Goal: Task Accomplishment & Management: Complete application form

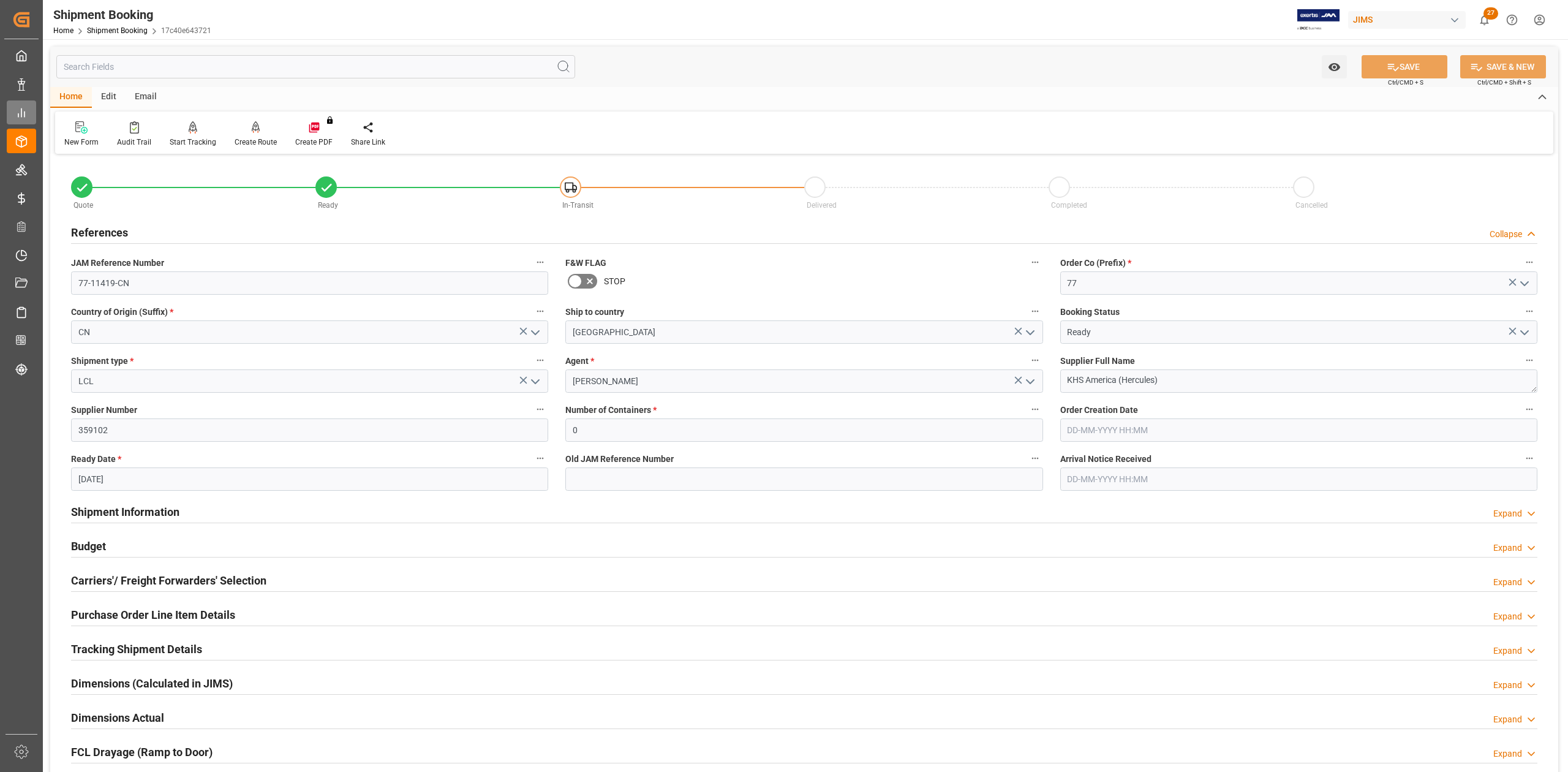
scroll to position [395, 0]
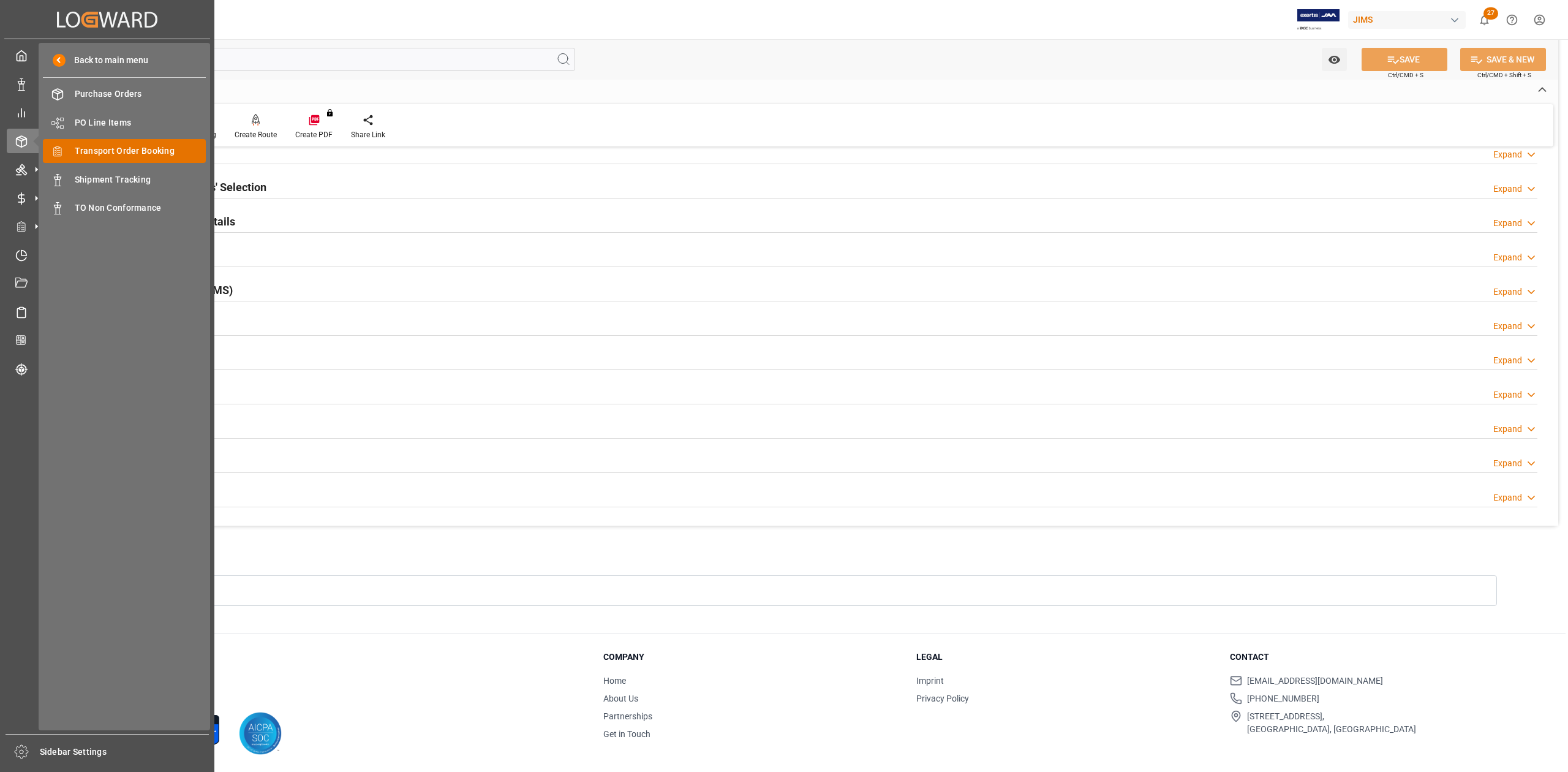
click at [124, 152] on span "Transport Order Booking" at bounding box center [141, 151] width 132 height 13
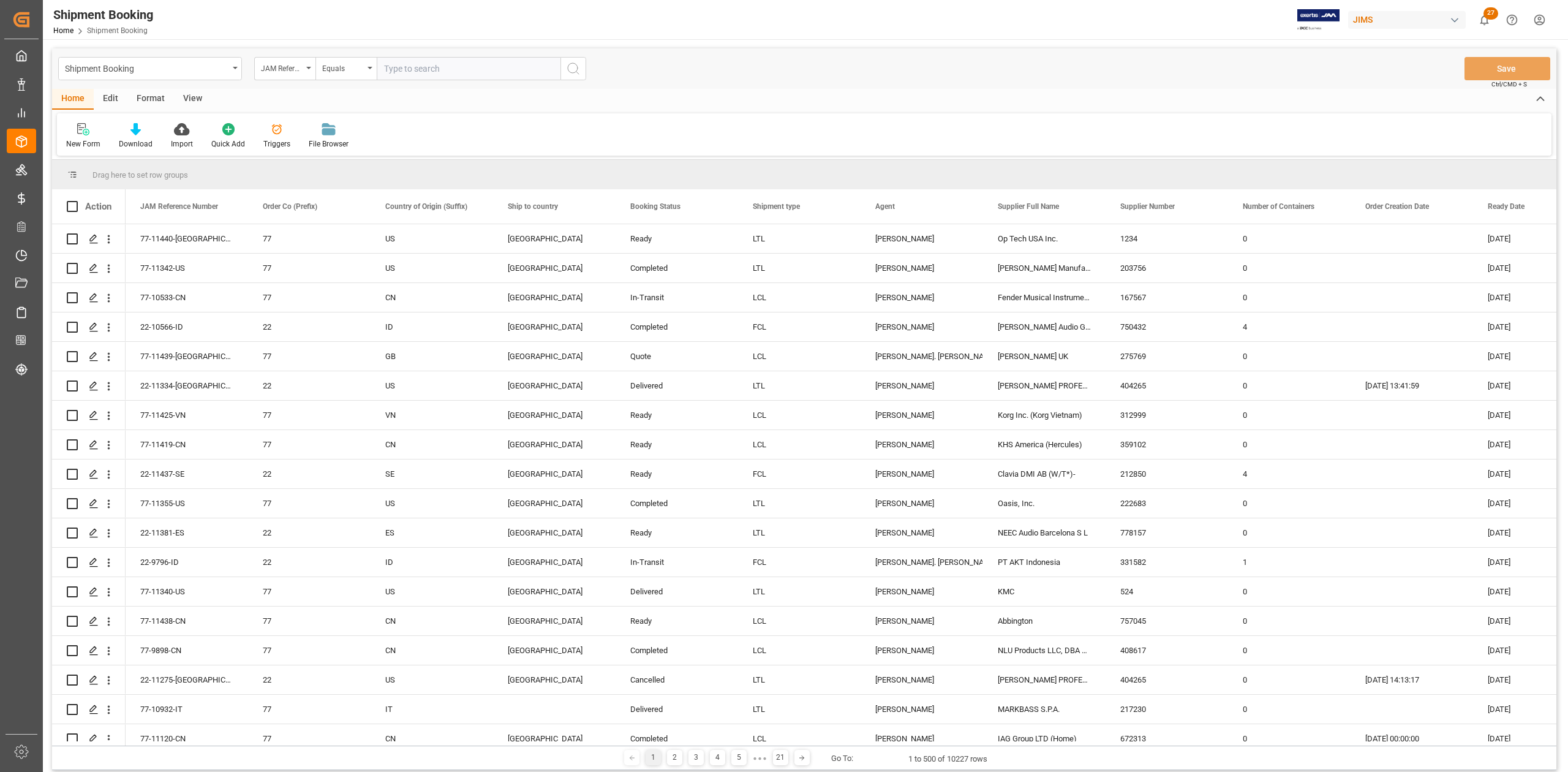
click at [423, 71] on input "text" at bounding box center [468, 68] width 183 height 23
type input "77-11193-JP"
click at [571, 74] on icon "search button" at bounding box center [574, 68] width 15 height 15
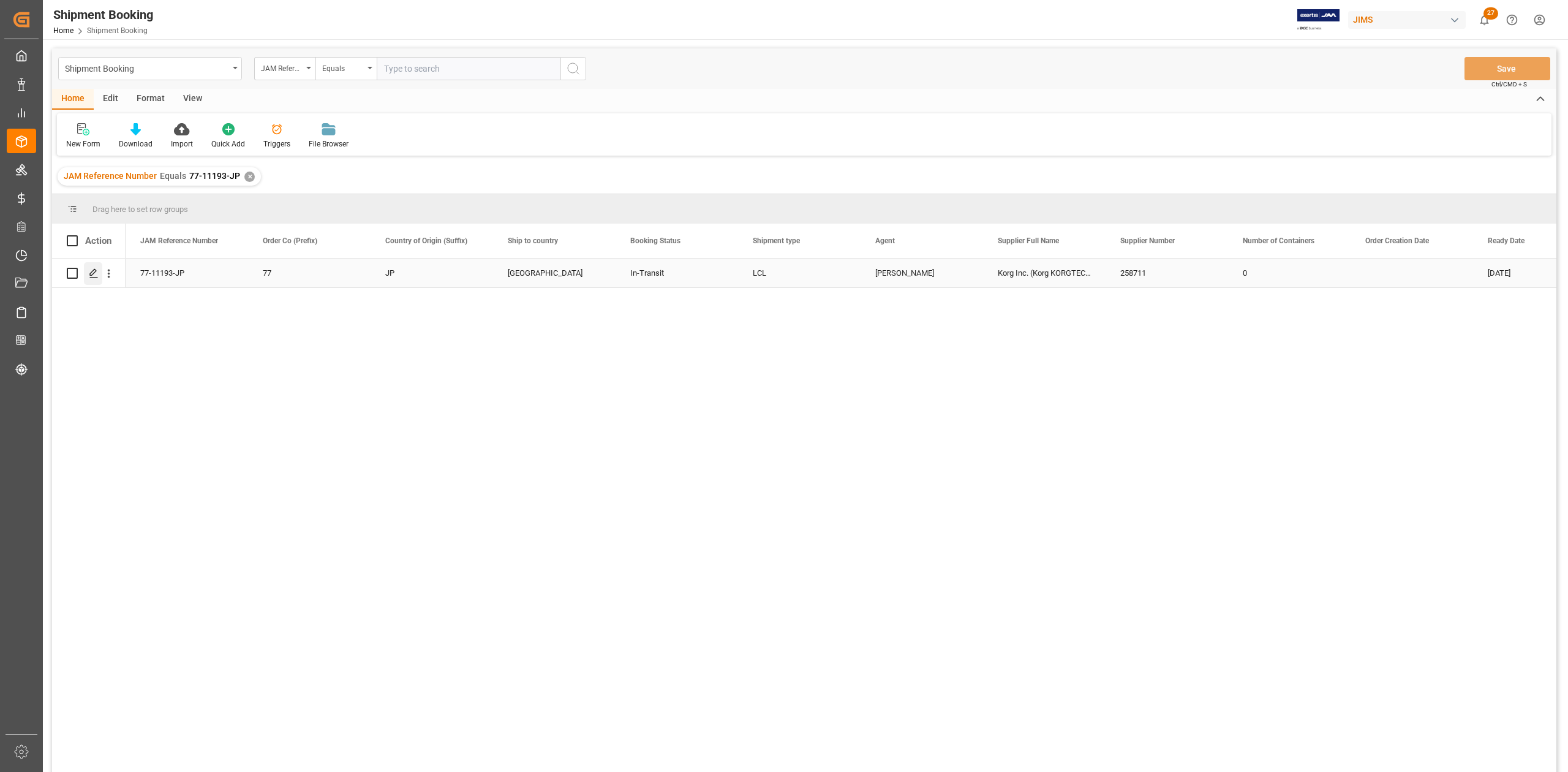
click at [92, 277] on icon "Press SPACE to select this row." at bounding box center [94, 273] width 10 height 10
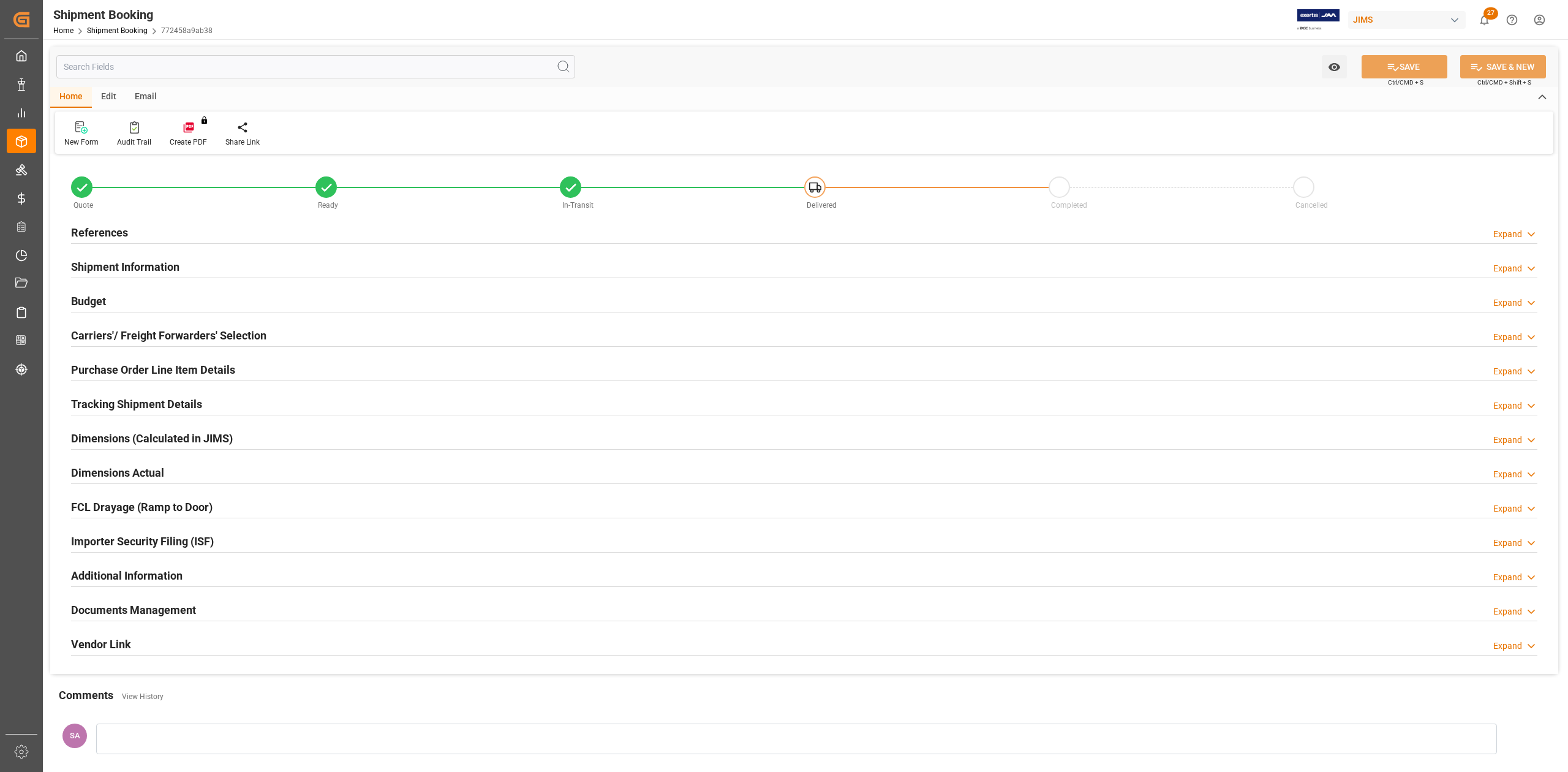
type input "0"
type input "20-10-2025"
click at [121, 230] on h2 "References" at bounding box center [99, 232] width 57 height 17
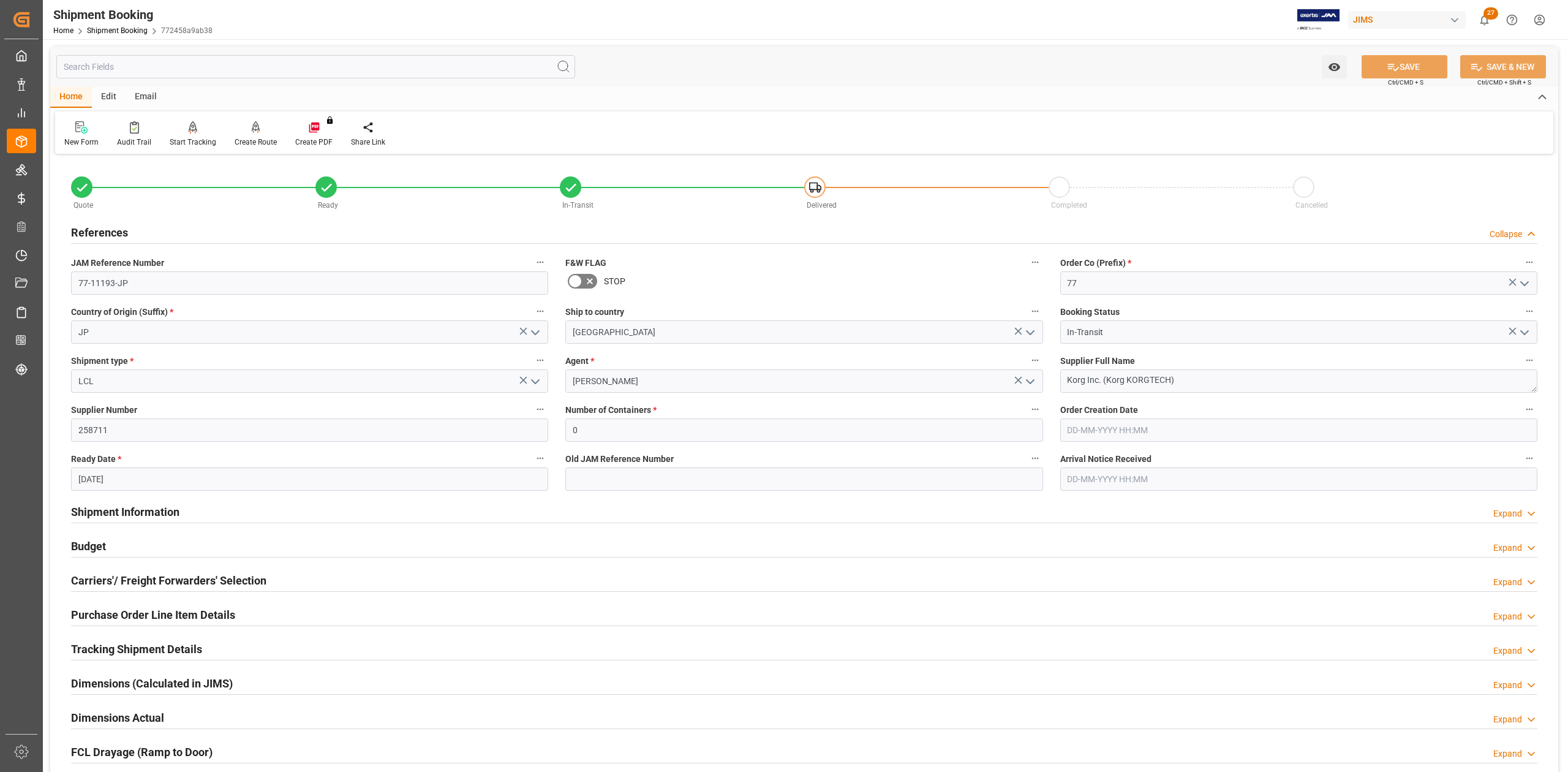
click at [94, 229] on h2 "References" at bounding box center [99, 232] width 57 height 17
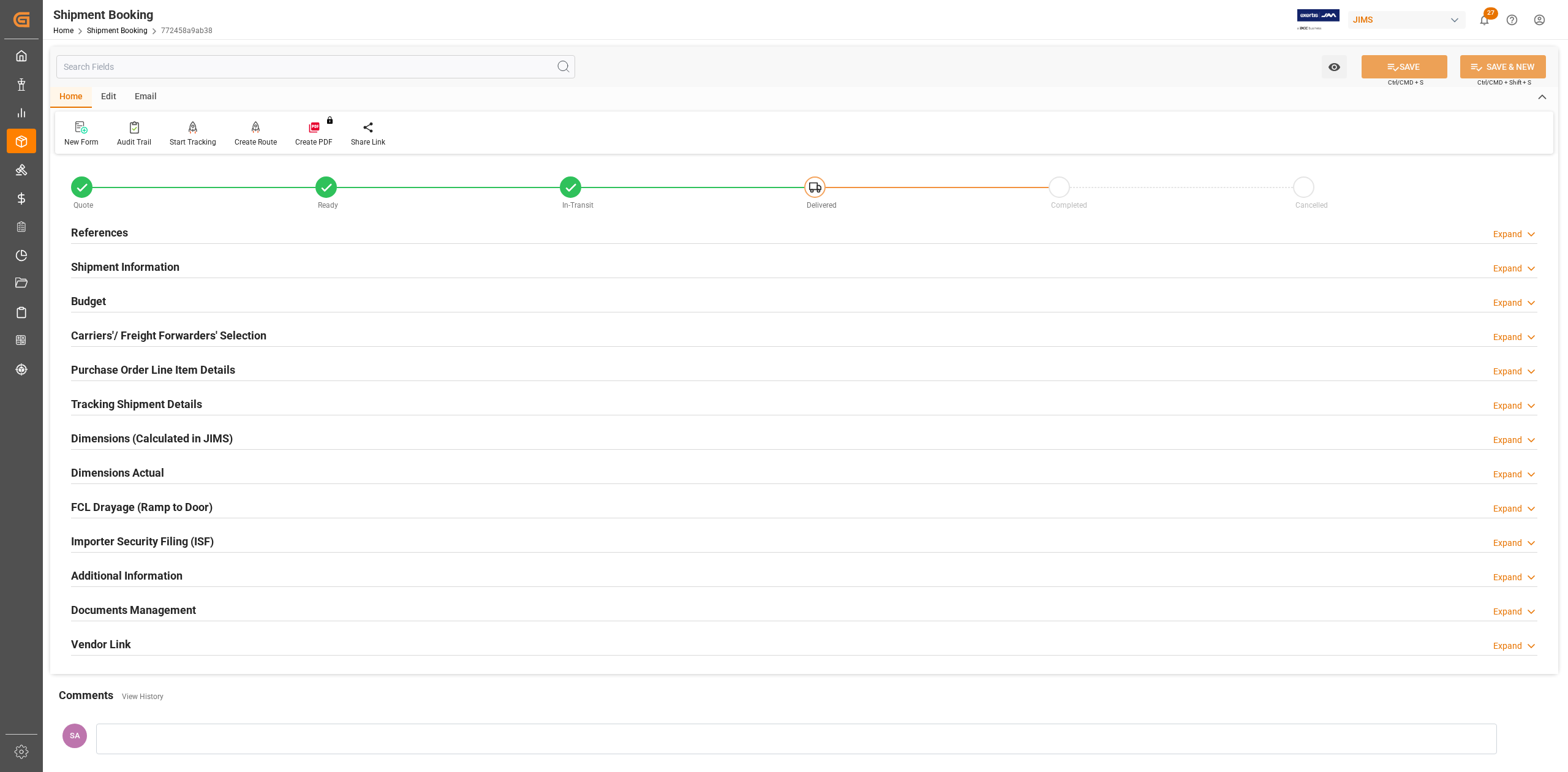
click at [120, 234] on h2 "References" at bounding box center [99, 232] width 57 height 17
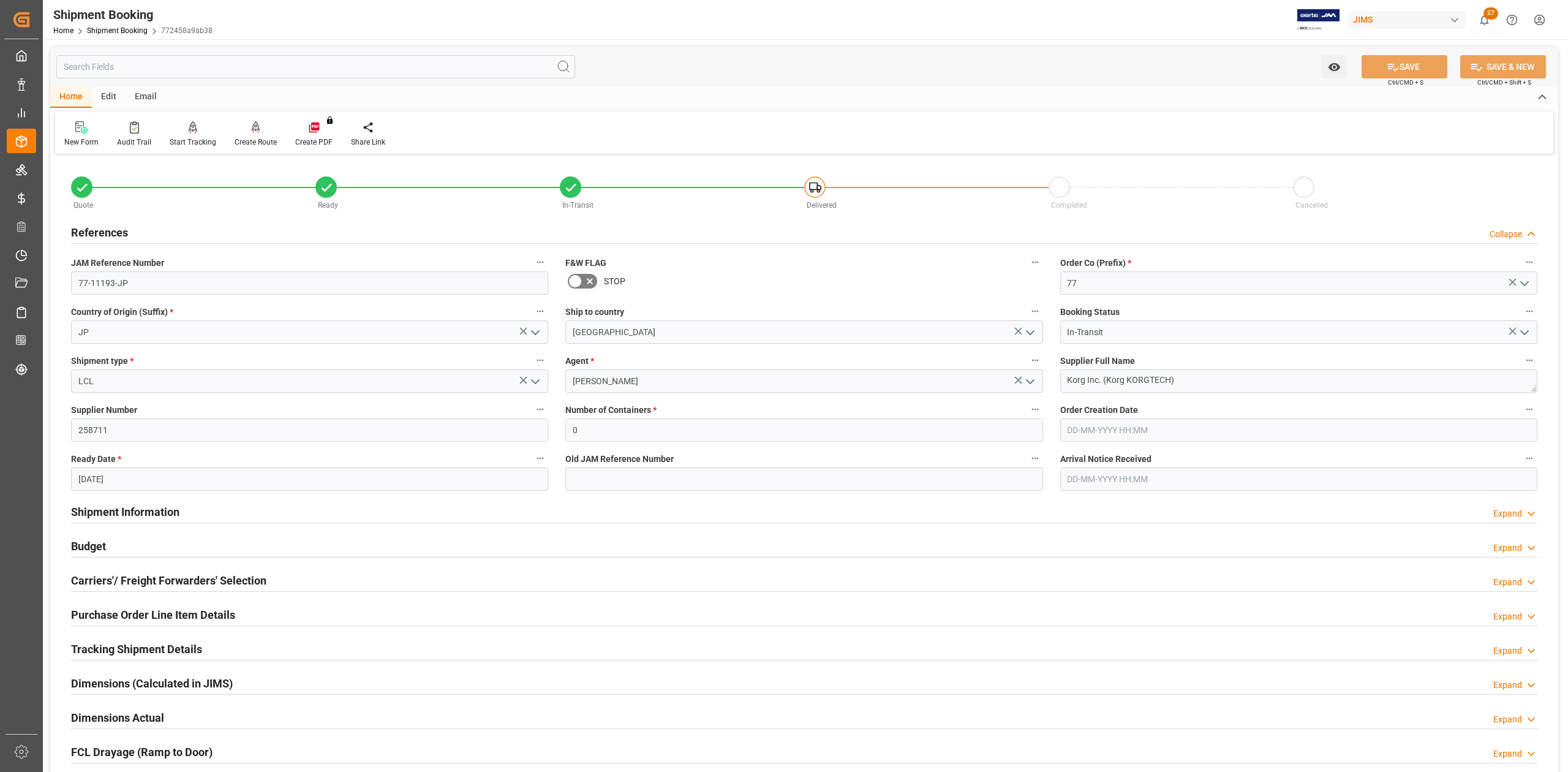
click at [120, 234] on h2 "References" at bounding box center [99, 232] width 57 height 17
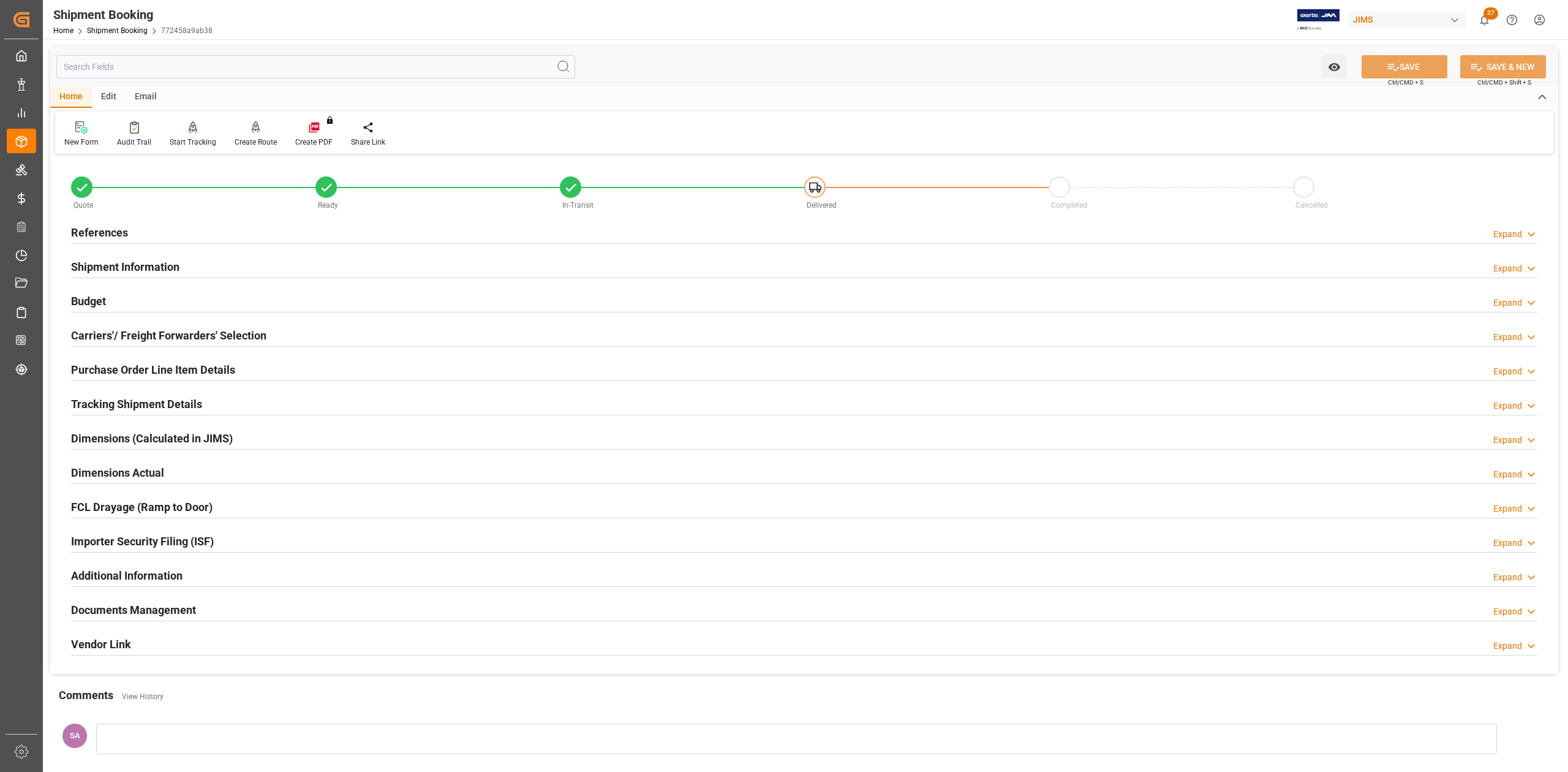
click at [149, 266] on h2 "Shipment Information" at bounding box center [125, 266] width 109 height 17
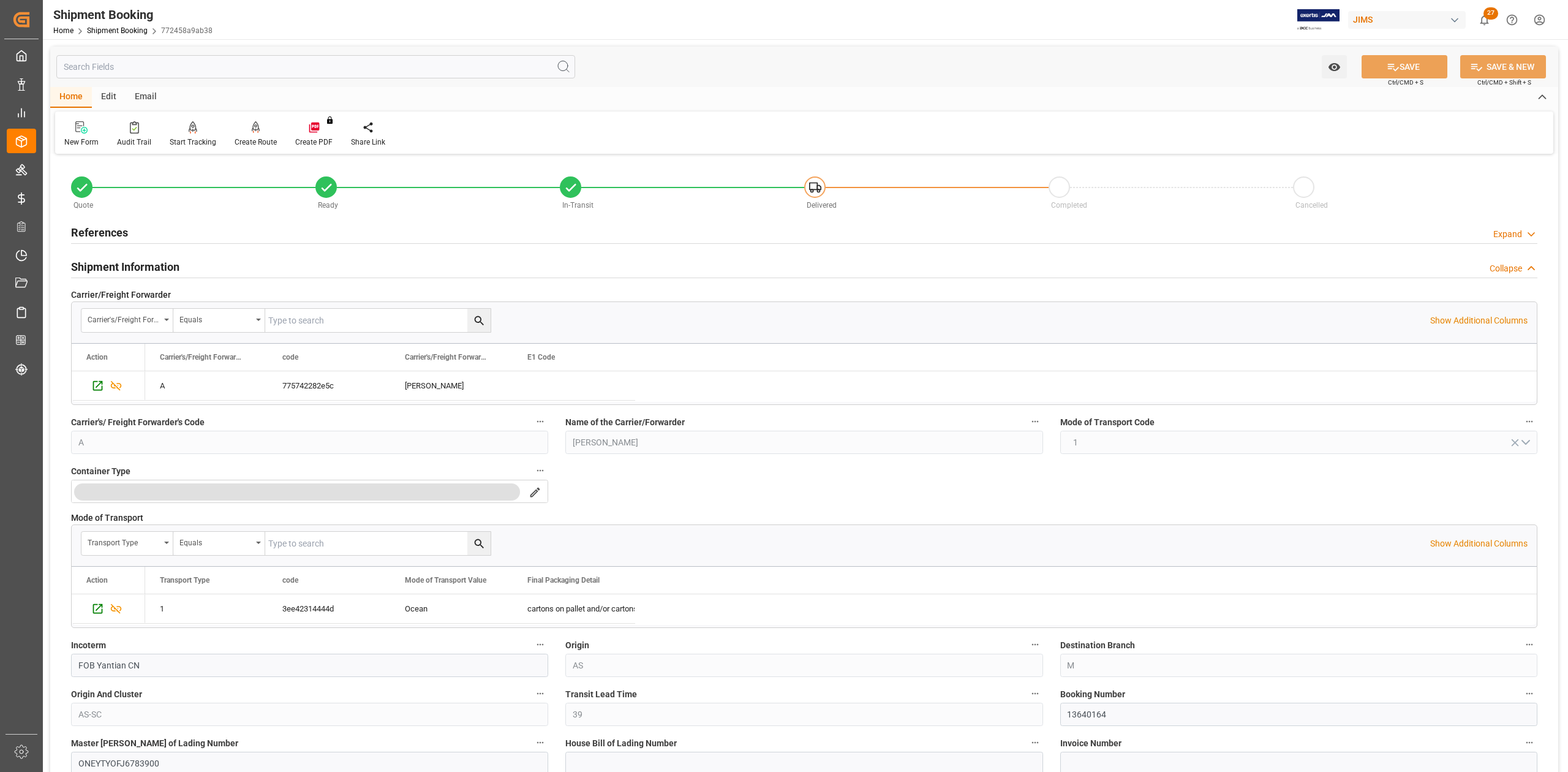
click at [149, 266] on h2 "Shipment Information" at bounding box center [125, 266] width 109 height 17
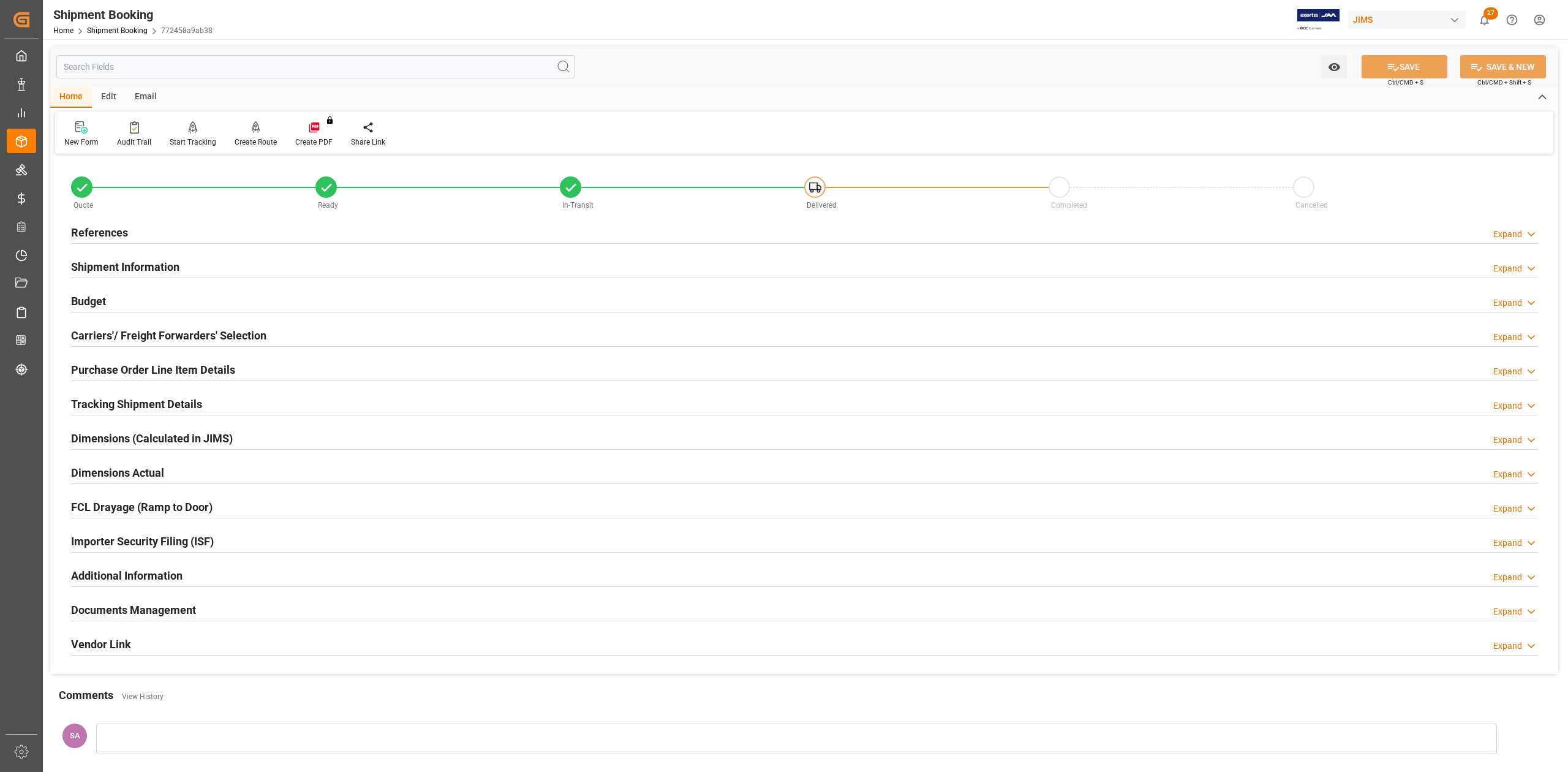
click at [121, 237] on h2 "References" at bounding box center [99, 232] width 57 height 17
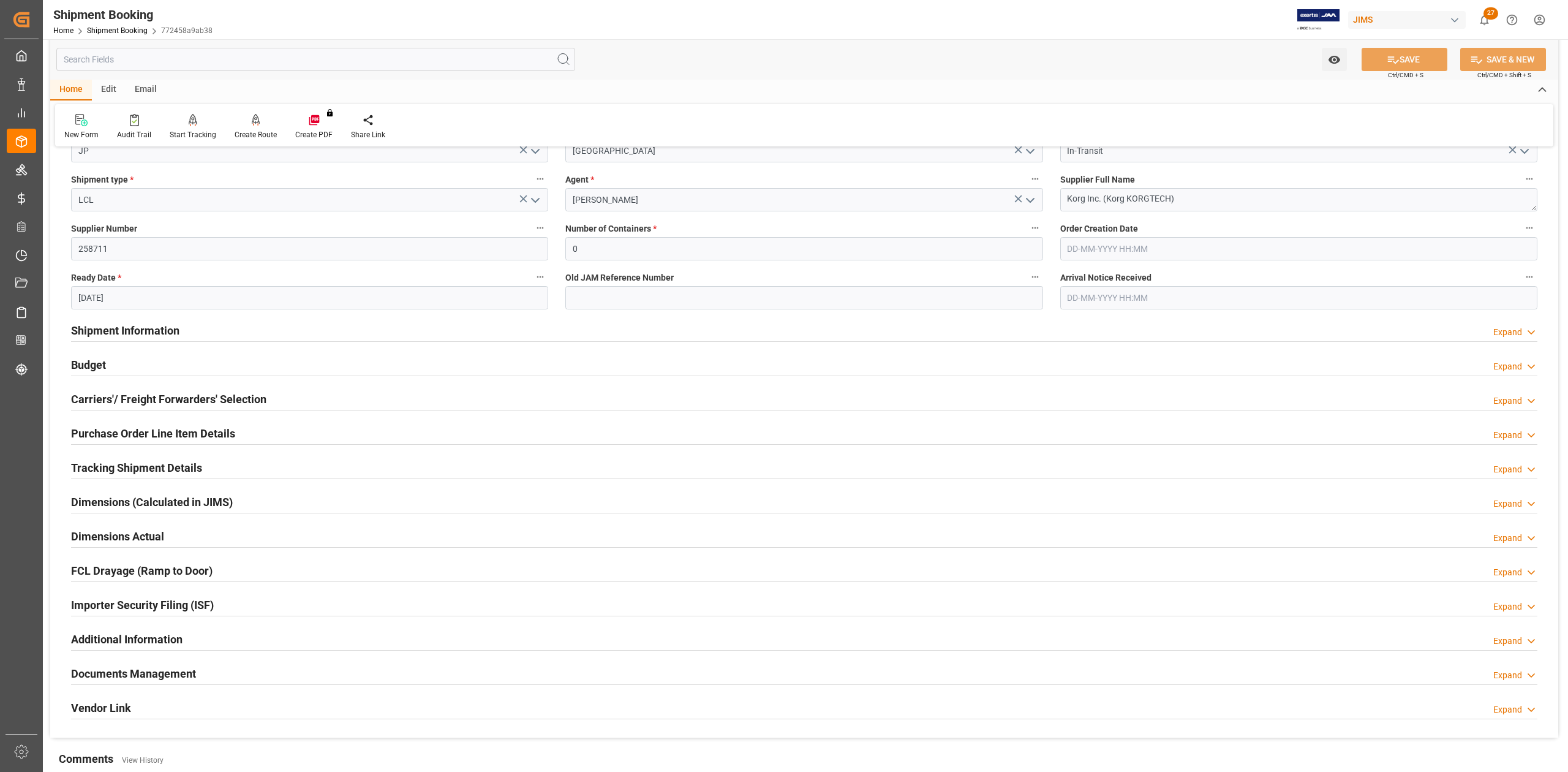
scroll to position [245, 0]
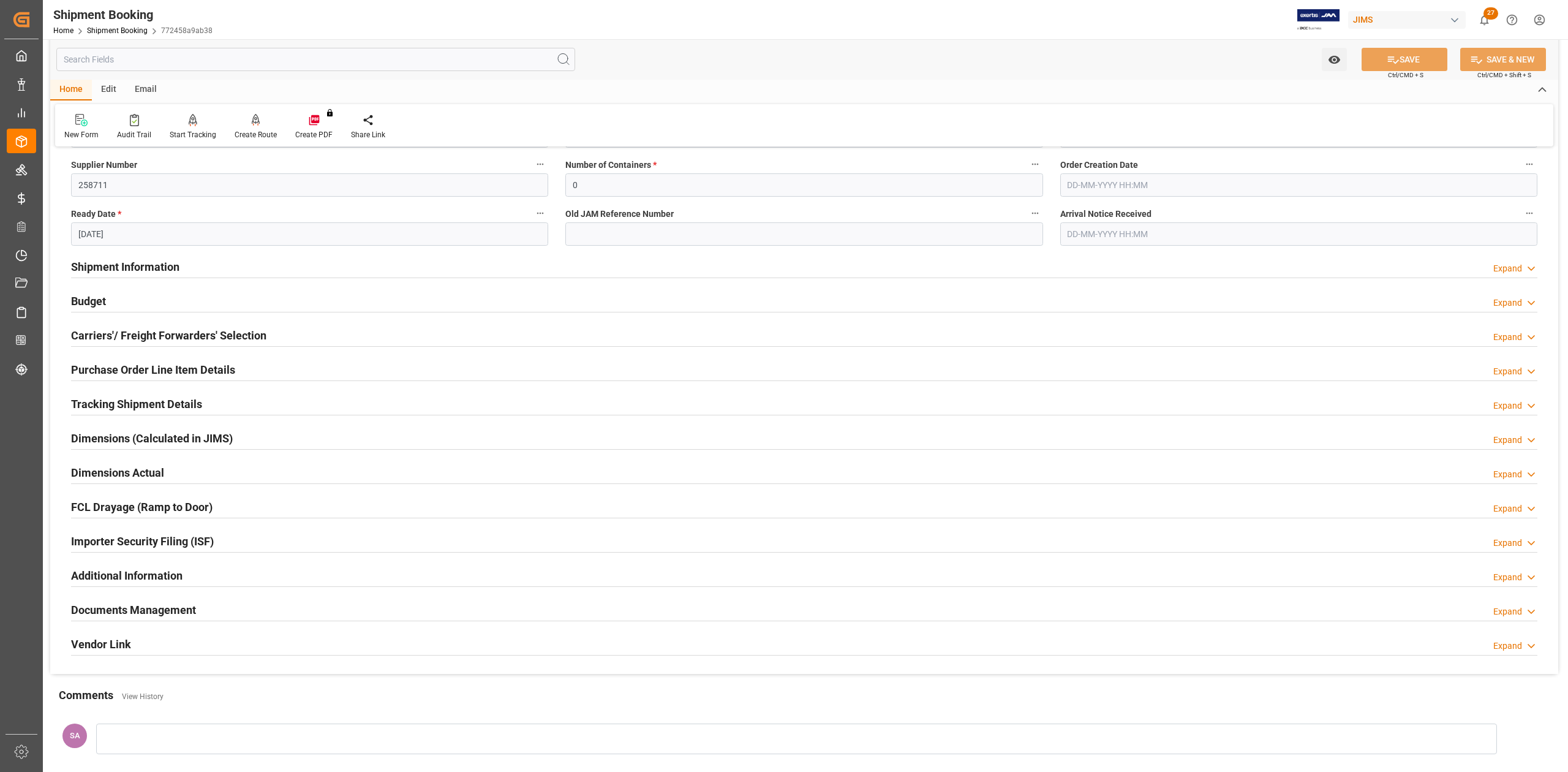
click at [109, 608] on h2 "Documents Management" at bounding box center [133, 609] width 125 height 17
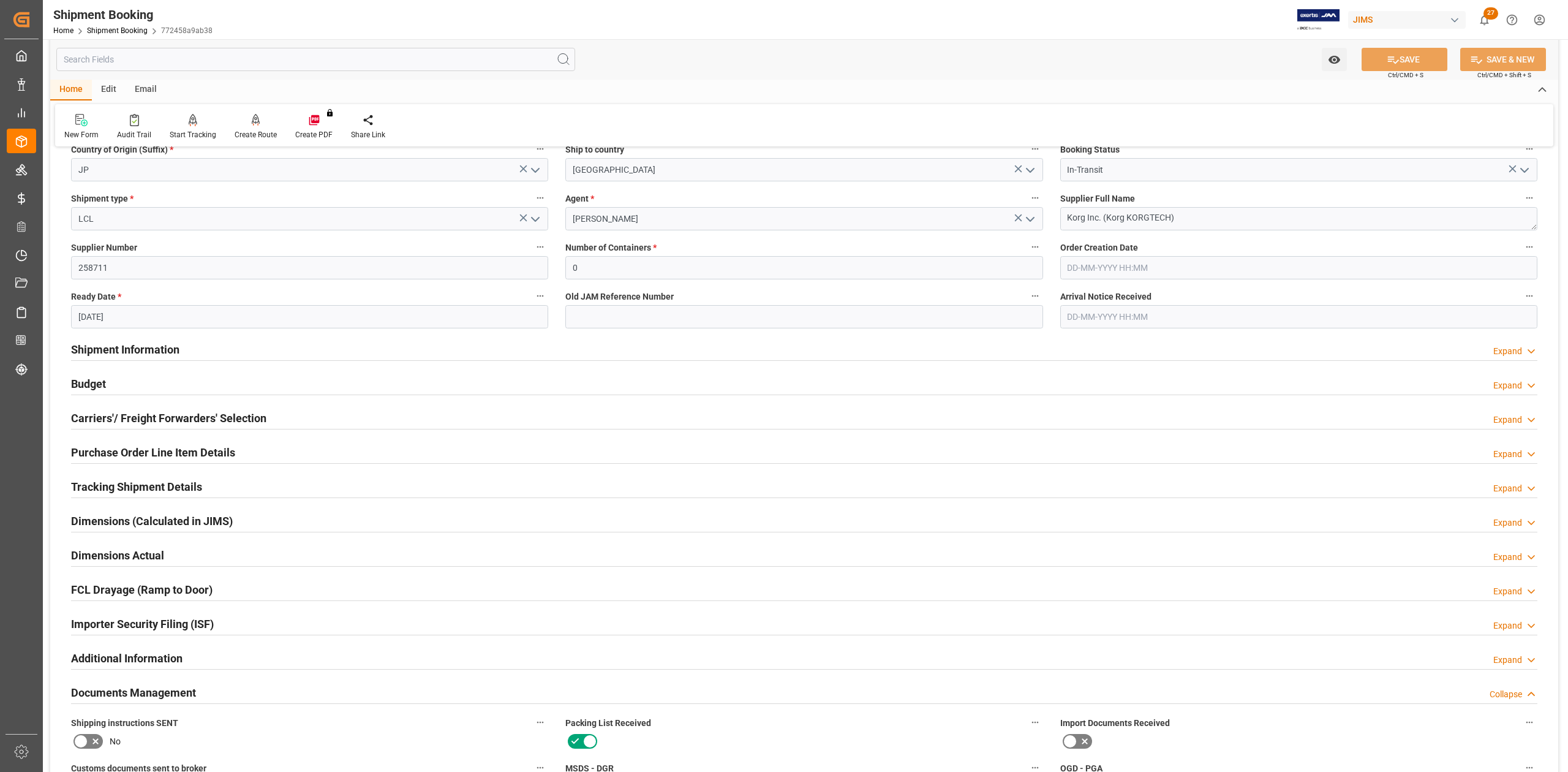
scroll to position [163, 0]
click at [133, 488] on h2 "Tracking Shipment Details" at bounding box center [136, 486] width 131 height 17
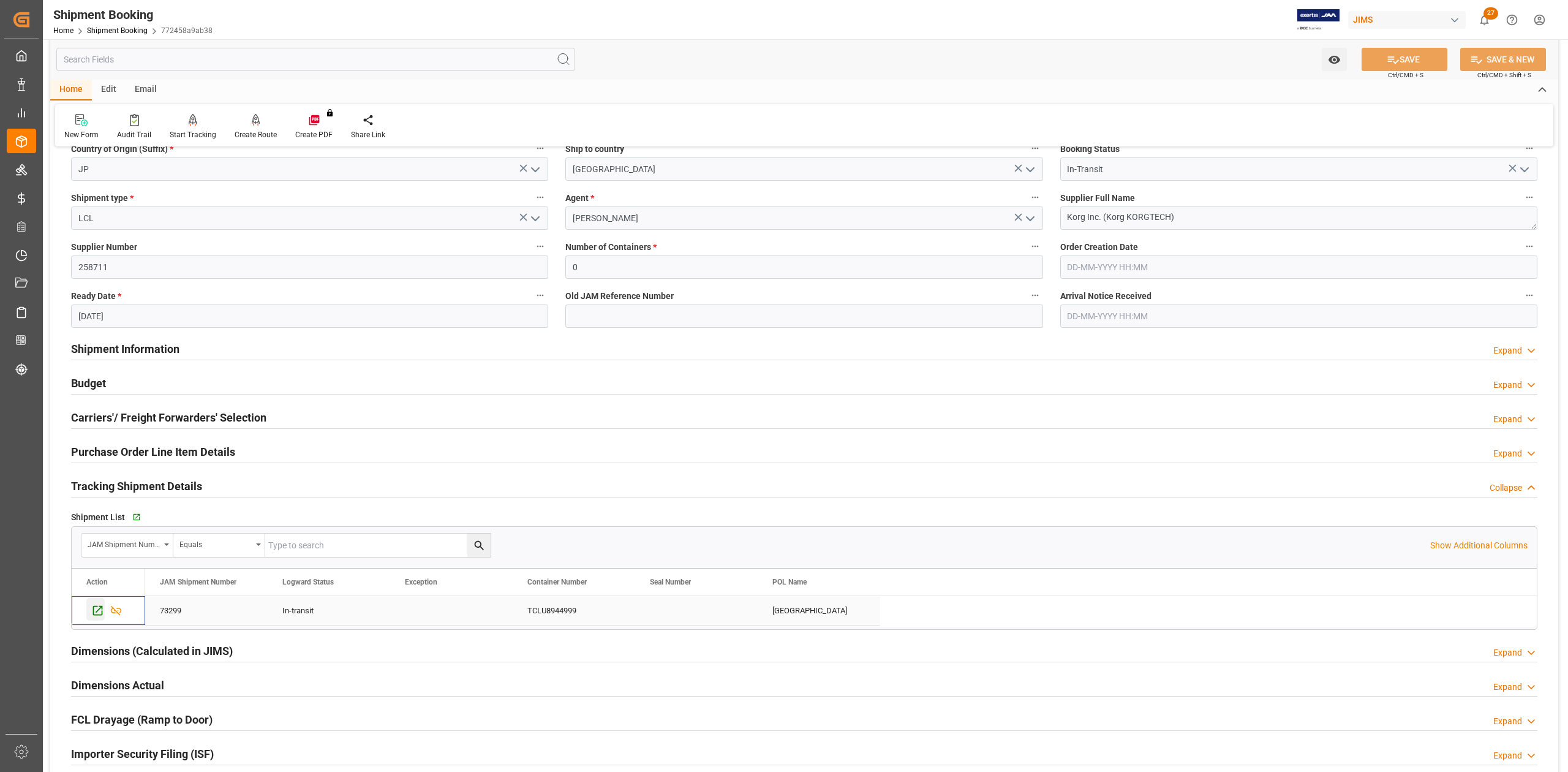
click at [98, 612] on icon "Press SPACE to select this row." at bounding box center [98, 610] width 13 height 13
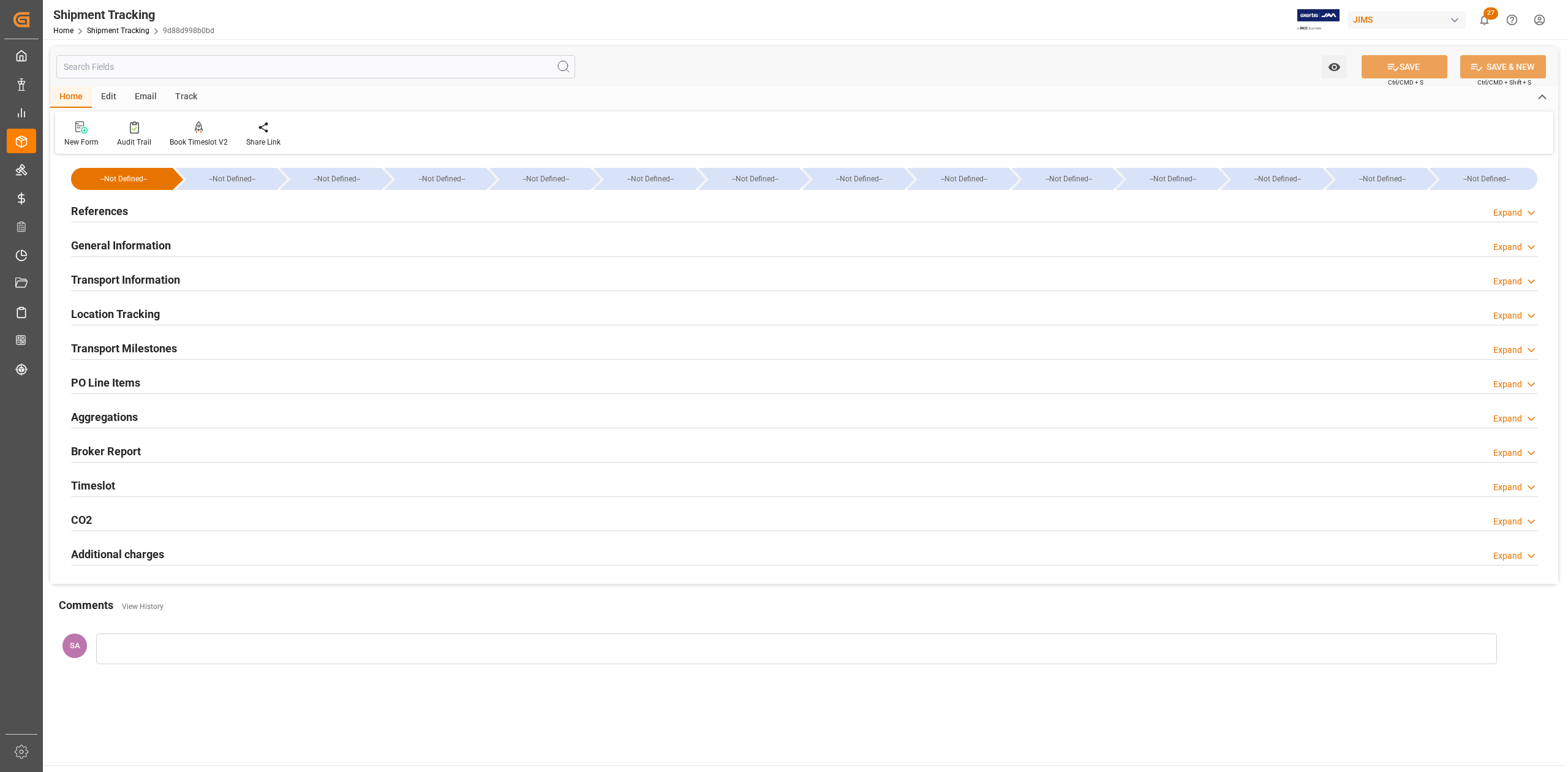
type input "[DATE]"
click at [114, 212] on h2 "References" at bounding box center [99, 210] width 57 height 17
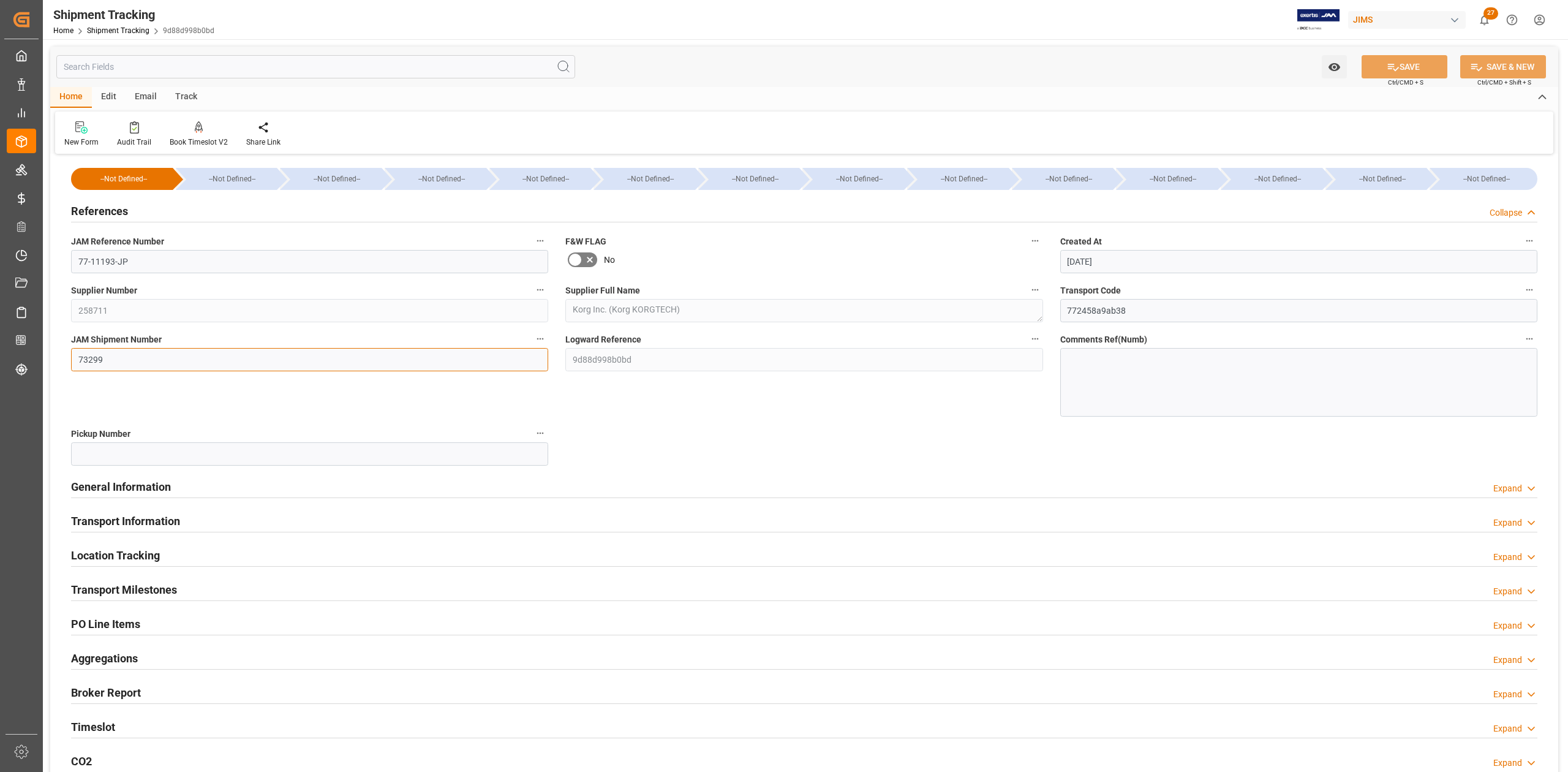
click at [133, 354] on input "73299" at bounding box center [309, 359] width 477 height 23
paste input "367"
type input "73367"
click at [1397, 65] on button "SAVE" at bounding box center [1404, 66] width 86 height 23
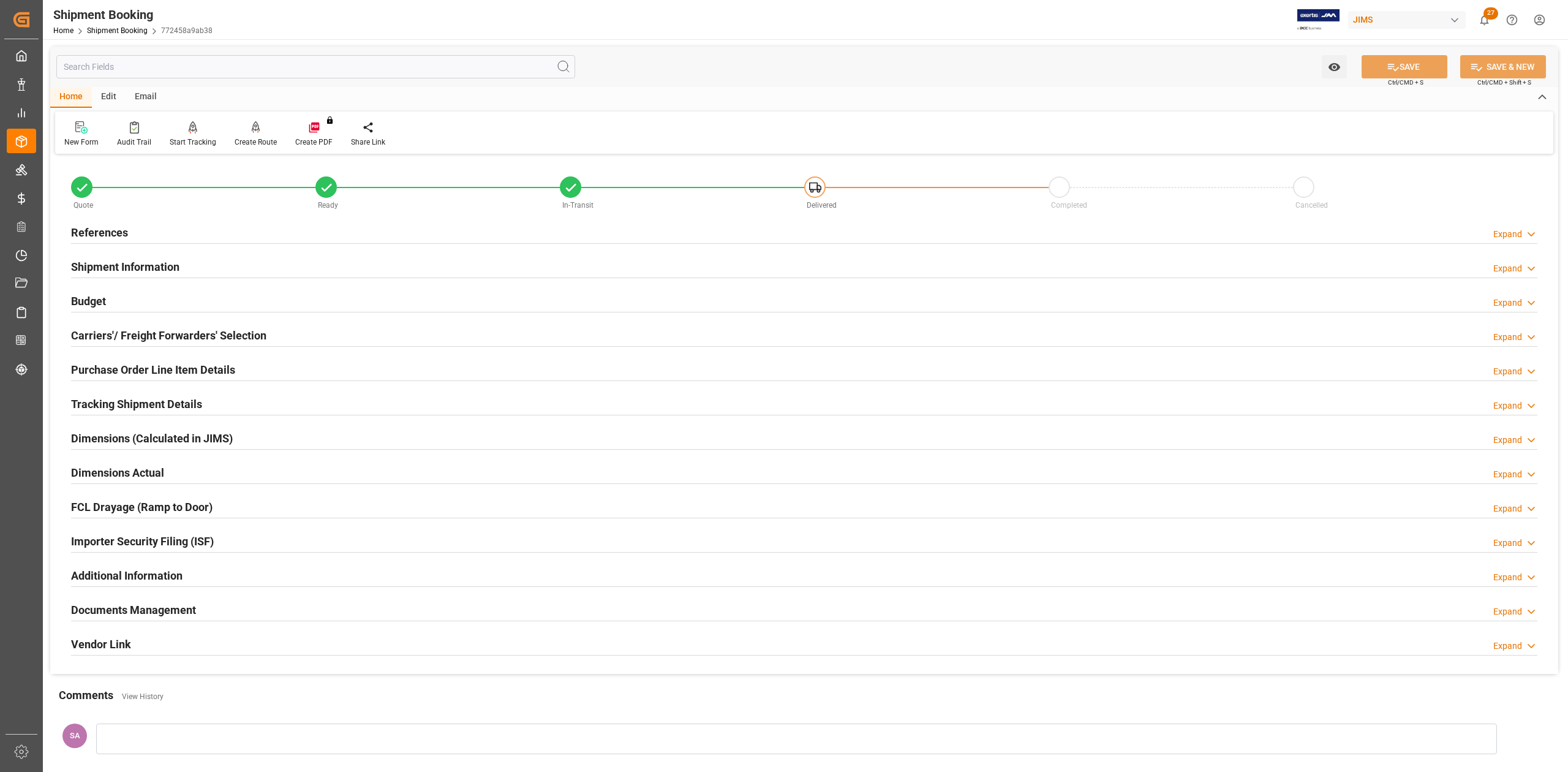
click at [121, 231] on h2 "References" at bounding box center [99, 232] width 57 height 17
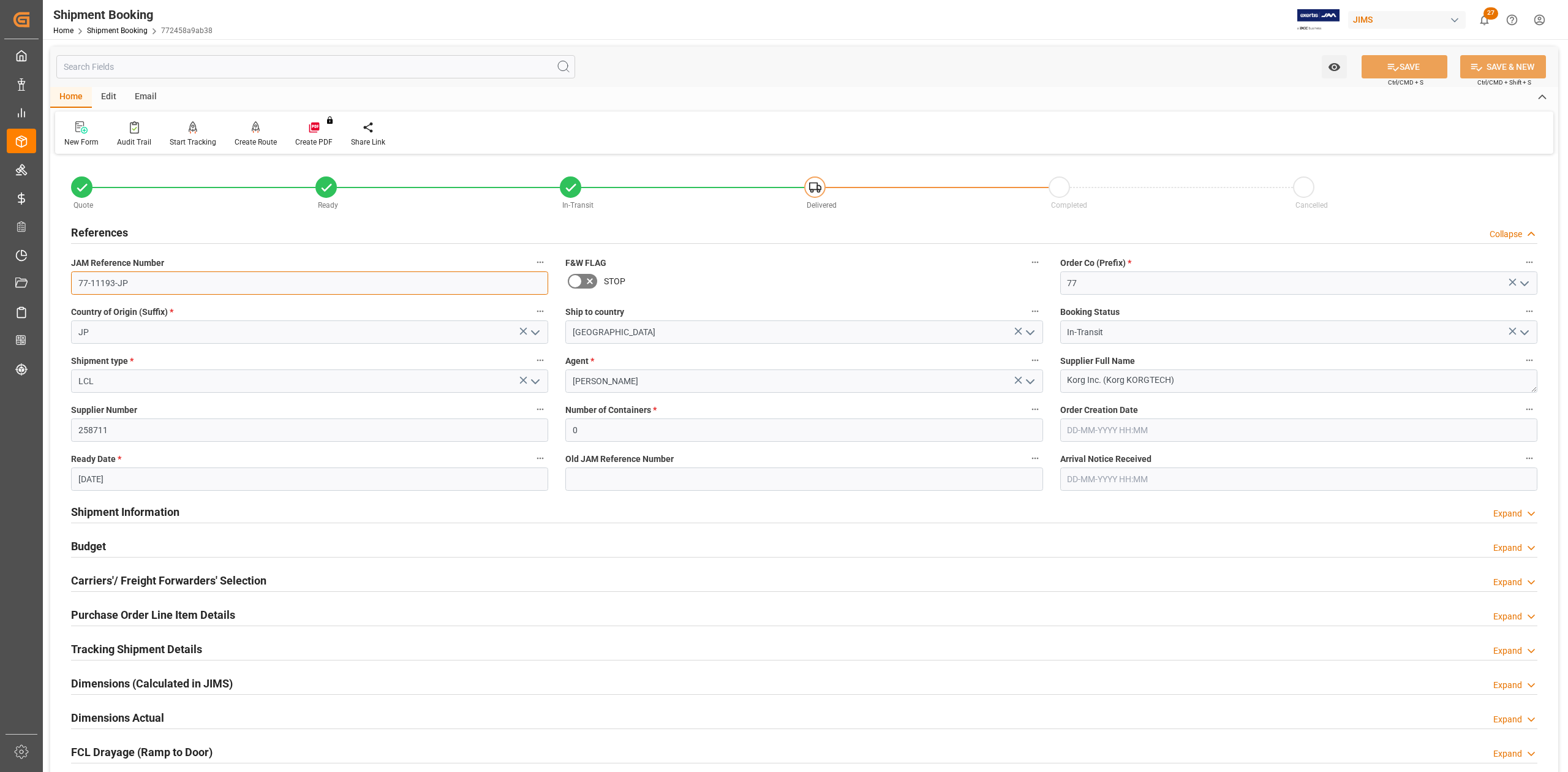
click at [172, 283] on input "77-11193-JP" at bounding box center [309, 283] width 477 height 23
click at [1189, 379] on textarea "Korg Inc. (Korg KORGTECH)" at bounding box center [1299, 380] width 477 height 23
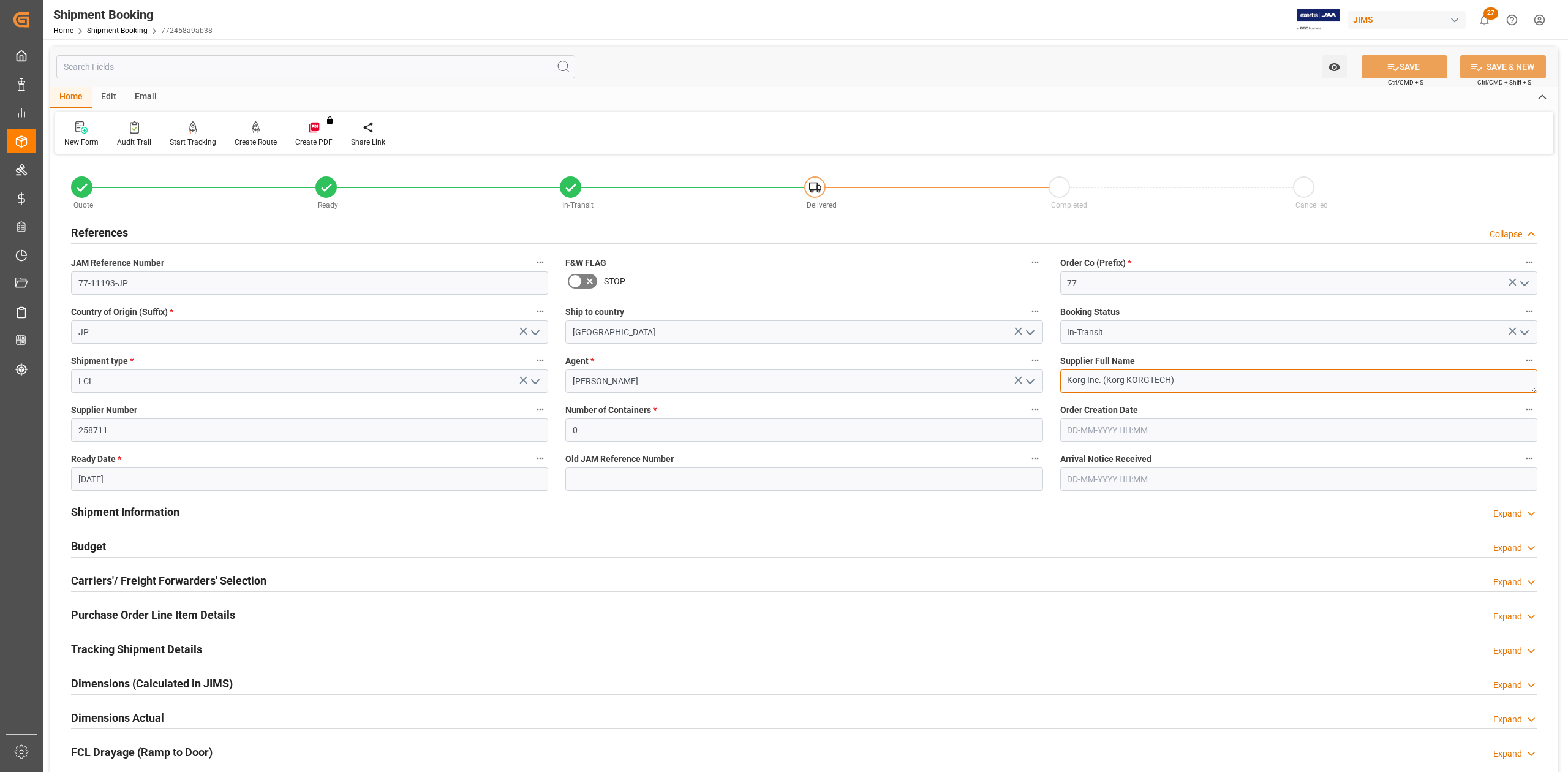
click at [1189, 379] on textarea "Korg Inc. (Korg KORGTECH)" at bounding box center [1299, 380] width 477 height 23
click at [232, 284] on input "77-11193-JP" at bounding box center [309, 283] width 477 height 23
click at [152, 510] on h2 "Shipment Information" at bounding box center [125, 511] width 109 height 17
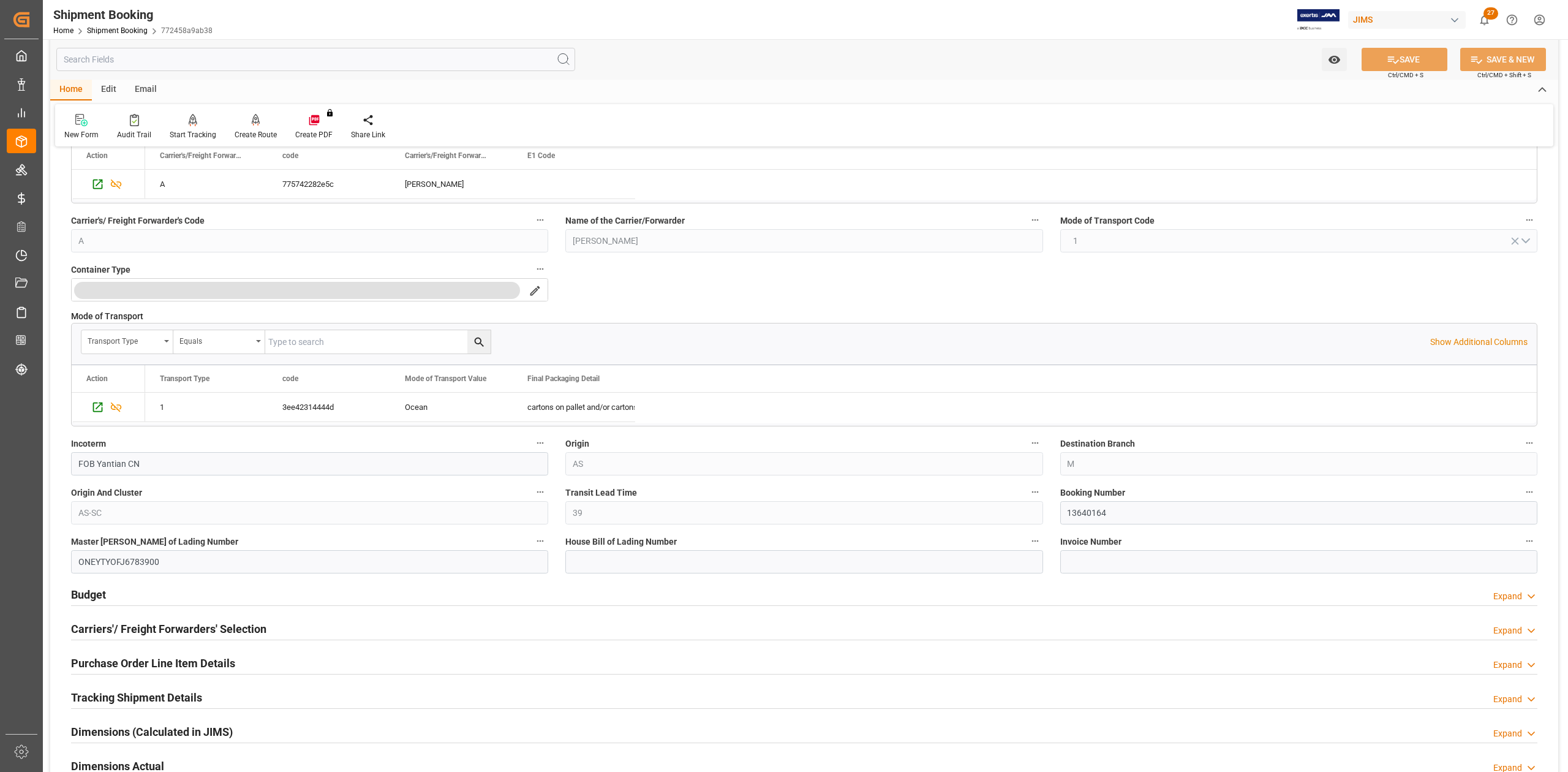
scroll to position [572, 0]
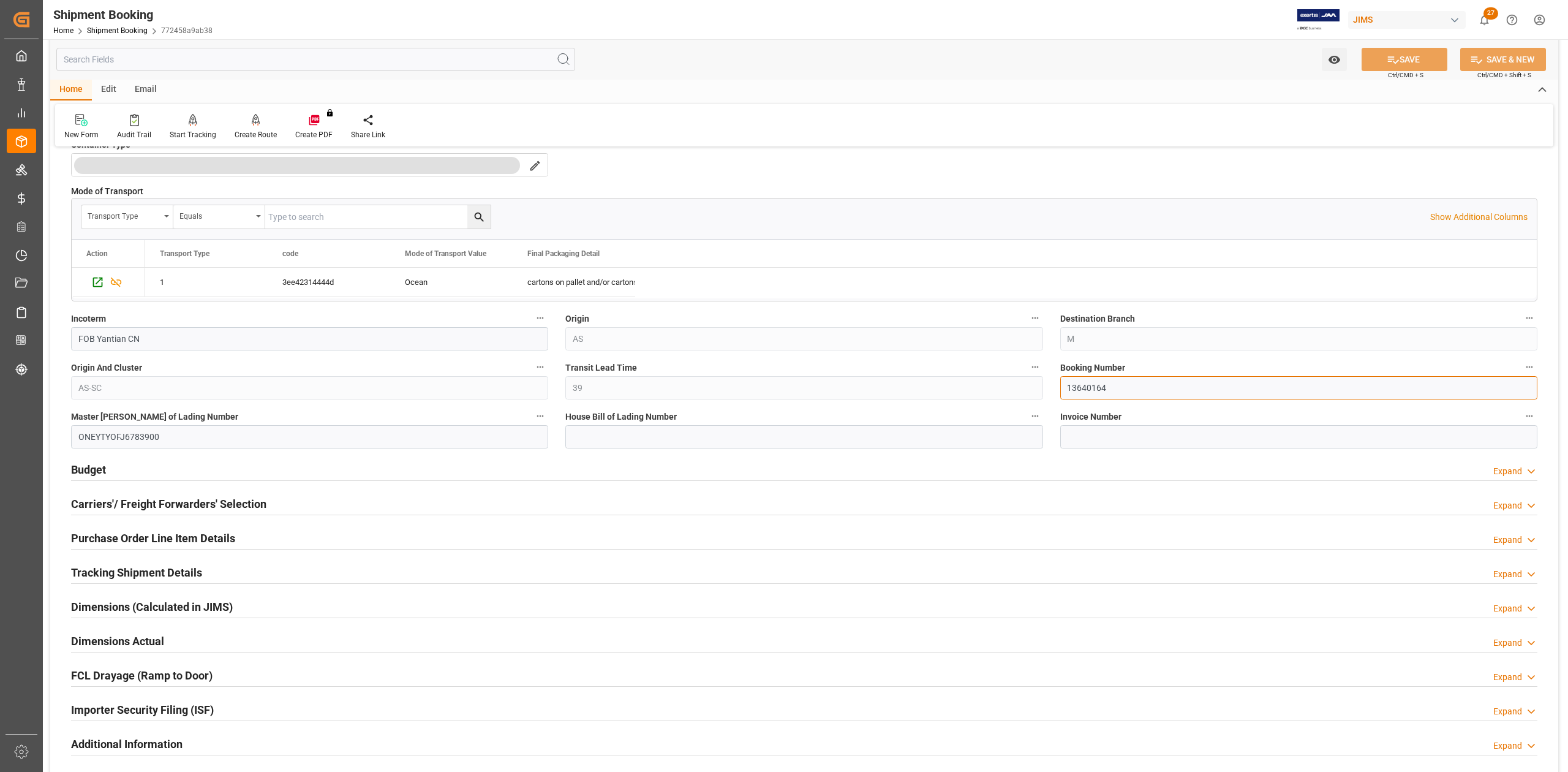
click at [1088, 392] on input "13640164" at bounding box center [1299, 388] width 477 height 23
click at [606, 447] on input at bounding box center [804, 436] width 477 height 23
paste input "KLLMJP1155544"
type input "KLLMJP1155544"
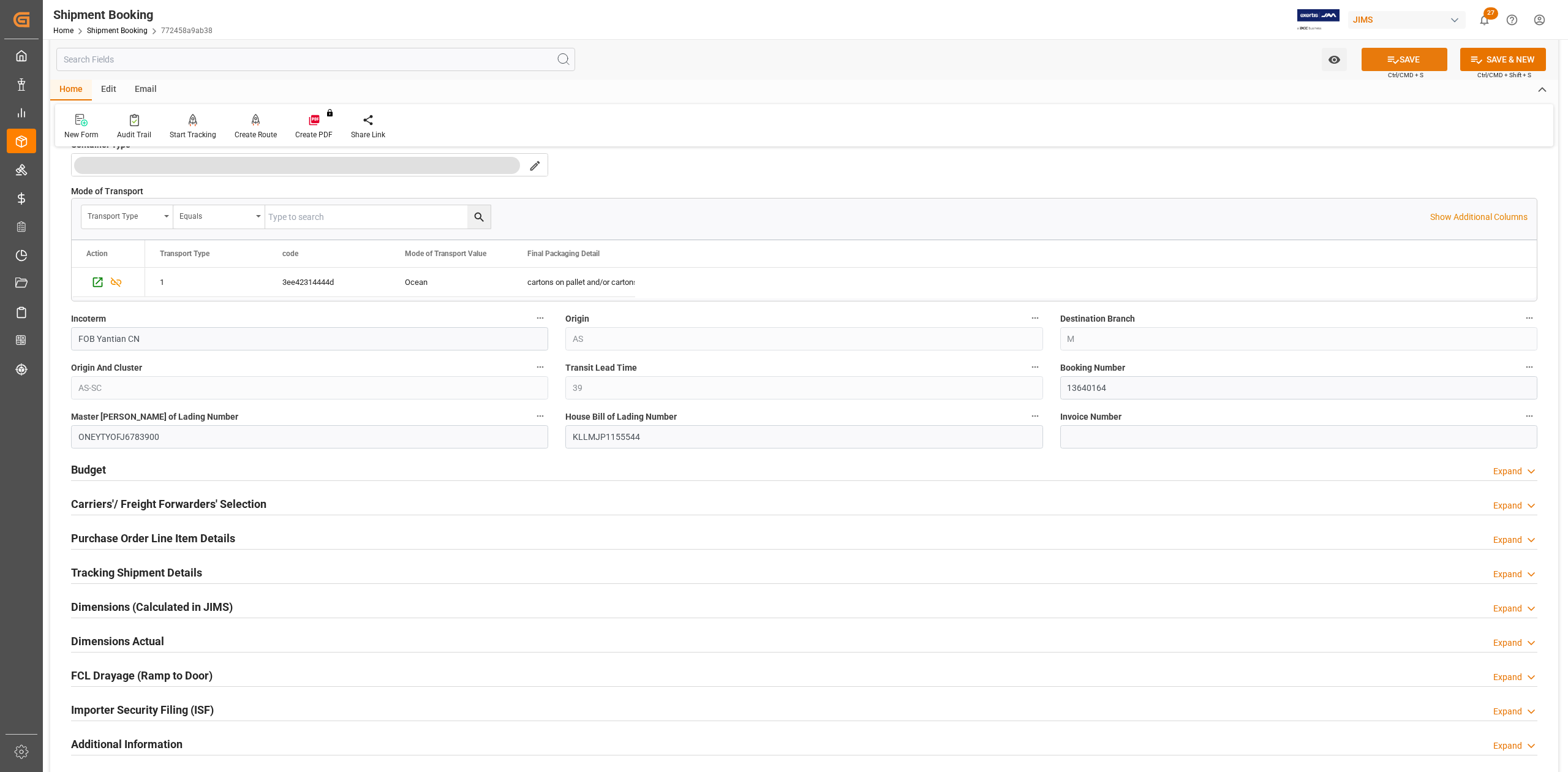
click at [1402, 50] on button "SAVE" at bounding box center [1404, 59] width 86 height 23
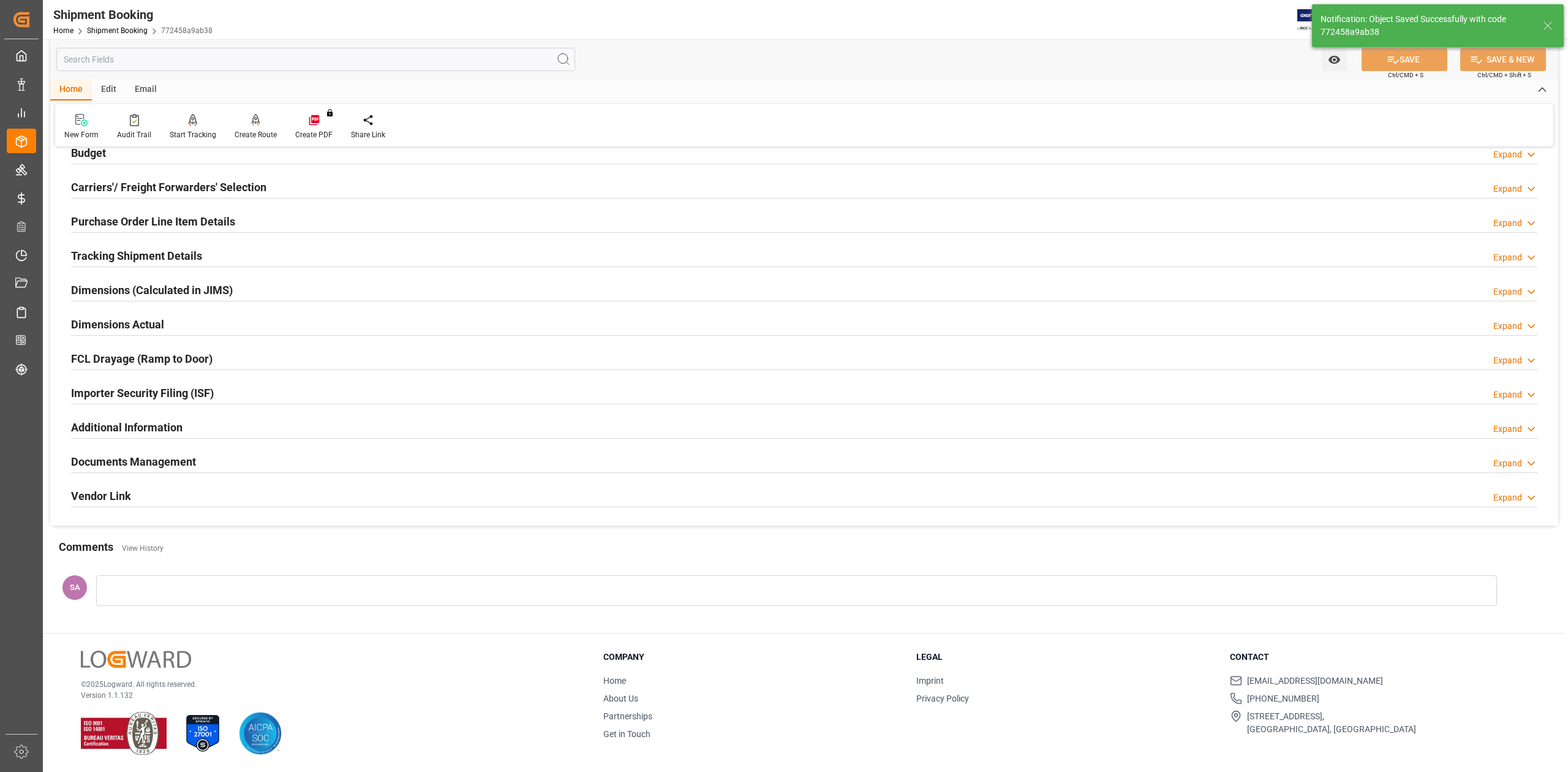
scroll to position [0, 0]
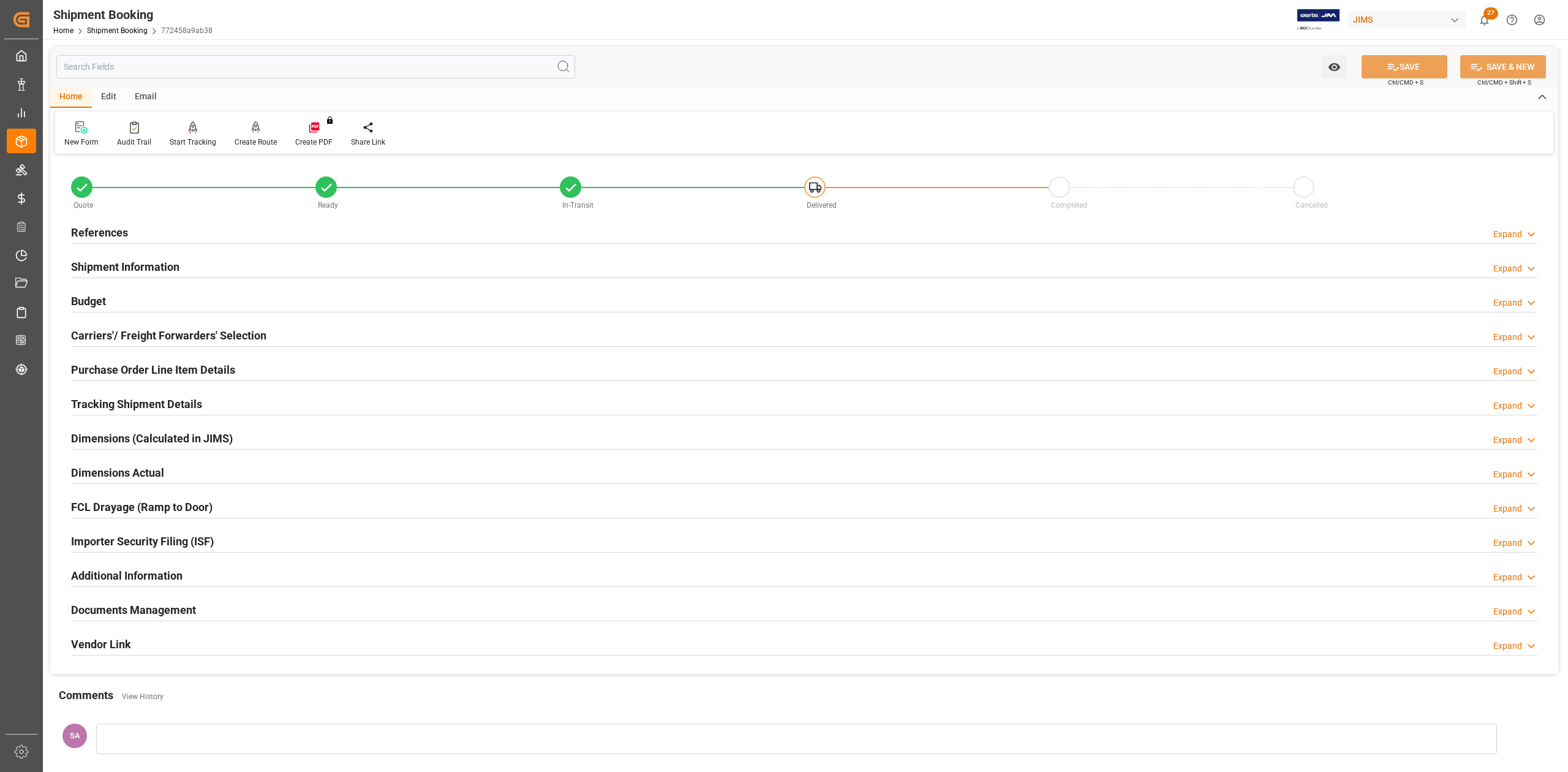
click at [149, 409] on h2 "Tracking Shipment Details" at bounding box center [136, 403] width 131 height 17
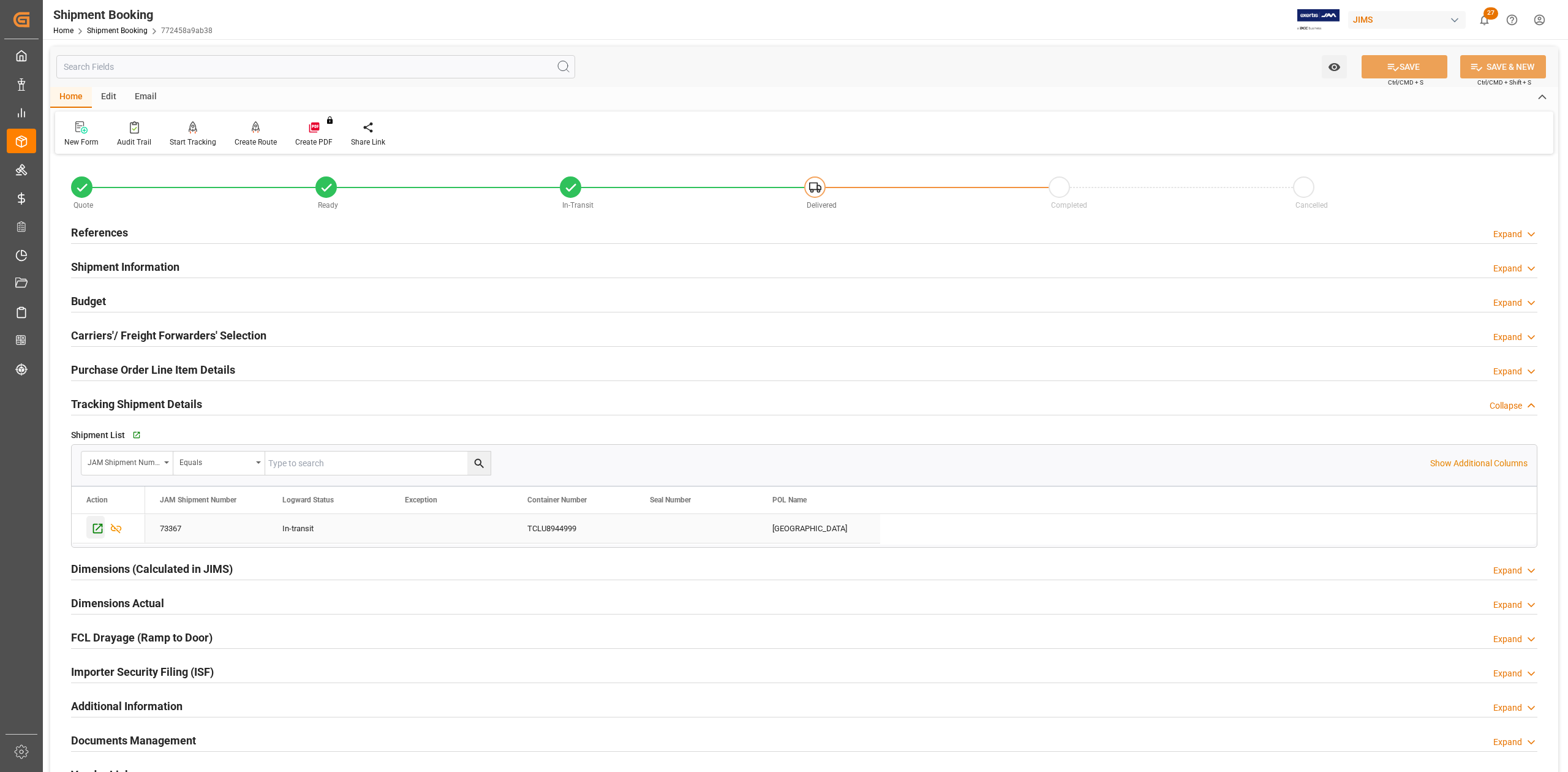
click at [97, 528] on icon "Press SPACE to select this row." at bounding box center [98, 528] width 13 height 13
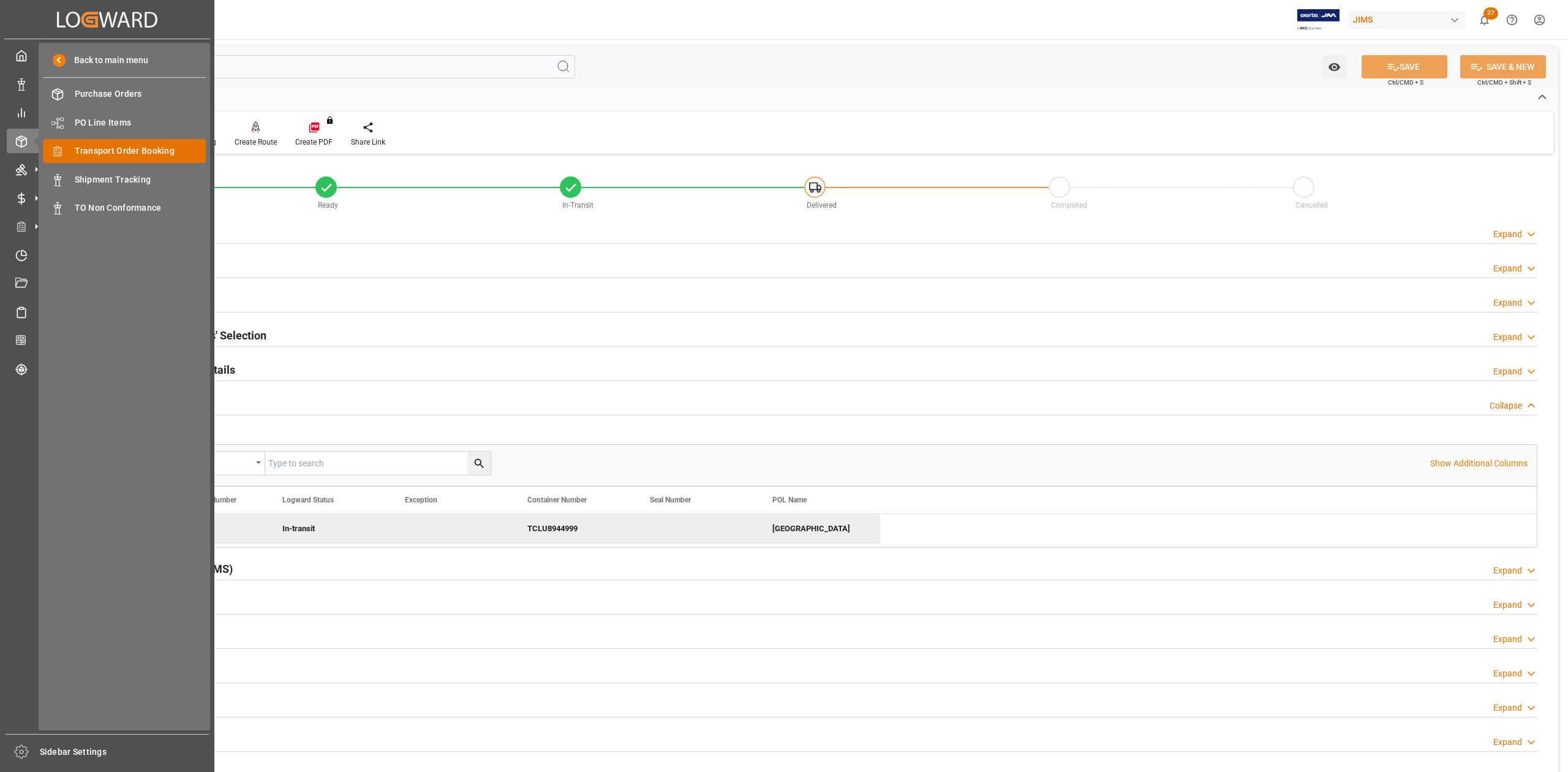
click at [84, 152] on span "Transport Order Booking" at bounding box center [141, 151] width 132 height 13
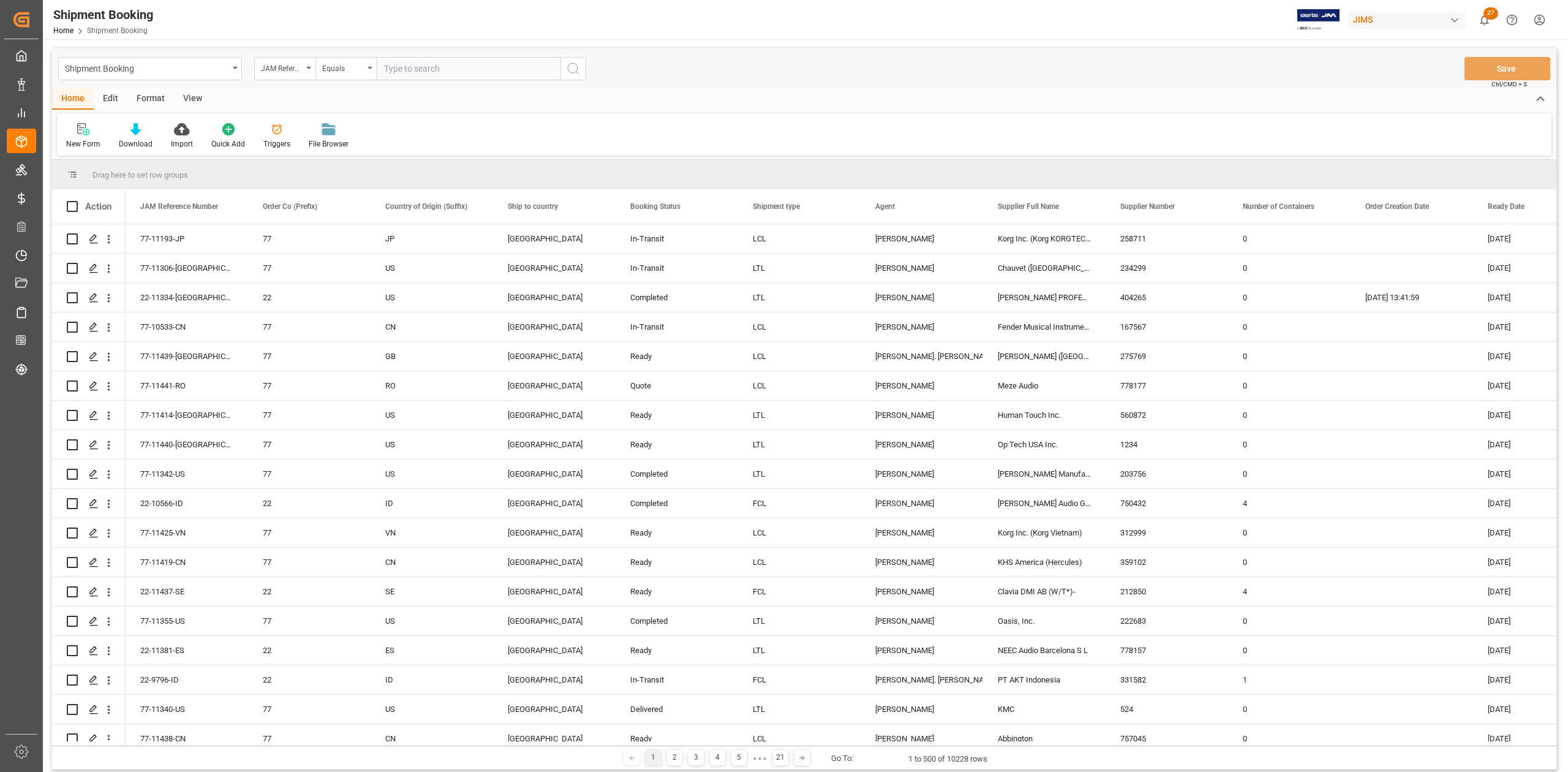
click at [491, 76] on input "text" at bounding box center [468, 68] width 183 height 23
paste input "77-11193-JP"
type input "77-11193-JP"
click at [579, 65] on icon "search button" at bounding box center [574, 68] width 15 height 15
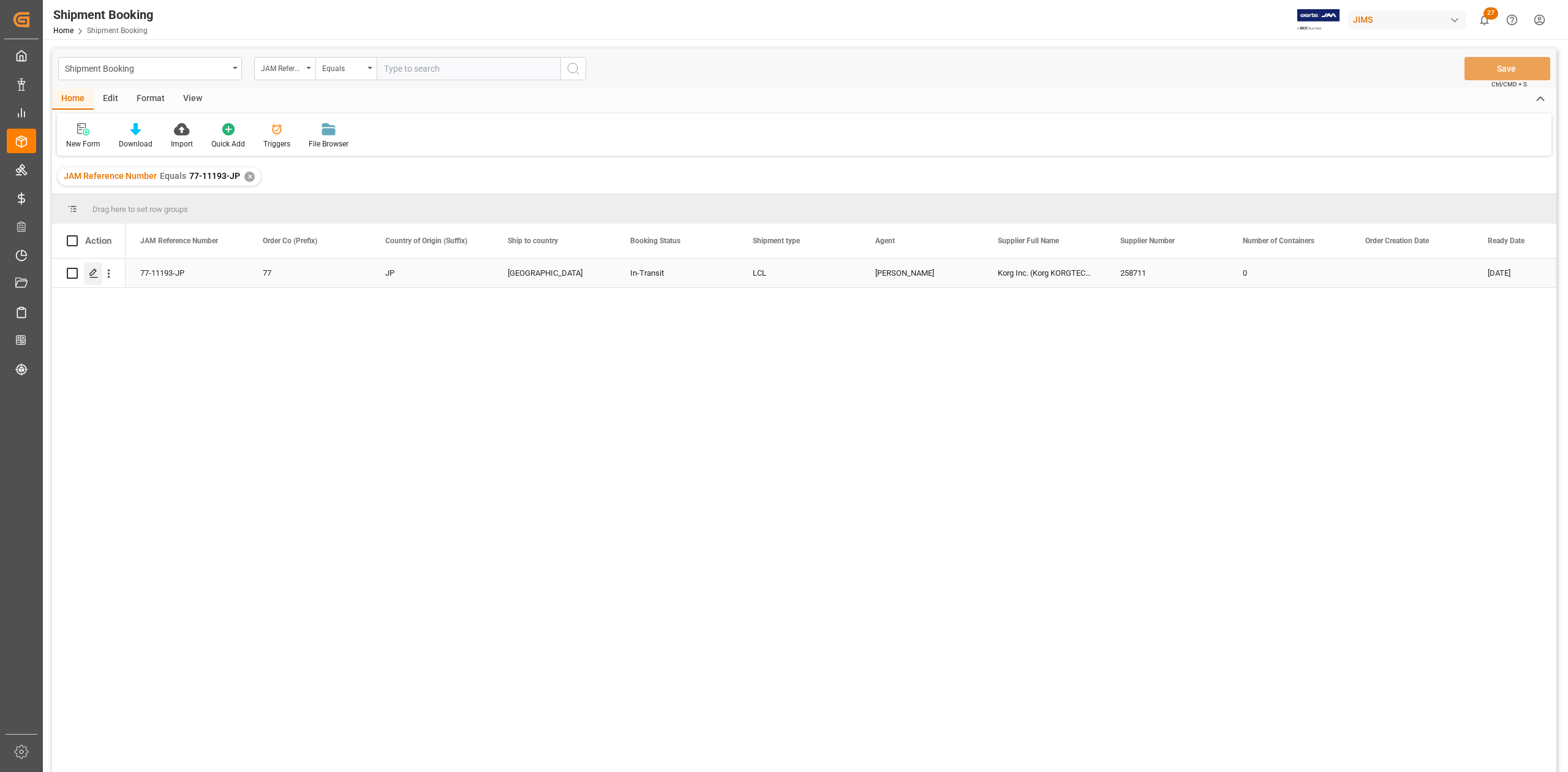
click at [91, 280] on div "Press SPACE to select this row." at bounding box center [93, 273] width 18 height 23
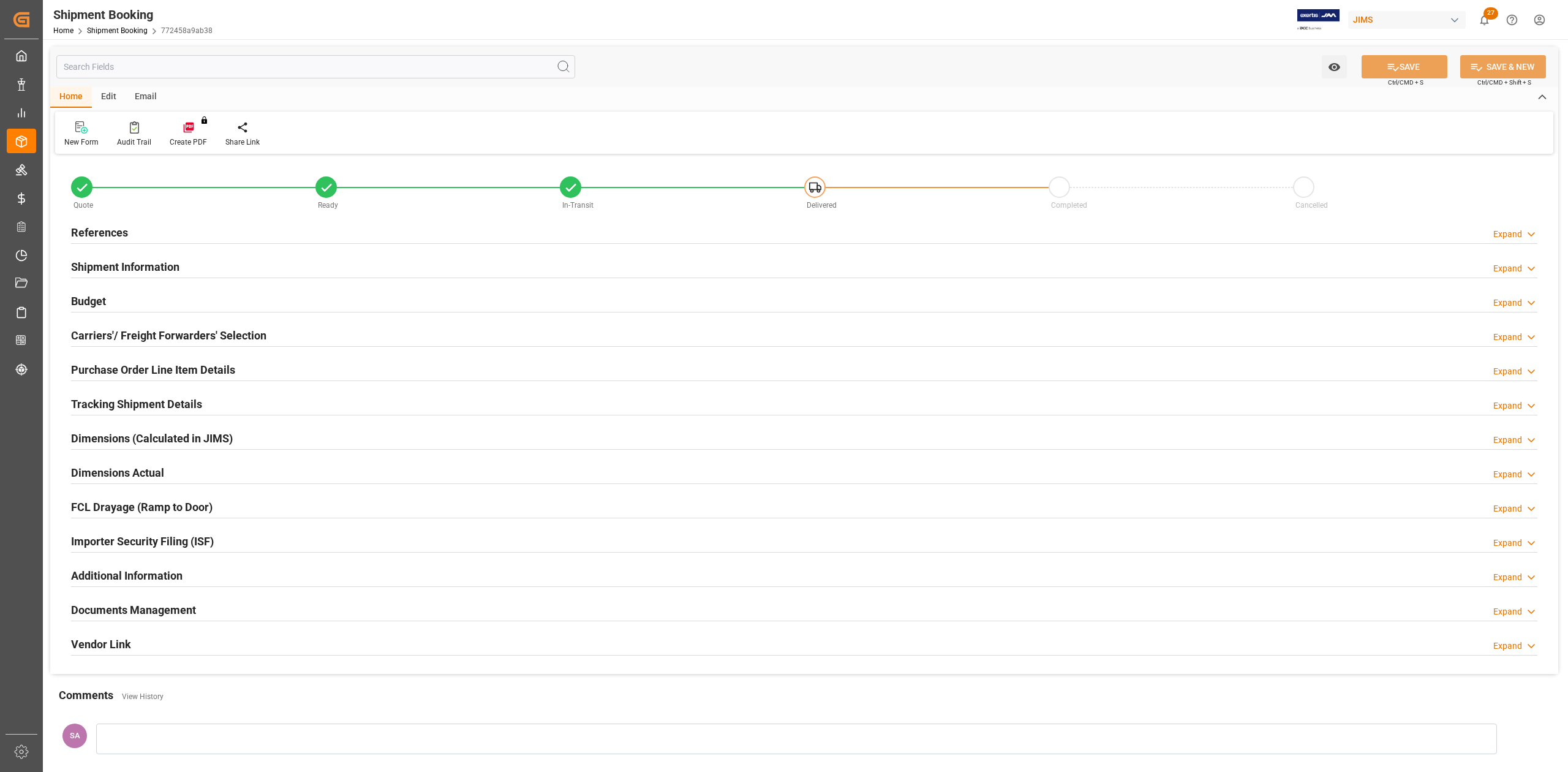
type input "0"
type input "1819.2355"
type input "7501.56"
type input "2715712.11"
drag, startPoint x: 106, startPoint y: 301, endPoint x: 152, endPoint y: 300, distance: 46.0
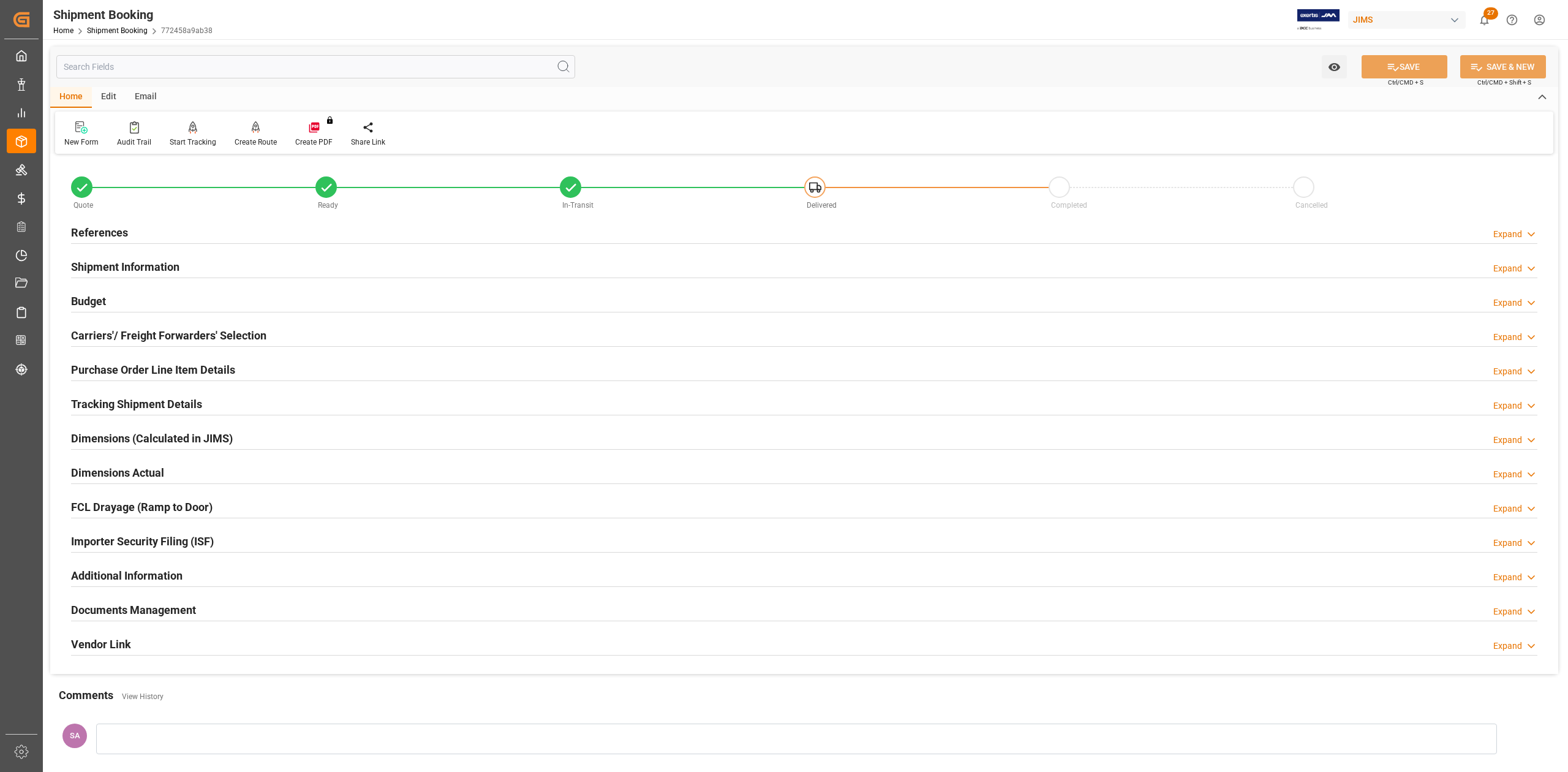
click at [106, 301] on h2 "Budget" at bounding box center [88, 301] width 35 height 17
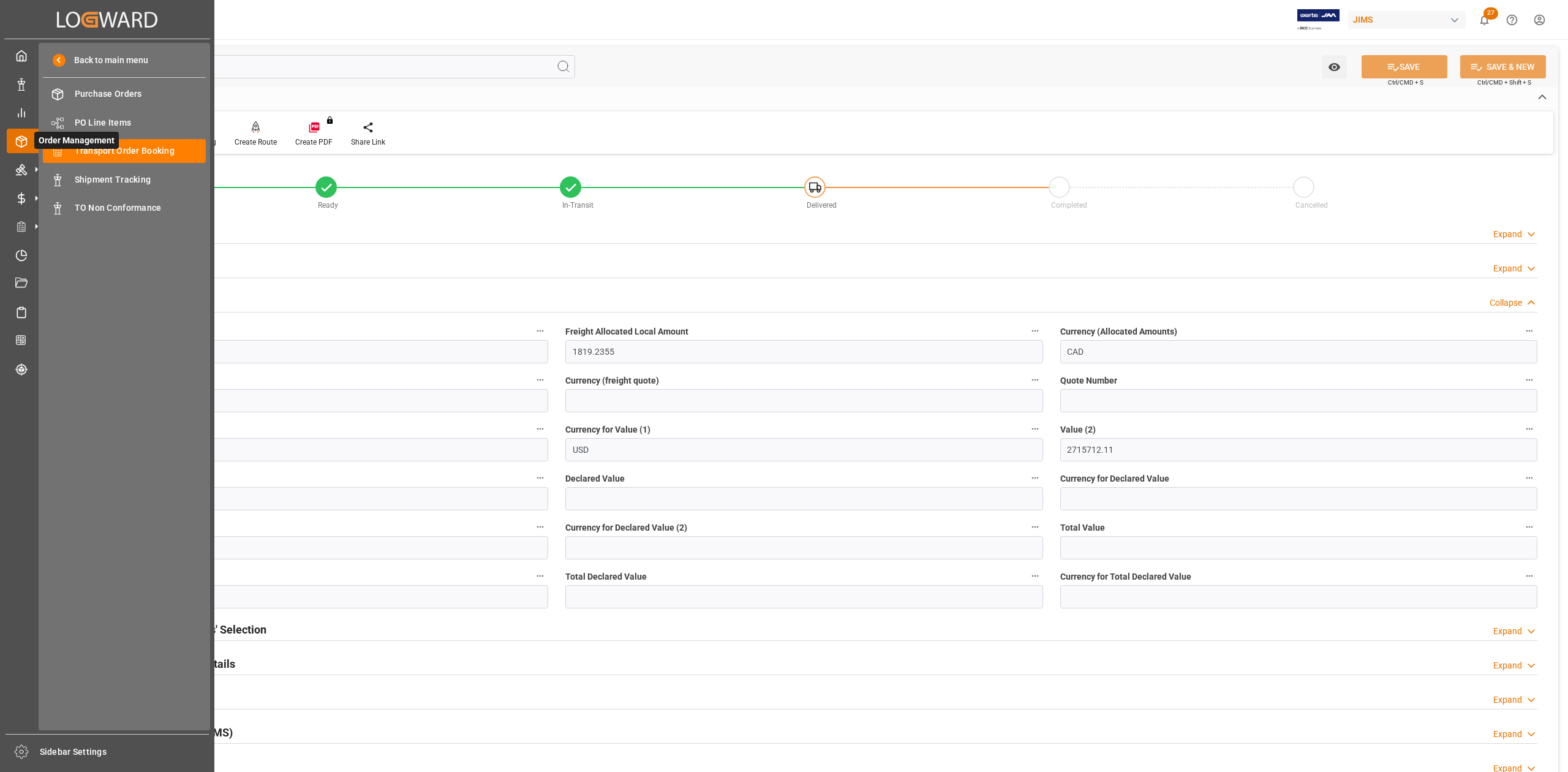
click at [22, 145] on icon at bounding box center [21, 141] width 12 height 12
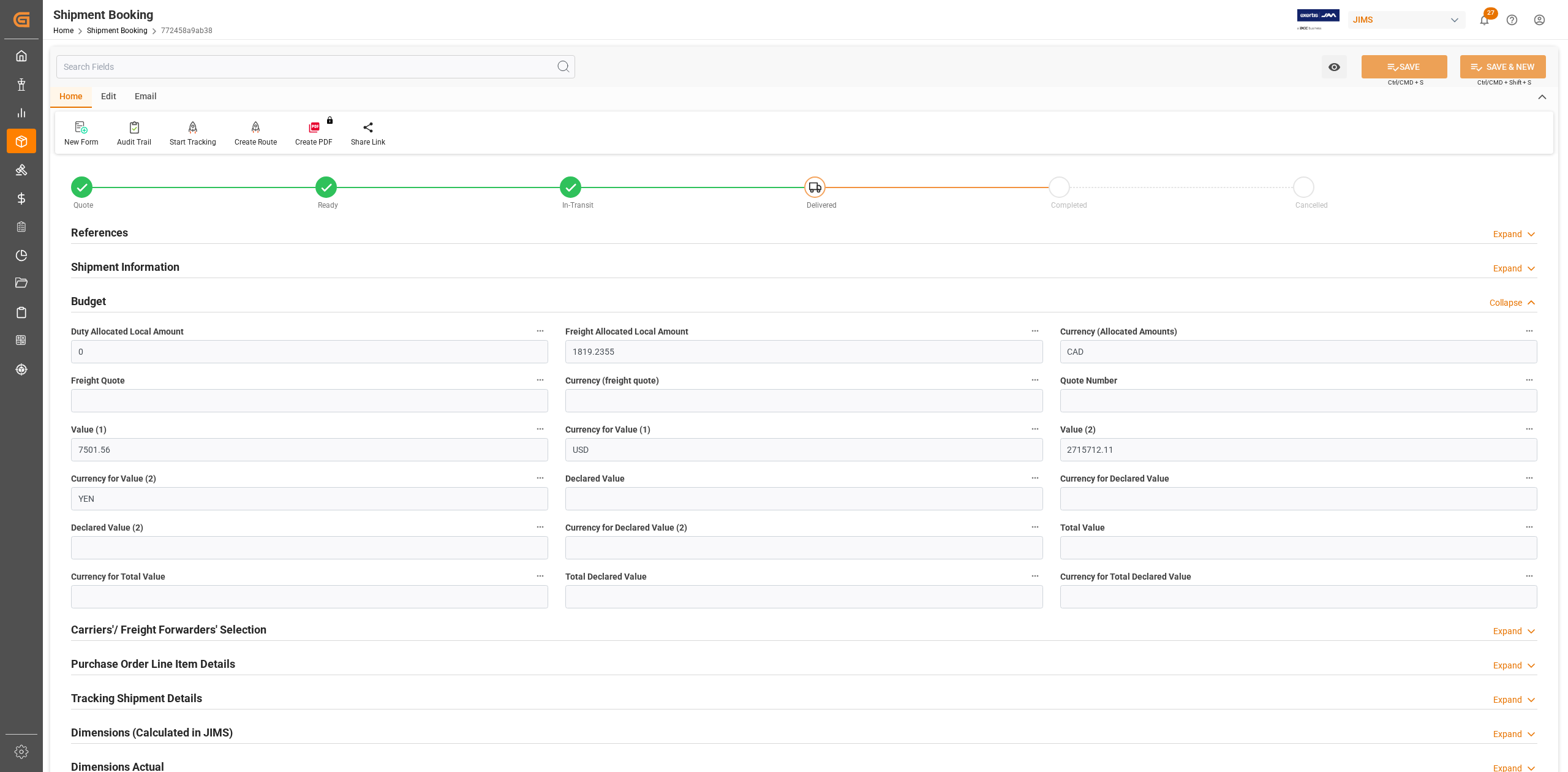
click at [109, 232] on h2 "References" at bounding box center [99, 232] width 57 height 17
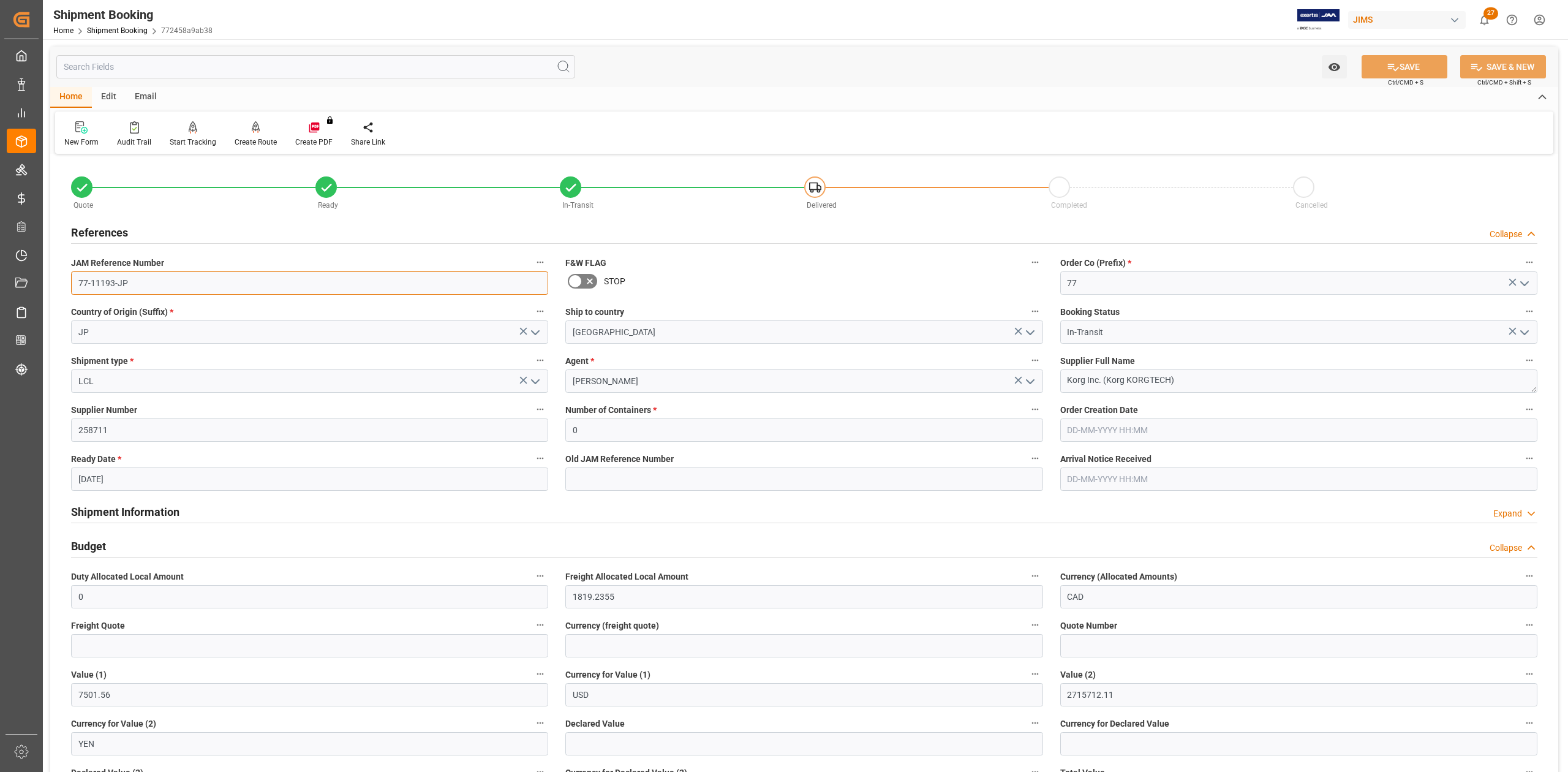
click at [174, 277] on input "77-11193-JP" at bounding box center [309, 283] width 477 height 23
click at [1198, 379] on textarea "Korg Inc. (Korg KORGTECH)" at bounding box center [1299, 380] width 477 height 23
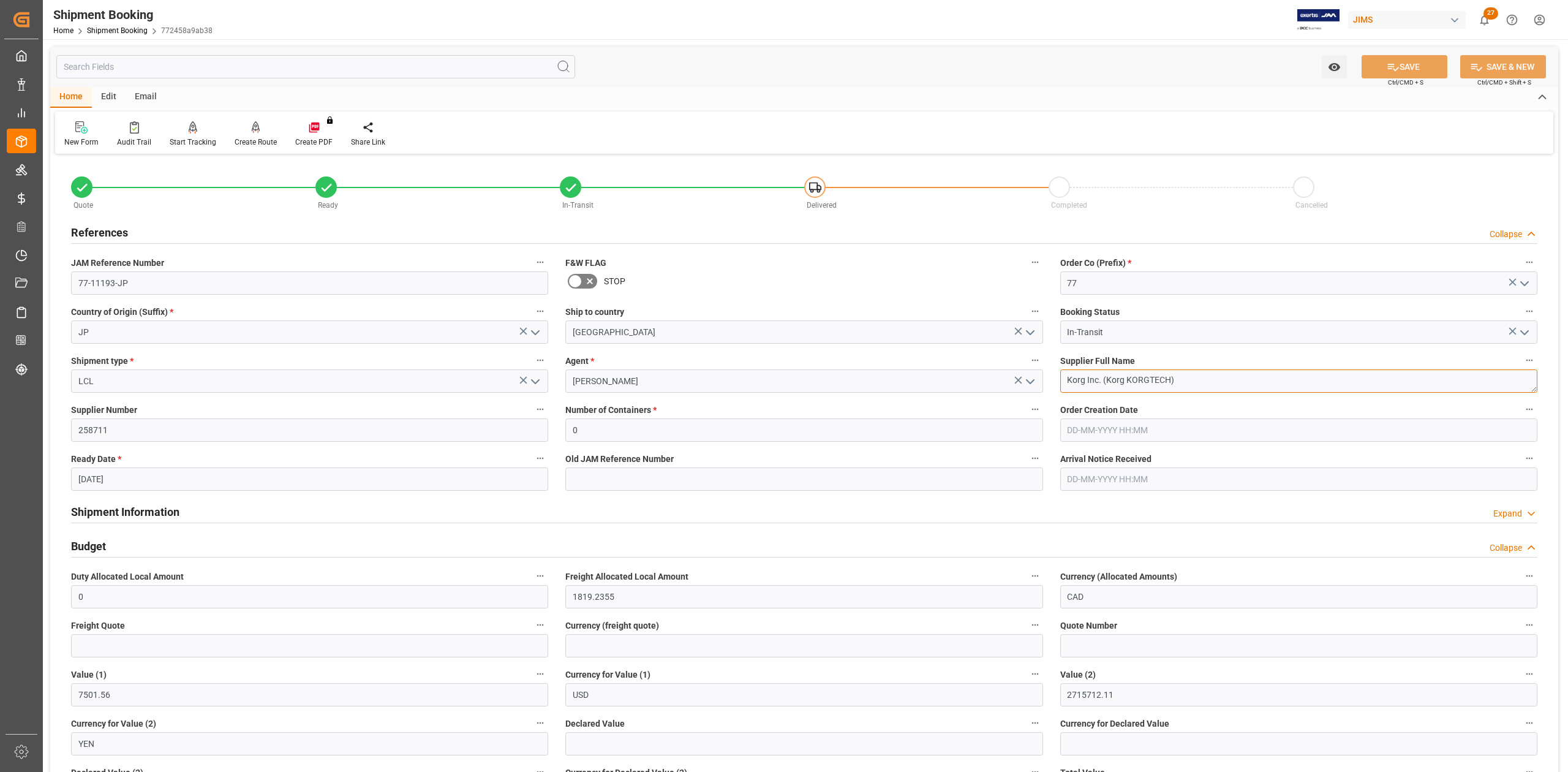
click at [1198, 379] on textarea "Korg Inc. (Korg KORGTECH)" at bounding box center [1299, 380] width 477 height 23
click at [115, 229] on h2 "References" at bounding box center [99, 232] width 57 height 17
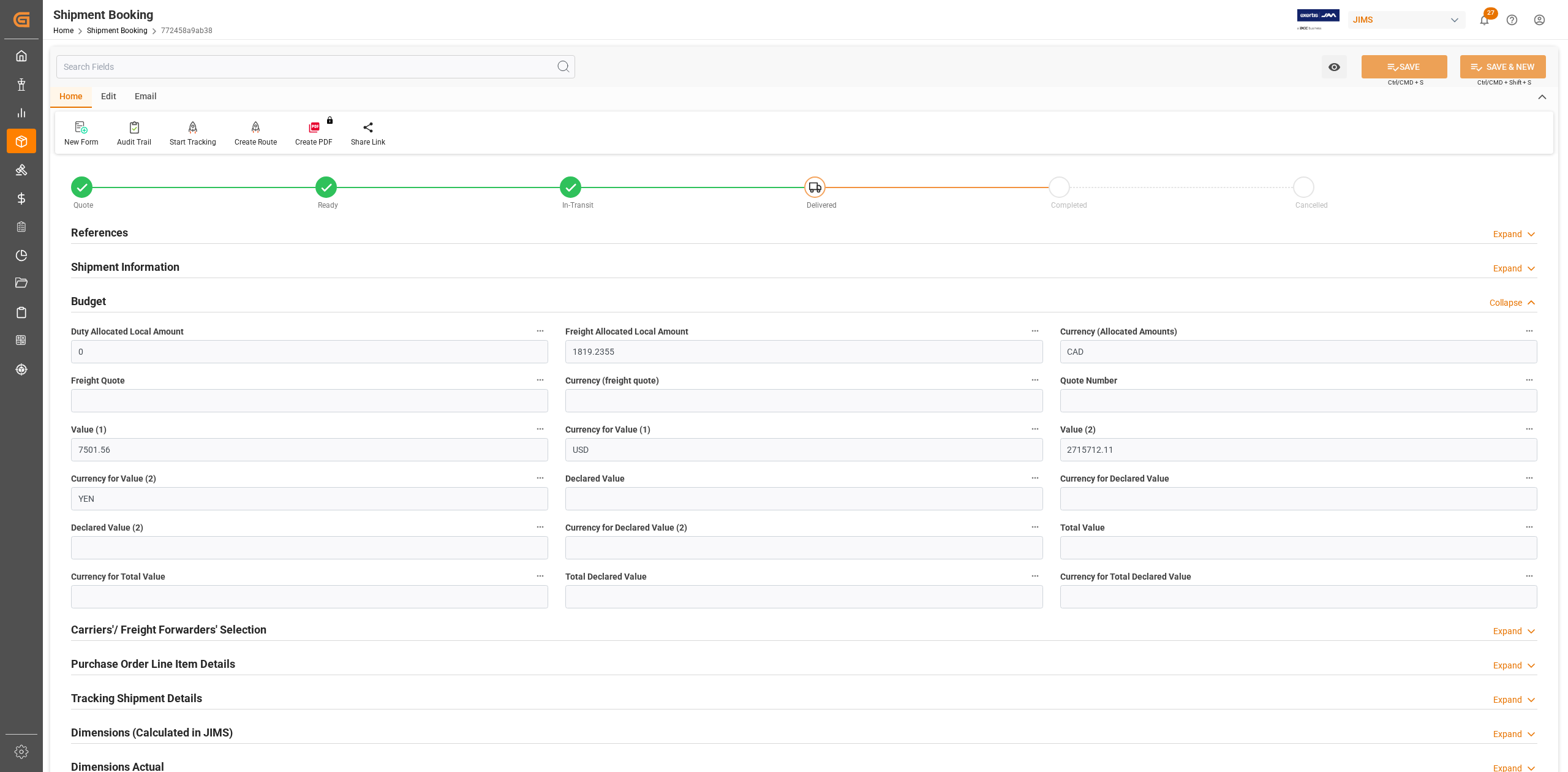
click at [140, 267] on h2 "Shipment Information" at bounding box center [125, 266] width 109 height 17
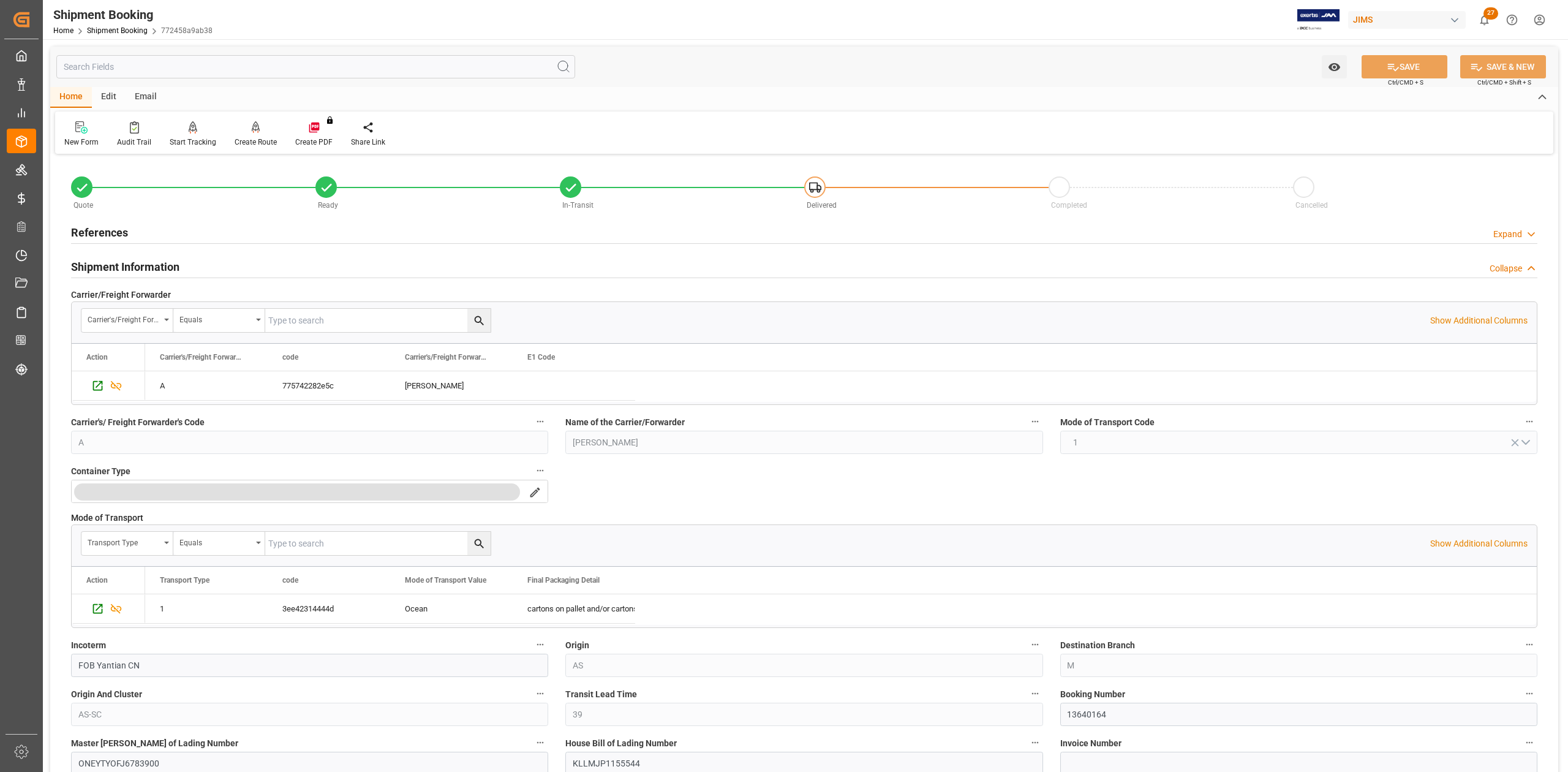
click at [153, 267] on h2 "Shipment Information" at bounding box center [125, 266] width 109 height 17
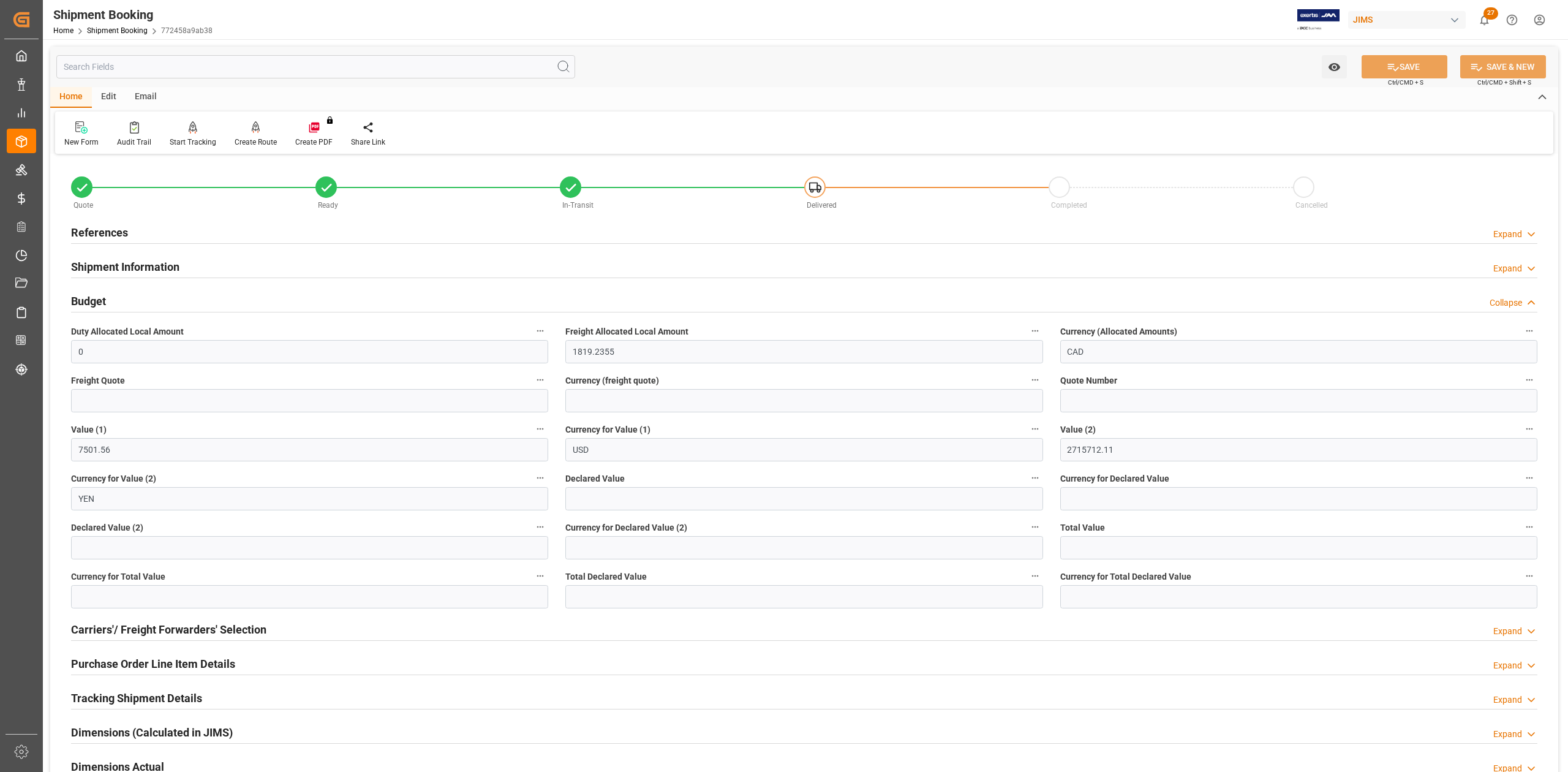
click at [101, 299] on h2 "Budget" at bounding box center [88, 301] width 35 height 17
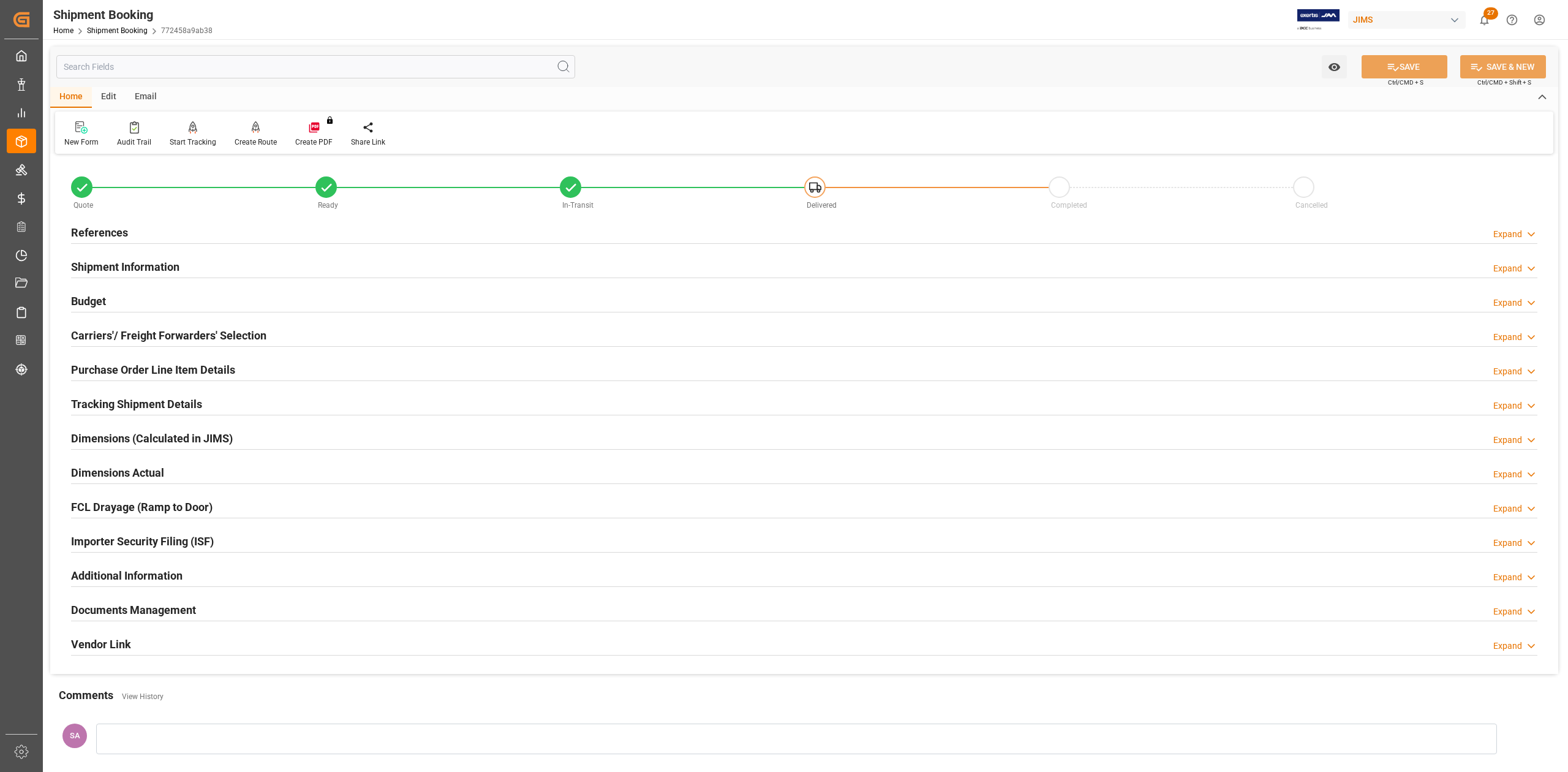
click at [149, 263] on h2 "Shipment Information" at bounding box center [125, 266] width 109 height 17
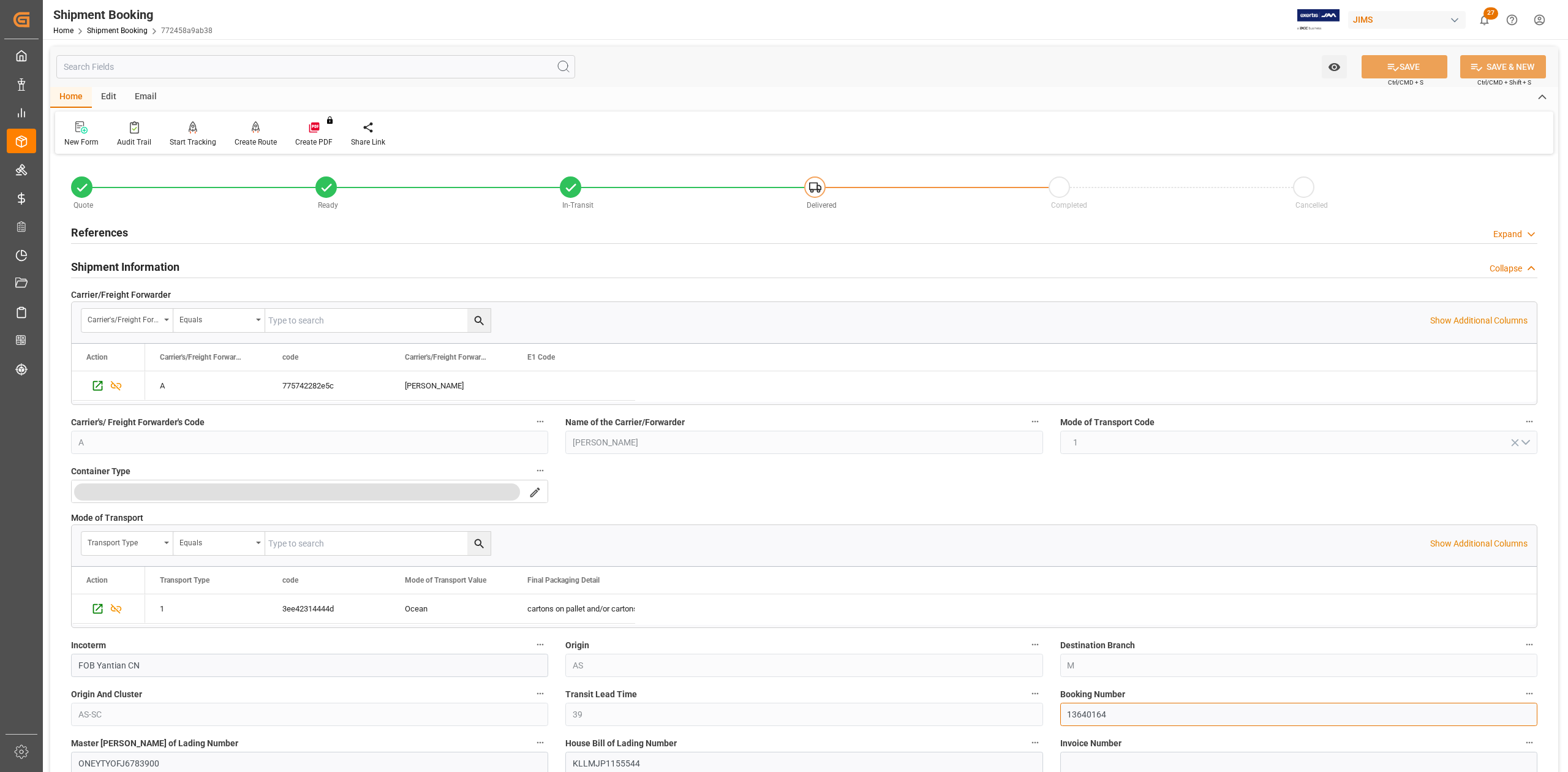
click at [1079, 719] on input "13640164" at bounding box center [1299, 714] width 477 height 23
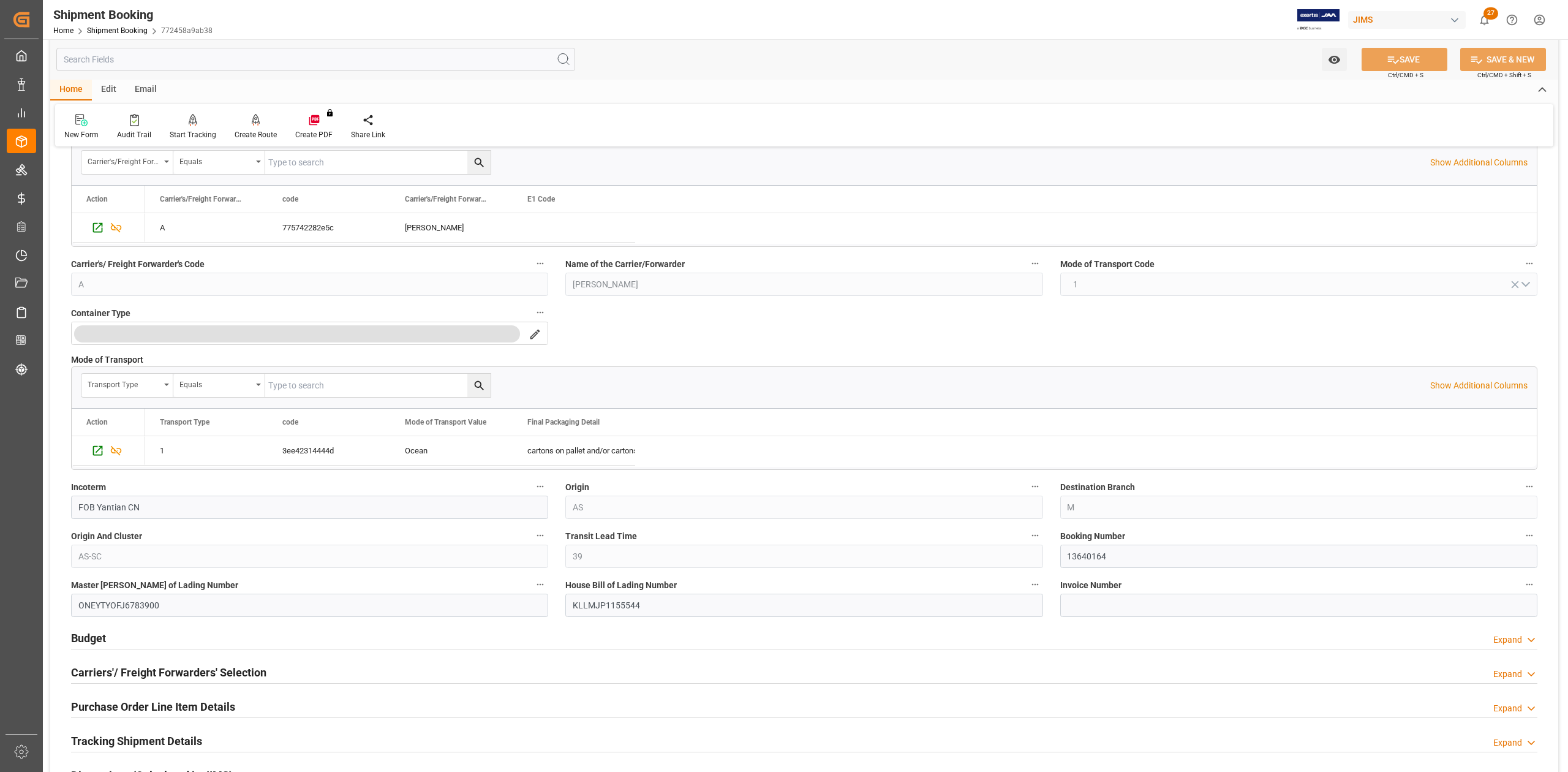
scroll to position [326, 0]
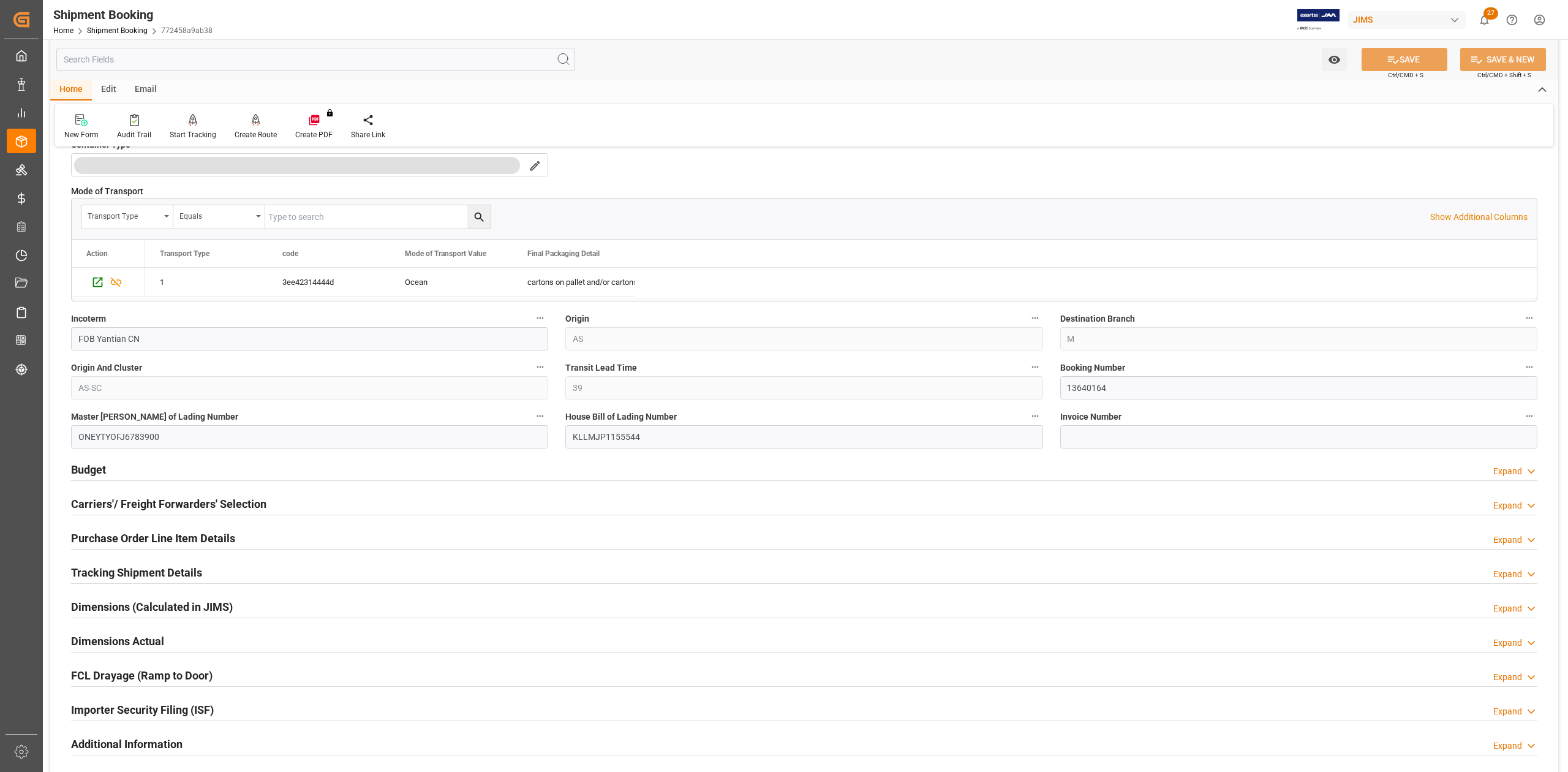
click at [129, 608] on h2 "Dimensions (Calculated in JIMS)" at bounding box center [152, 606] width 162 height 17
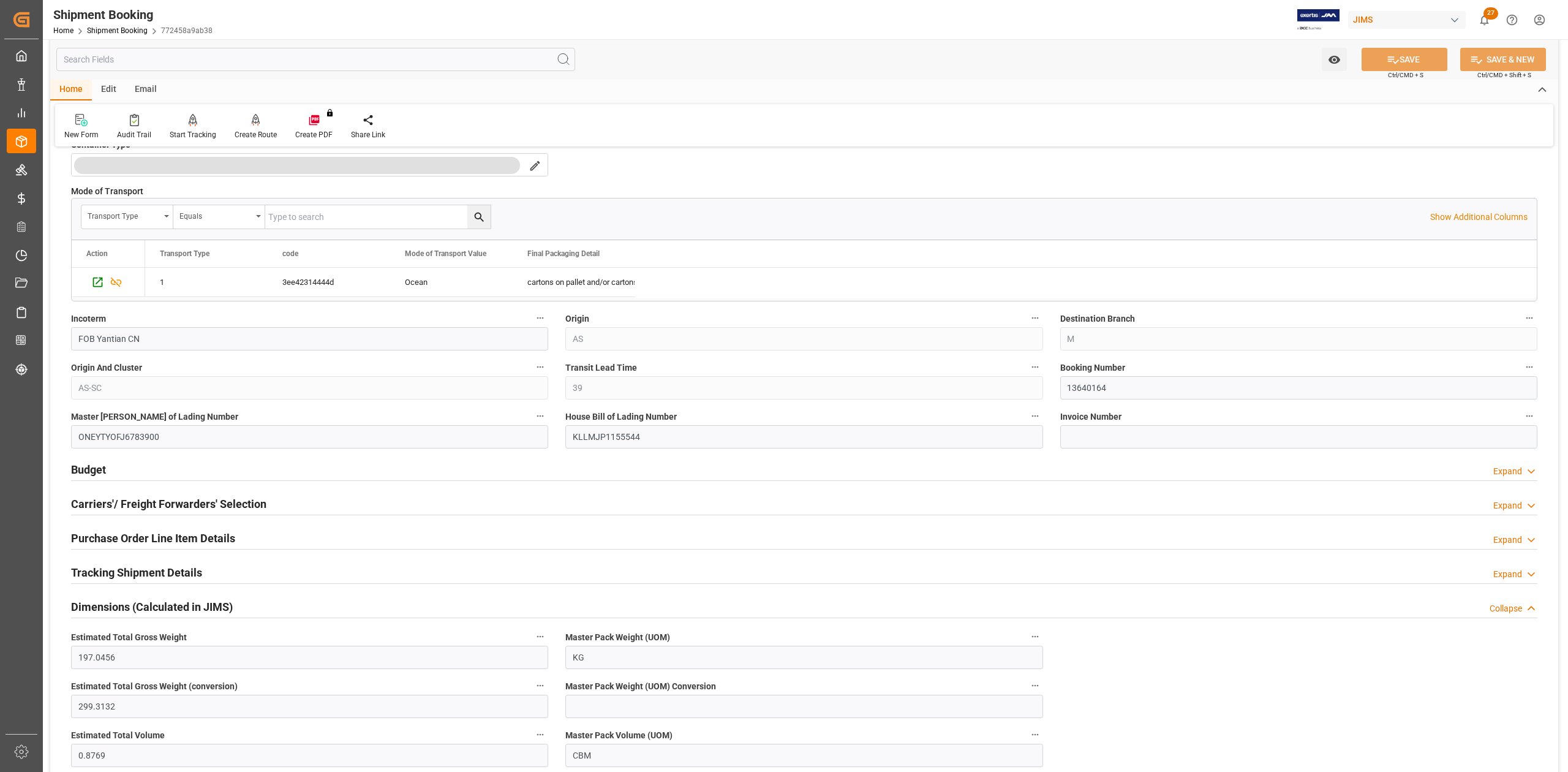
click at [153, 612] on h2 "Dimensions (Calculated in JIMS)" at bounding box center [152, 606] width 162 height 17
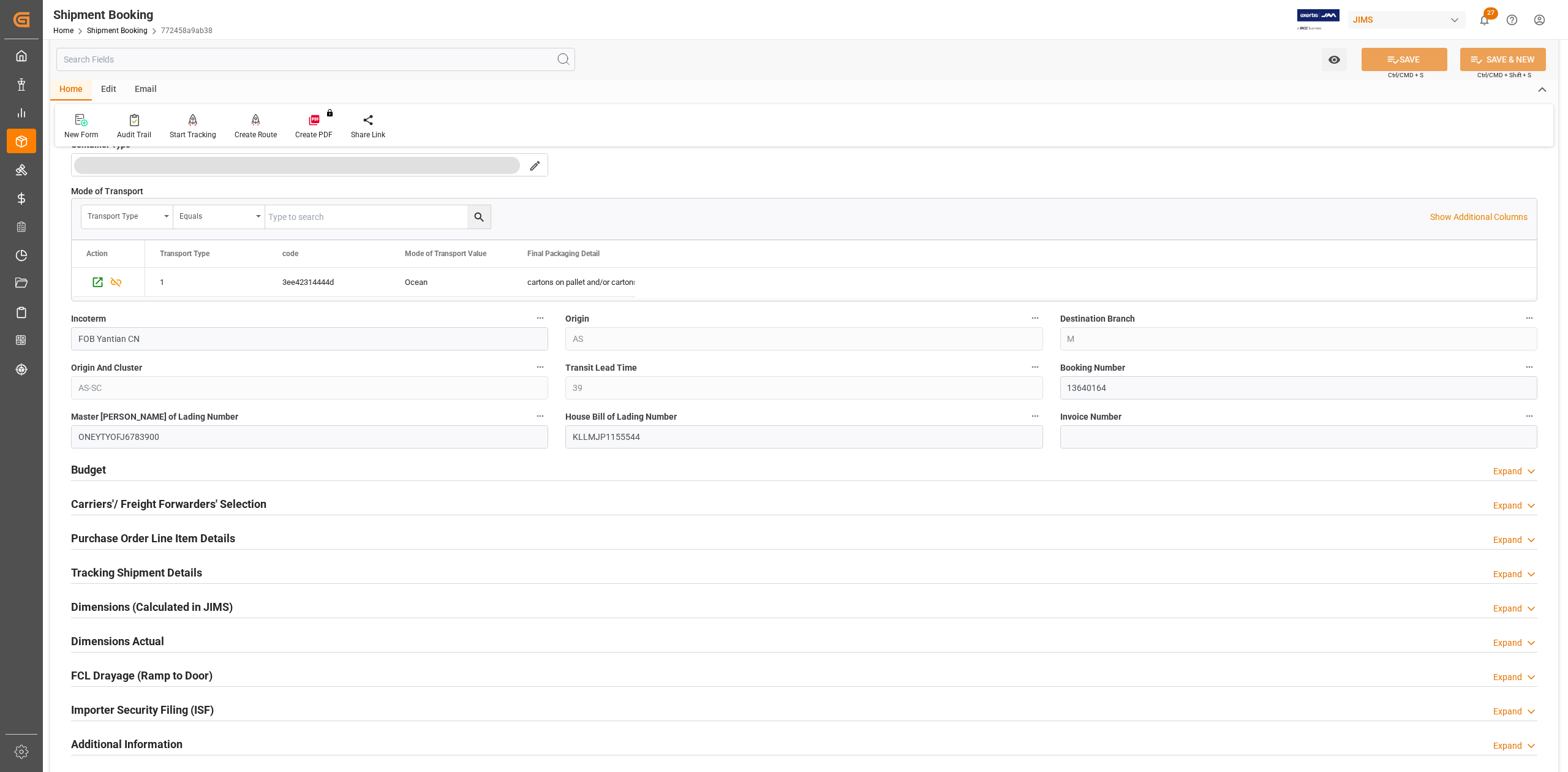
click at [138, 639] on h2 "Dimensions Actual" at bounding box center [117, 641] width 93 height 17
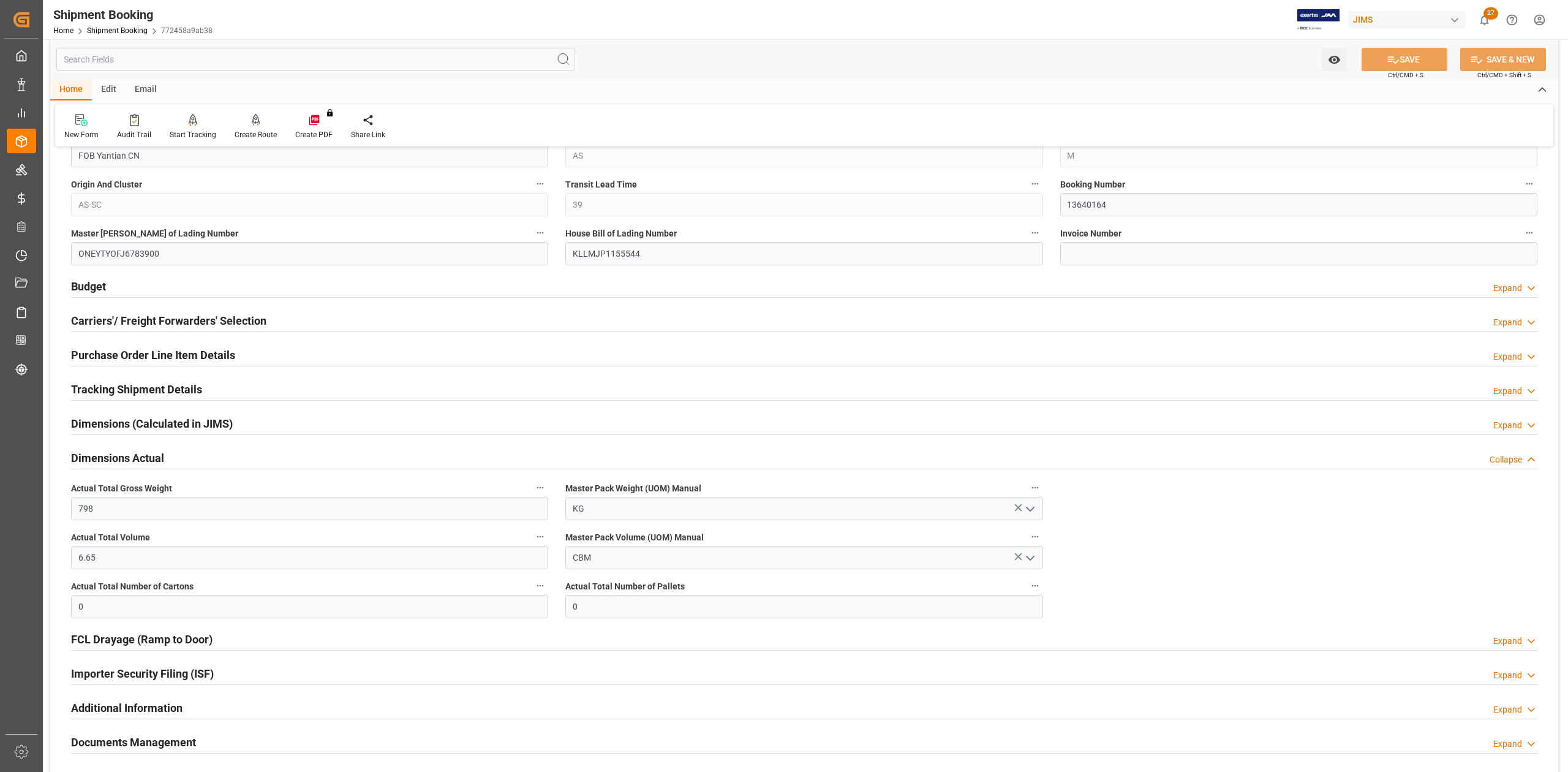
scroll to position [572, 0]
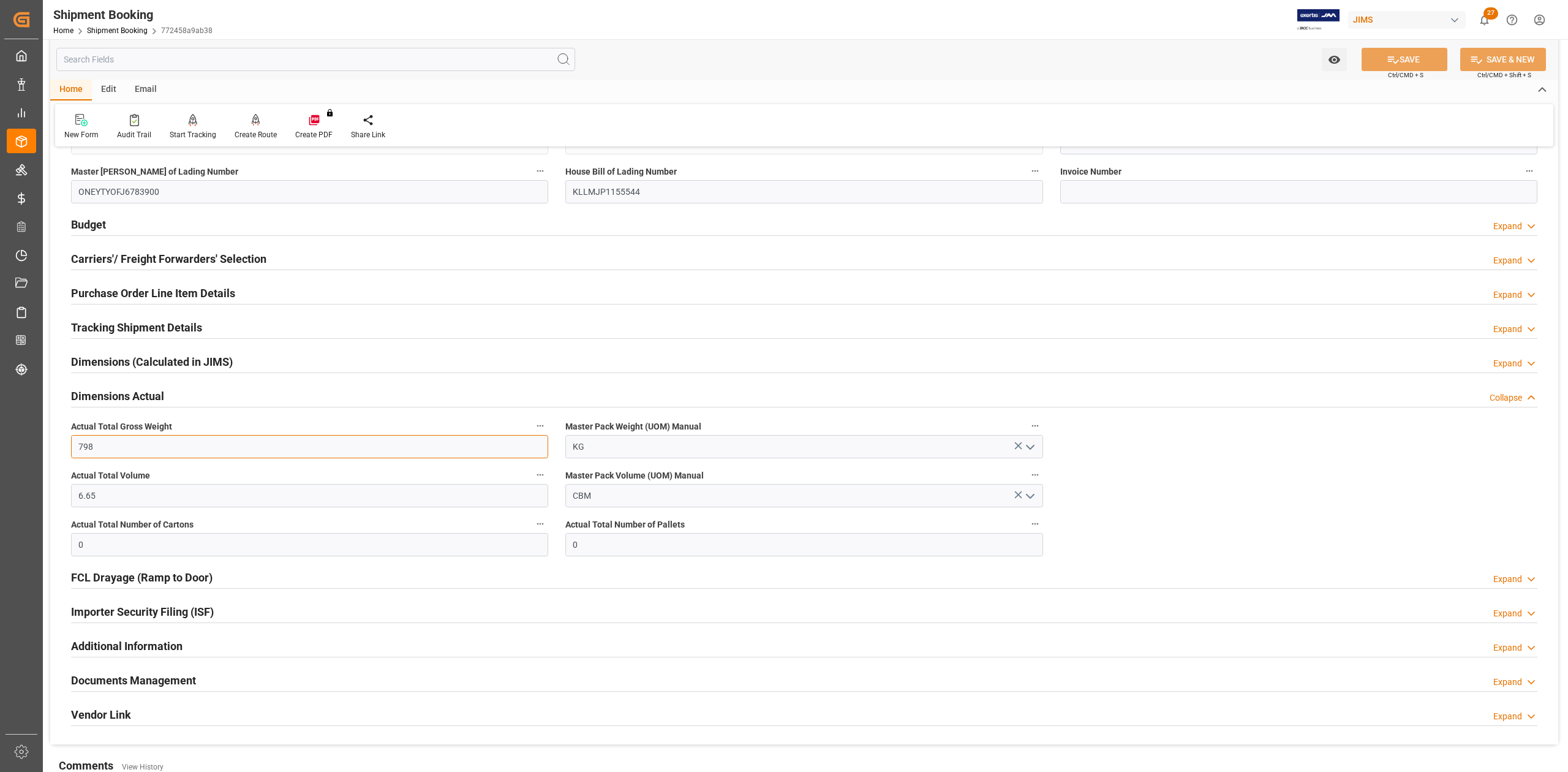
click at [117, 450] on input "798" at bounding box center [309, 446] width 477 height 23
drag, startPoint x: 93, startPoint y: 216, endPoint x: 129, endPoint y: 301, distance: 92.3
click at [93, 216] on div "Budget" at bounding box center [88, 223] width 35 height 23
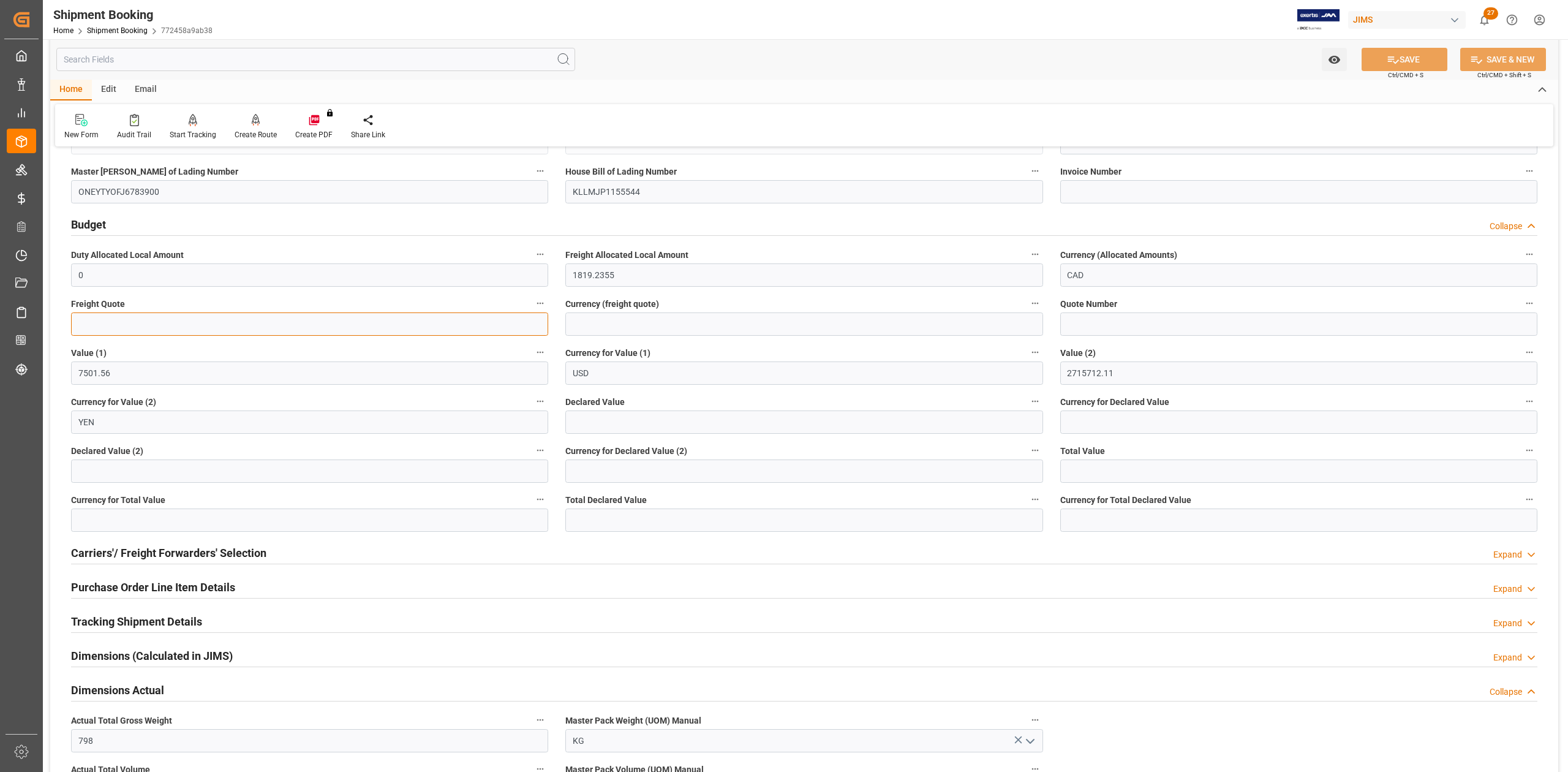
click at [100, 317] on input "text" at bounding box center [309, 323] width 477 height 23
type input "1250"
click at [615, 325] on input at bounding box center [804, 323] width 477 height 23
type input "USD"
click at [1412, 57] on button "SAVE" at bounding box center [1404, 59] width 86 height 23
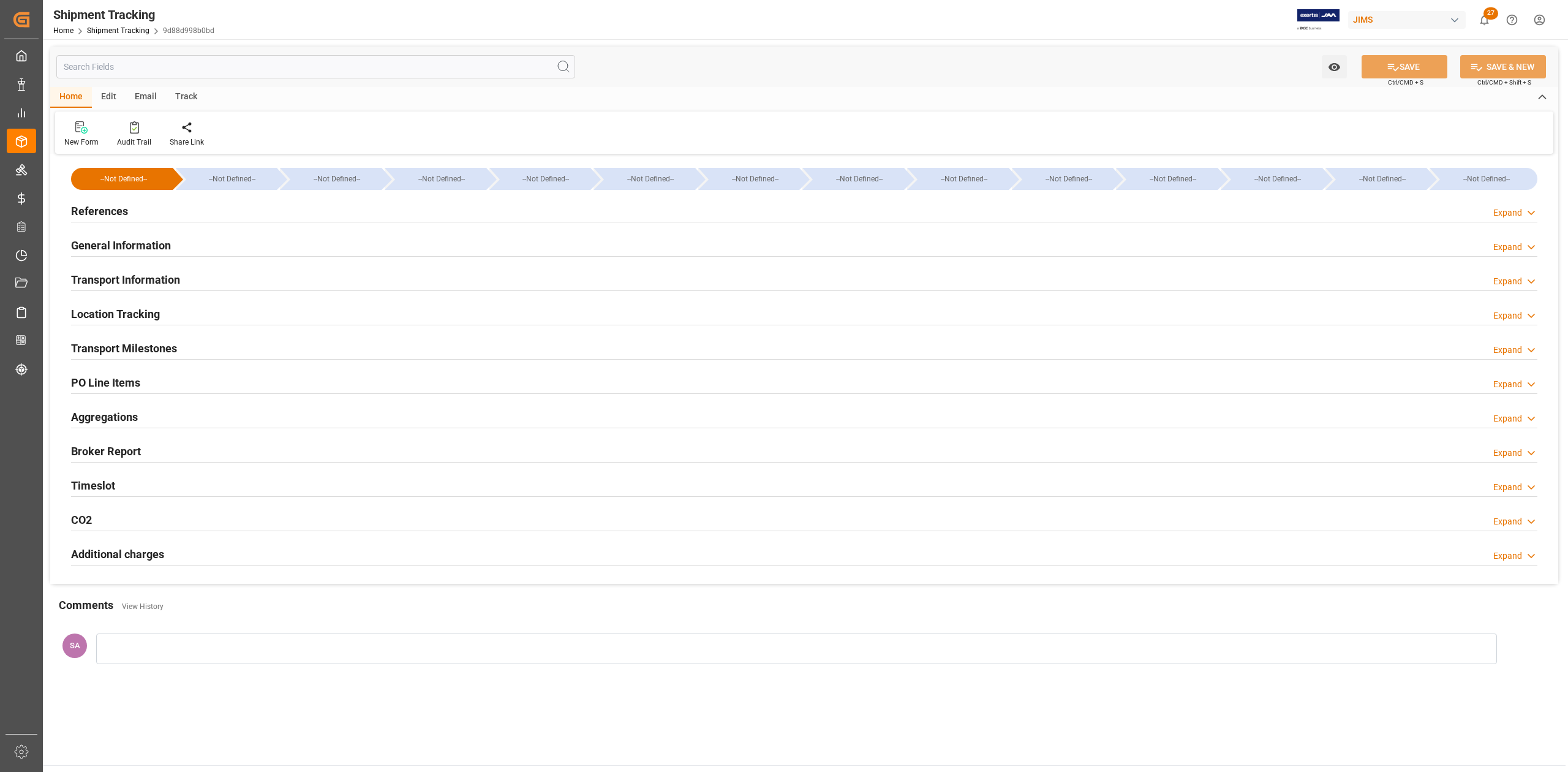
type input "29-09-2025 00:00"
type input "30-09-2025 00:00"
type input "05-10-2025 00:00"
type input "[DATE]"
type input "05-10-2025 00:00"
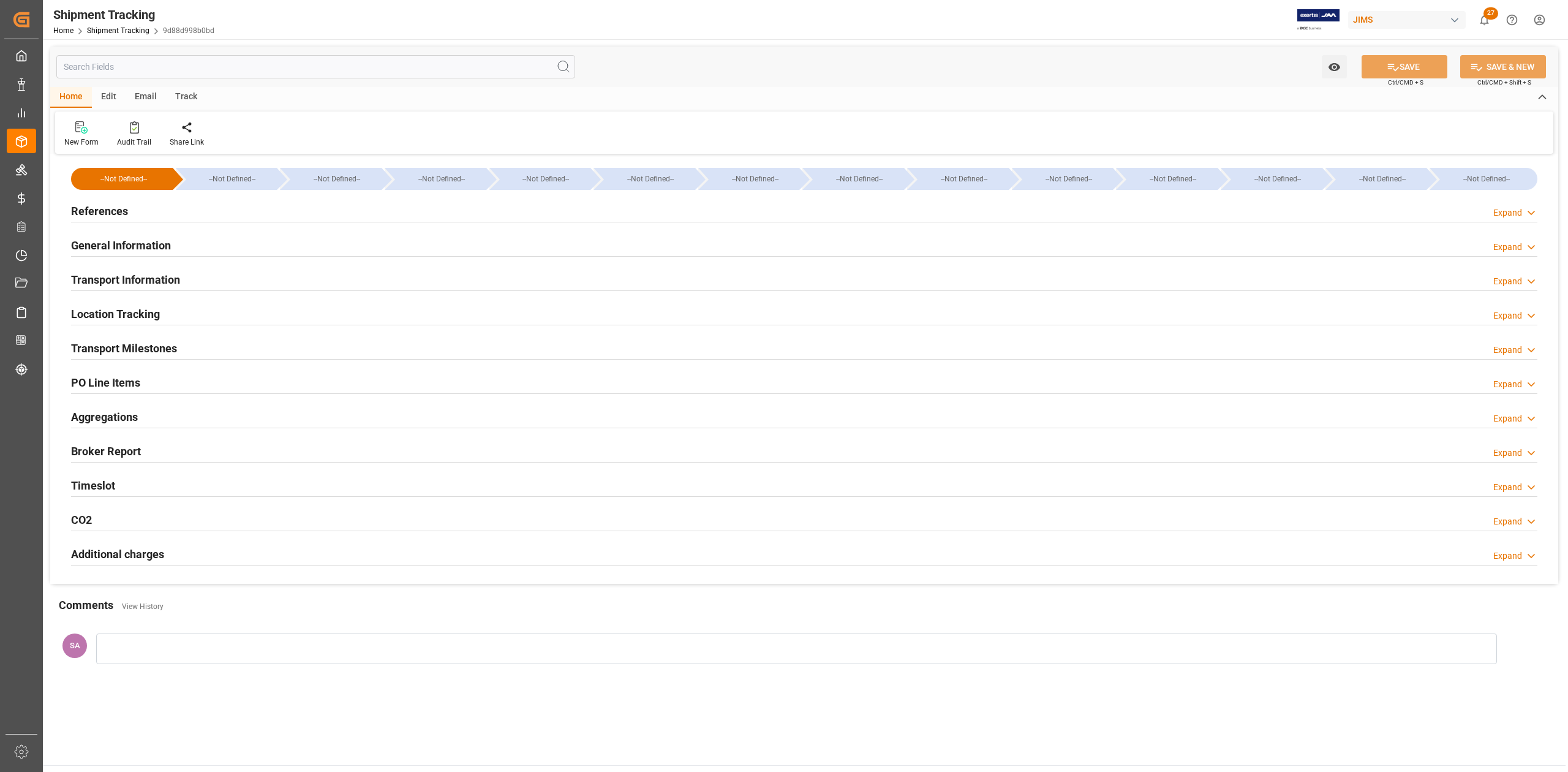
type input "06-10-2025 00:00"
type input "06-11-2025"
type input "13-11-2025 00:00"
click at [135, 346] on h2 "Transport Milestones" at bounding box center [123, 348] width 106 height 17
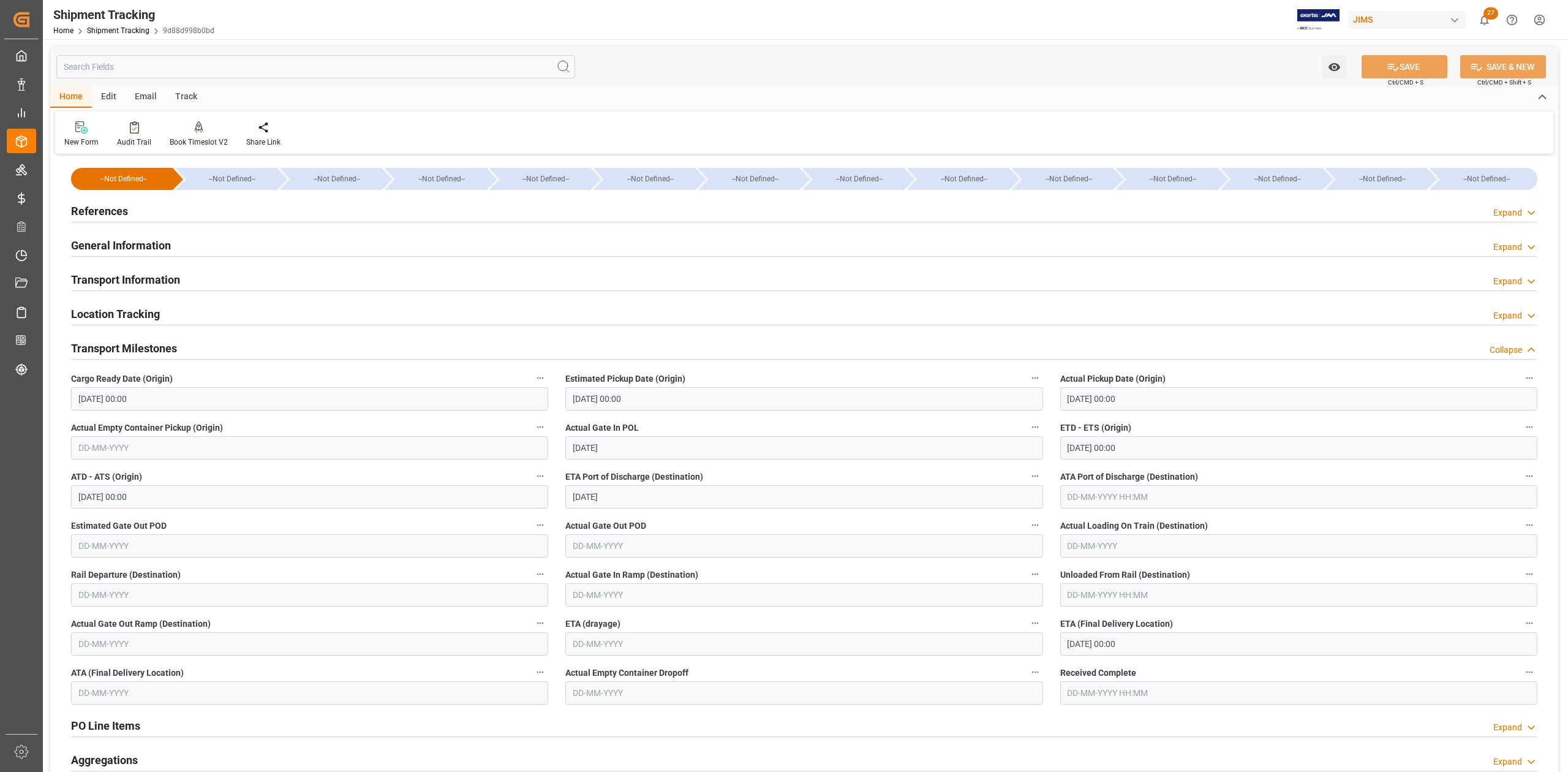
click at [1215, 648] on input "13-11-2025 00:00" at bounding box center [1299, 643] width 477 height 23
drag, startPoint x: 163, startPoint y: 353, endPoint x: 1108, endPoint y: 465, distance: 951.6
click at [163, 353] on h2 "Transport Milestones" at bounding box center [123, 348] width 106 height 17
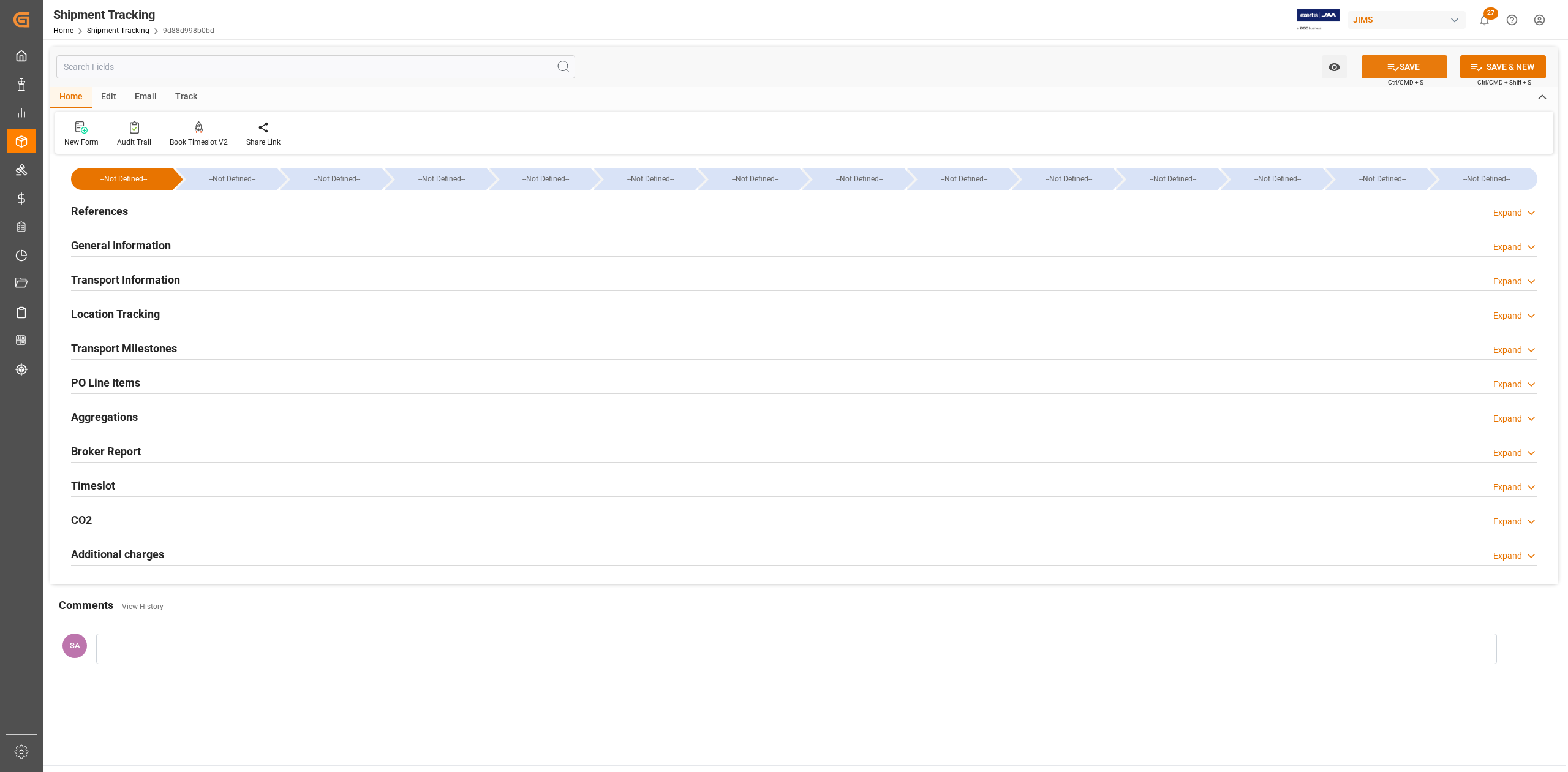
click at [1434, 70] on button "SAVE" at bounding box center [1404, 66] width 86 height 23
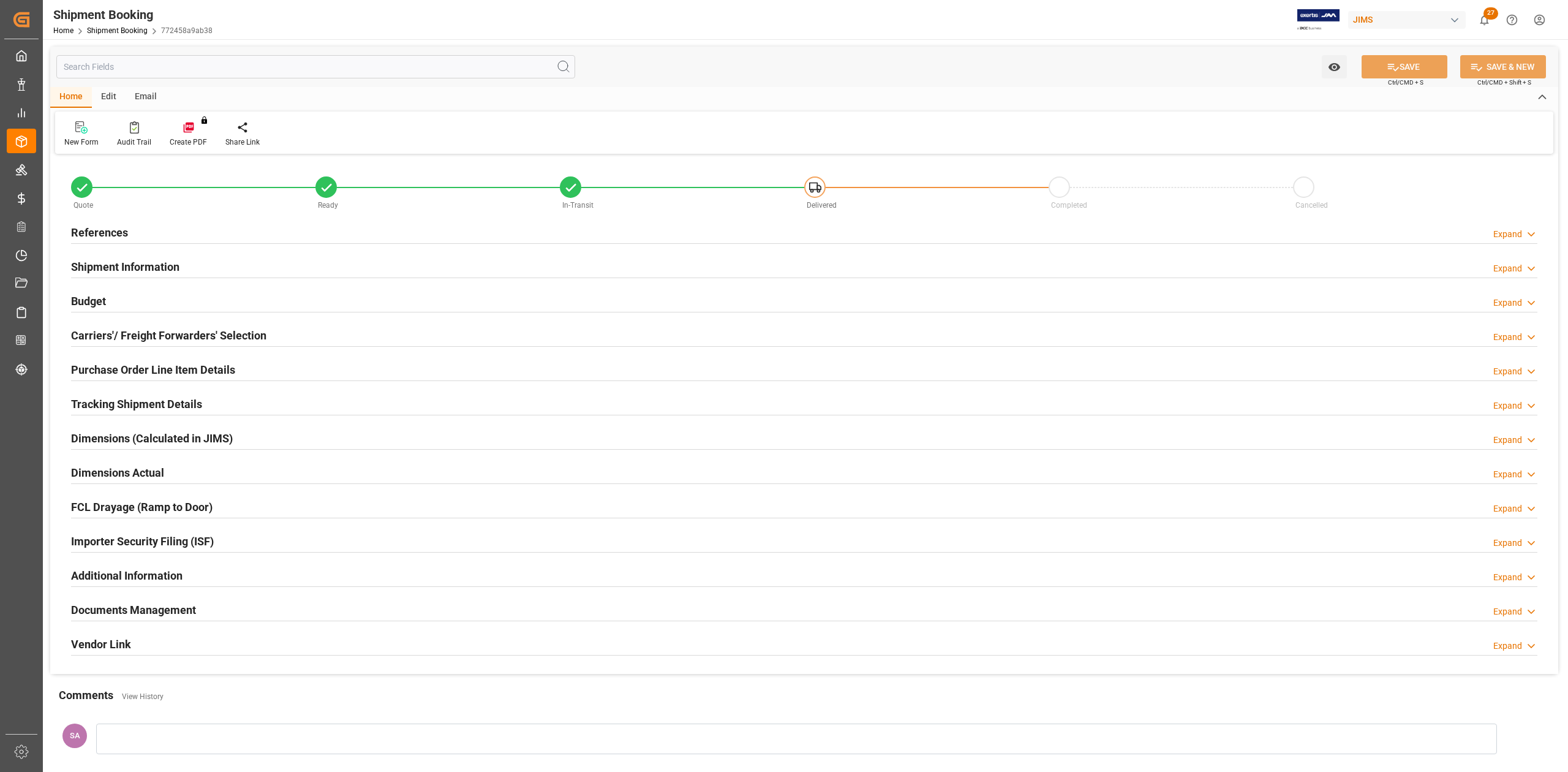
type input "0"
type input "1819.2355"
type input "2718322.44"
type input "7501.56"
drag, startPoint x: 103, startPoint y: 295, endPoint x: 126, endPoint y: 307, distance: 25.9
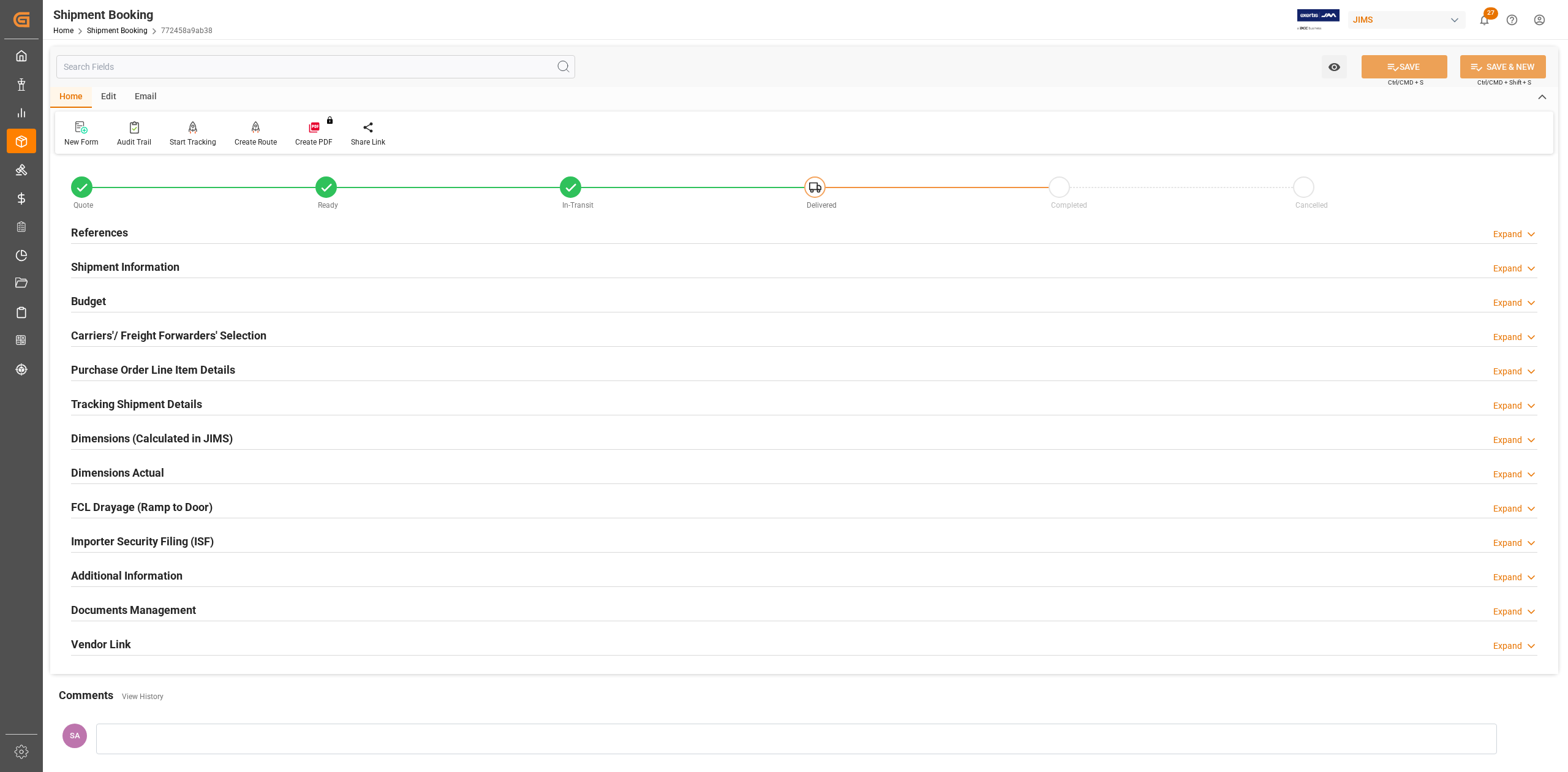
click at [102, 295] on h2 "Budget" at bounding box center [88, 301] width 35 height 17
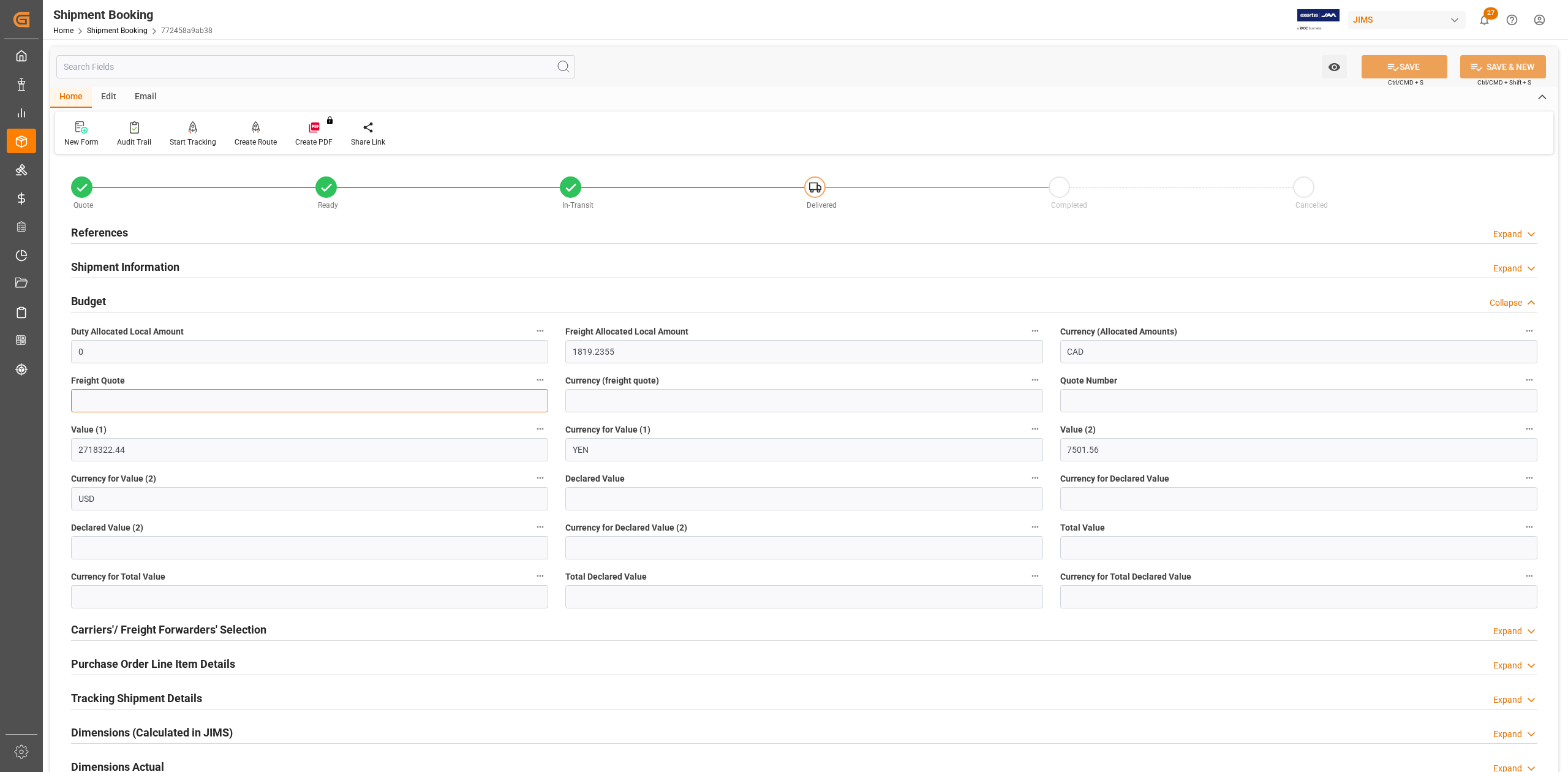
click at [170, 407] on input "text" at bounding box center [309, 400] width 477 height 23
type input "1250"
click at [601, 400] on input at bounding box center [804, 400] width 477 height 23
type input "USD"
click at [1381, 67] on button "SAVE" at bounding box center [1404, 66] width 86 height 23
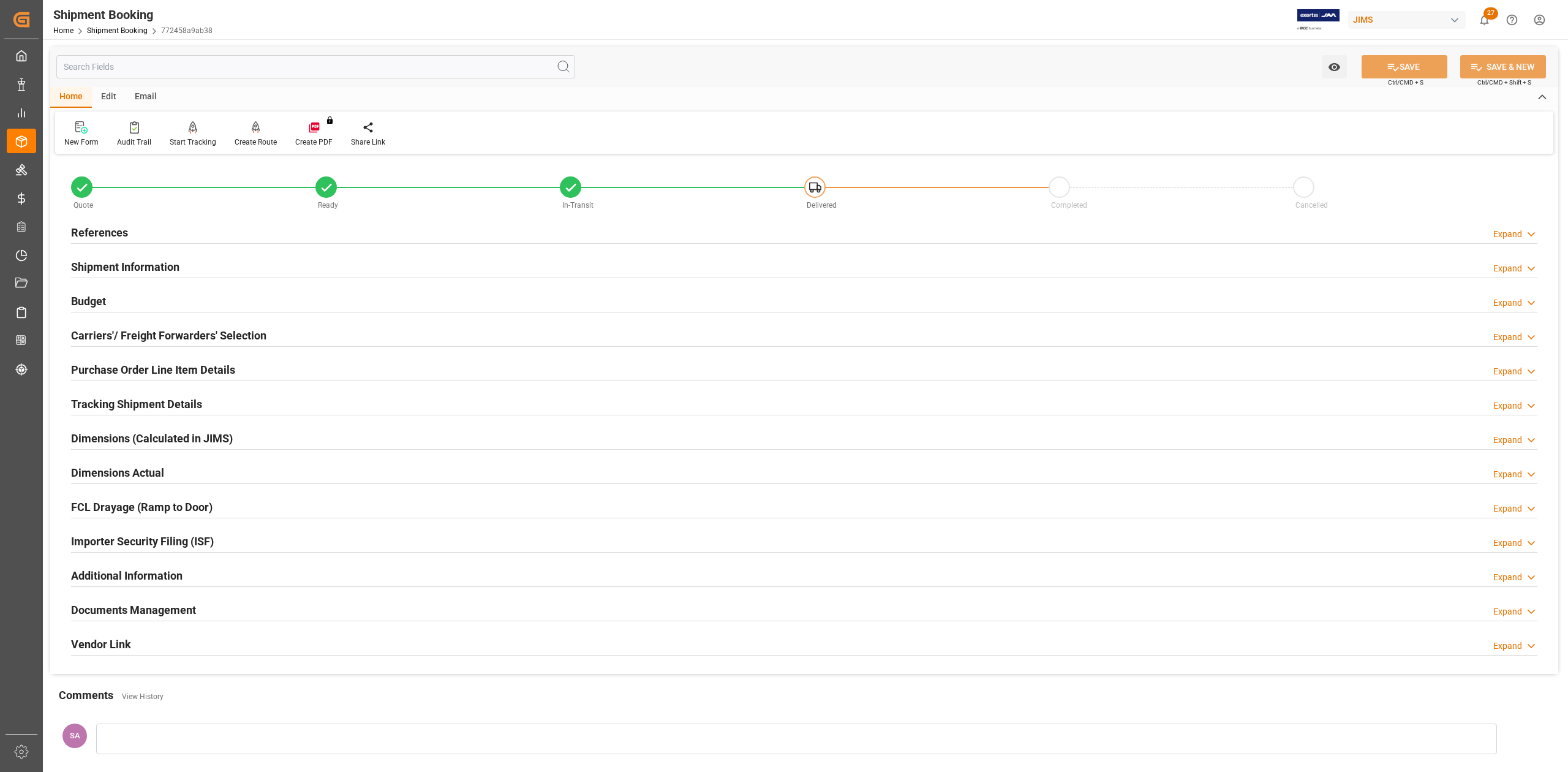
click at [114, 233] on h2 "References" at bounding box center [99, 232] width 57 height 17
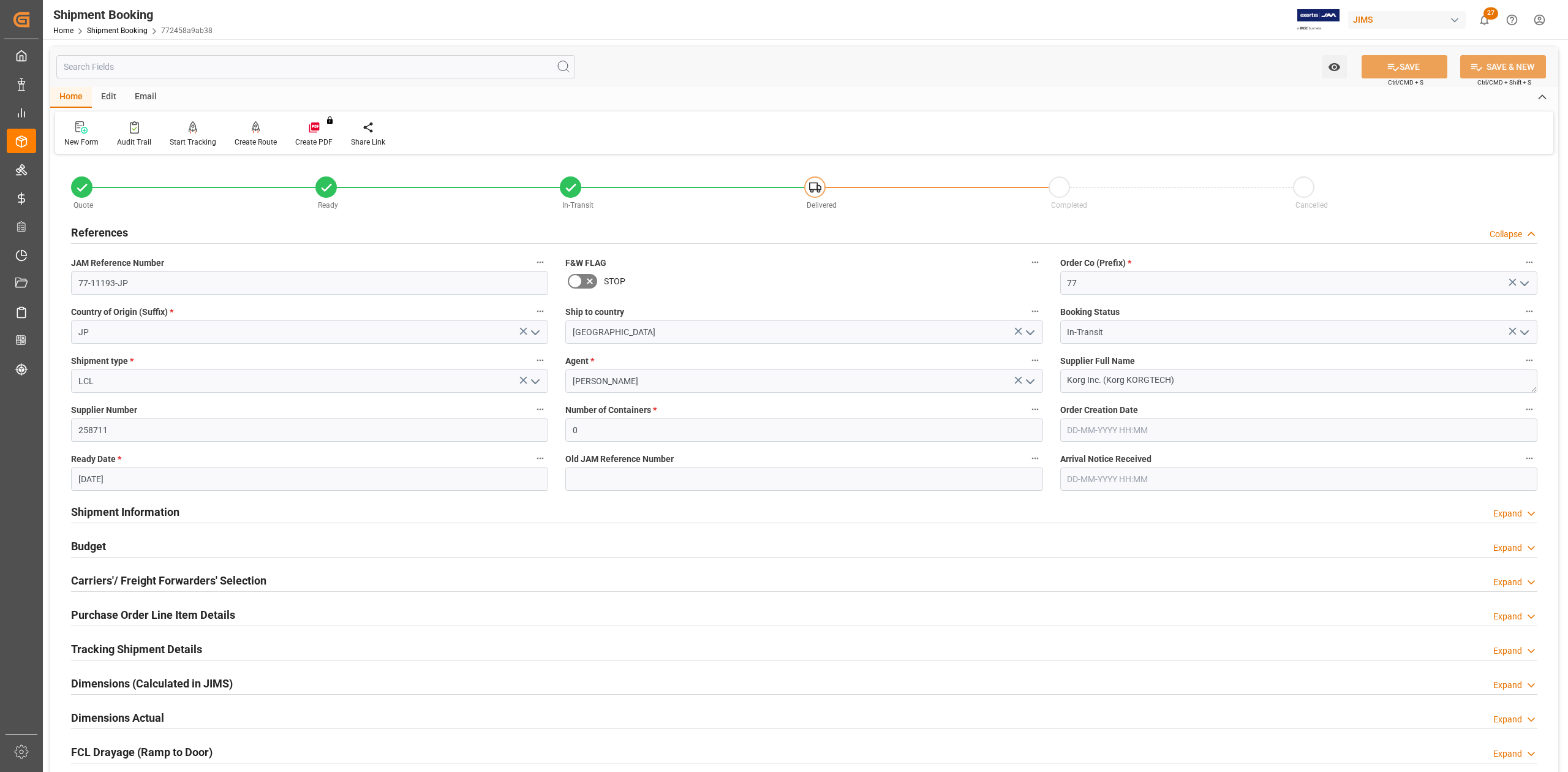
click at [114, 233] on h2 "References" at bounding box center [99, 232] width 57 height 17
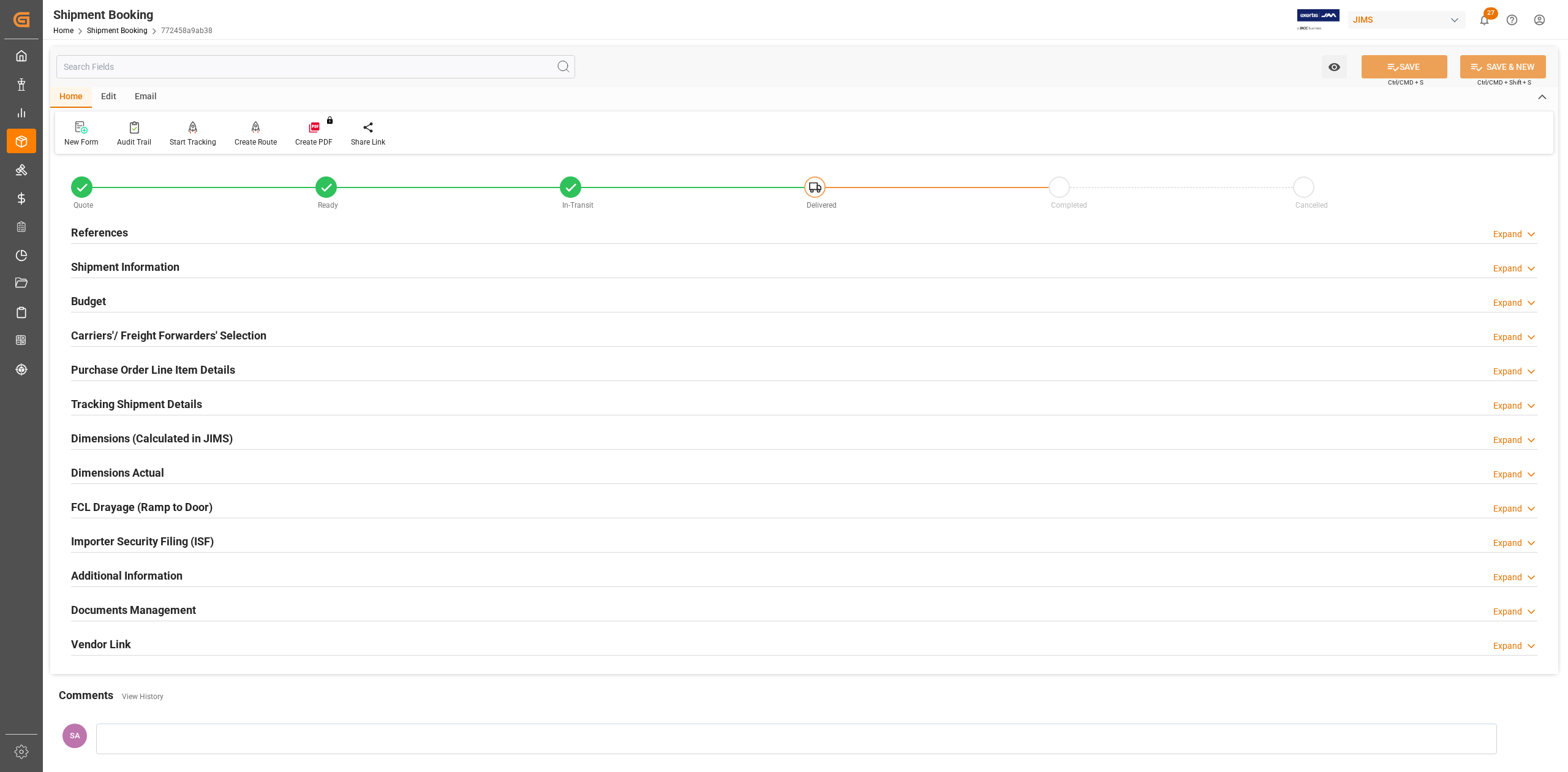
click at [122, 264] on h2 "Shipment Information" at bounding box center [125, 266] width 109 height 17
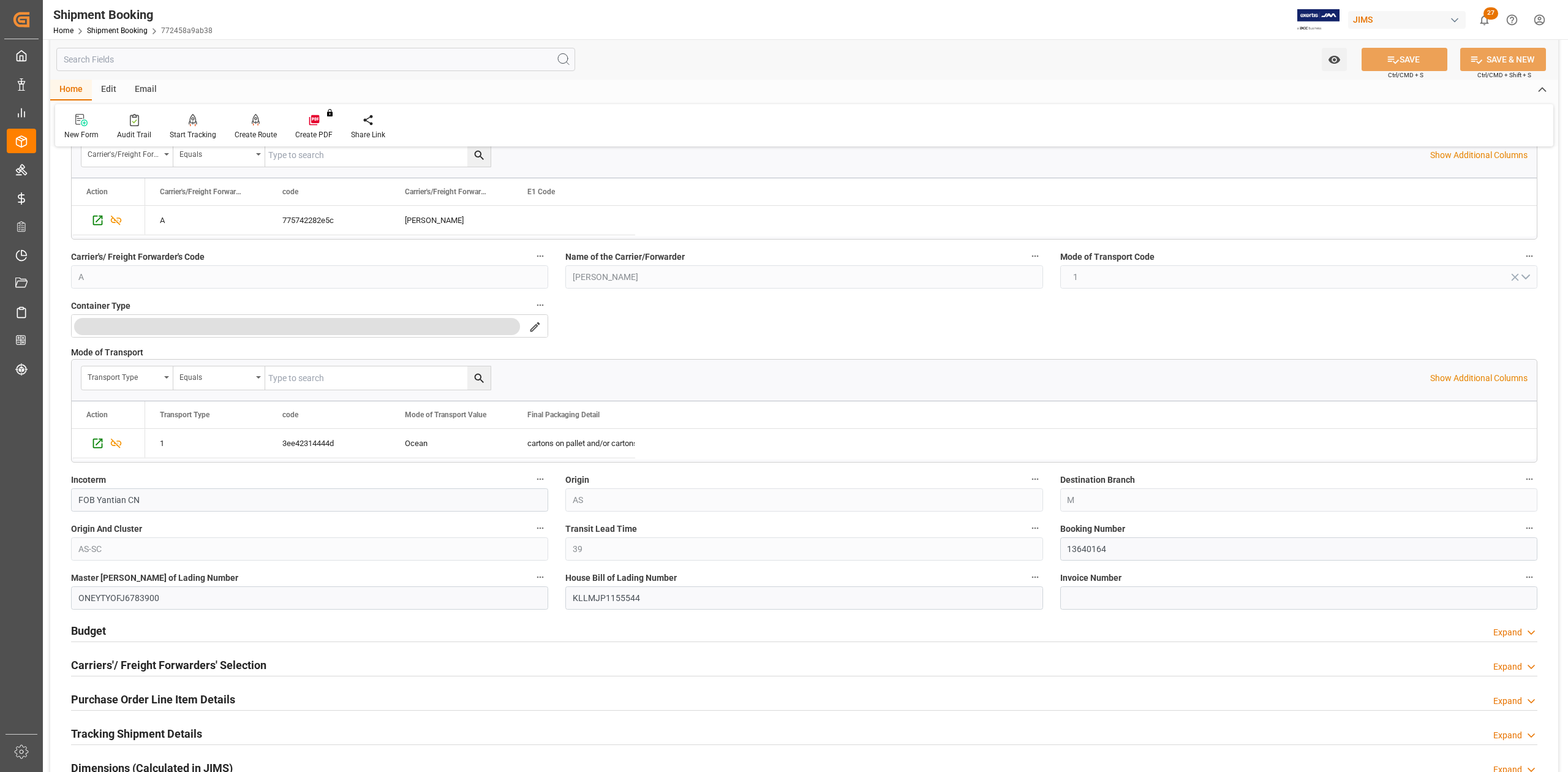
scroll to position [326, 0]
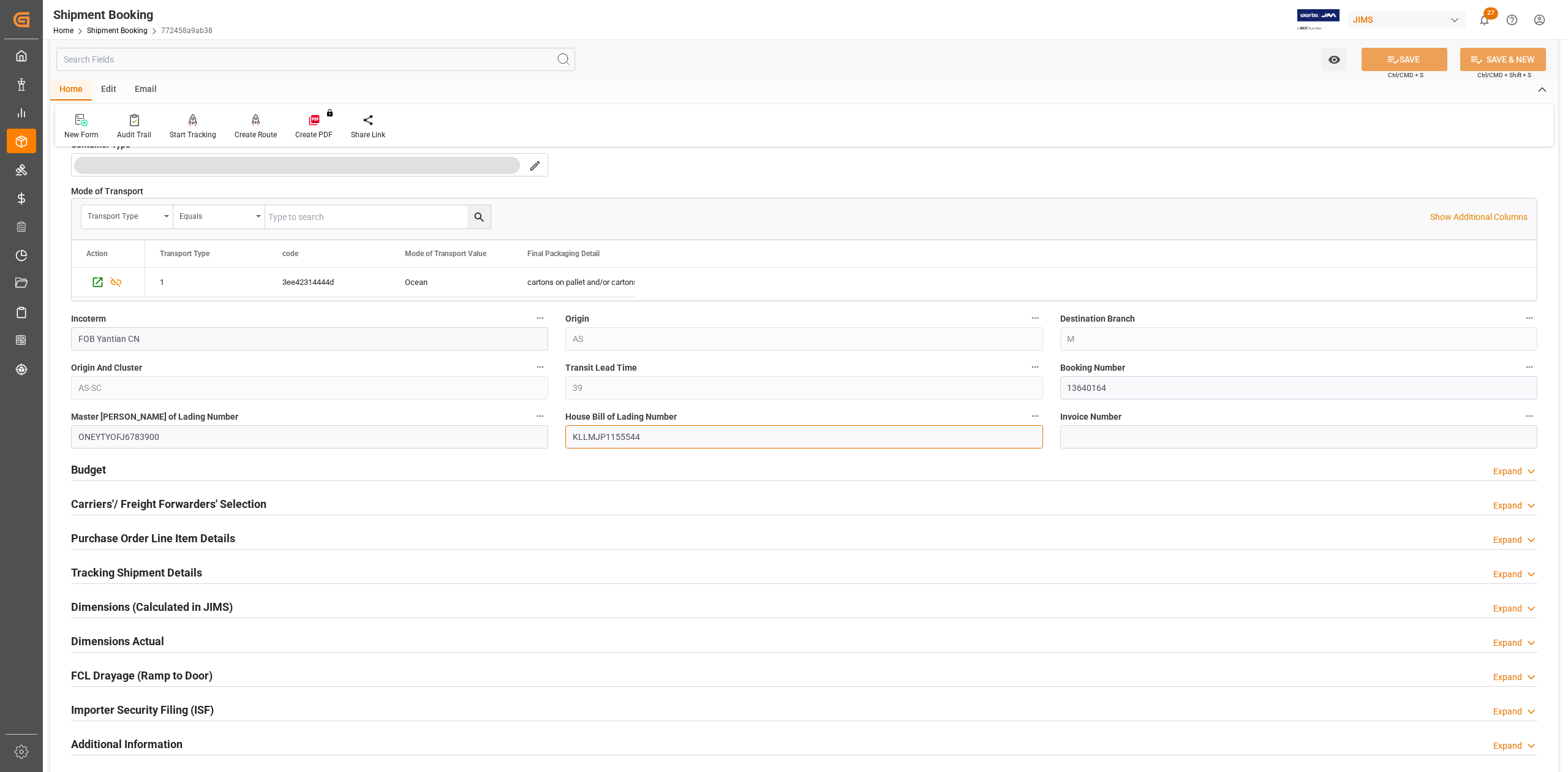
click at [674, 443] on input "KLLMJP1155544" at bounding box center [804, 436] width 477 height 23
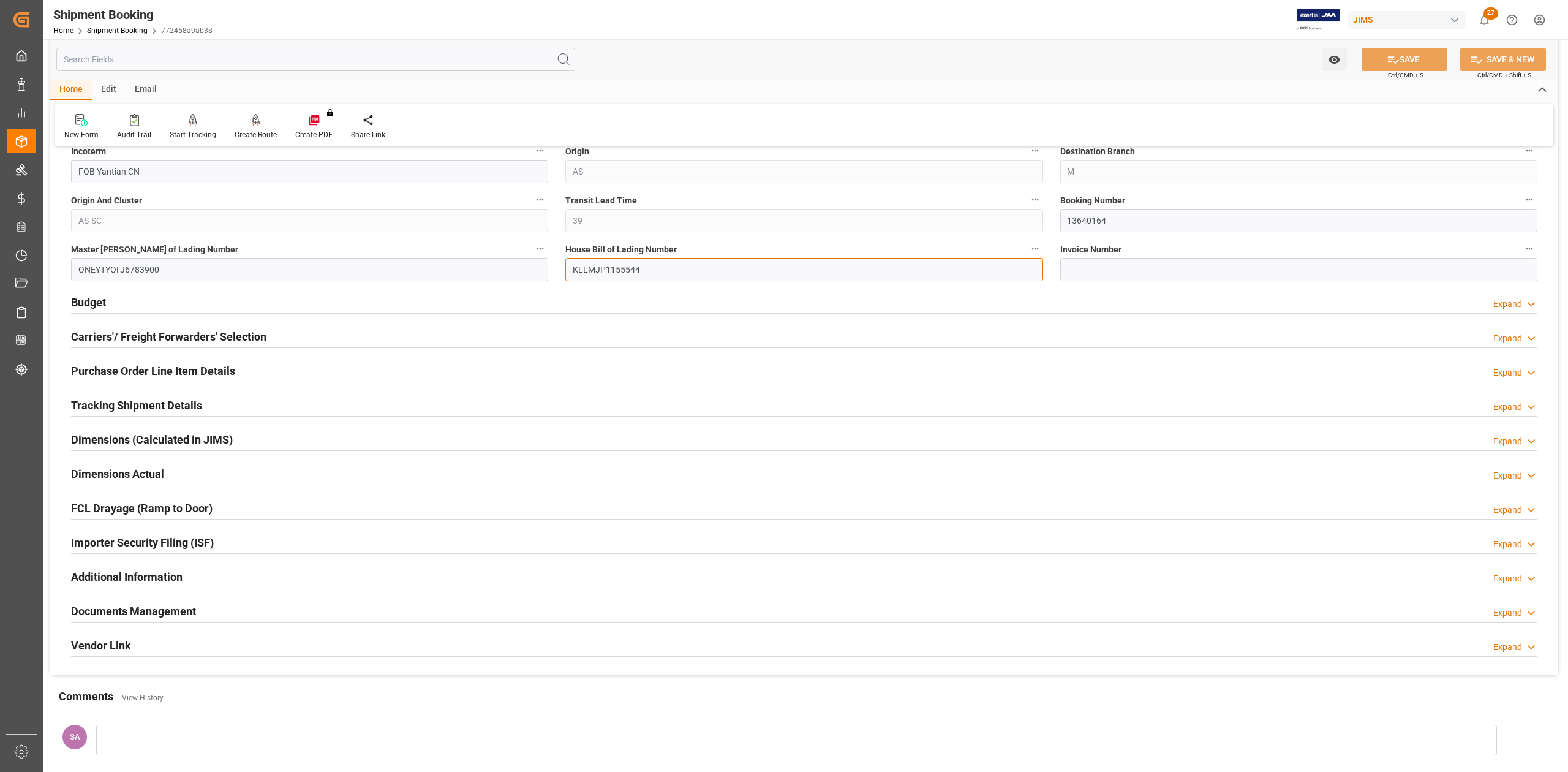
scroll to position [647, 0]
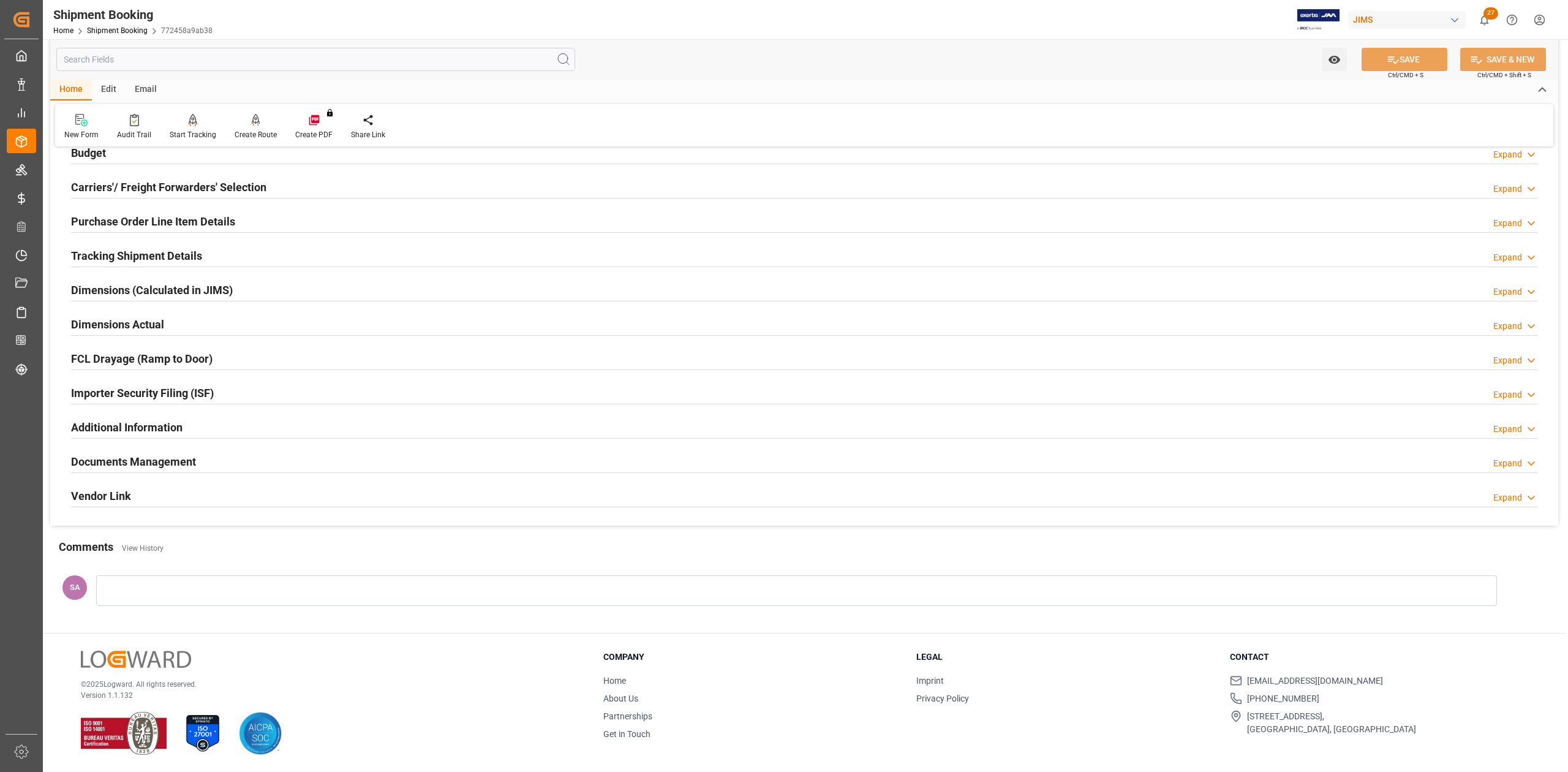
click at [111, 322] on h2 "Dimensions Actual" at bounding box center [117, 324] width 93 height 17
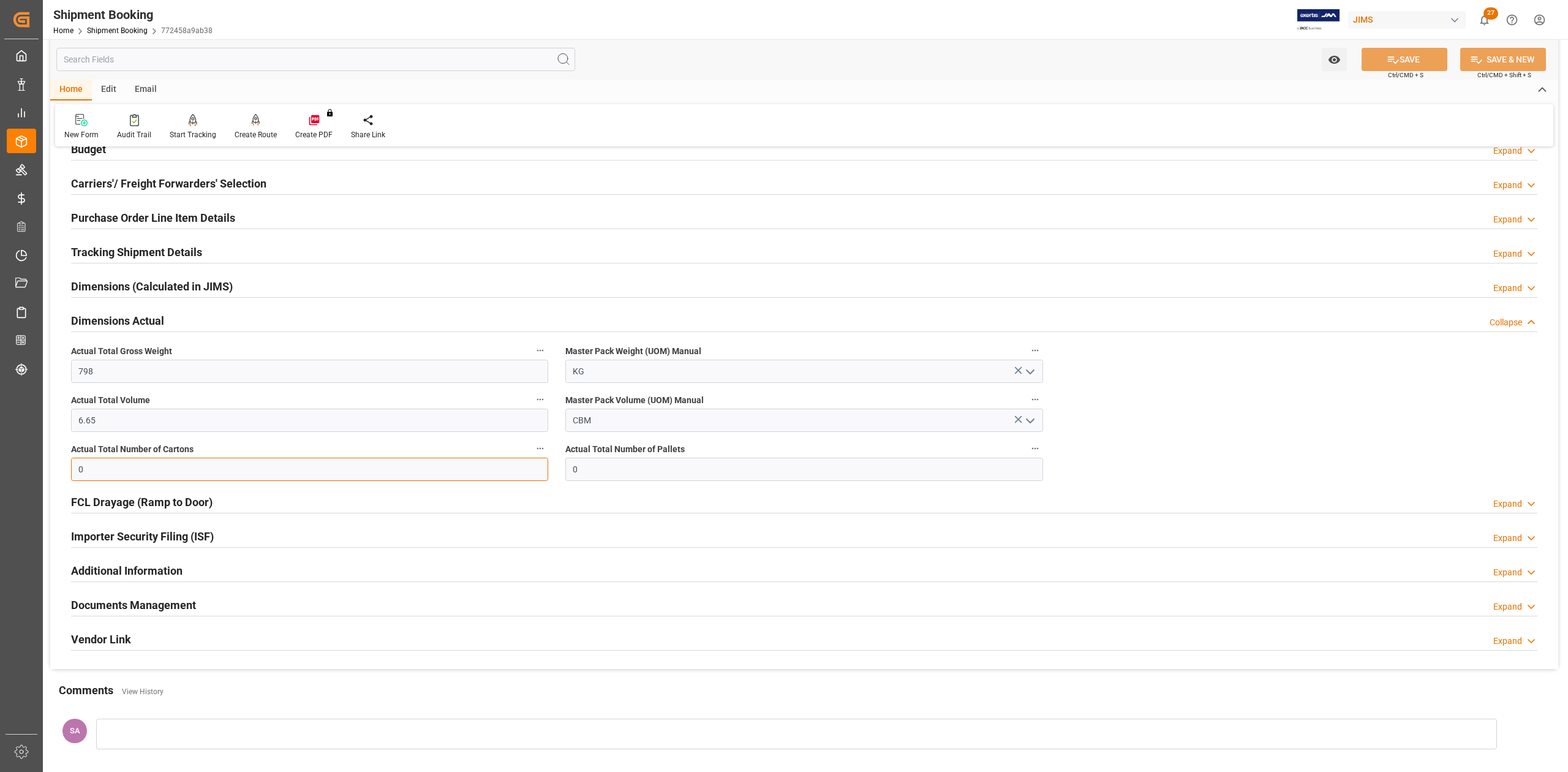
click at [117, 468] on input "0" at bounding box center [309, 469] width 477 height 23
click at [127, 475] on input "0" at bounding box center [309, 469] width 477 height 23
type input "18"
click at [1377, 61] on button "SAVE" at bounding box center [1404, 59] width 86 height 23
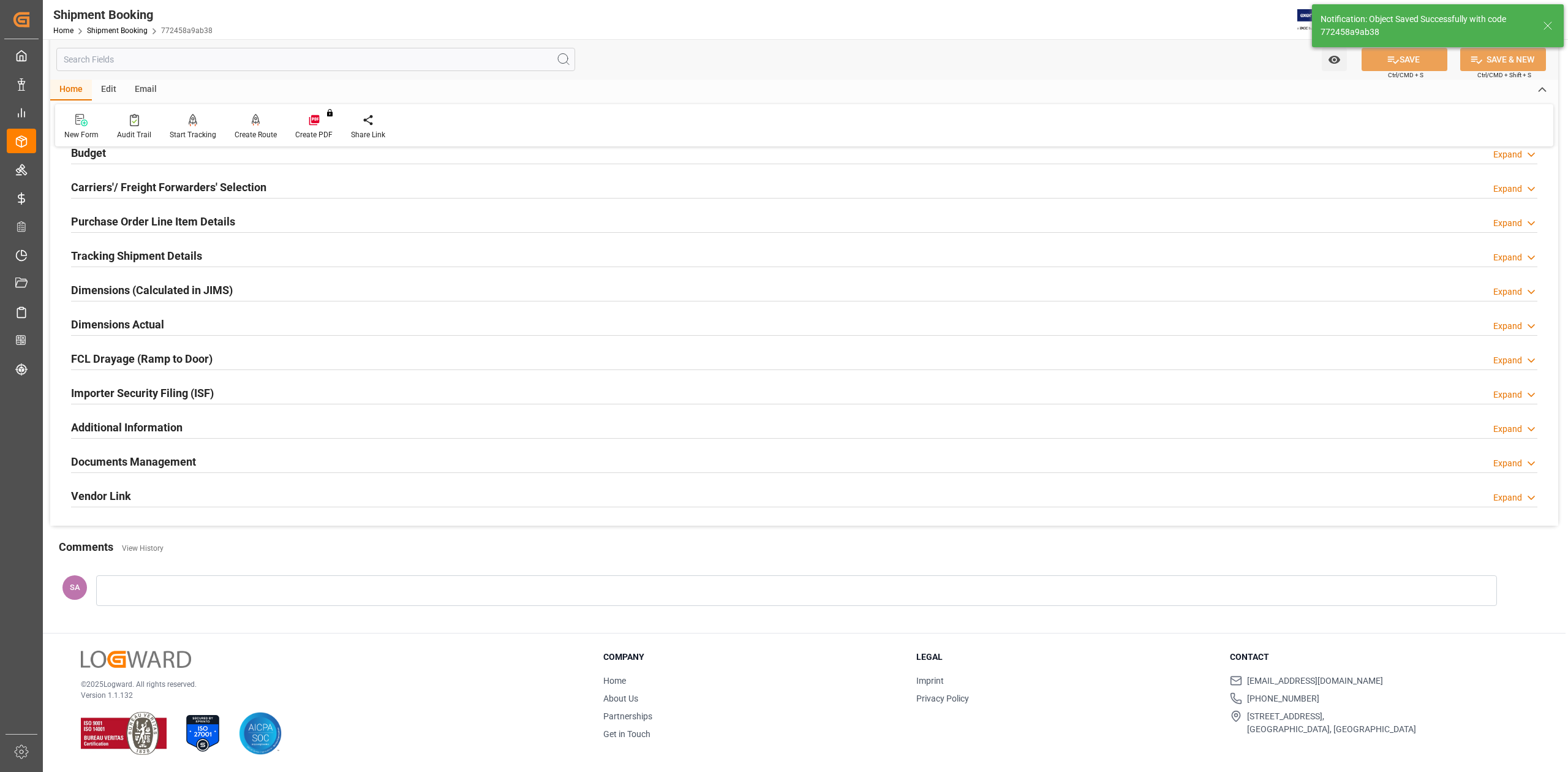
scroll to position [150, 0]
click at [129, 461] on h2 "Documents Management" at bounding box center [133, 461] width 125 height 17
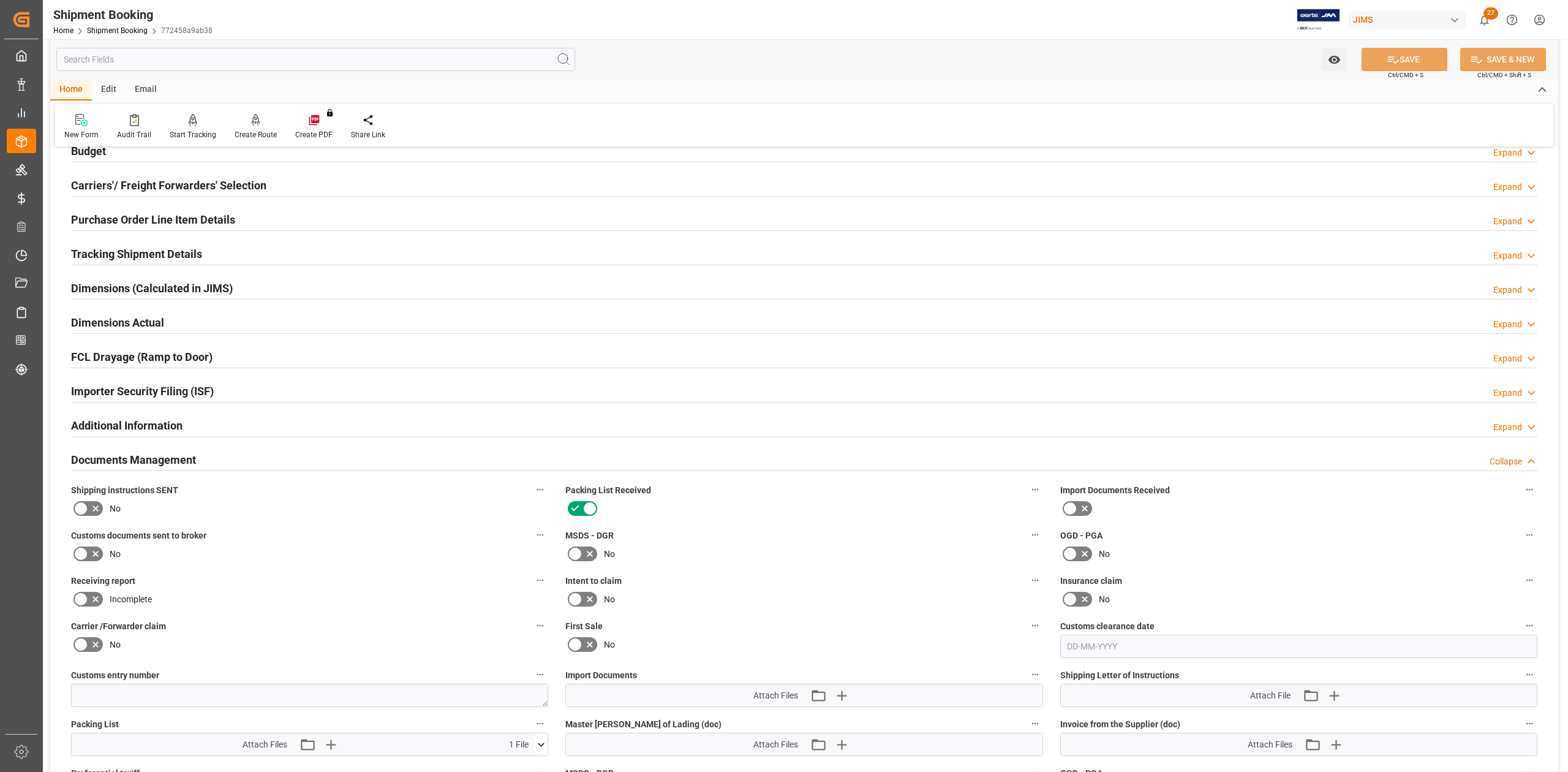
click at [129, 461] on h2 "Documents Management" at bounding box center [133, 459] width 125 height 17
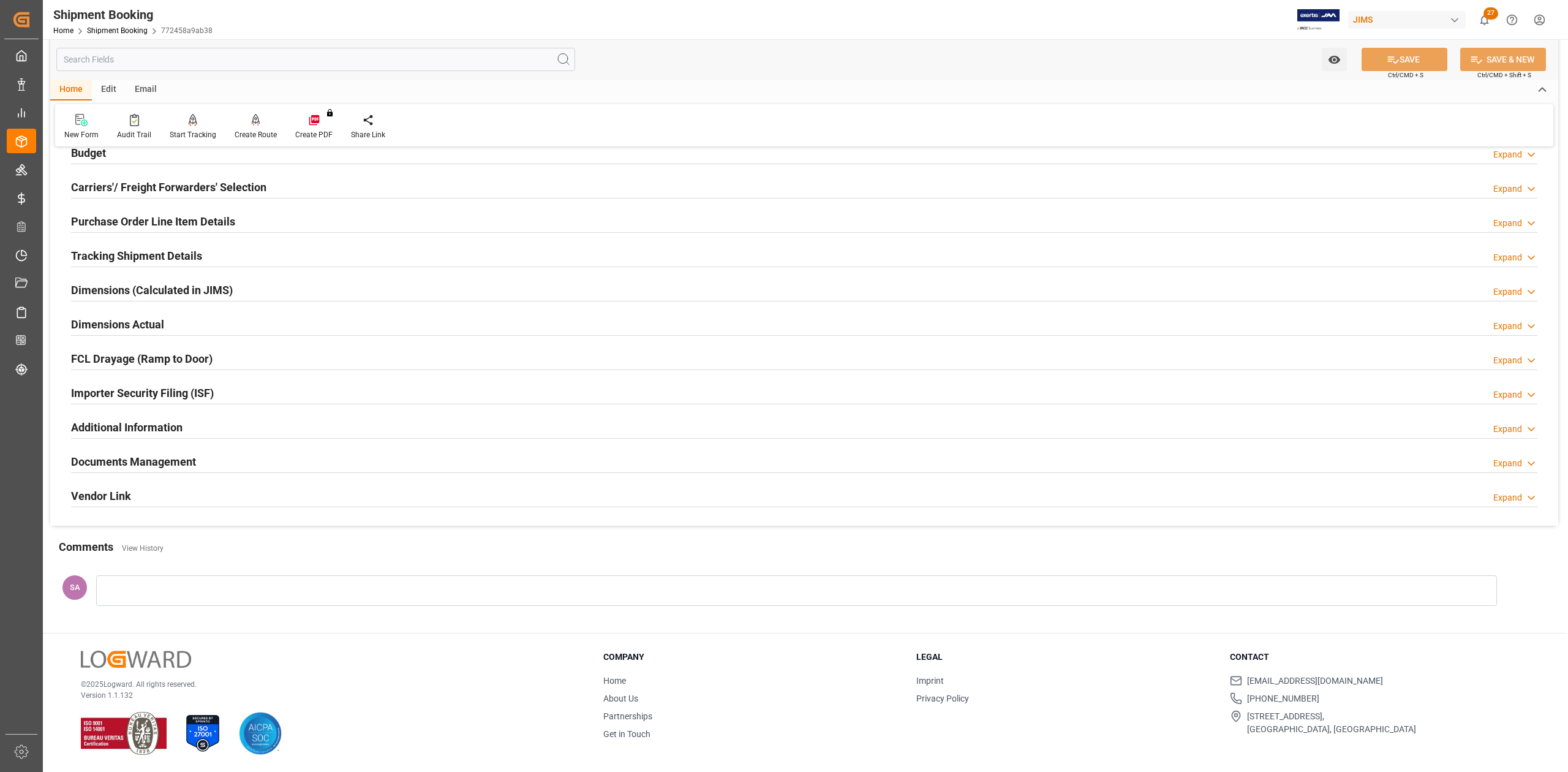
click at [102, 320] on h2 "Dimensions Actual" at bounding box center [117, 324] width 93 height 17
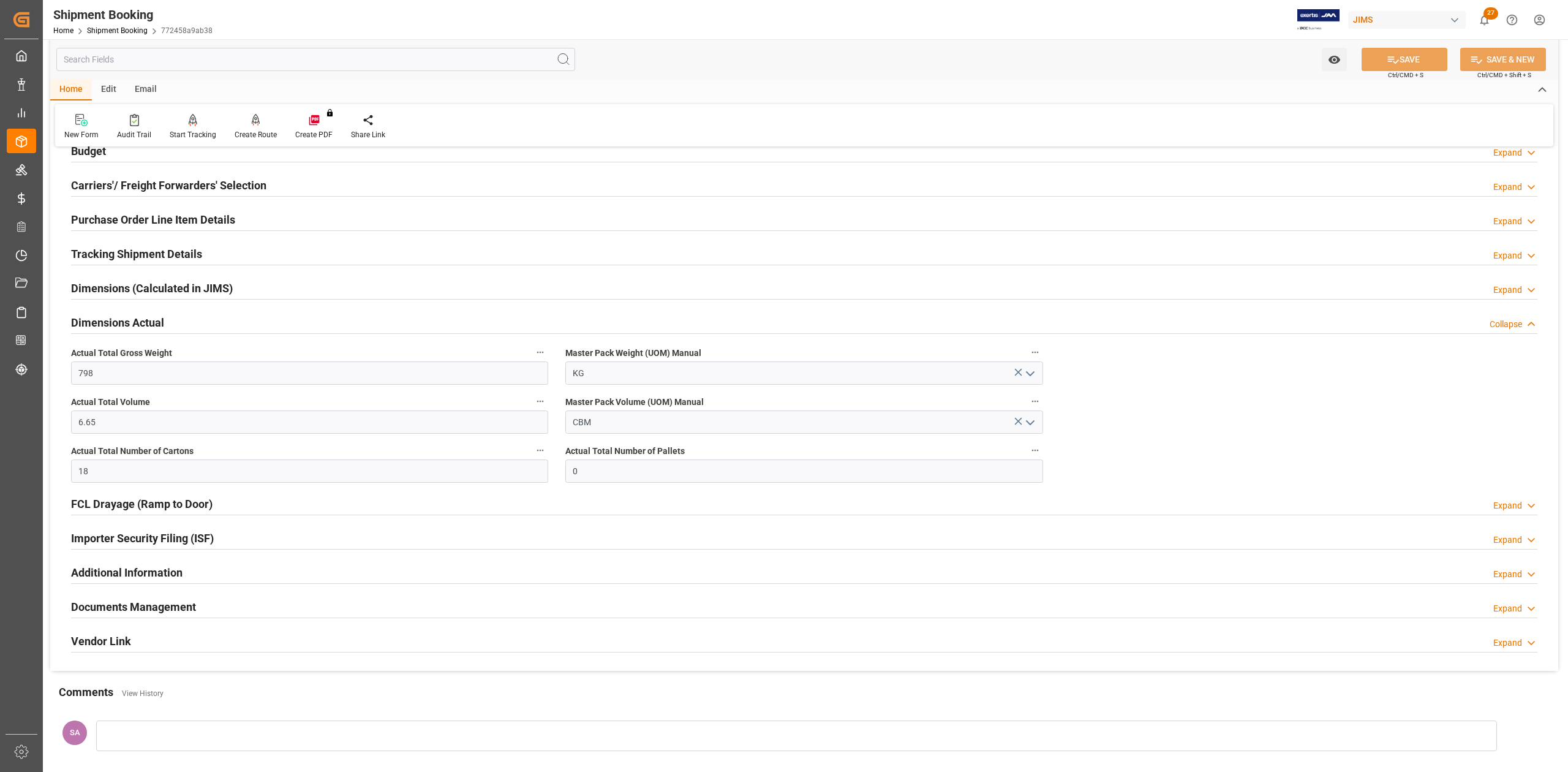
scroll to position [0, 0]
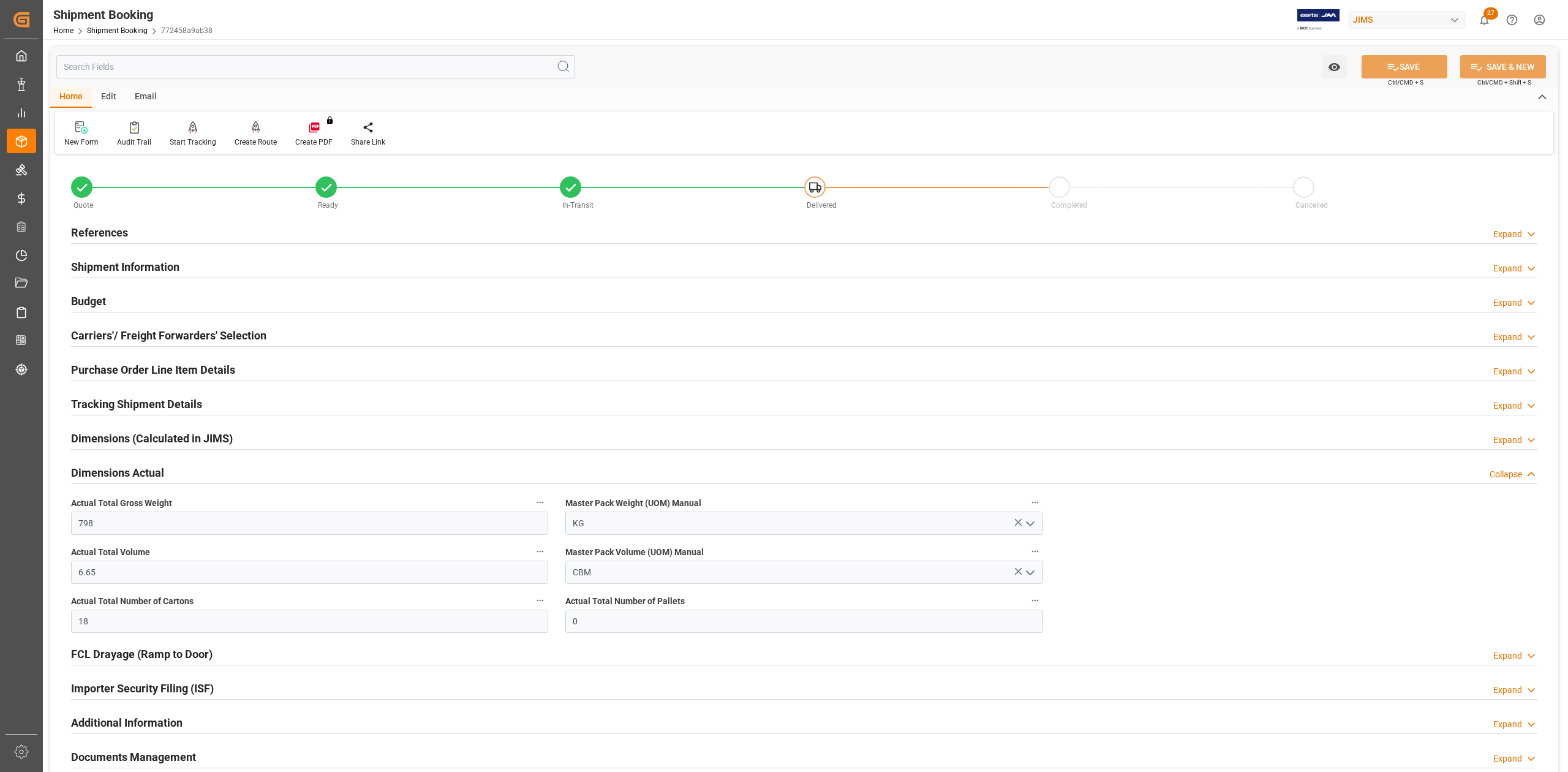
click at [113, 403] on h2 "Tracking Shipment Details" at bounding box center [136, 403] width 131 height 17
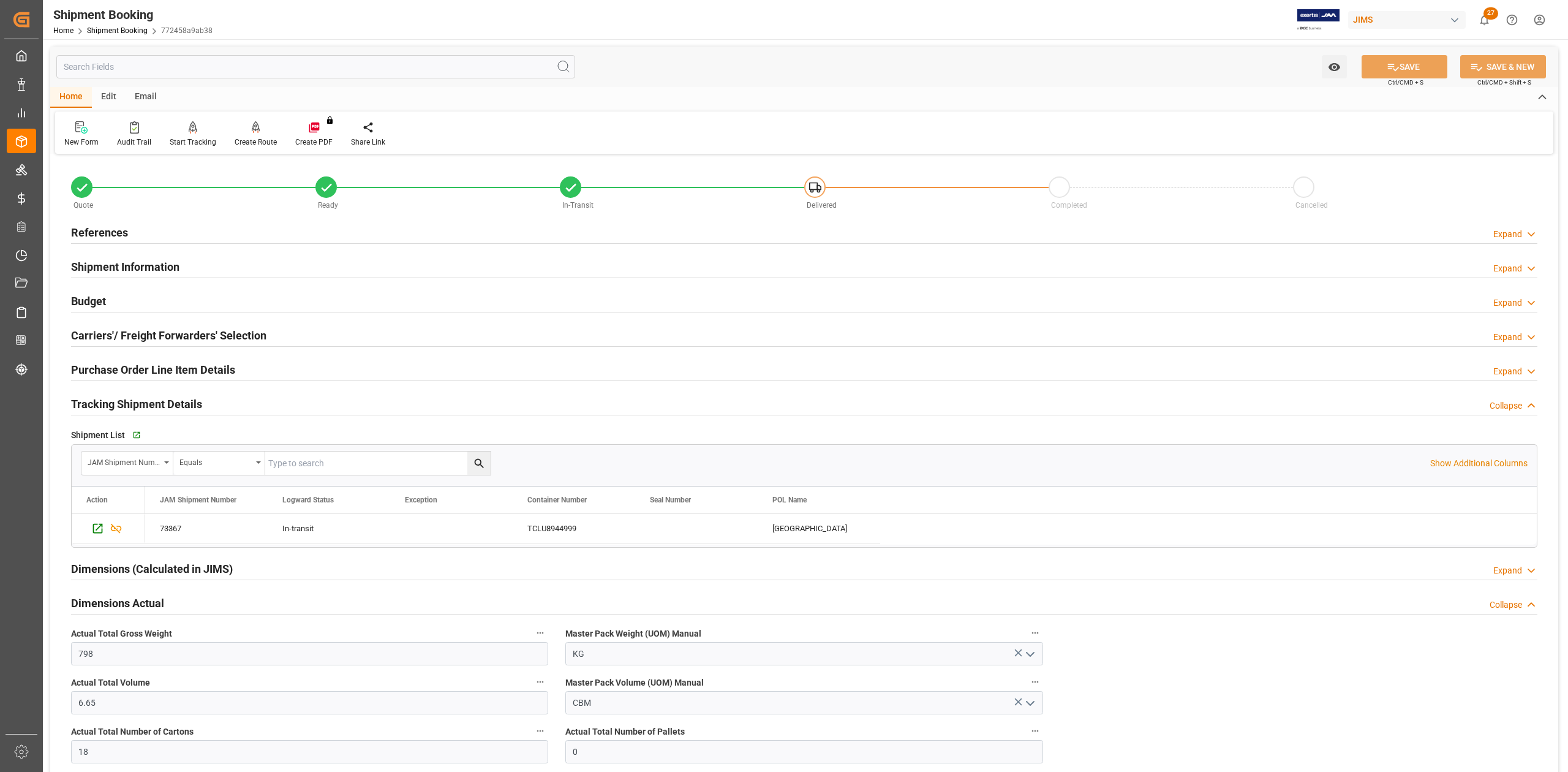
click at [113, 403] on h2 "Tracking Shipment Details" at bounding box center [136, 403] width 131 height 17
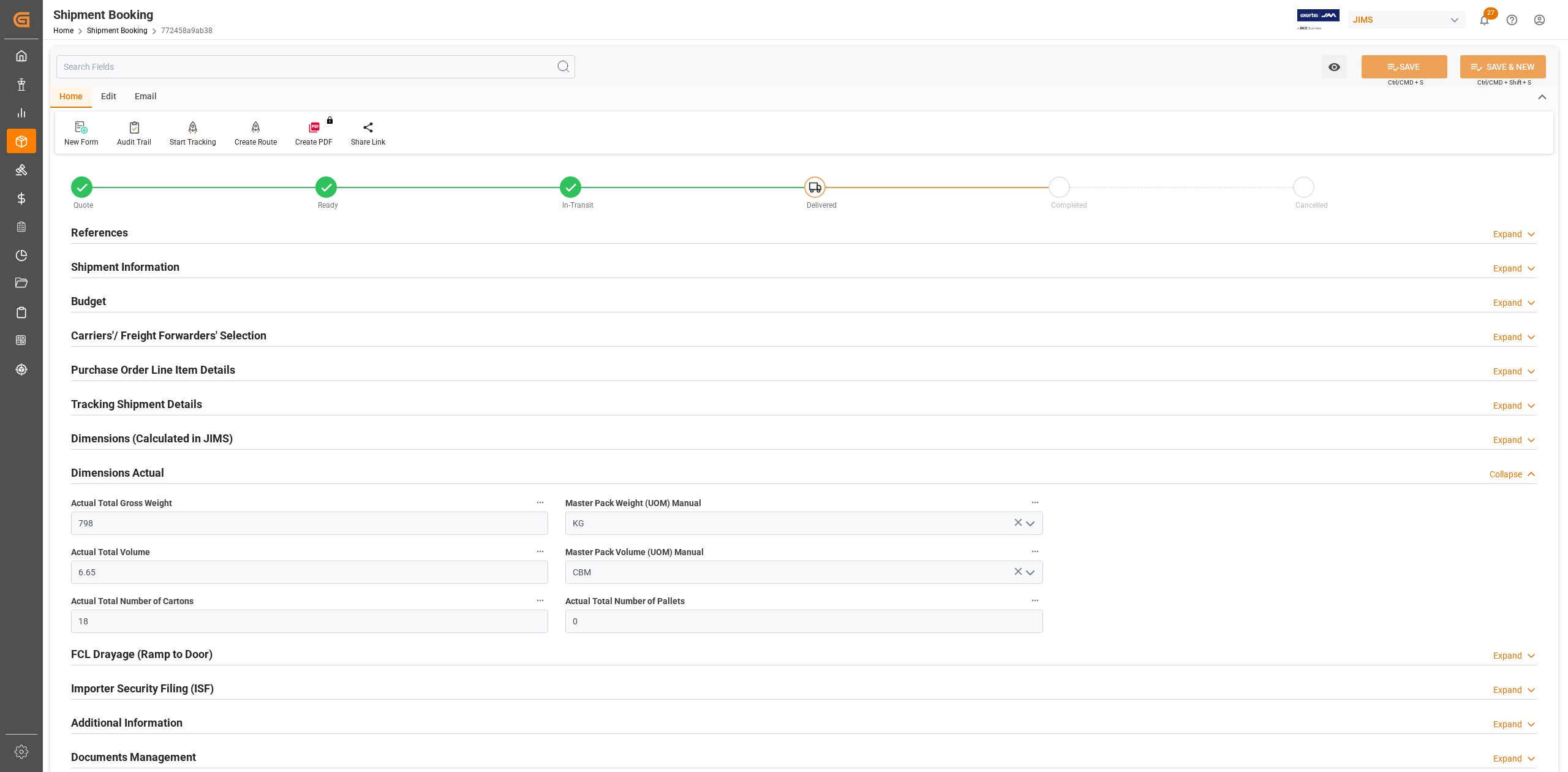
click at [113, 366] on h2 "Purchase Order Line Item Details" at bounding box center [153, 369] width 164 height 17
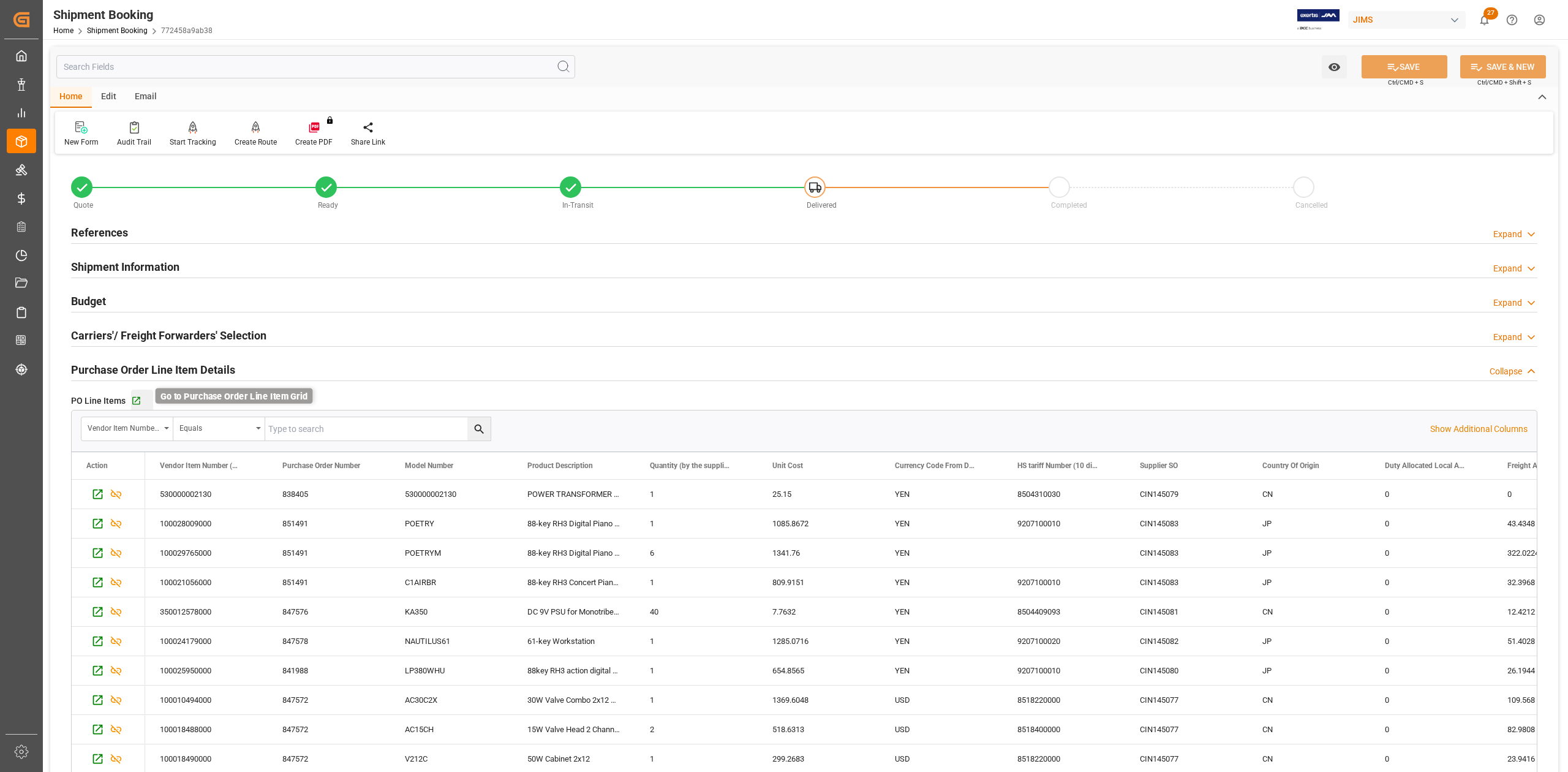
click at [141, 400] on icon "button" at bounding box center [136, 400] width 10 height 10
click at [89, 226] on h2 "References" at bounding box center [99, 232] width 57 height 17
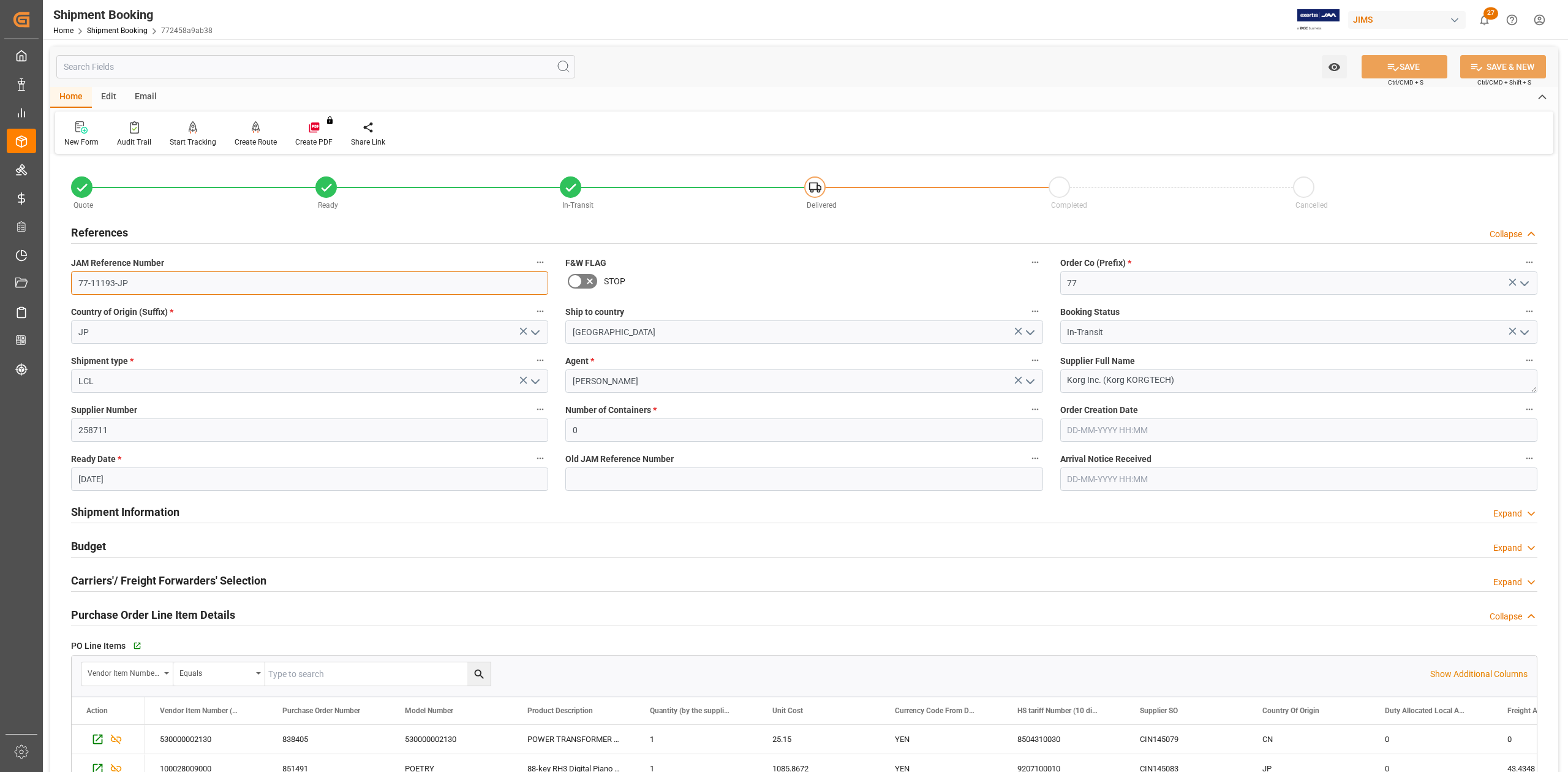
click at [142, 283] on input "77-11193-JP" at bounding box center [309, 283] width 477 height 23
click at [1180, 380] on textarea "Korg Inc. (Korg KORGTECH)" at bounding box center [1299, 380] width 477 height 23
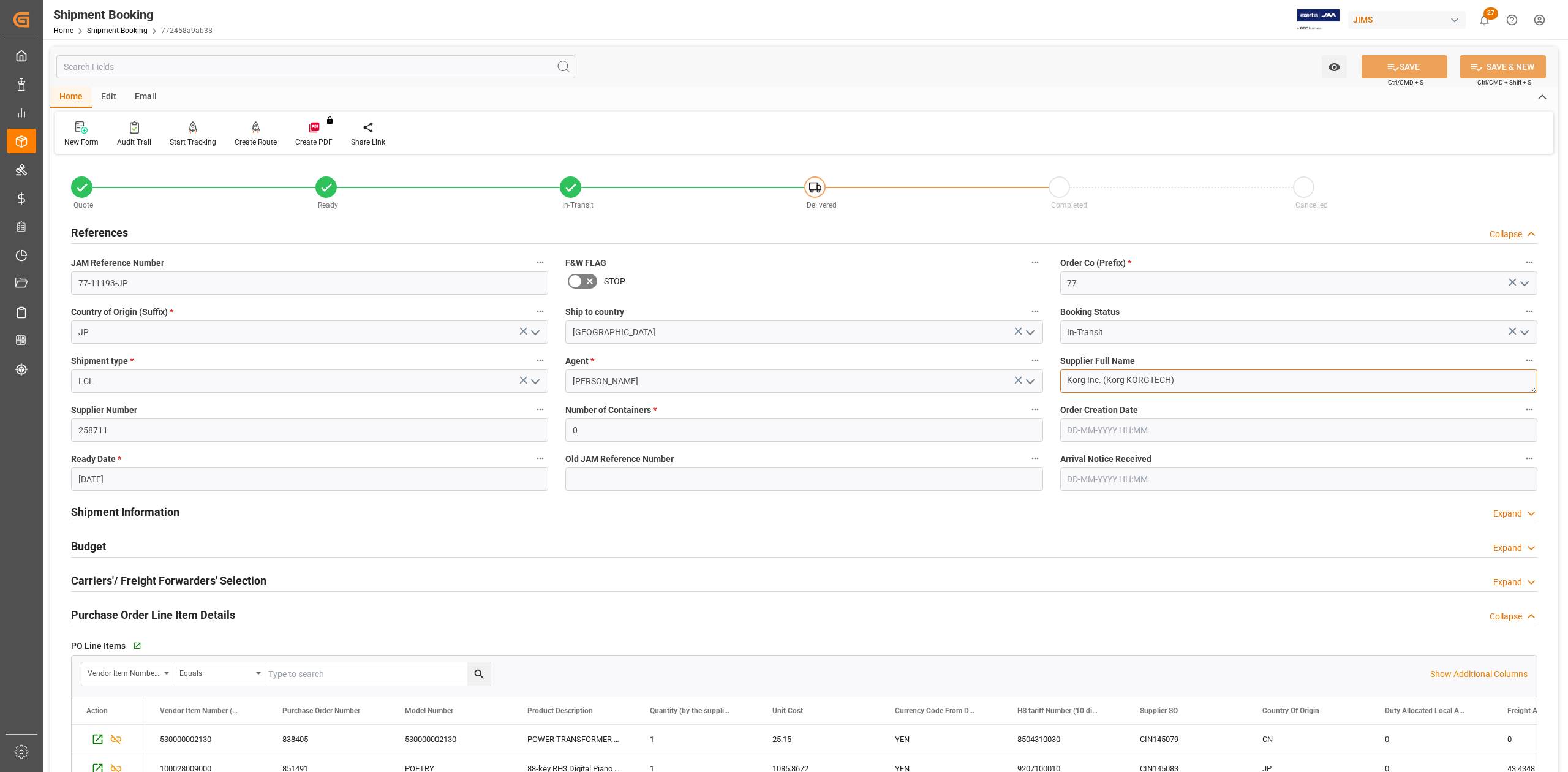
click at [1180, 380] on textarea "Korg Inc. (Korg KORGTECH)" at bounding box center [1299, 380] width 477 height 23
click at [172, 295] on div "JAM Reference Number 77-11193-JP" at bounding box center [310, 275] width 494 height 49
click at [163, 283] on input "77-11193-JP" at bounding box center [309, 283] width 477 height 23
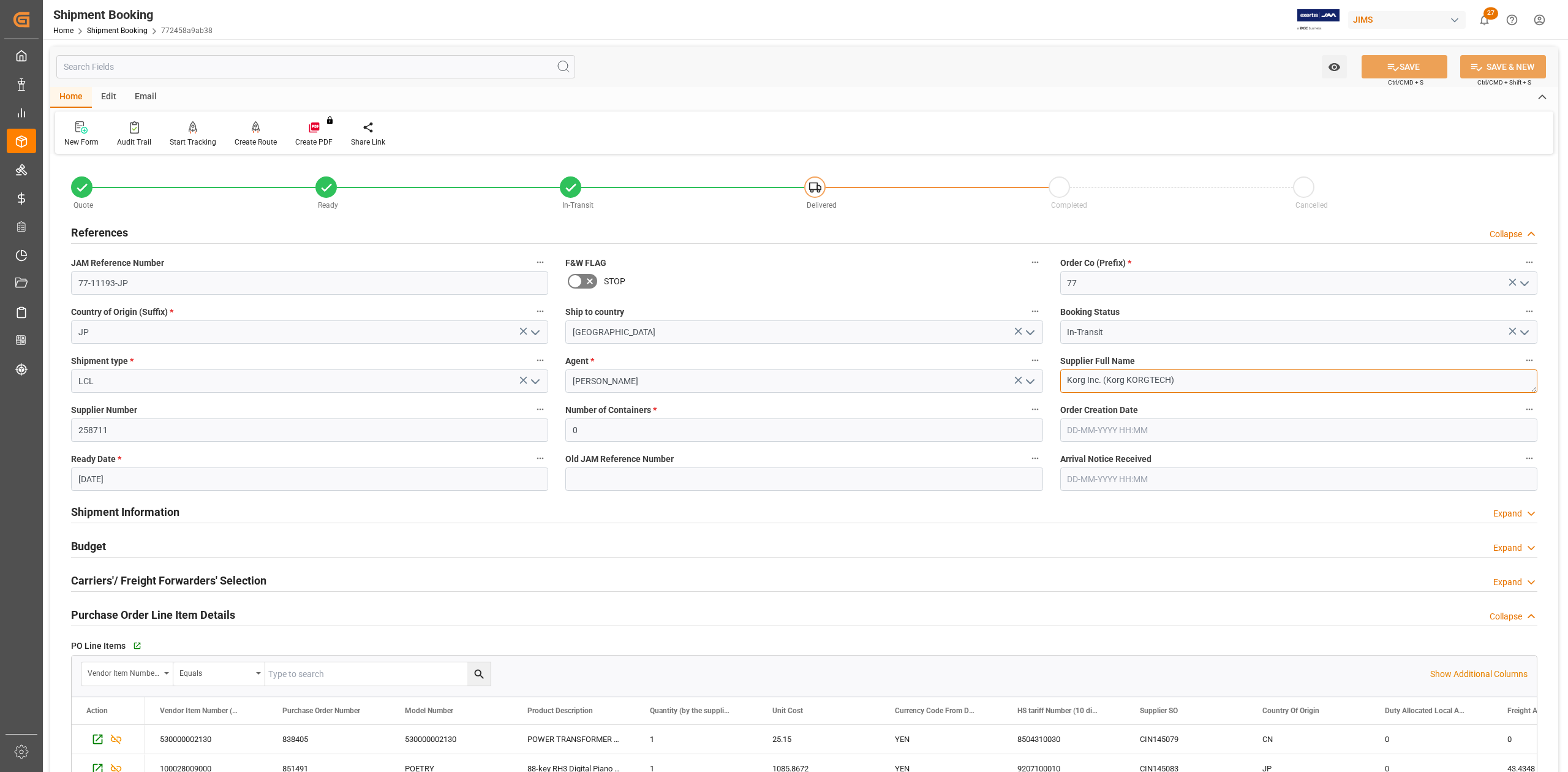
click at [1198, 378] on textarea "Korg Inc. (Korg KORGTECH)" at bounding box center [1299, 380] width 477 height 23
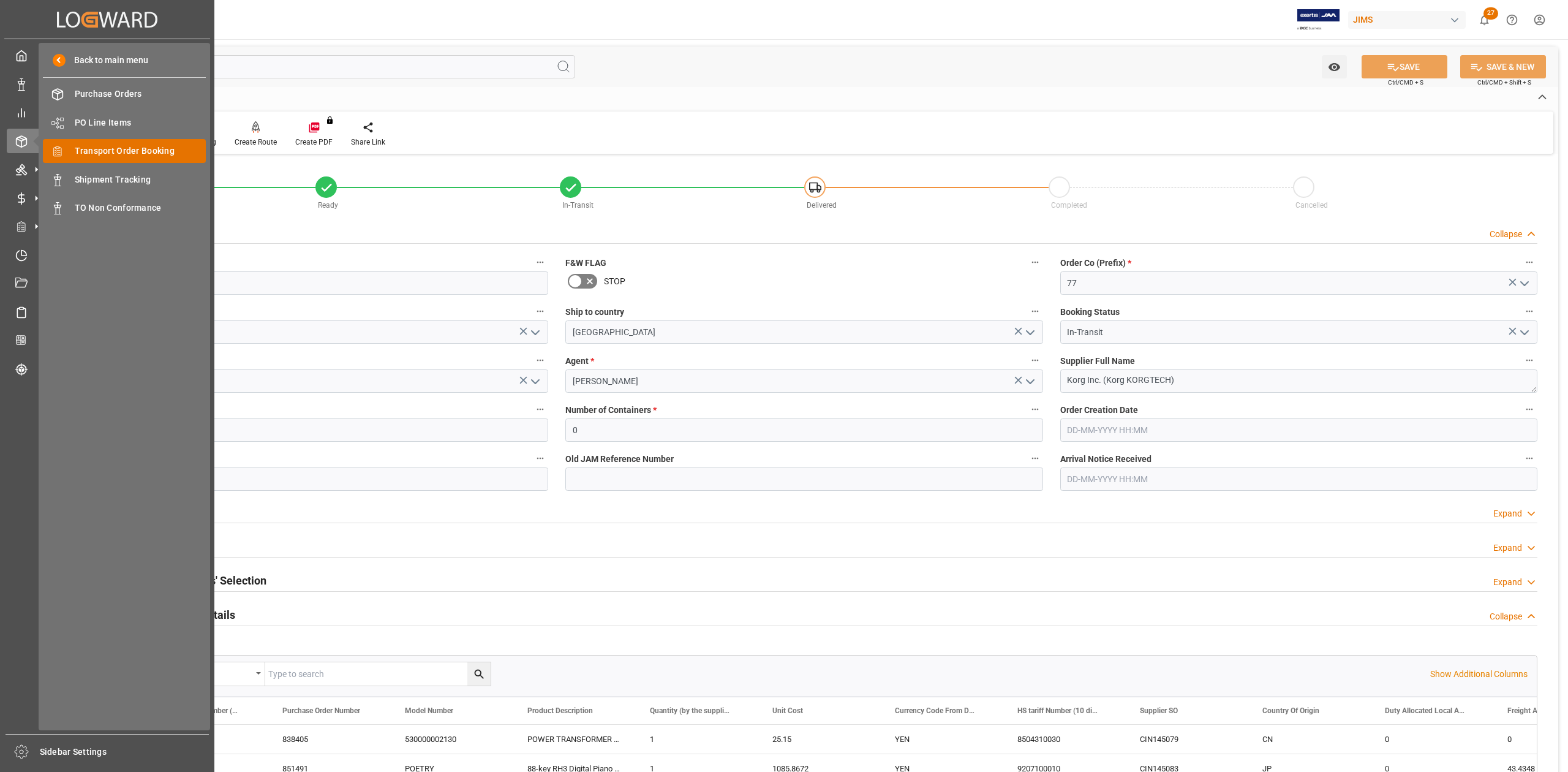
click at [116, 150] on span "Transport Order Booking" at bounding box center [141, 151] width 132 height 13
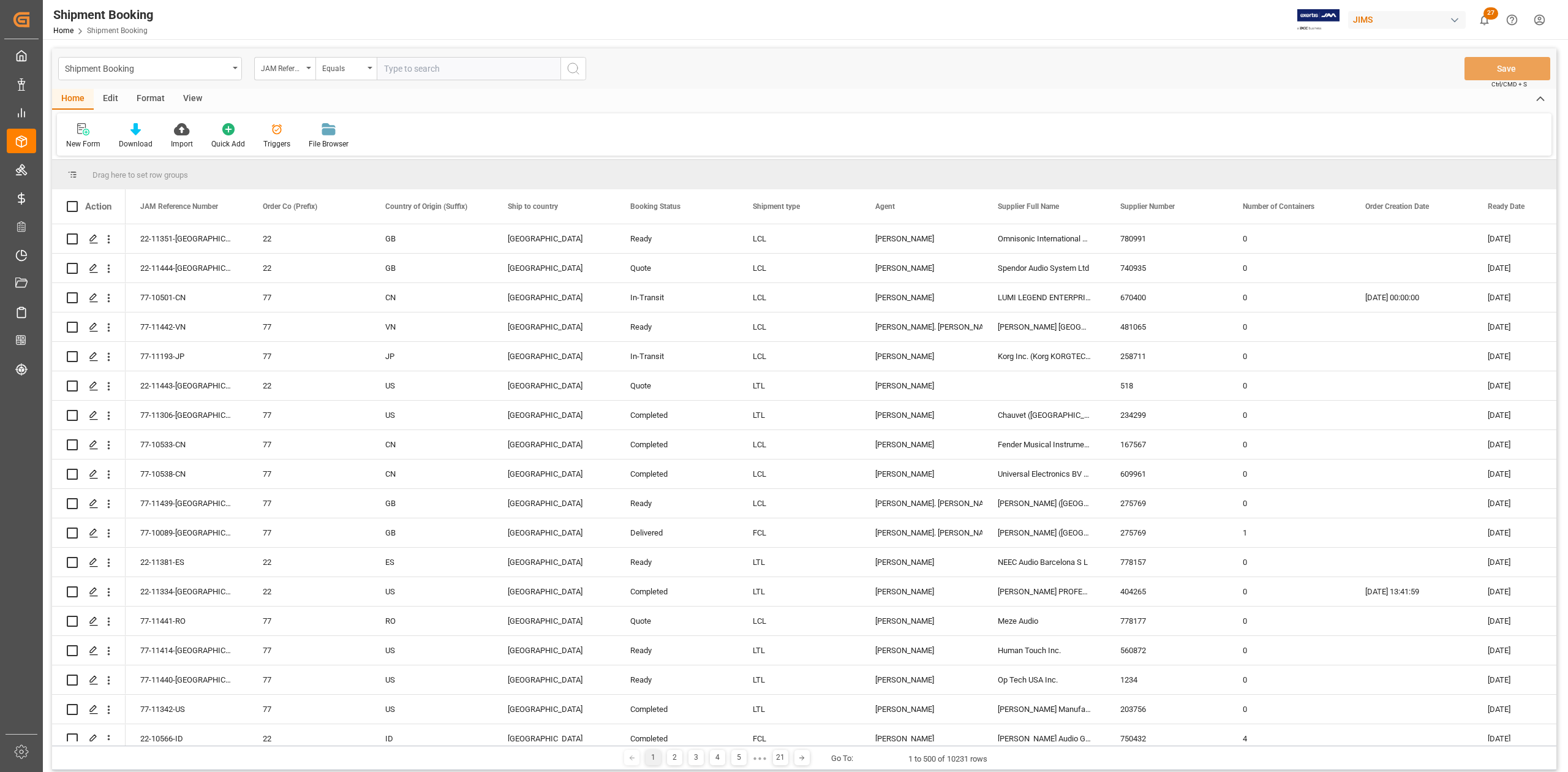
click at [440, 69] on input "text" at bounding box center [468, 68] width 183 height 23
paste input "77-10896-DE"
type input "77-10896-DE"
click at [571, 64] on icon "search button" at bounding box center [574, 68] width 15 height 15
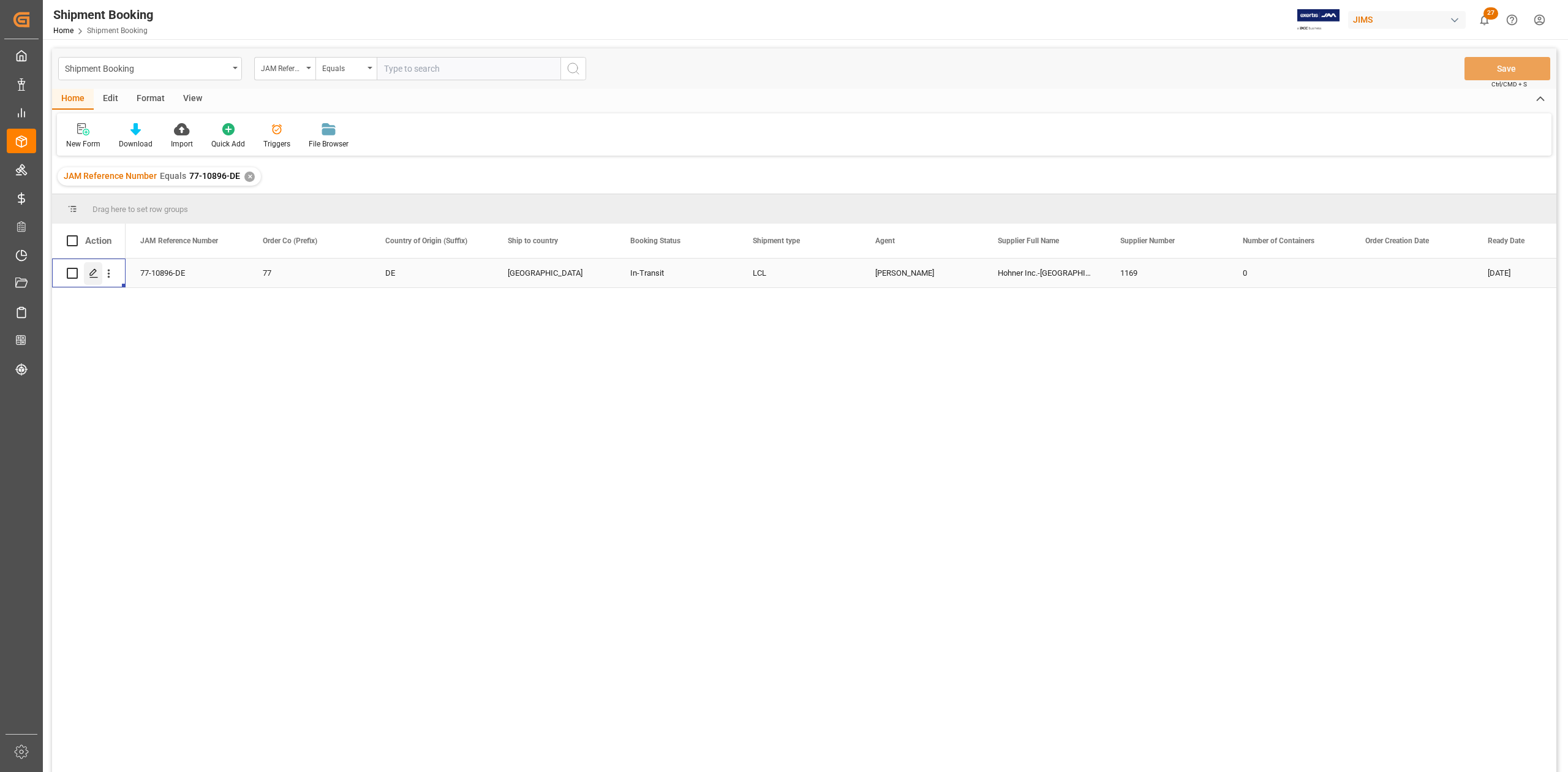
click at [97, 277] on line "Press SPACE to select this row." at bounding box center [93, 277] width 7 height 0
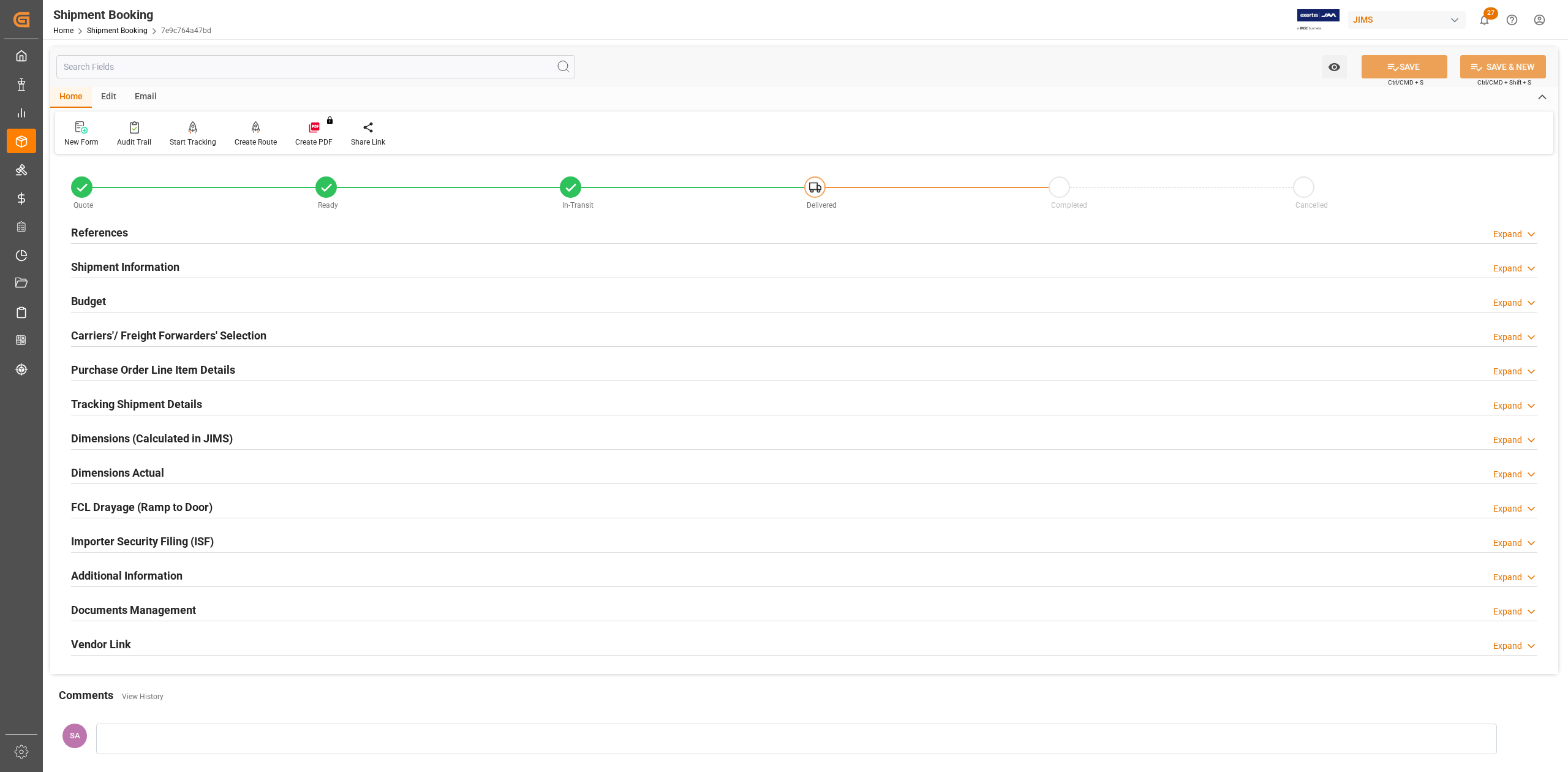
click at [185, 610] on h2 "Documents Management" at bounding box center [133, 609] width 125 height 17
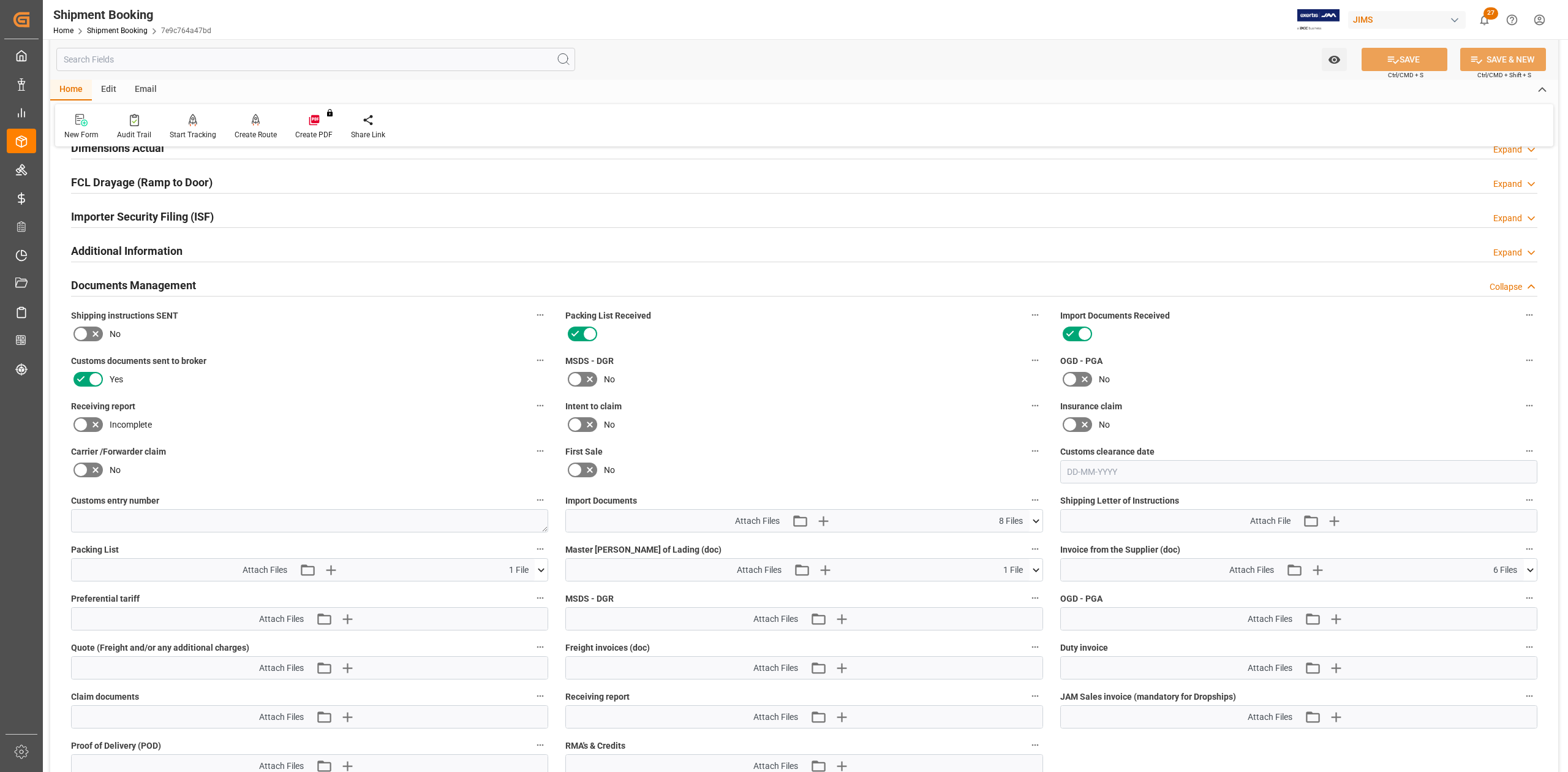
scroll to position [326, 0]
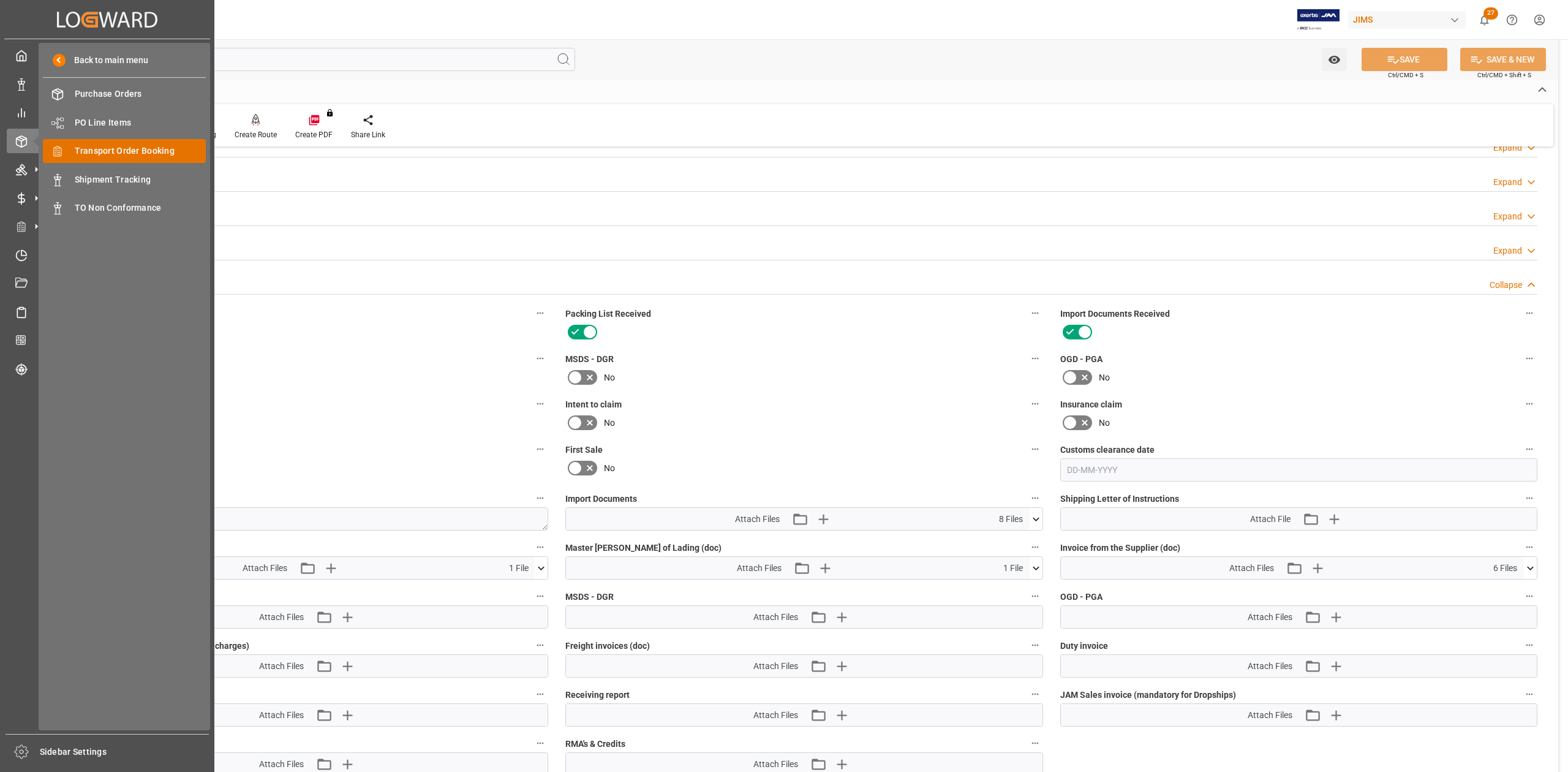
click at [127, 147] on span "Transport Order Booking" at bounding box center [141, 151] width 132 height 13
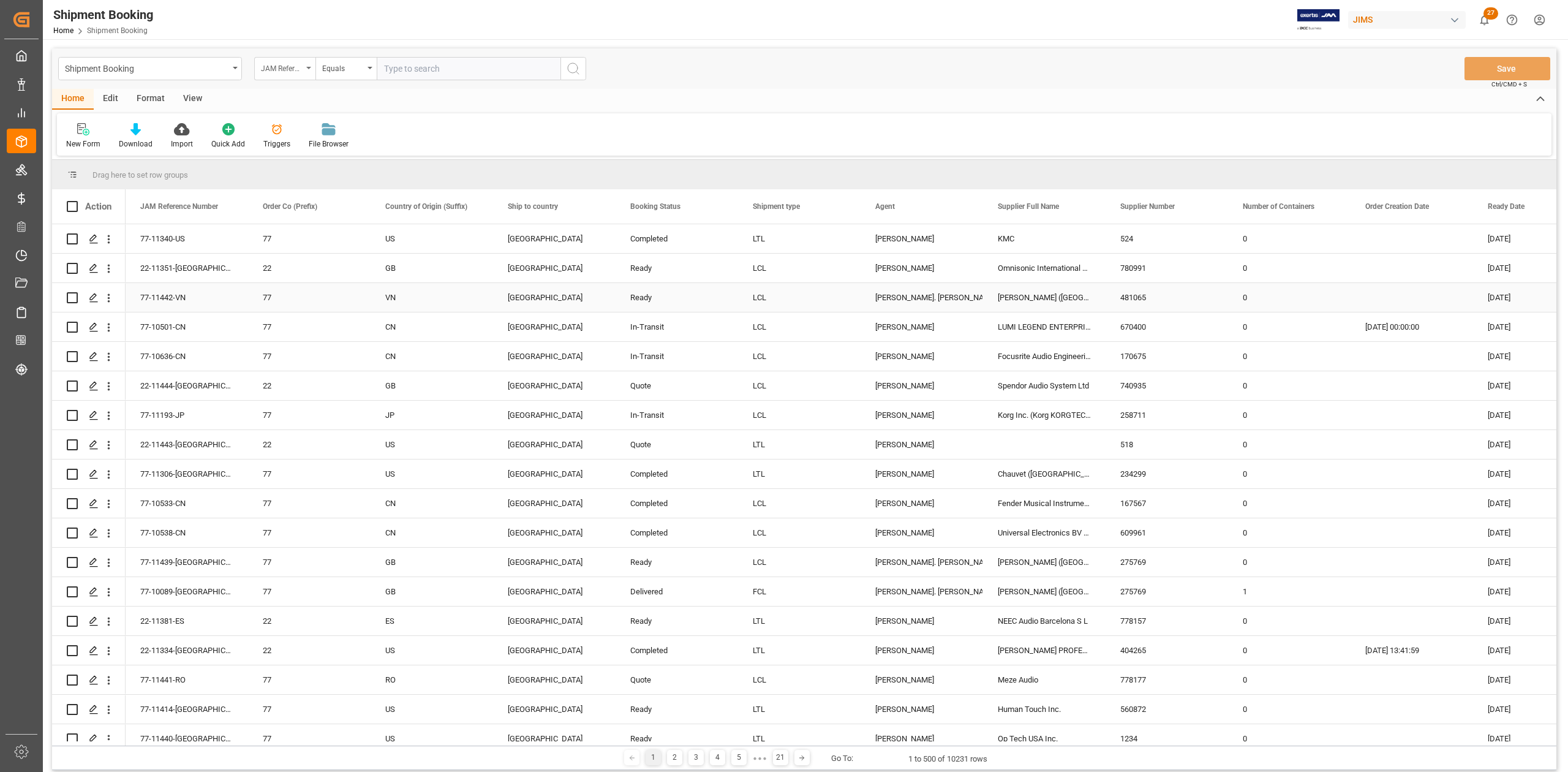
drag, startPoint x: 603, startPoint y: 299, endPoint x: 283, endPoint y: 67, distance: 395.3
click at [603, 299] on div "[GEOGRAPHIC_DATA]" at bounding box center [554, 297] width 122 height 29
click at [449, 71] on input "text" at bounding box center [468, 68] width 183 height 23
paste input "77-10896-DE"
type input "77-10896-DE"
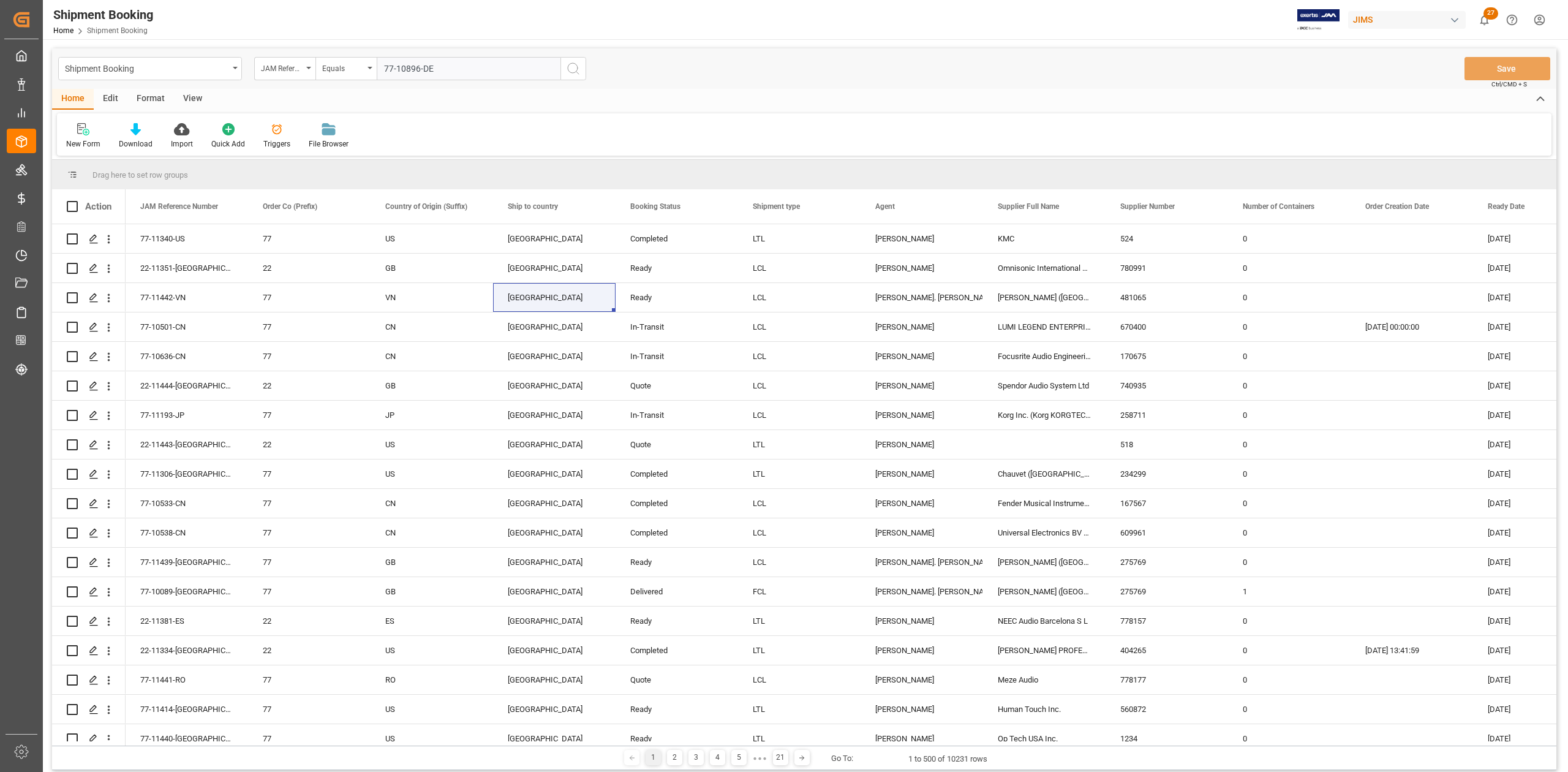
click at [584, 71] on button "search button" at bounding box center [574, 68] width 25 height 23
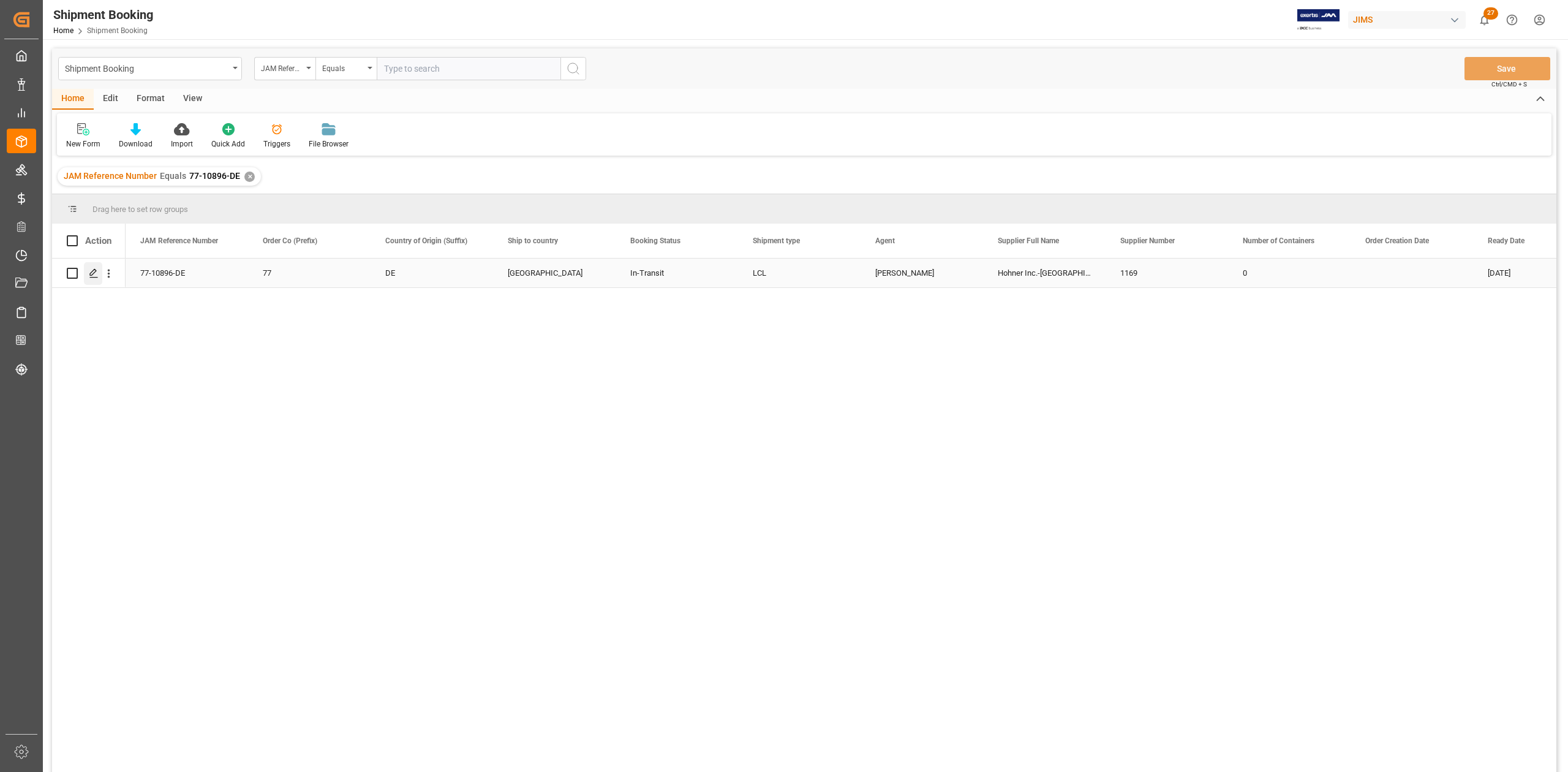
click at [90, 273] on icon "Press SPACE to select this row." at bounding box center [94, 273] width 10 height 10
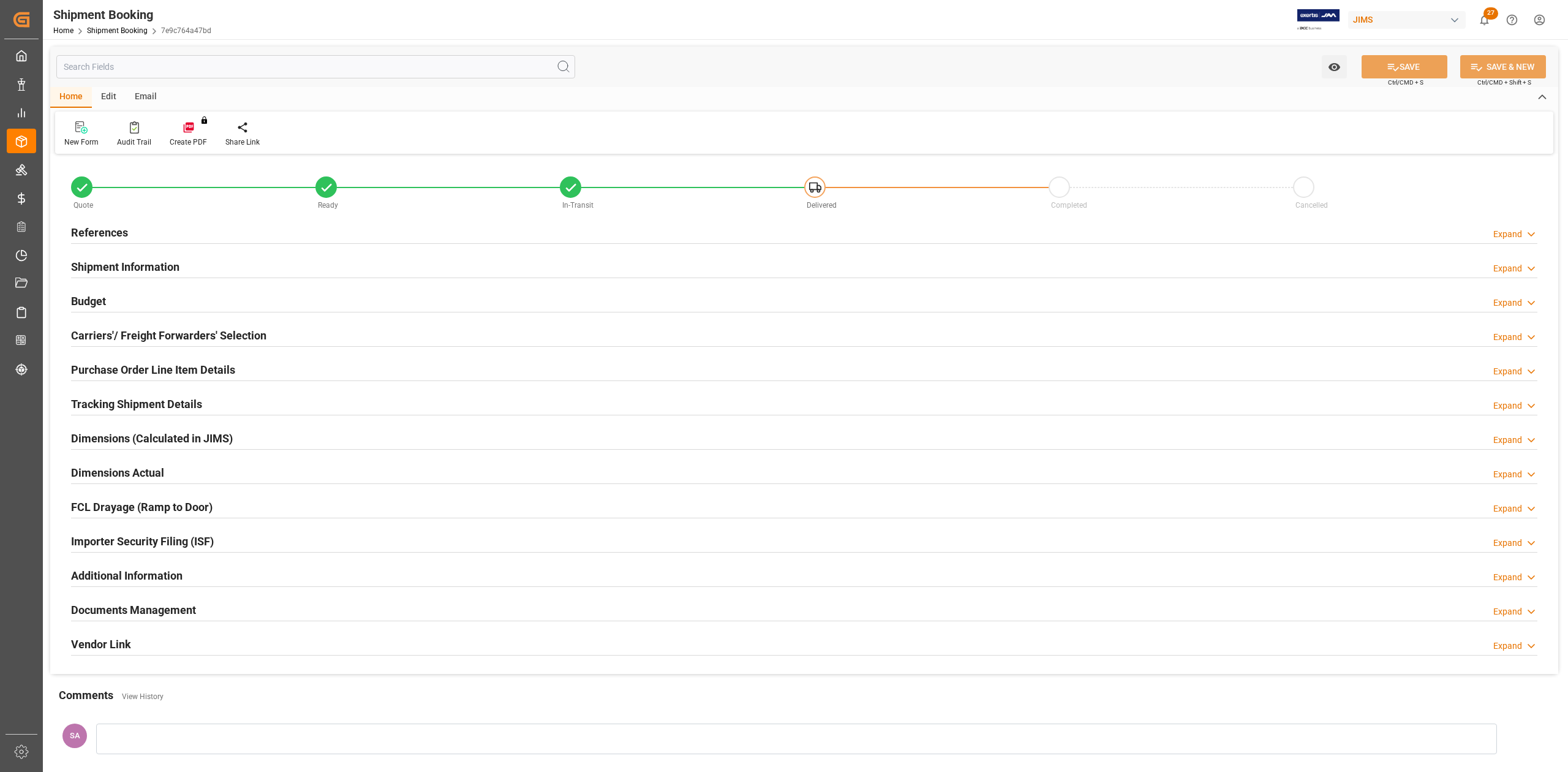
type input "49"
click at [131, 257] on div "Shipment Information" at bounding box center [125, 265] width 109 height 23
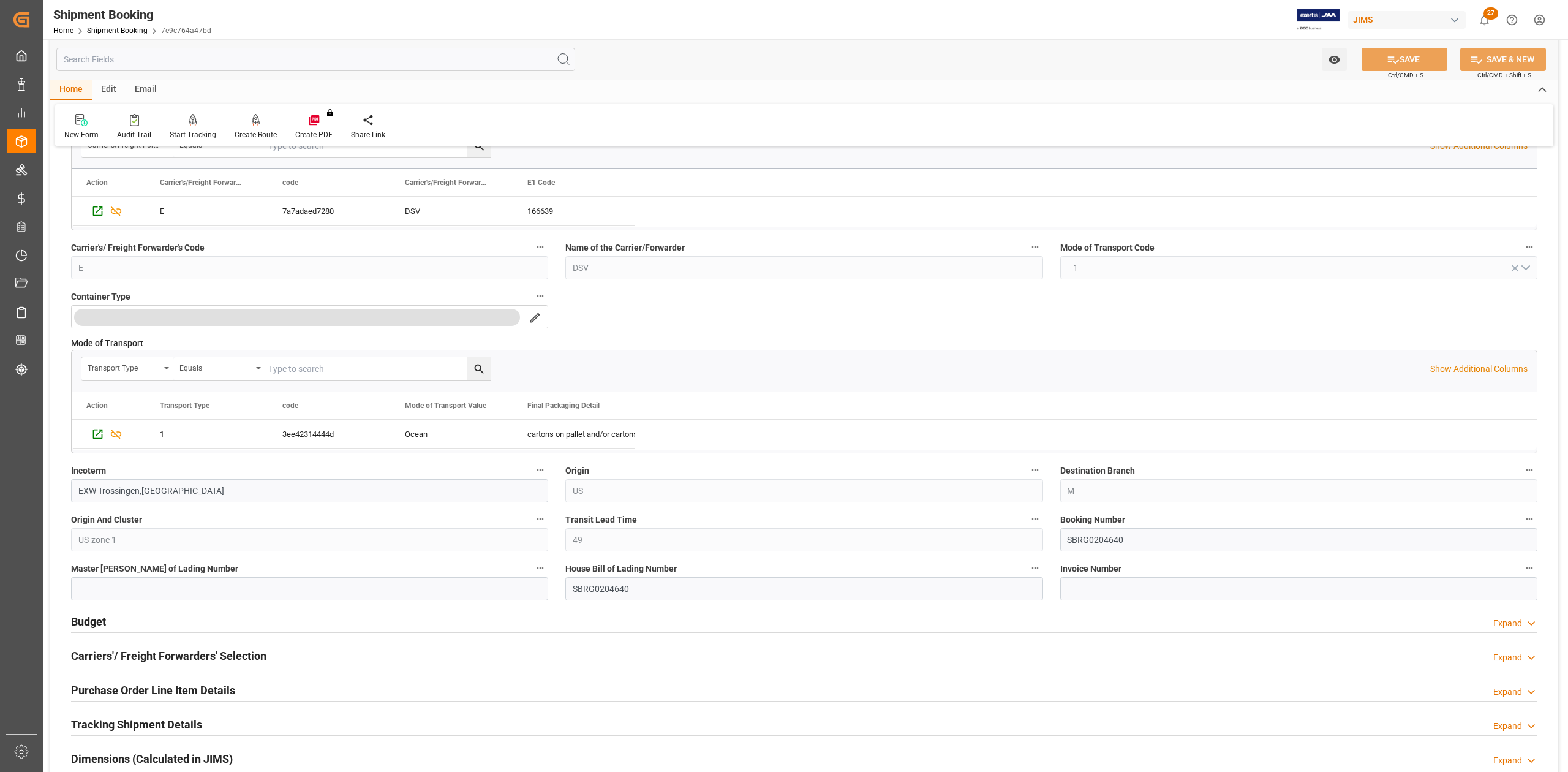
scroll to position [326, 0]
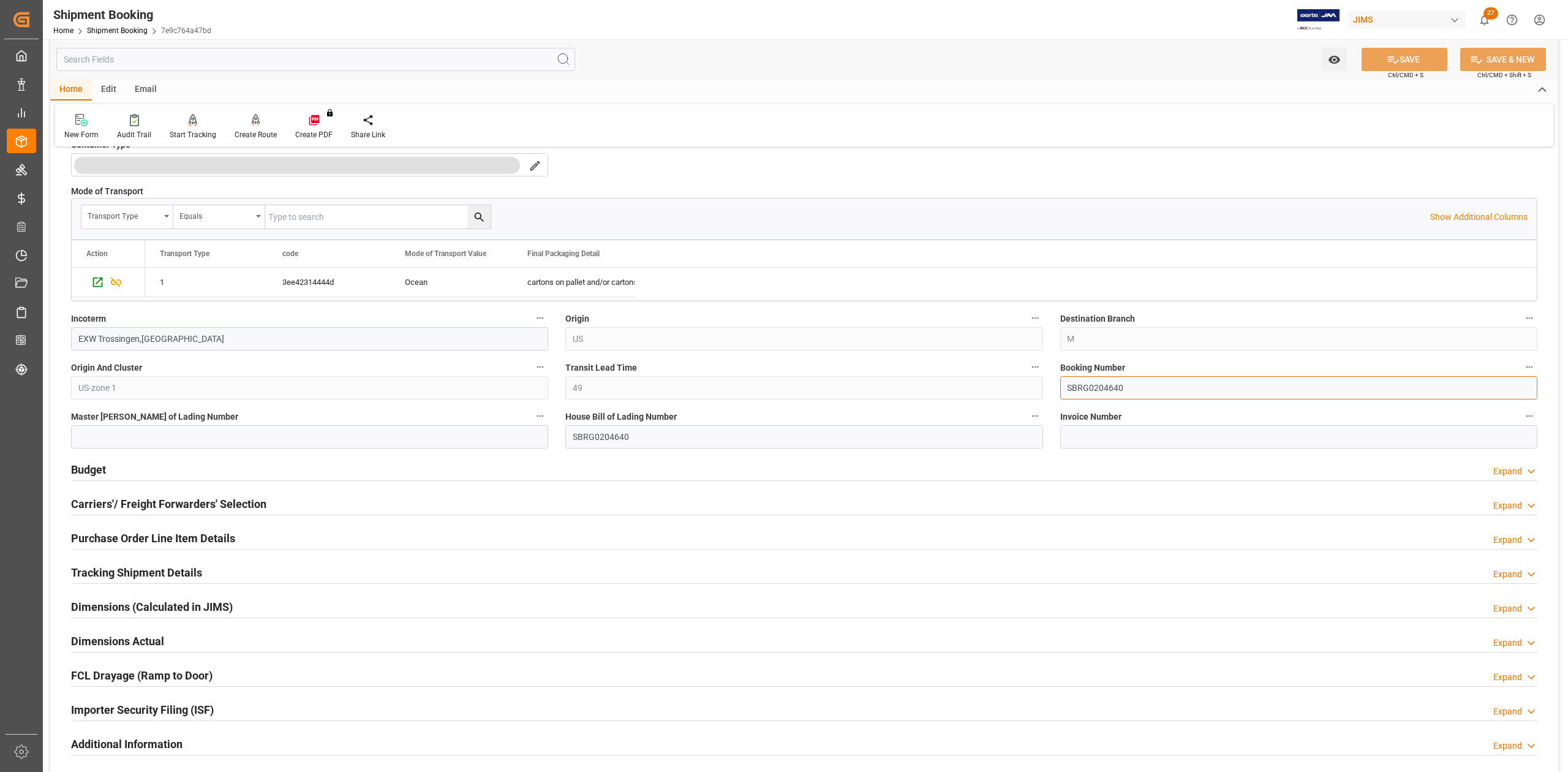
click at [1093, 388] on input "SBRG0204640" at bounding box center [1299, 388] width 477 height 23
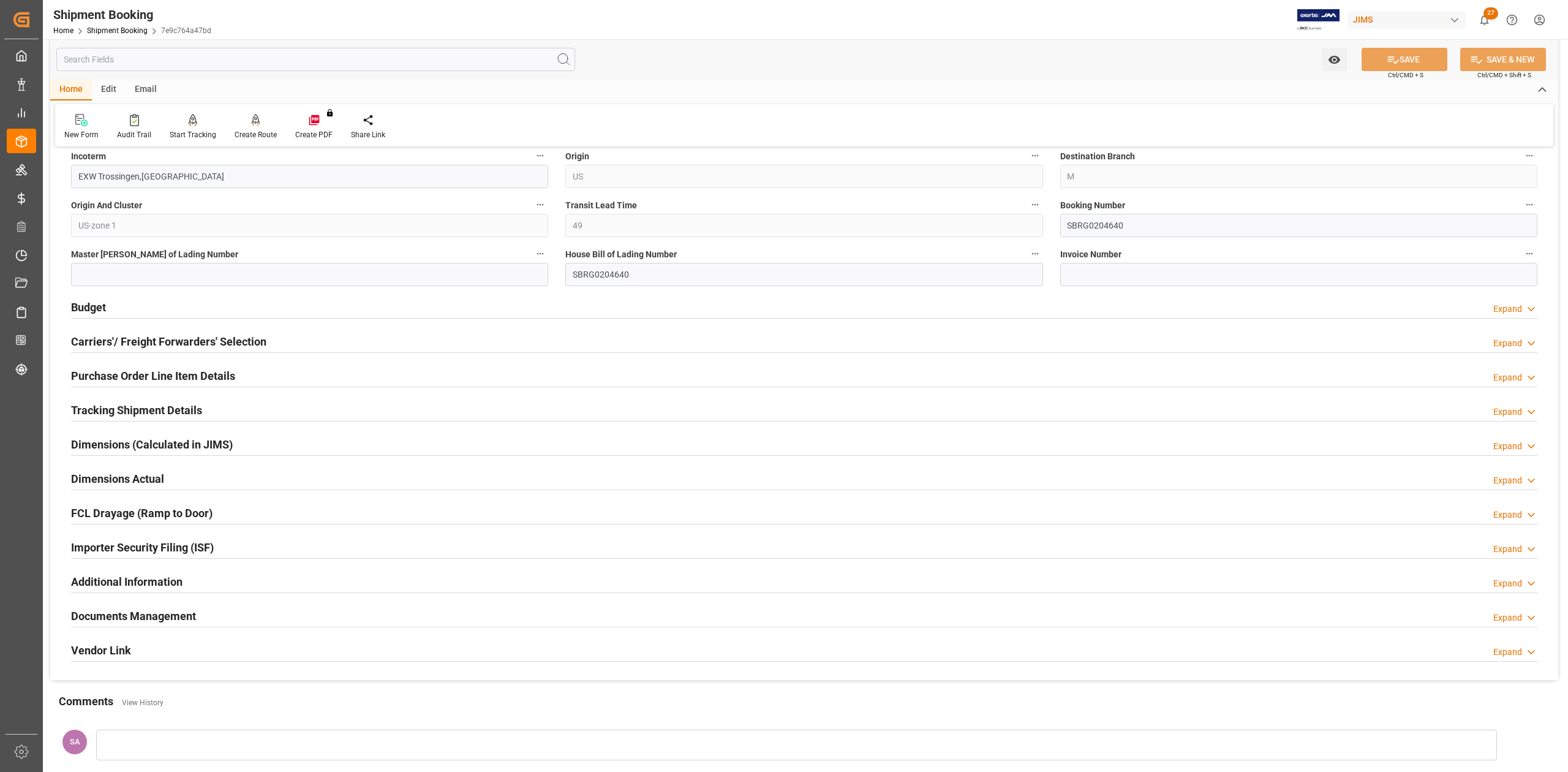
scroll to position [490, 0]
drag, startPoint x: 129, startPoint y: 413, endPoint x: 129, endPoint y: 443, distance: 30.0
click at [129, 413] on h2 "Tracking Shipment Details" at bounding box center [136, 408] width 131 height 17
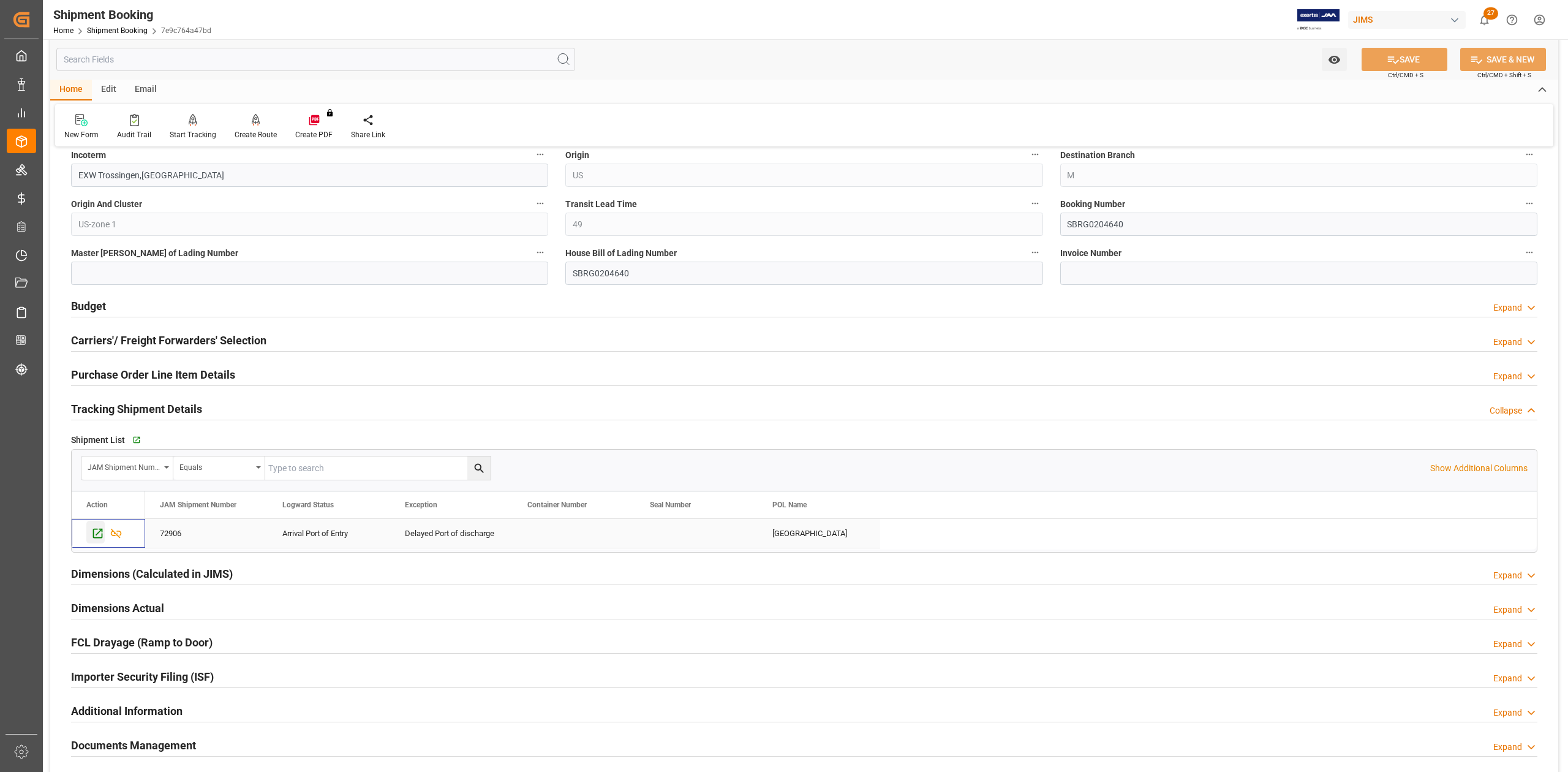
click at [97, 537] on icon "Press SPACE to select this row." at bounding box center [98, 534] width 10 height 10
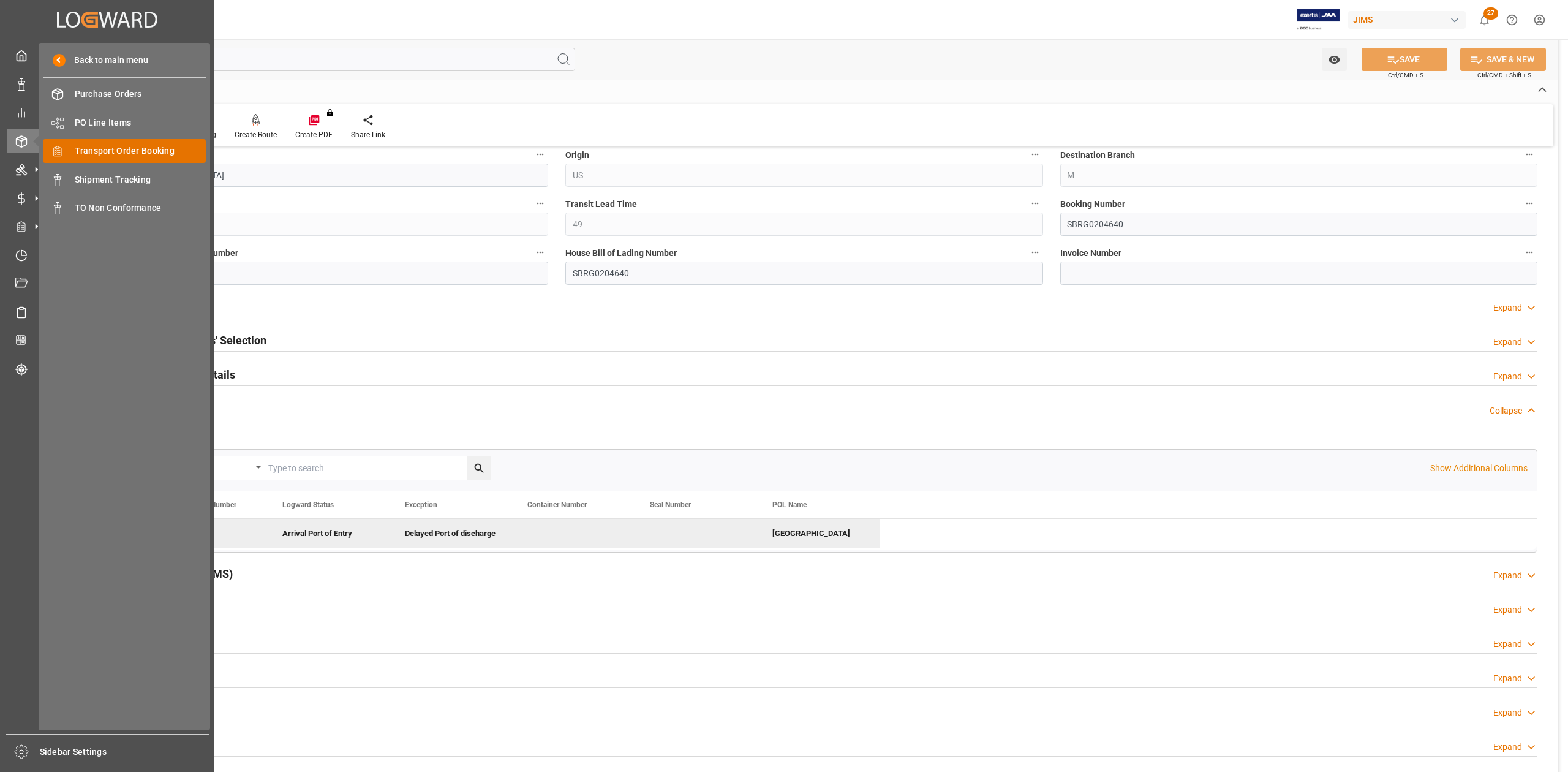
click at [178, 151] on span "Transport Order Booking" at bounding box center [141, 151] width 132 height 13
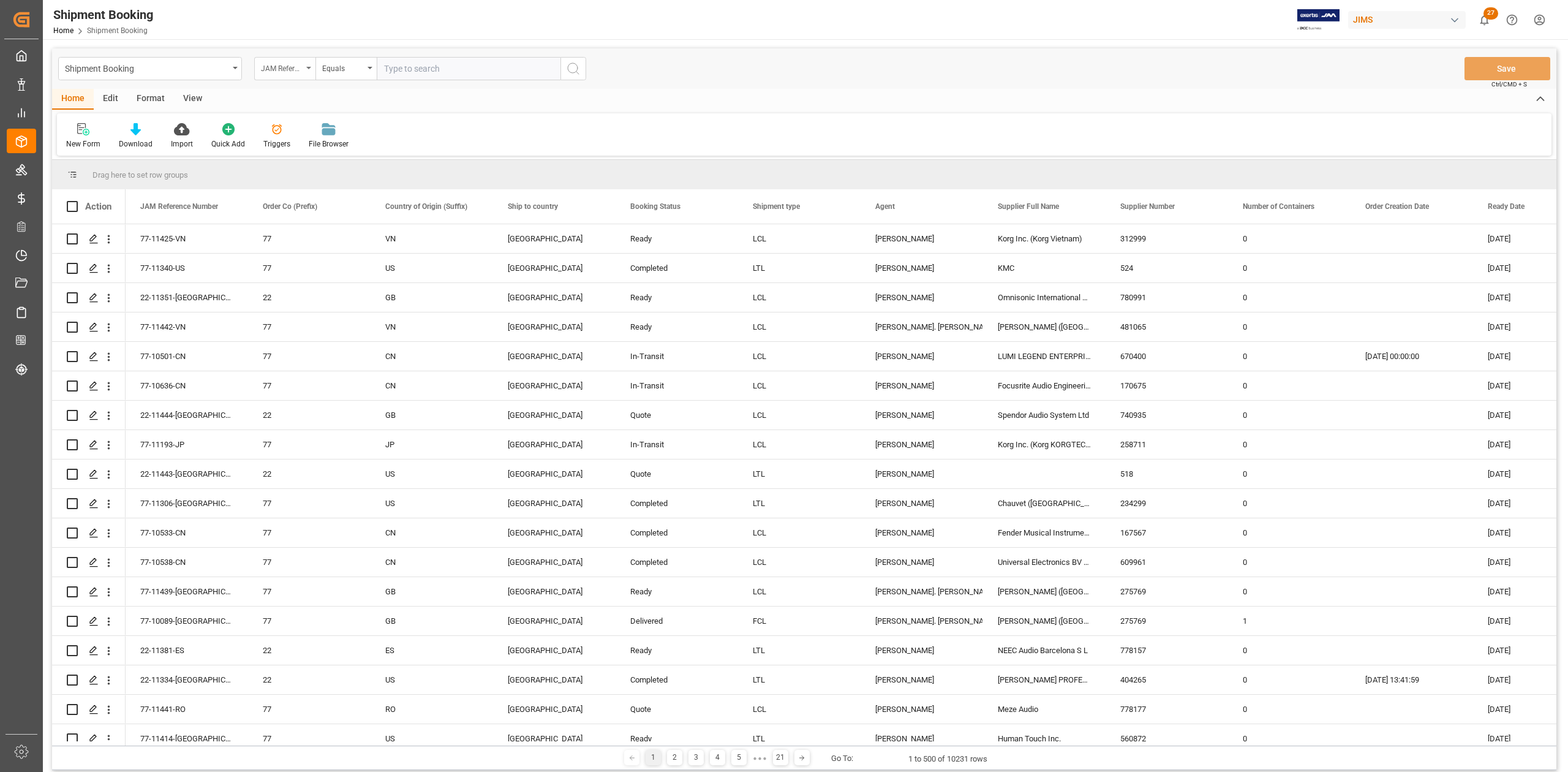
click at [284, 77] on div "JAM Reference Number" at bounding box center [284, 68] width 61 height 23
click at [283, 70] on div "JAM Reference Number" at bounding box center [282, 68] width 41 height 14
click at [283, 76] on div "JAM Reference Number" at bounding box center [284, 68] width 61 height 23
click at [334, 96] on input "text" at bounding box center [346, 97] width 172 height 20
type input "a"
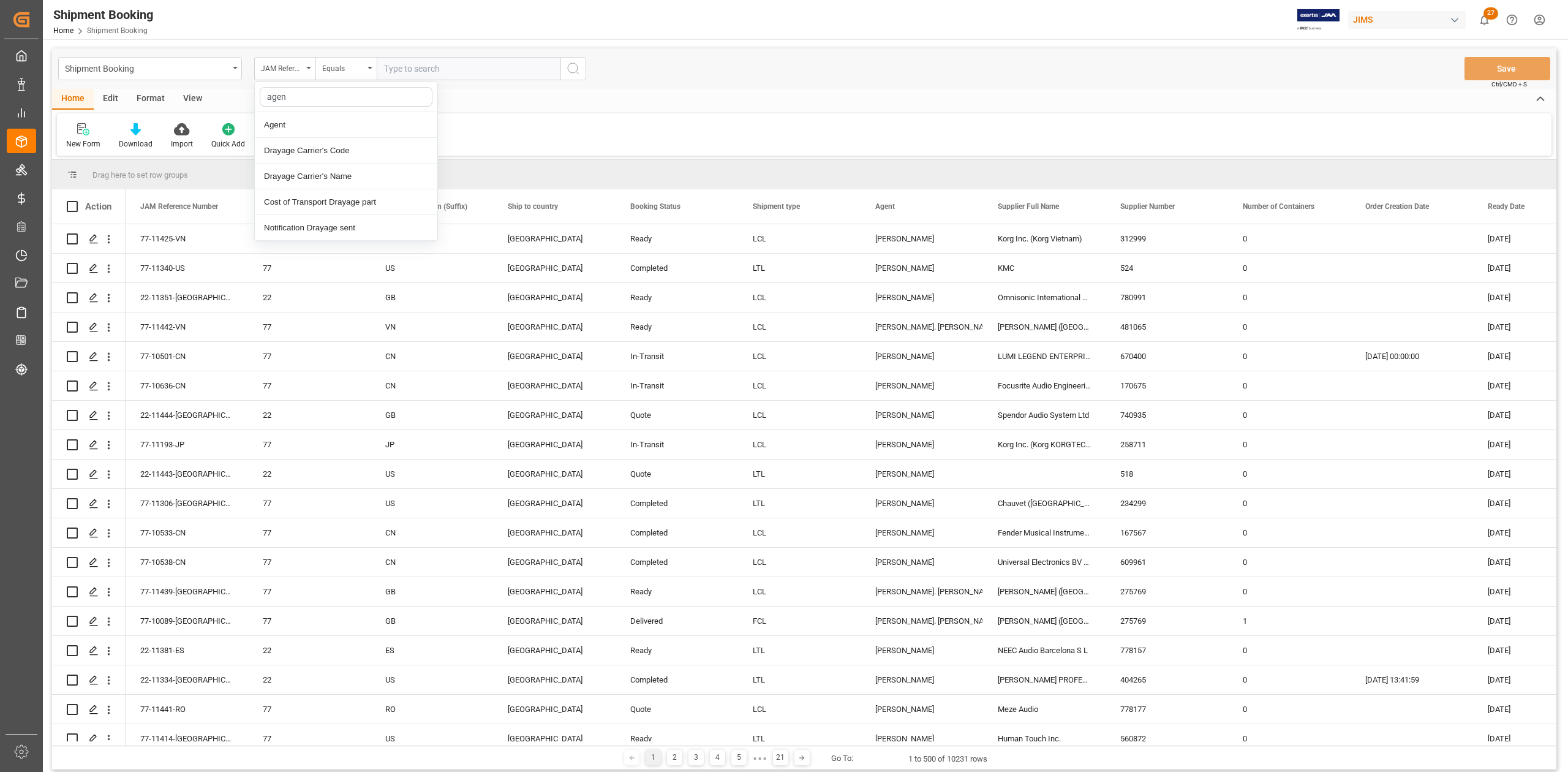
type input "agent"
click at [338, 129] on div "Agent" at bounding box center [346, 125] width 183 height 25
click at [524, 70] on div "Select Items" at bounding box center [464, 69] width 160 height 13
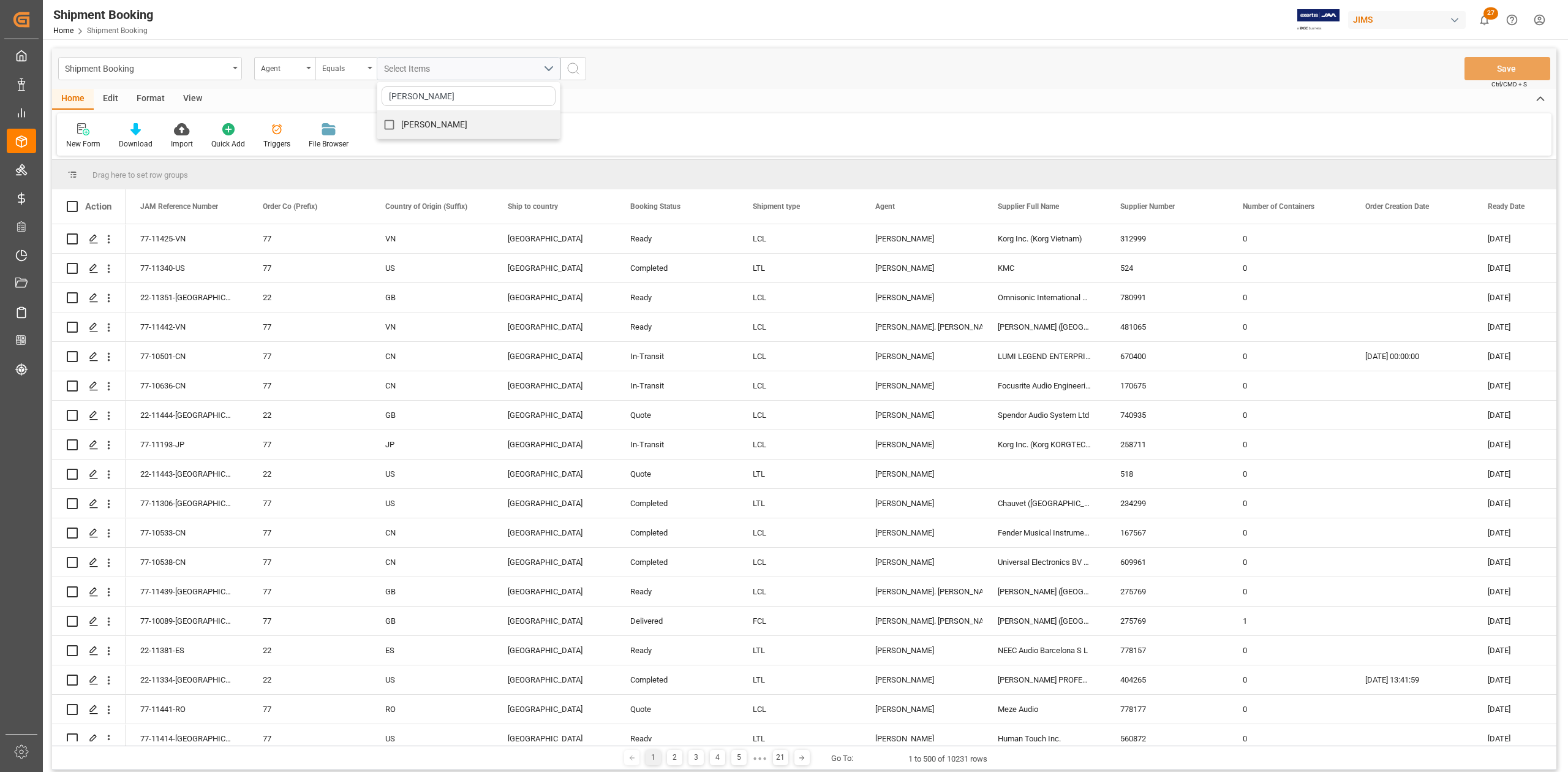
type input "sandra"
click at [473, 125] on div "[PERSON_NAME]" at bounding box center [469, 124] width 183 height 28
click at [388, 125] on input "[PERSON_NAME]" at bounding box center [389, 125] width 24 height 24
checkbox input "true"
click at [581, 68] on button "search button" at bounding box center [574, 68] width 25 height 23
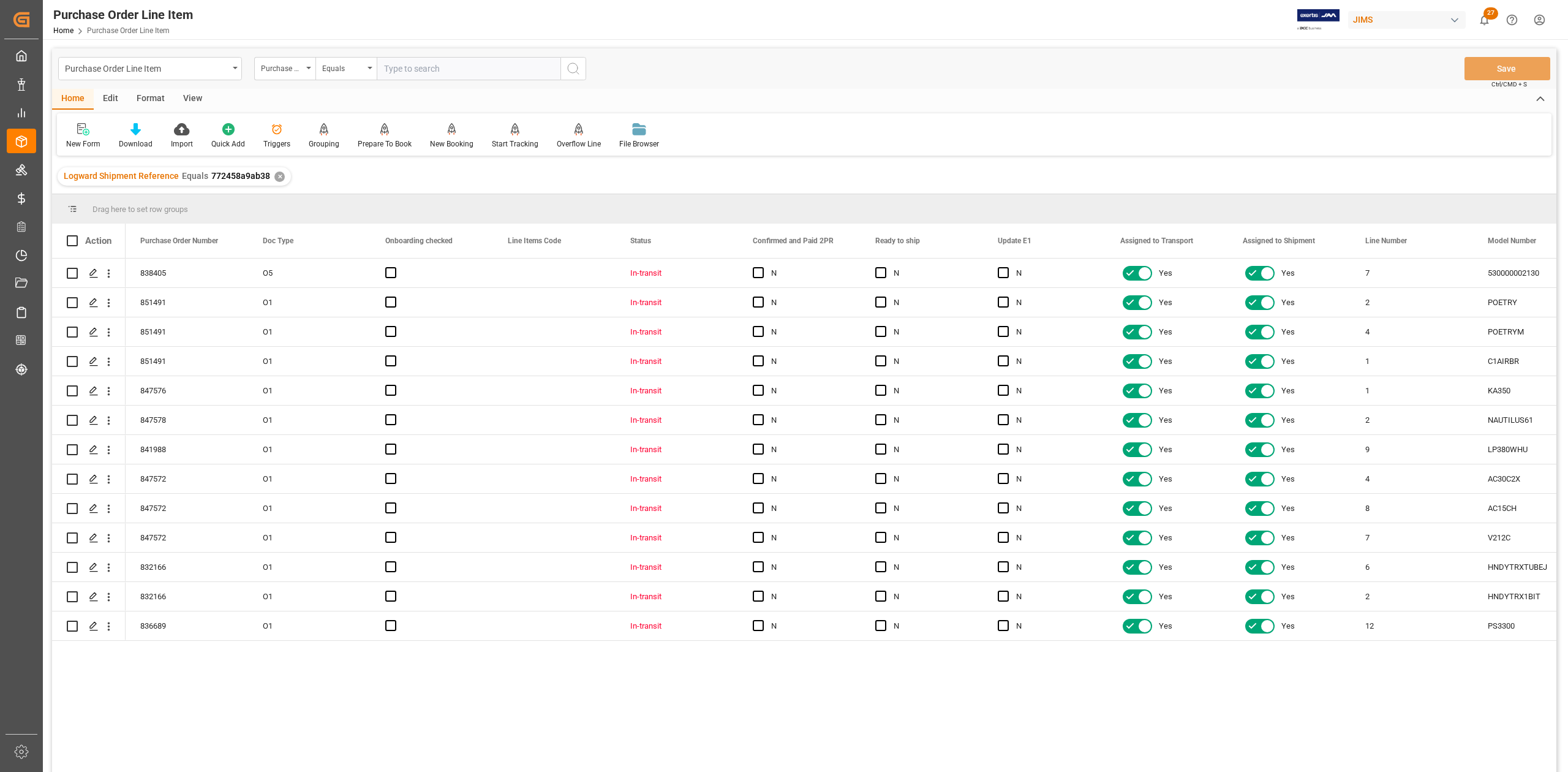
click at [185, 94] on div "View" at bounding box center [192, 99] width 37 height 21
click at [140, 135] on div "Standard Templates" at bounding box center [139, 136] width 79 height 27
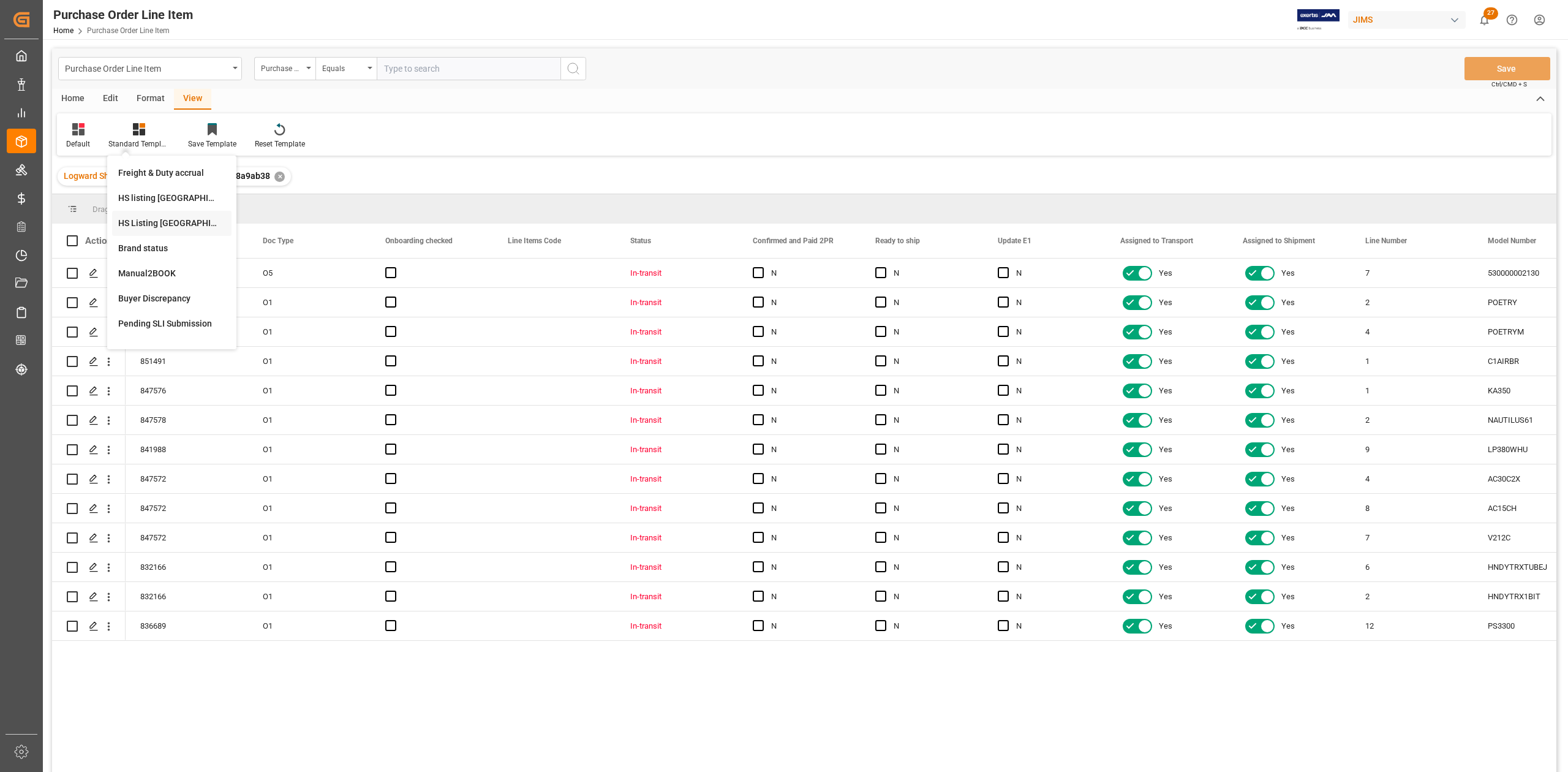
click at [160, 217] on div "HS Listing CANADA" at bounding box center [172, 223] width 107 height 13
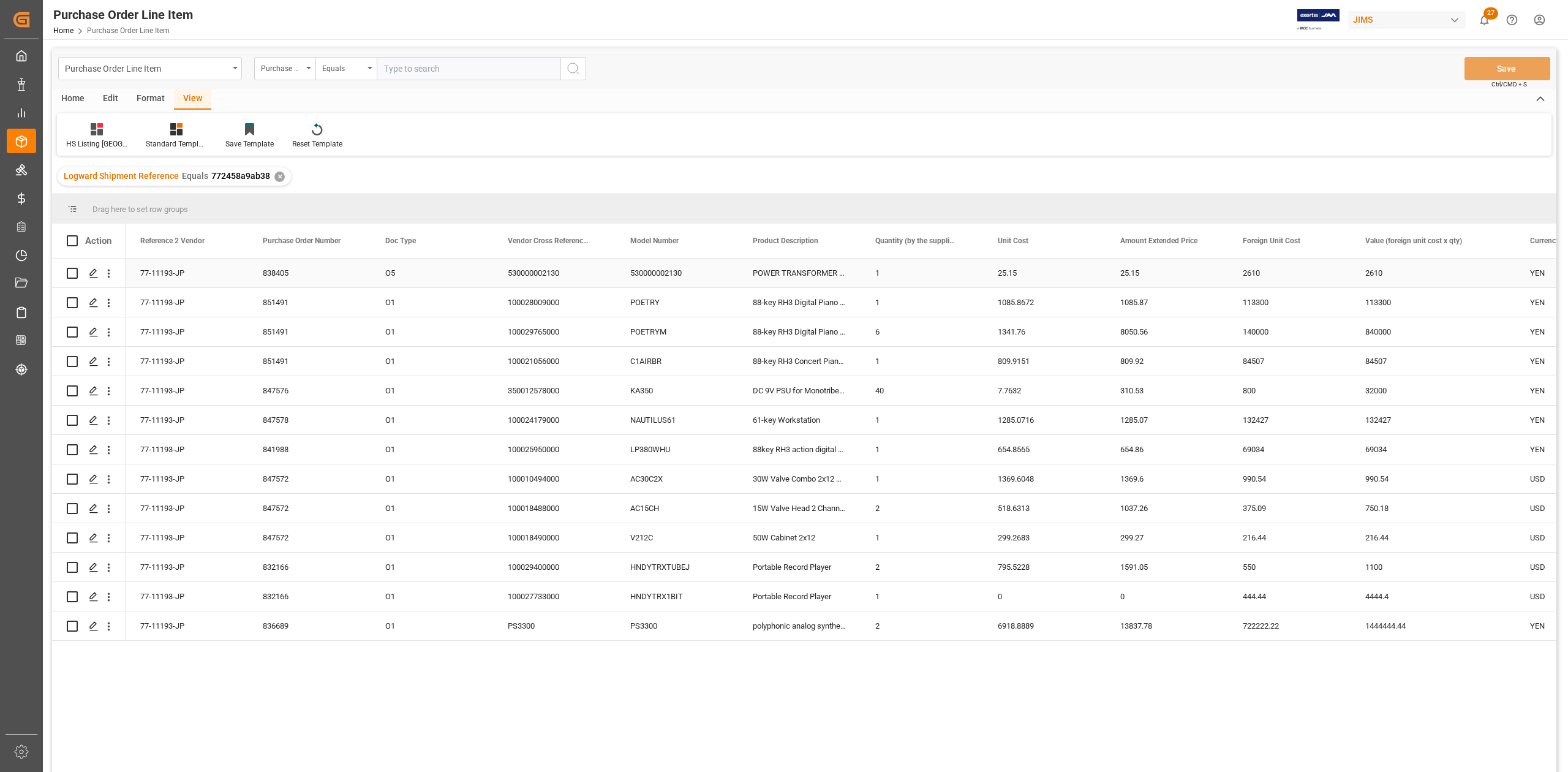
click at [172, 280] on div "77-11193-JP" at bounding box center [187, 272] width 122 height 29
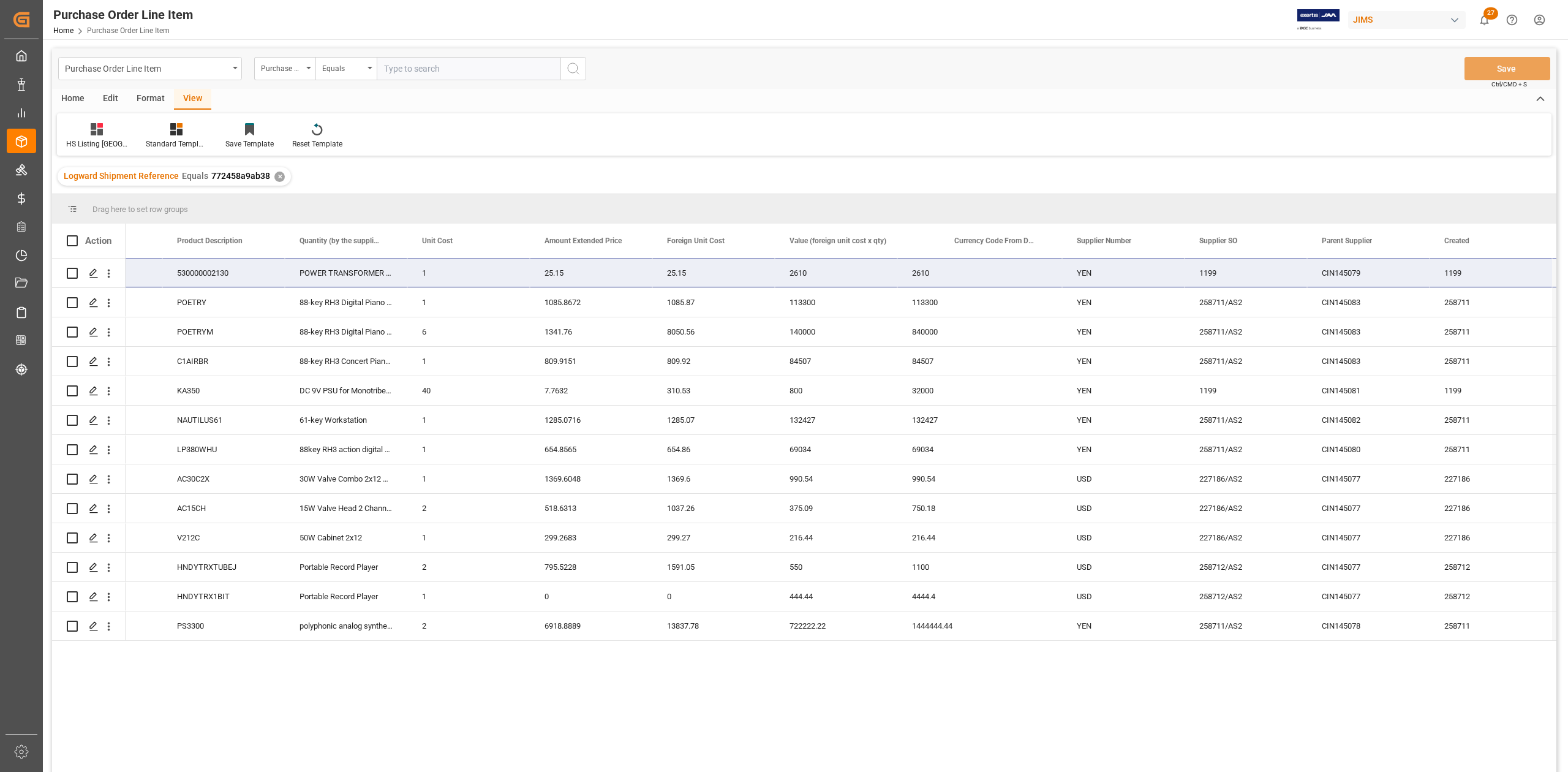
scroll to position [0, 694]
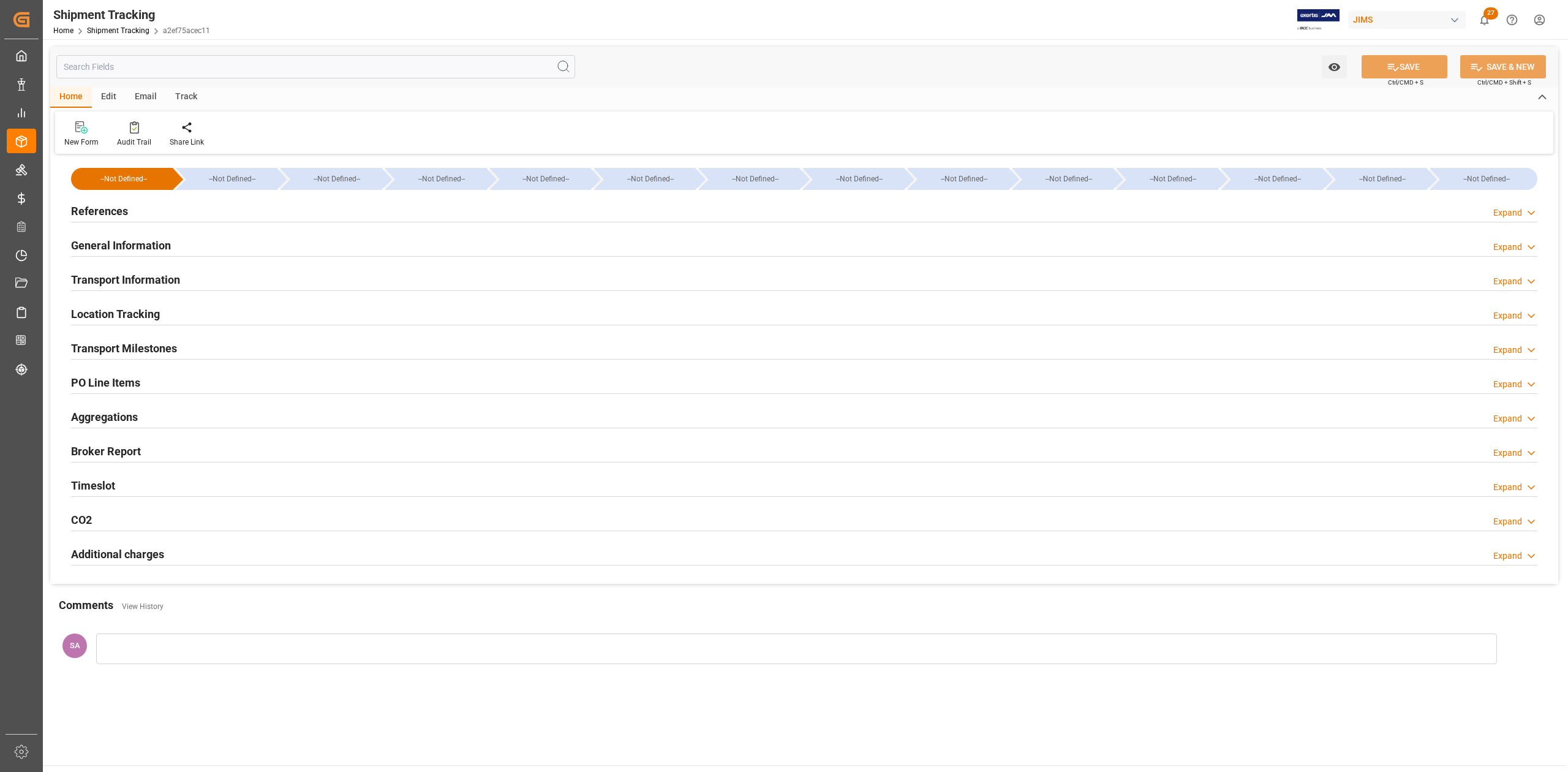
type input "[DATE] 00:00"
type input "[DATE] 14:21"
type input "[DATE] 22:00"
type input "[DATE] 05:47"
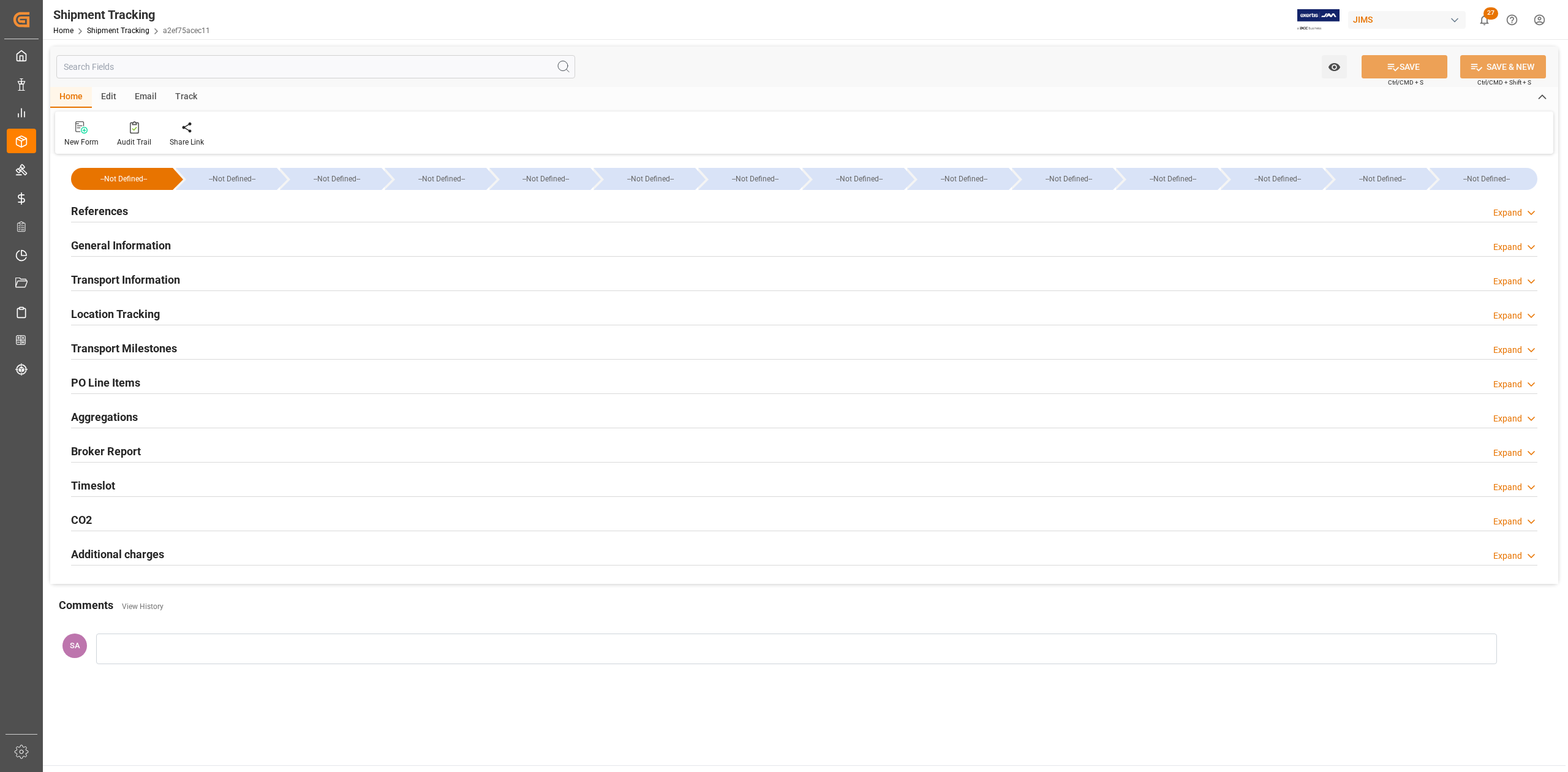
type input "[DATE]"
type input "[DATE] 14:16"
click at [156, 353] on h2 "Transport Milestones" at bounding box center [123, 348] width 106 height 17
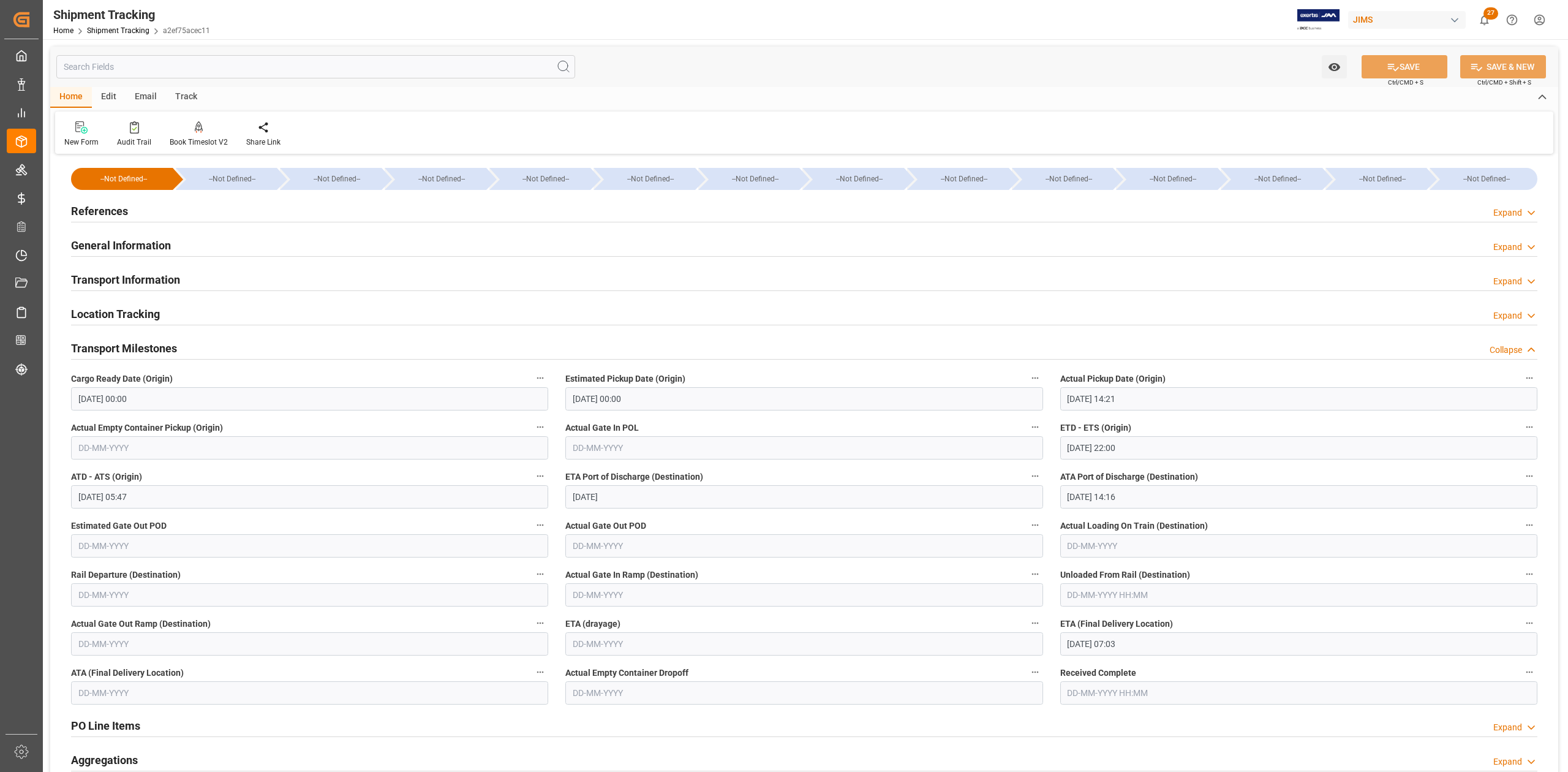
drag, startPoint x: 98, startPoint y: 210, endPoint x: 110, endPoint y: 226, distance: 20.0
click at [98, 210] on h2 "References" at bounding box center [99, 210] width 57 height 17
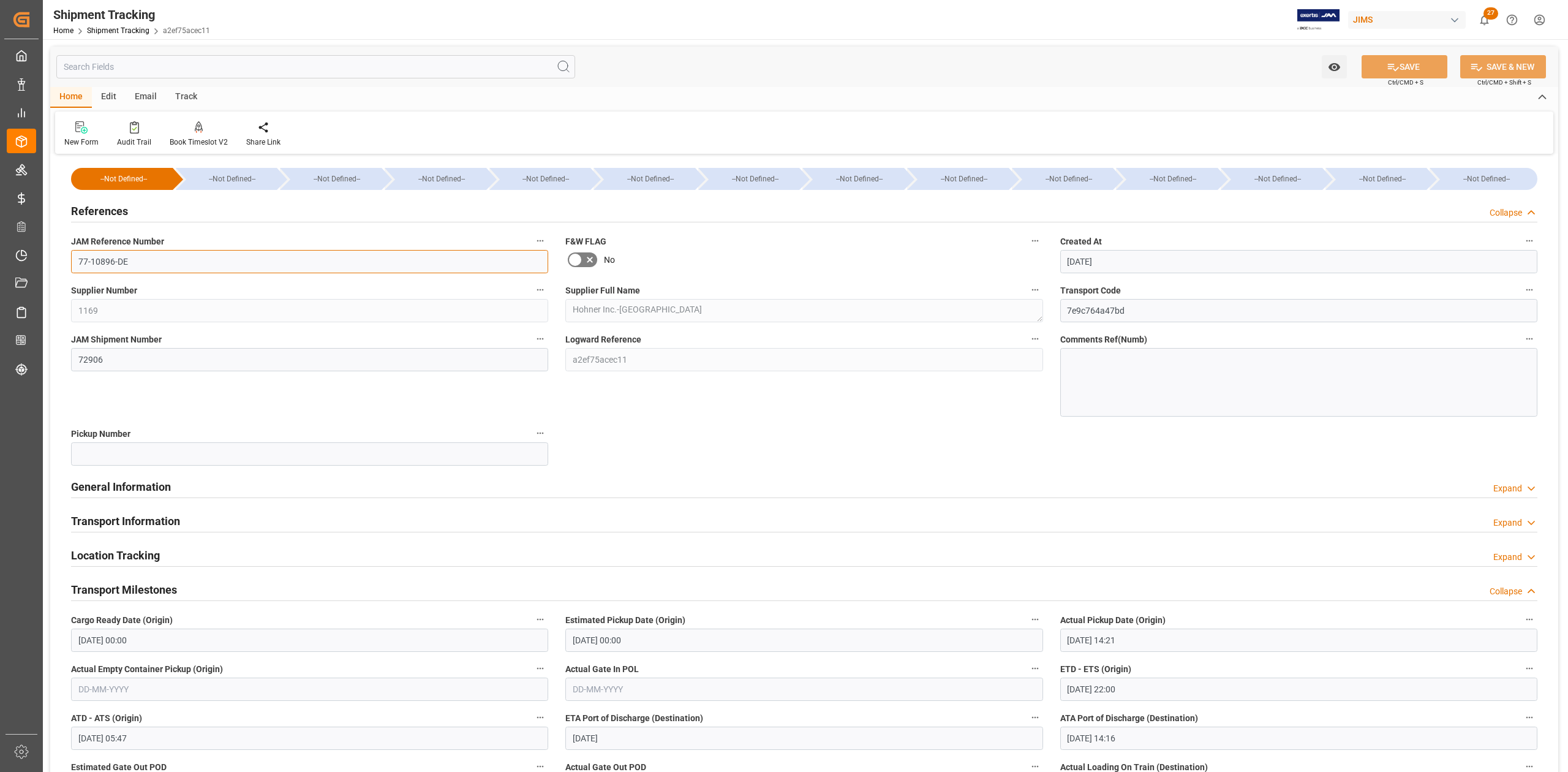
click at [143, 269] on input "77-10896-DE" at bounding box center [309, 261] width 477 height 23
click at [145, 268] on input "77-10896-DE" at bounding box center [309, 261] width 477 height 23
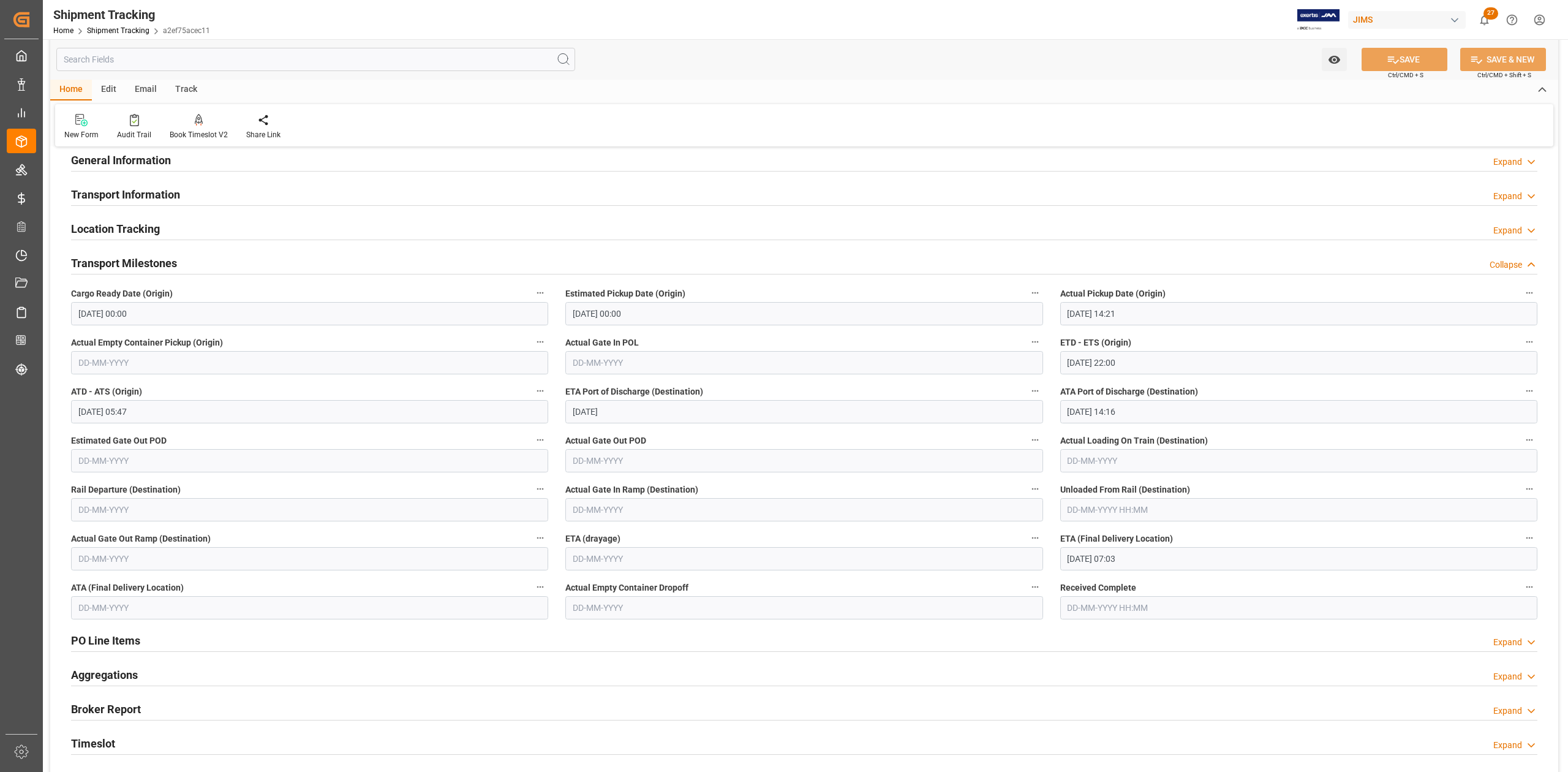
click at [1180, 555] on input "[DATE] 07:03" at bounding box center [1299, 558] width 477 height 23
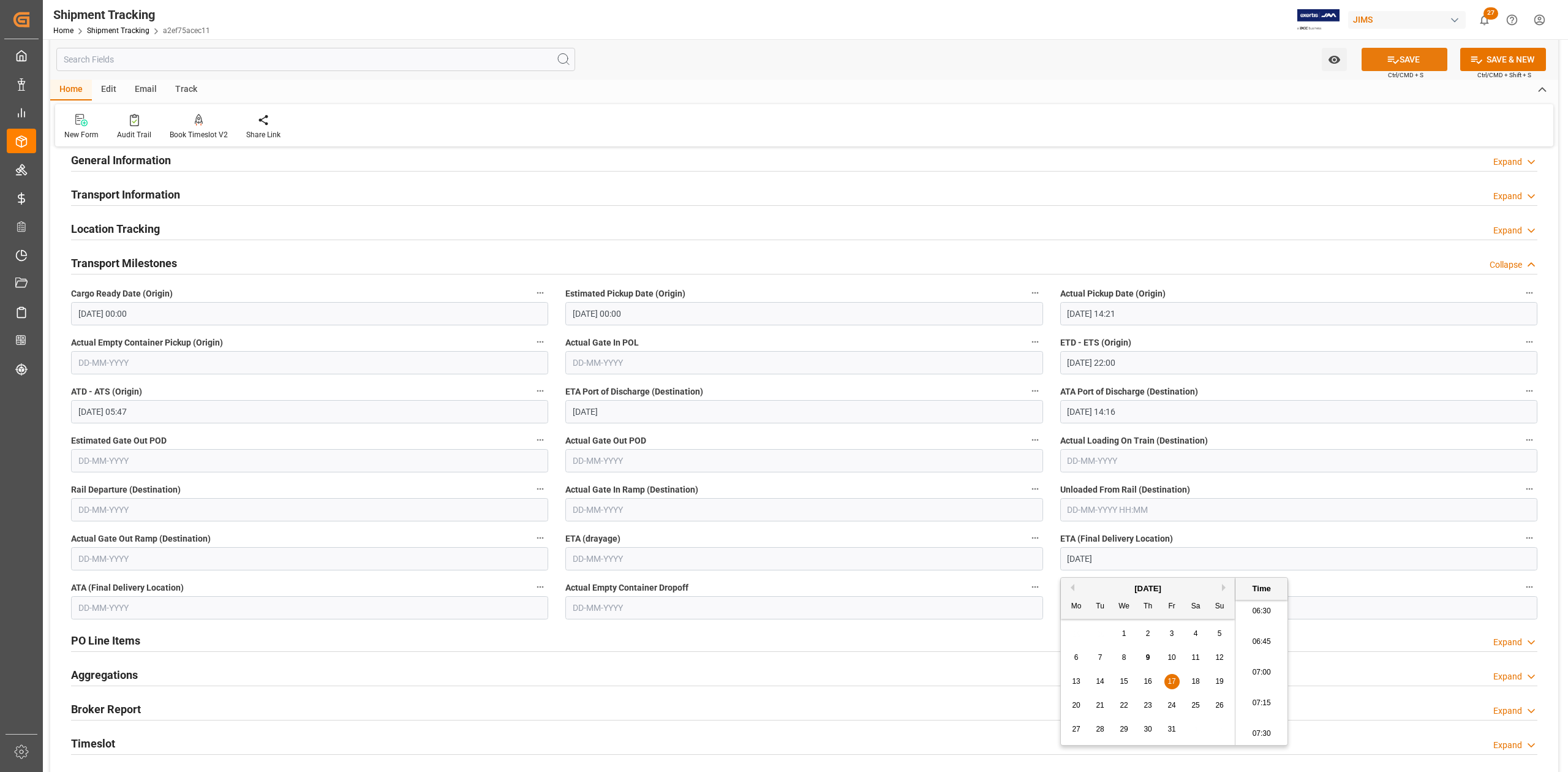
click at [1407, 54] on button "SAVE" at bounding box center [1404, 59] width 86 height 23
type input "[DATE] 00:00"
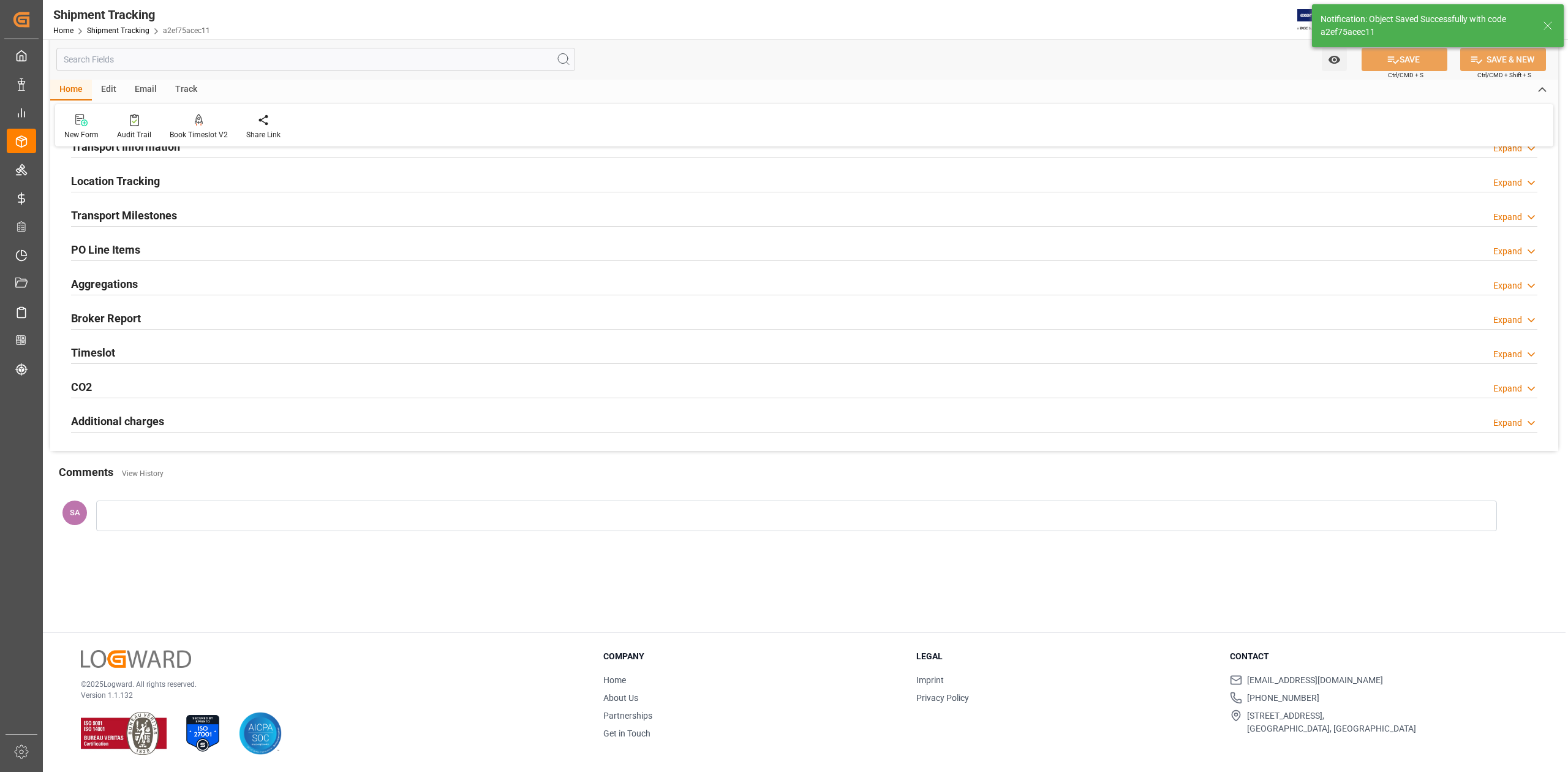
scroll to position [84, 0]
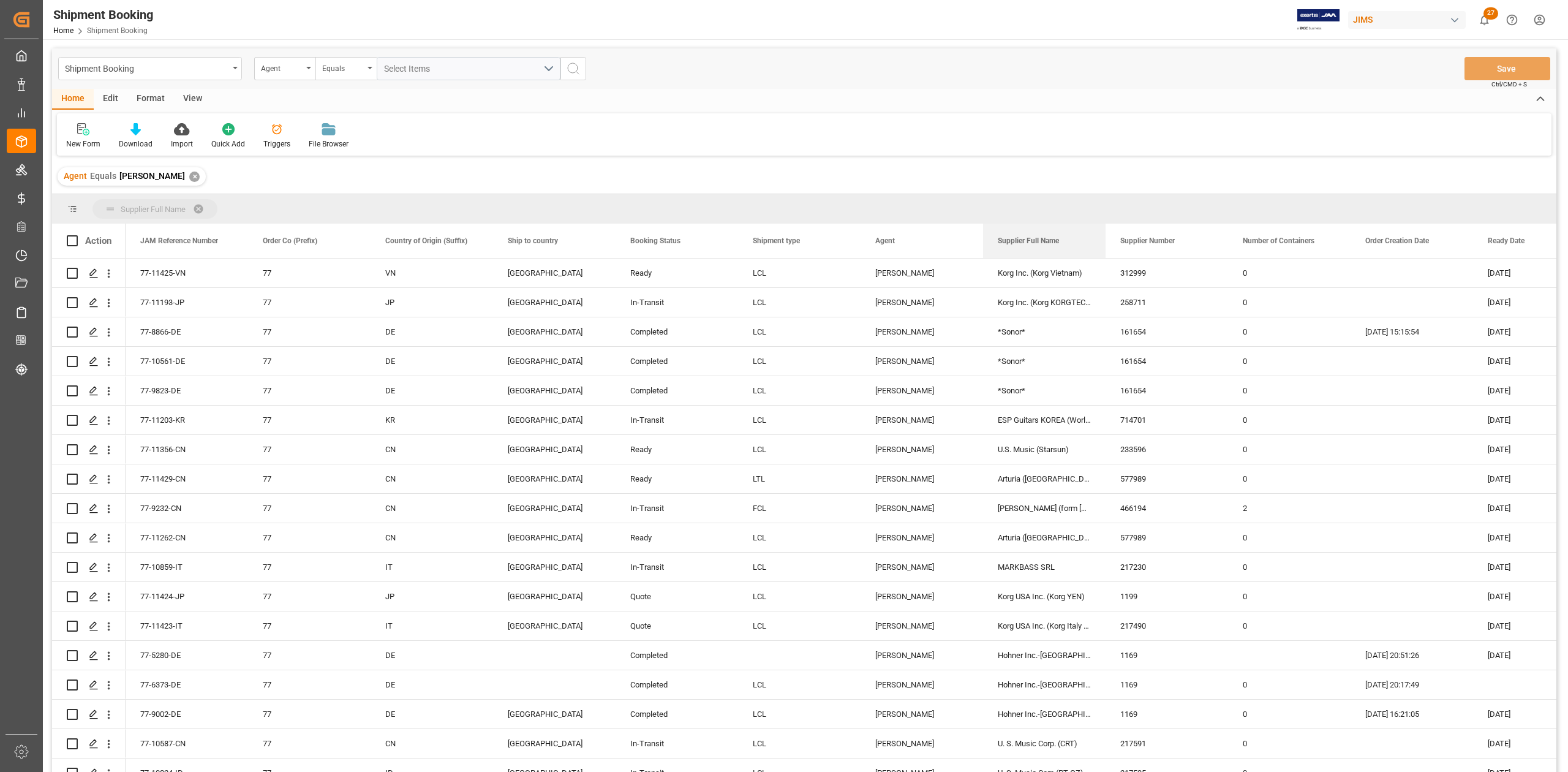
drag, startPoint x: 1013, startPoint y: 237, endPoint x: 395, endPoint y: 202, distance: 619.0
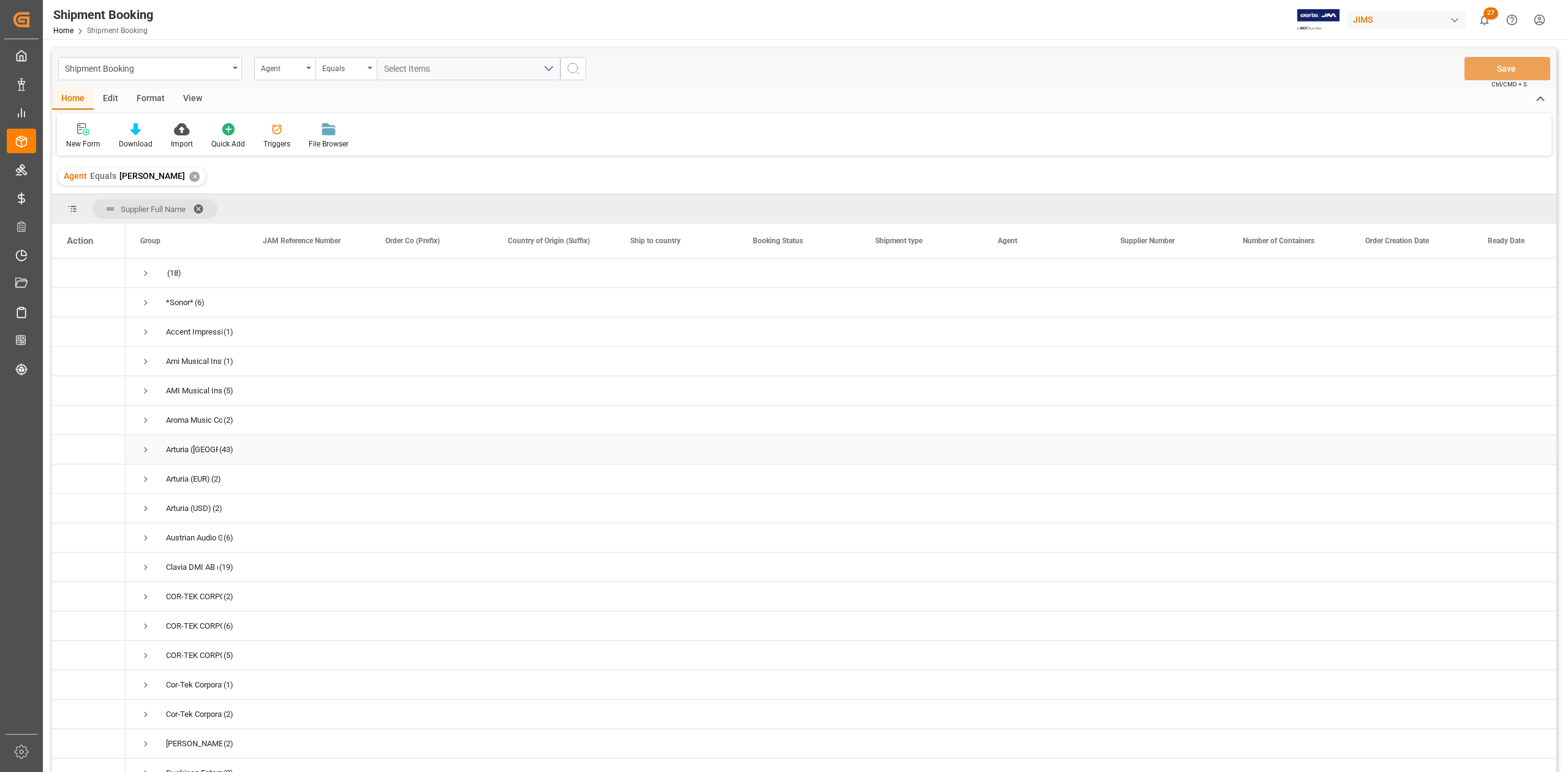
click at [146, 447] on span "Press SPACE to select this row." at bounding box center [146, 450] width 11 height 11
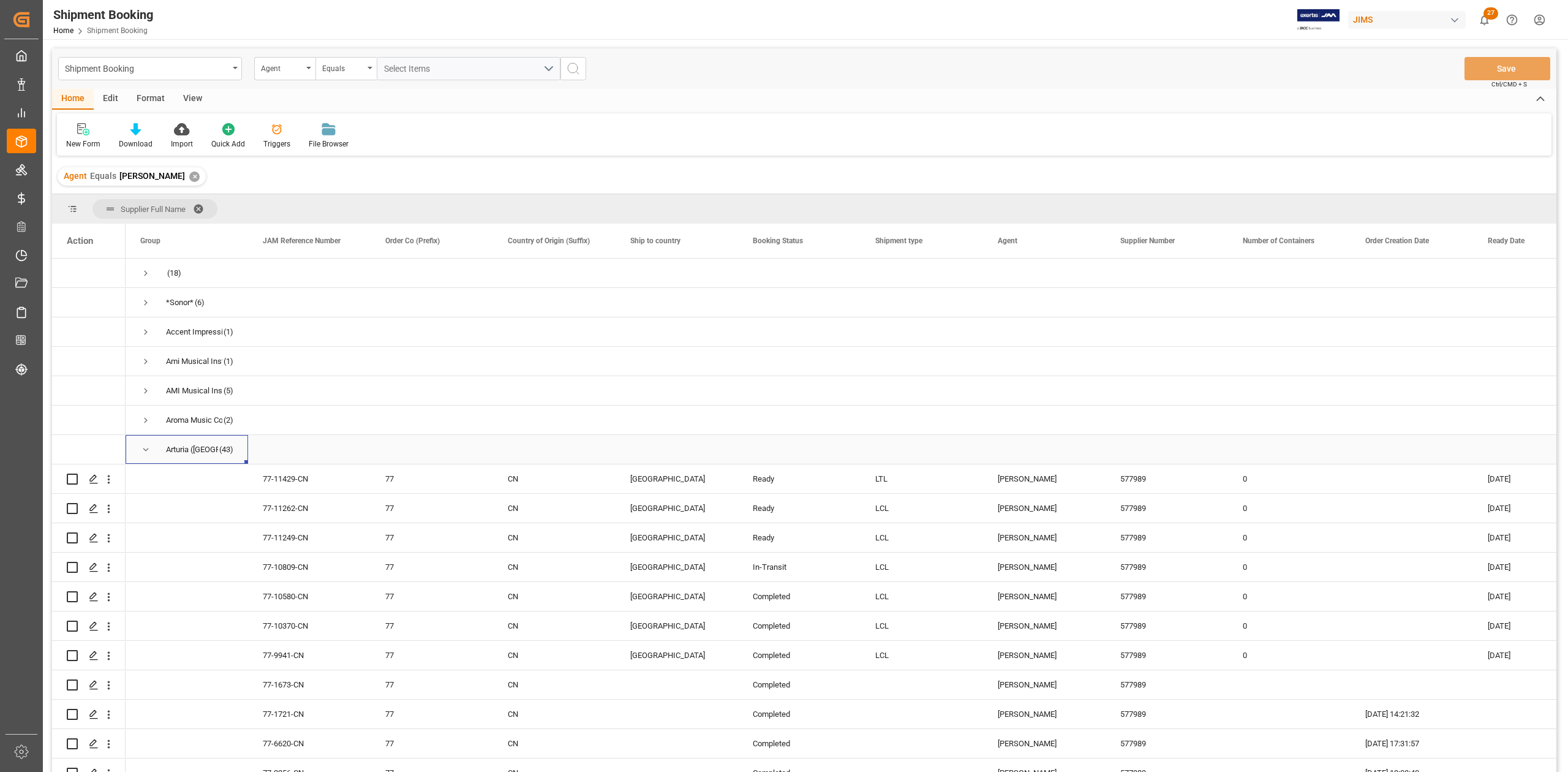
click at [146, 447] on span "Press SPACE to select this row." at bounding box center [146, 450] width 11 height 11
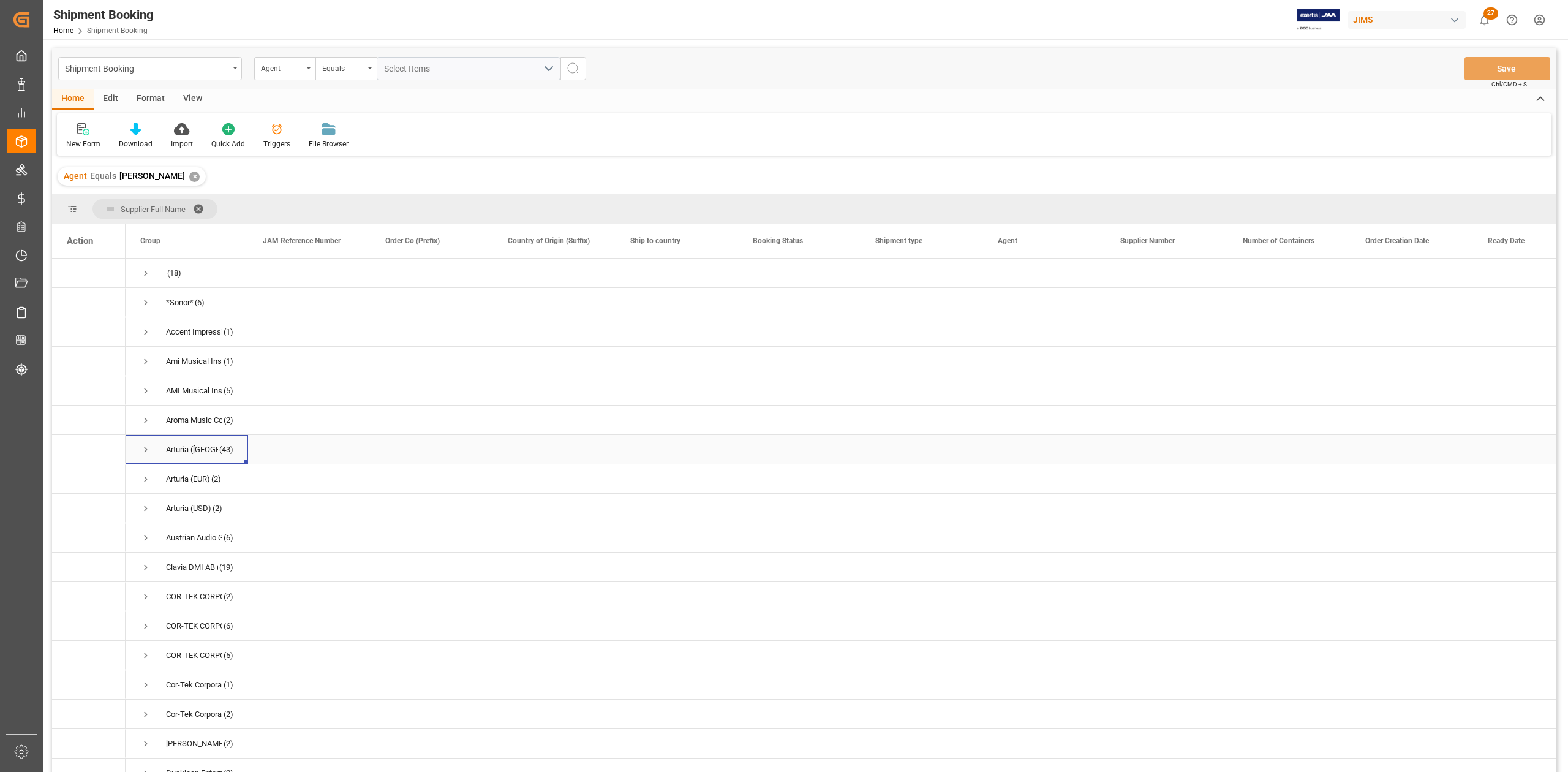
click at [148, 451] on span "Press SPACE to select this row." at bounding box center [146, 450] width 11 height 11
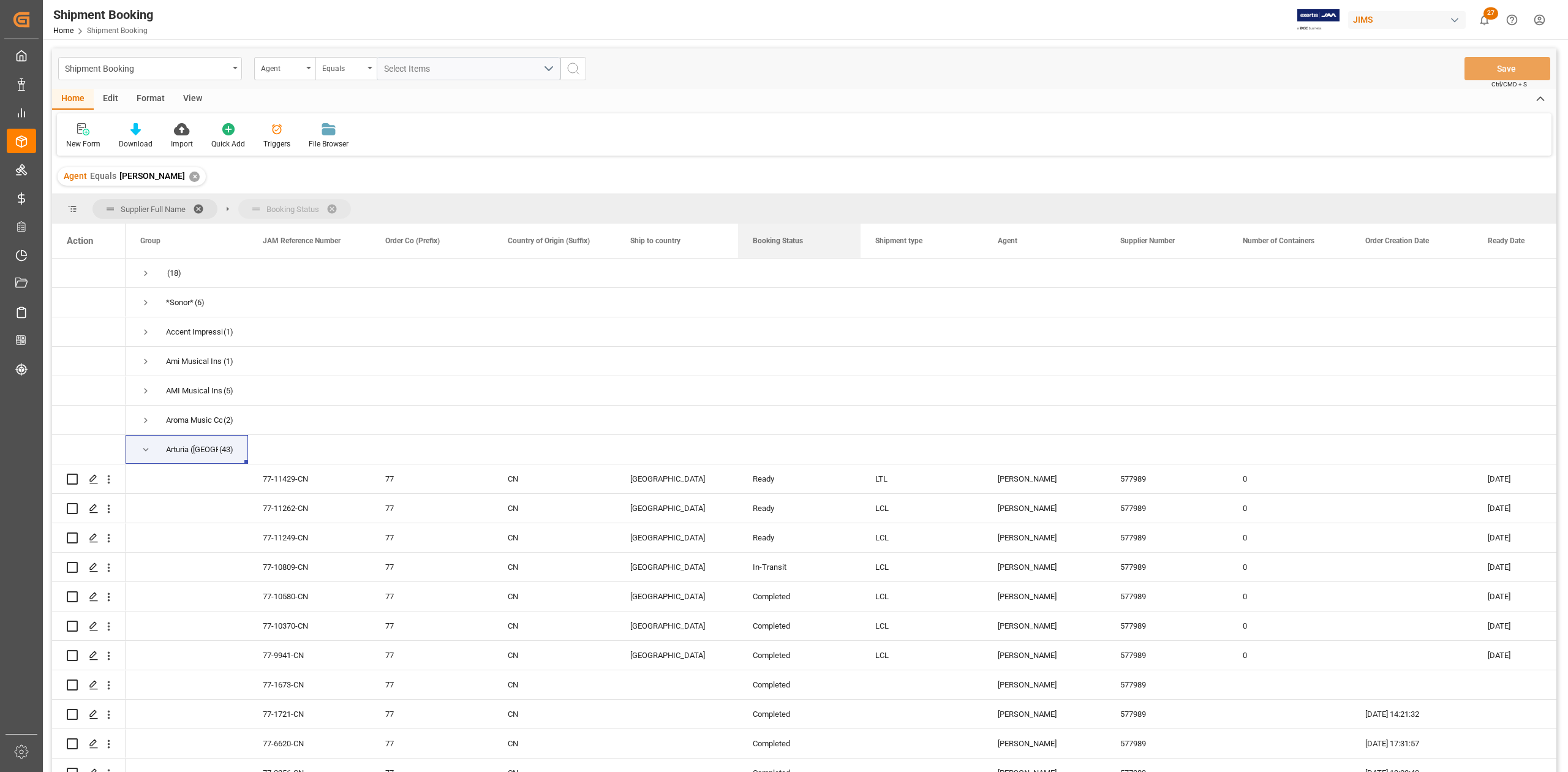
drag, startPoint x: 793, startPoint y: 241, endPoint x: 494, endPoint y: 201, distance: 301.7
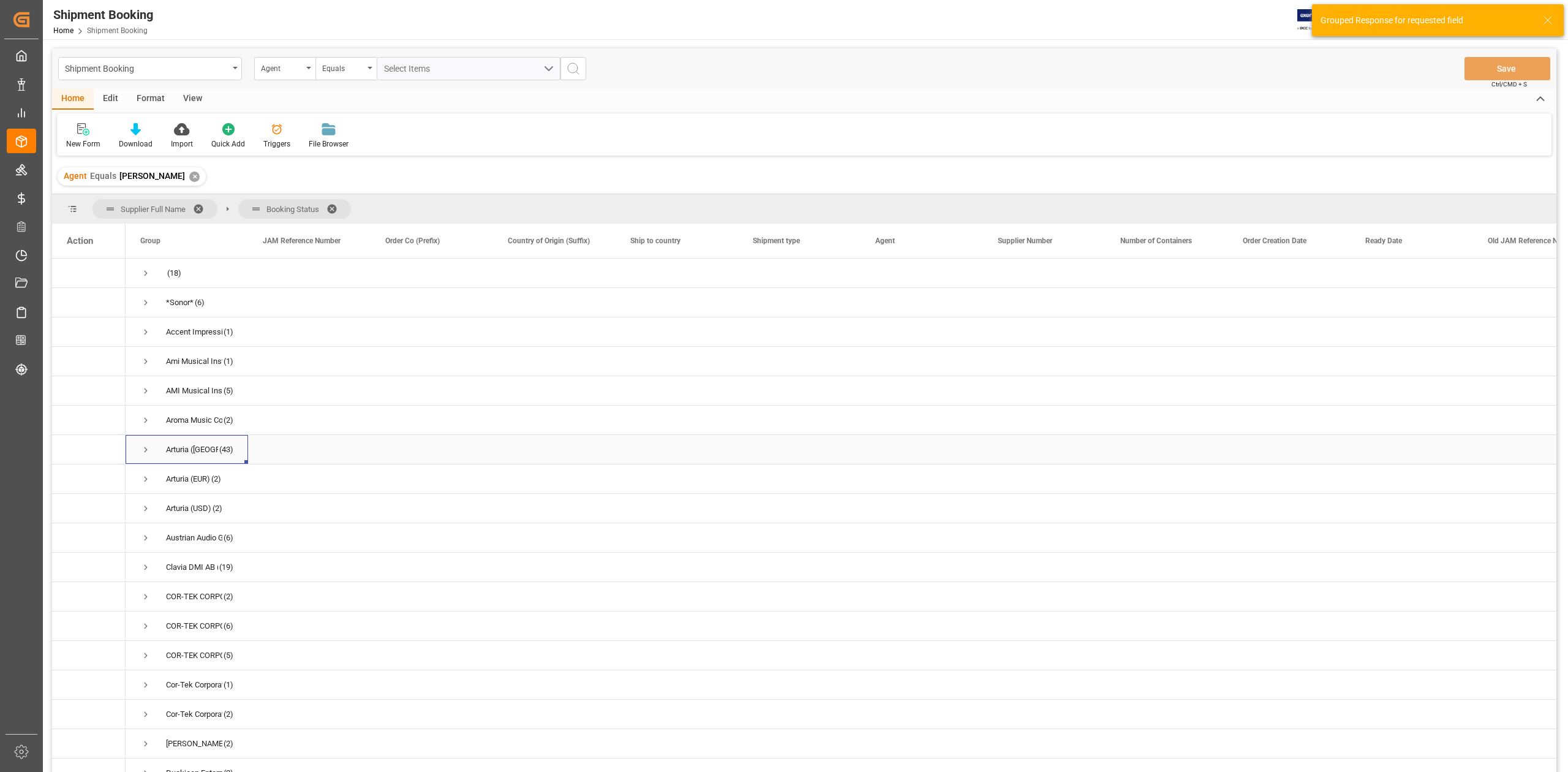
click at [141, 447] on span "Press SPACE to select this row." at bounding box center [146, 450] width 11 height 11
click at [172, 512] on span "Press SPACE to select this row." at bounding box center [172, 508] width 11 height 11
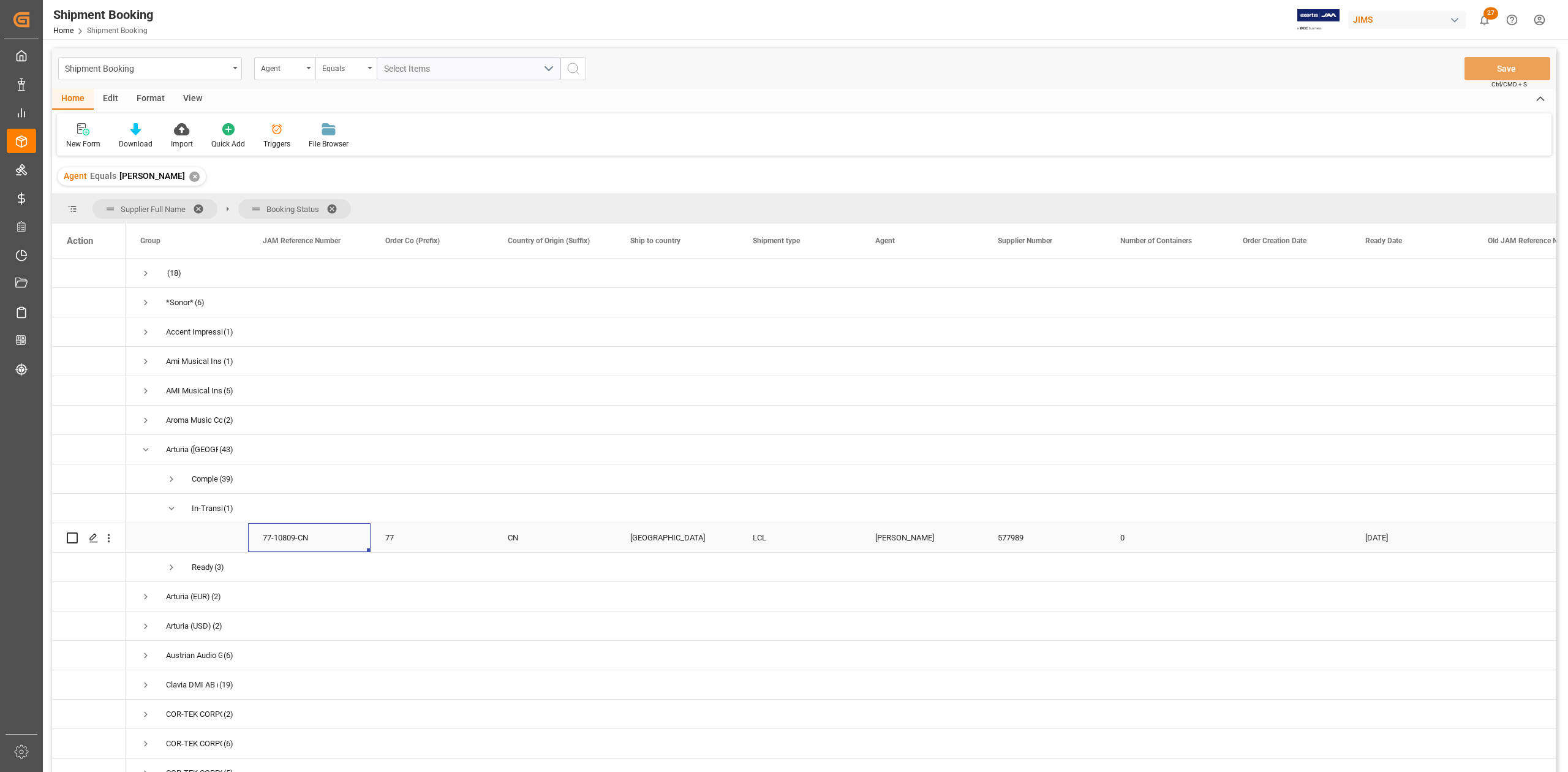
click at [326, 545] on div "77-10809-CN" at bounding box center [309, 538] width 122 height 29
click at [147, 593] on span "Press SPACE to select this row." at bounding box center [146, 596] width 11 height 11
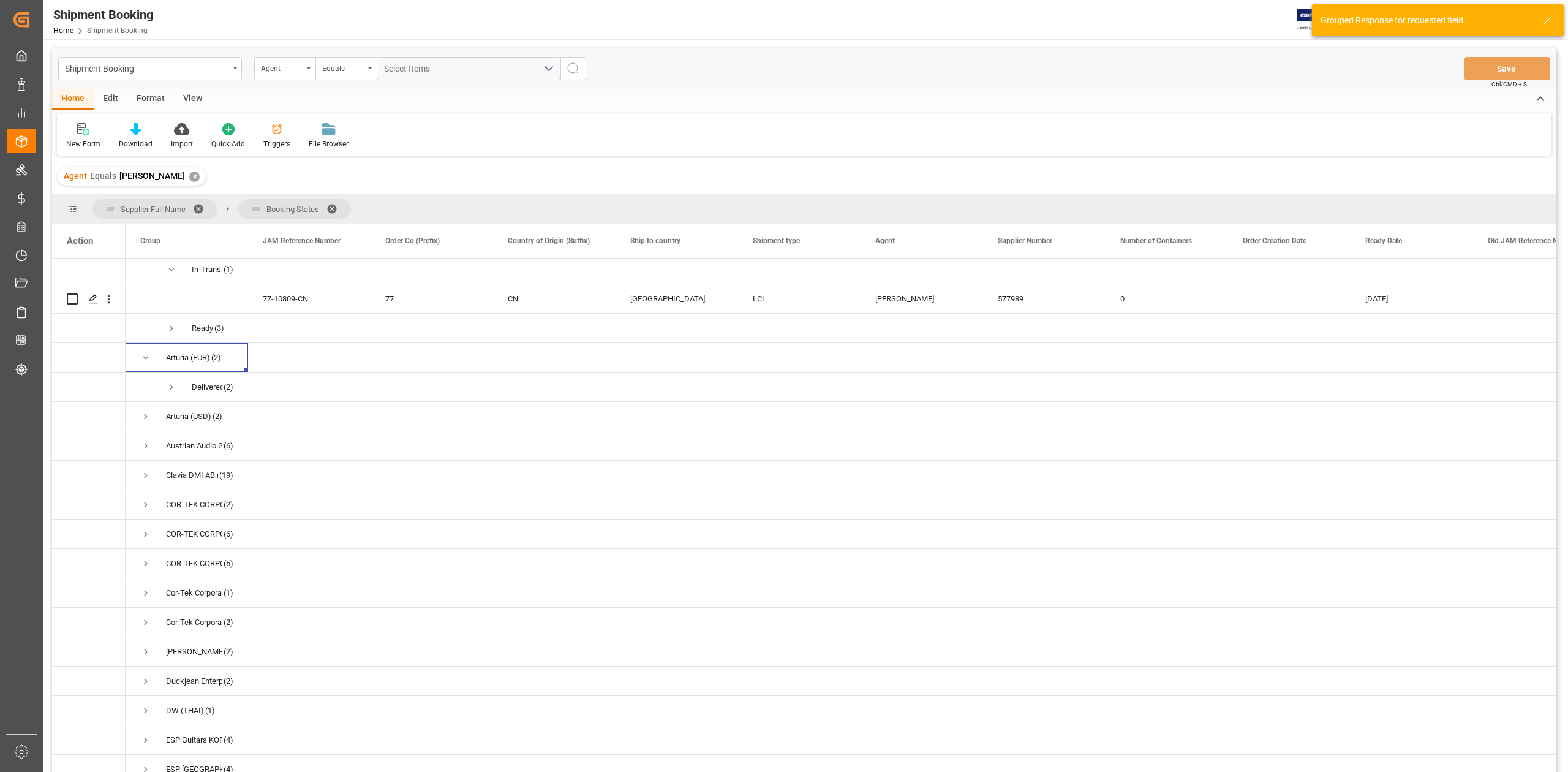
scroll to position [245, 0]
click at [165, 381] on span "Delivered (2)" at bounding box center [187, 380] width 93 height 28
click at [170, 383] on span "Press SPACE to select this row." at bounding box center [172, 381] width 11 height 11
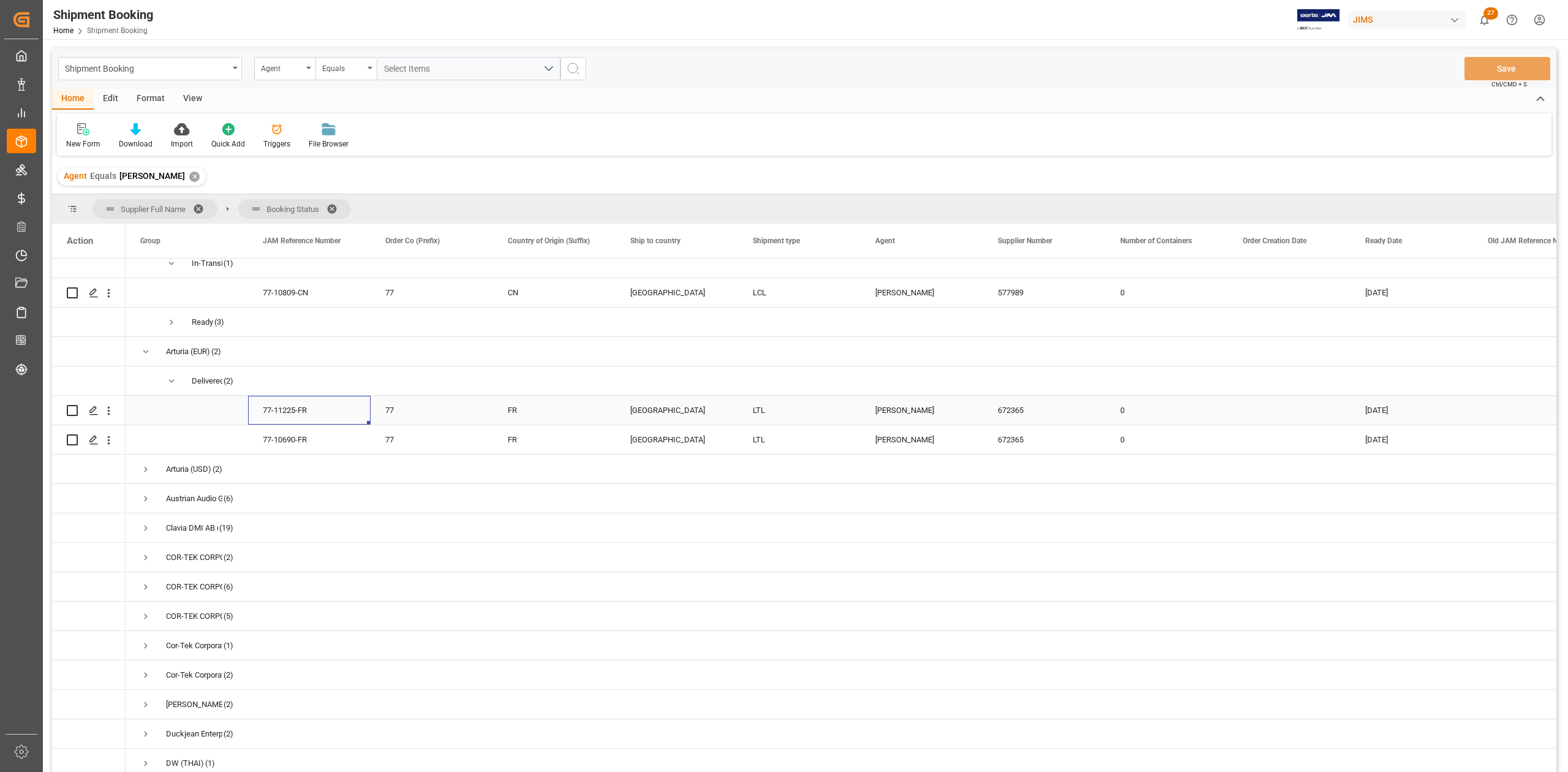
click at [317, 407] on div "77-11225-FR" at bounding box center [309, 410] width 122 height 29
click at [145, 471] on span "Press SPACE to select this row." at bounding box center [146, 469] width 11 height 11
click at [170, 497] on span "Press SPACE to select this row." at bounding box center [172, 499] width 11 height 11
click at [145, 469] on span "Press SPACE to select this row." at bounding box center [146, 469] width 11 height 11
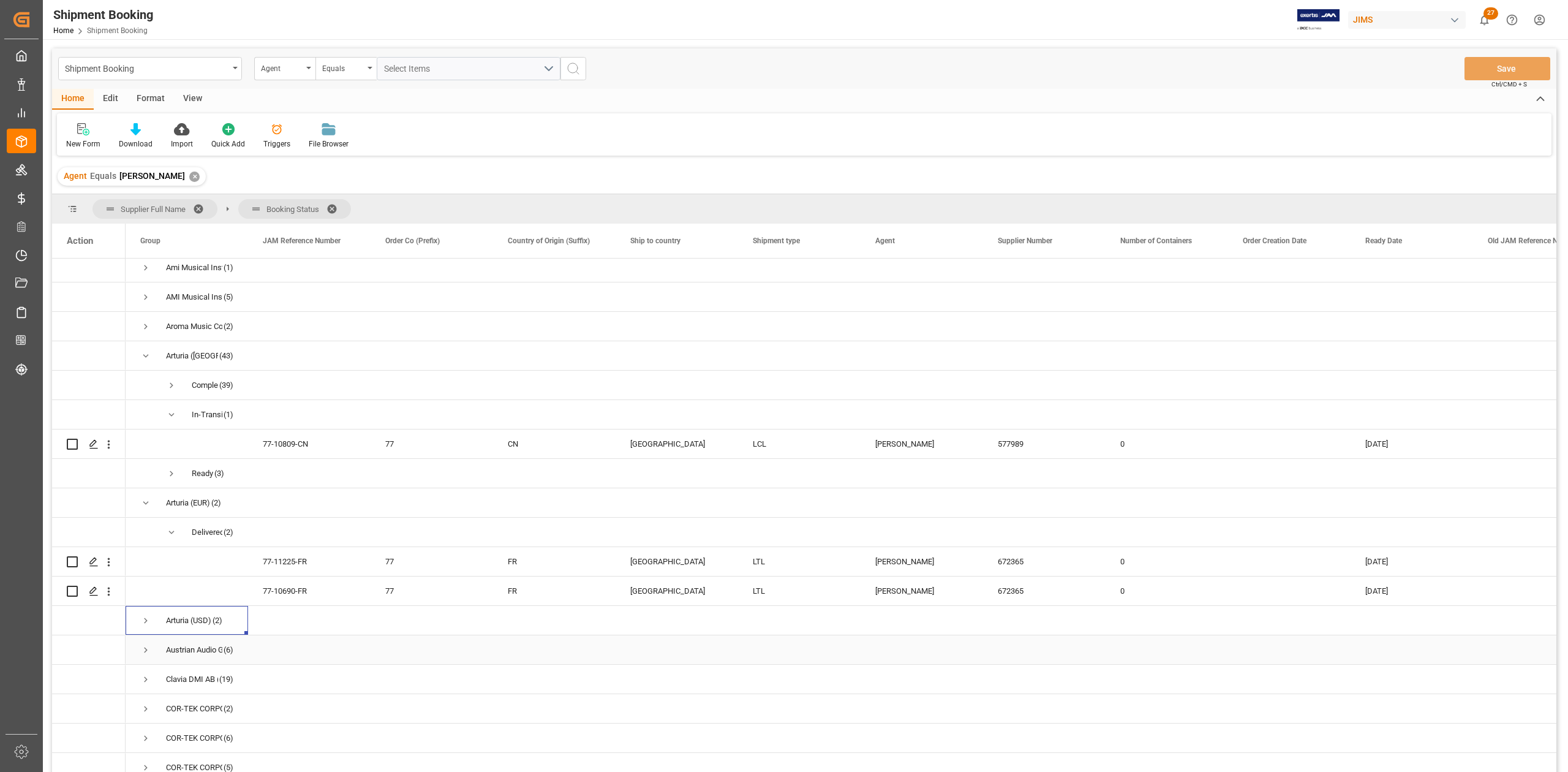
scroll to position [82, 0]
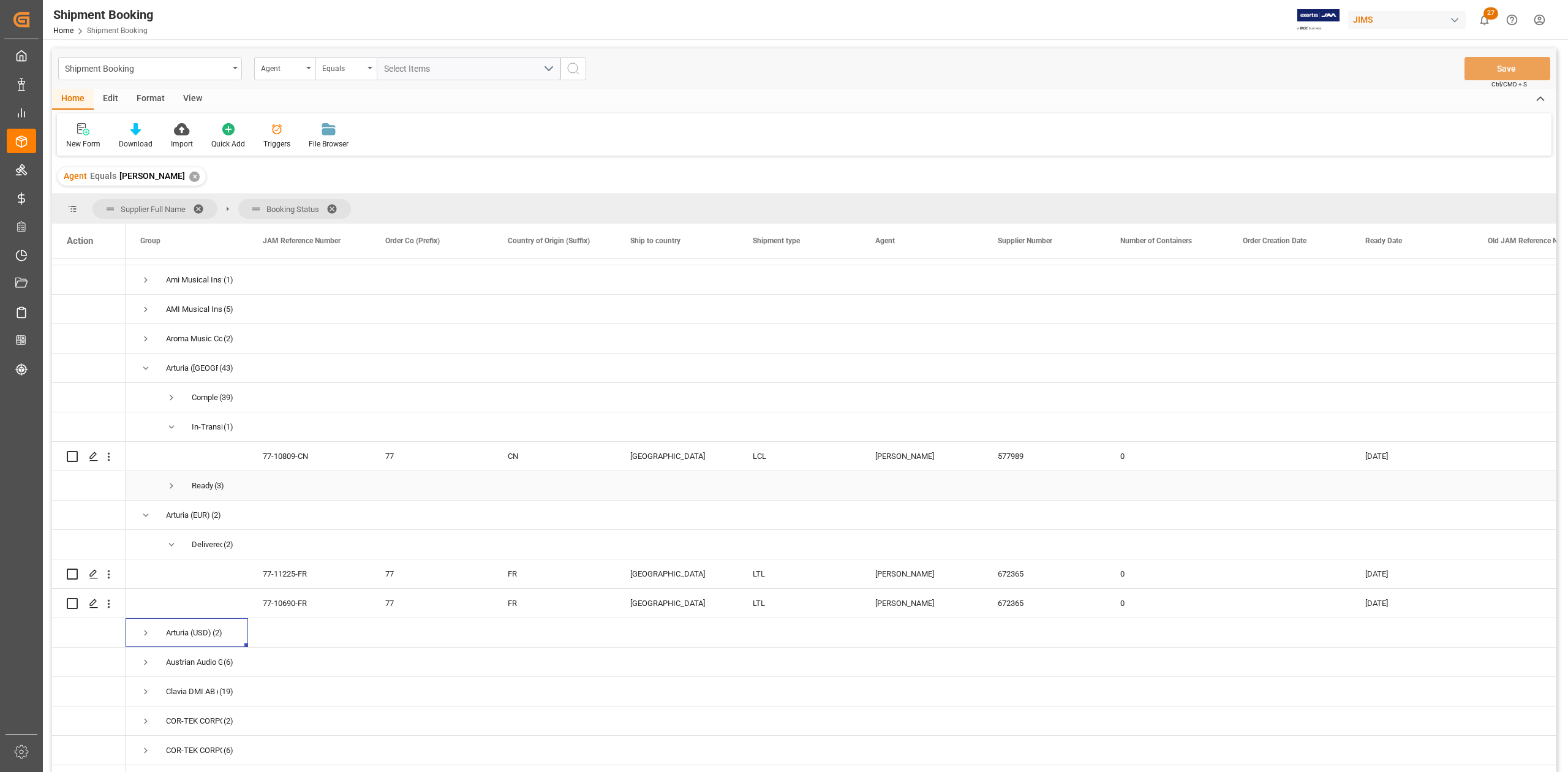
click at [172, 486] on span "Press SPACE to select this row." at bounding box center [172, 486] width 11 height 11
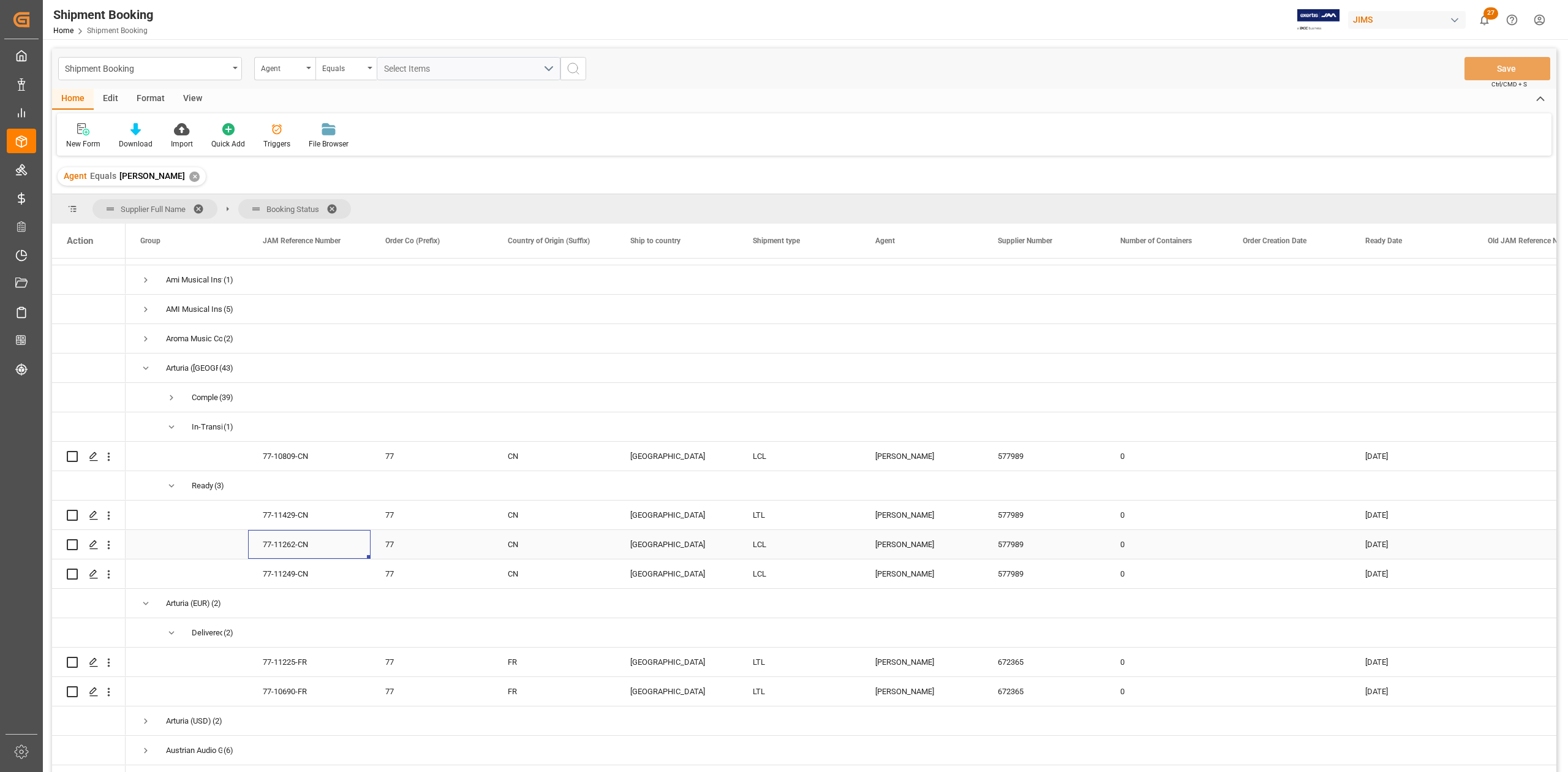
click at [256, 542] on div "77-11262-CN" at bounding box center [309, 544] width 122 height 29
click at [325, 580] on div "77-11249-CN" at bounding box center [309, 573] width 122 height 29
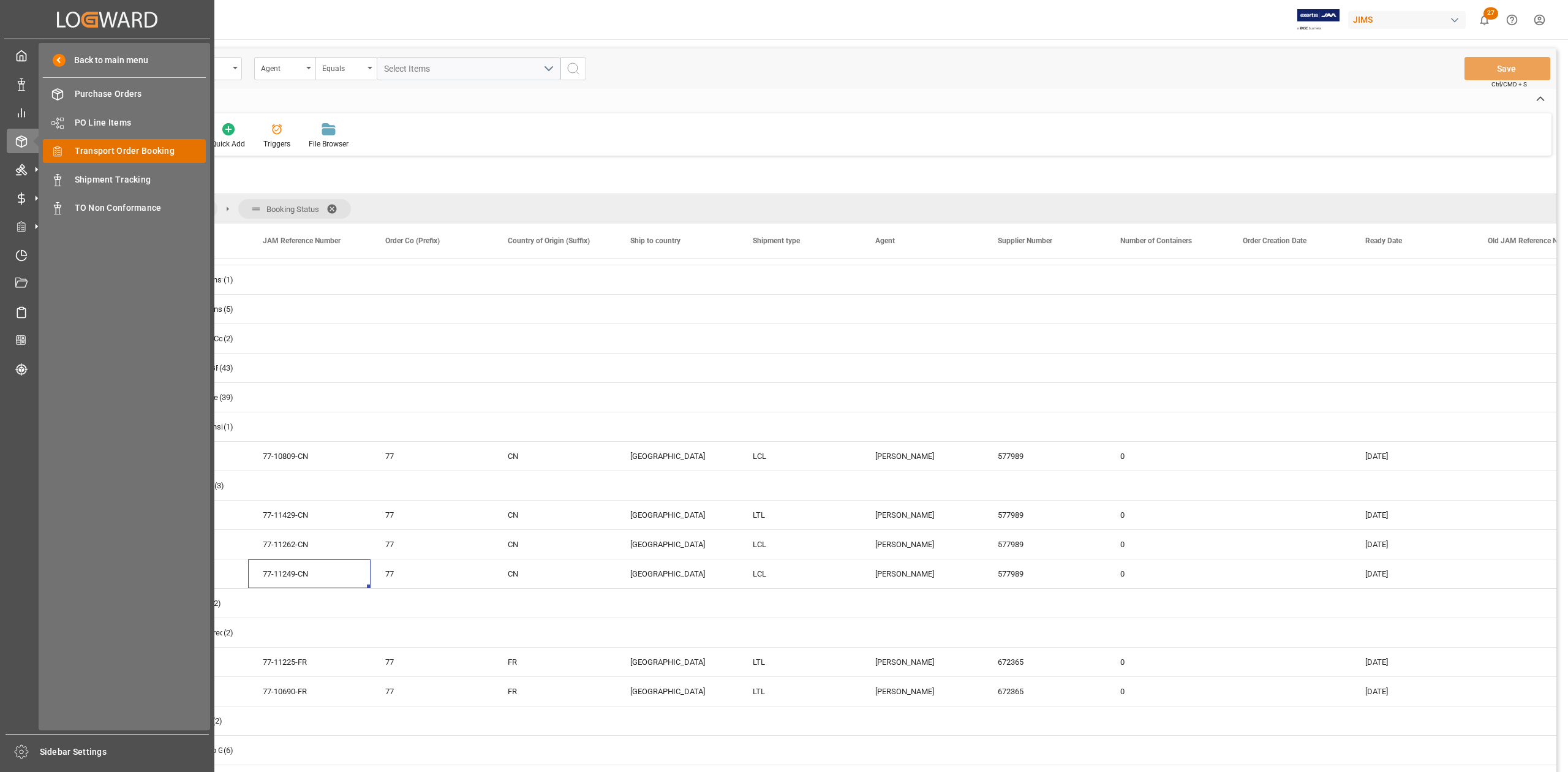
click at [169, 152] on span "Transport Order Booking" at bounding box center [141, 151] width 132 height 13
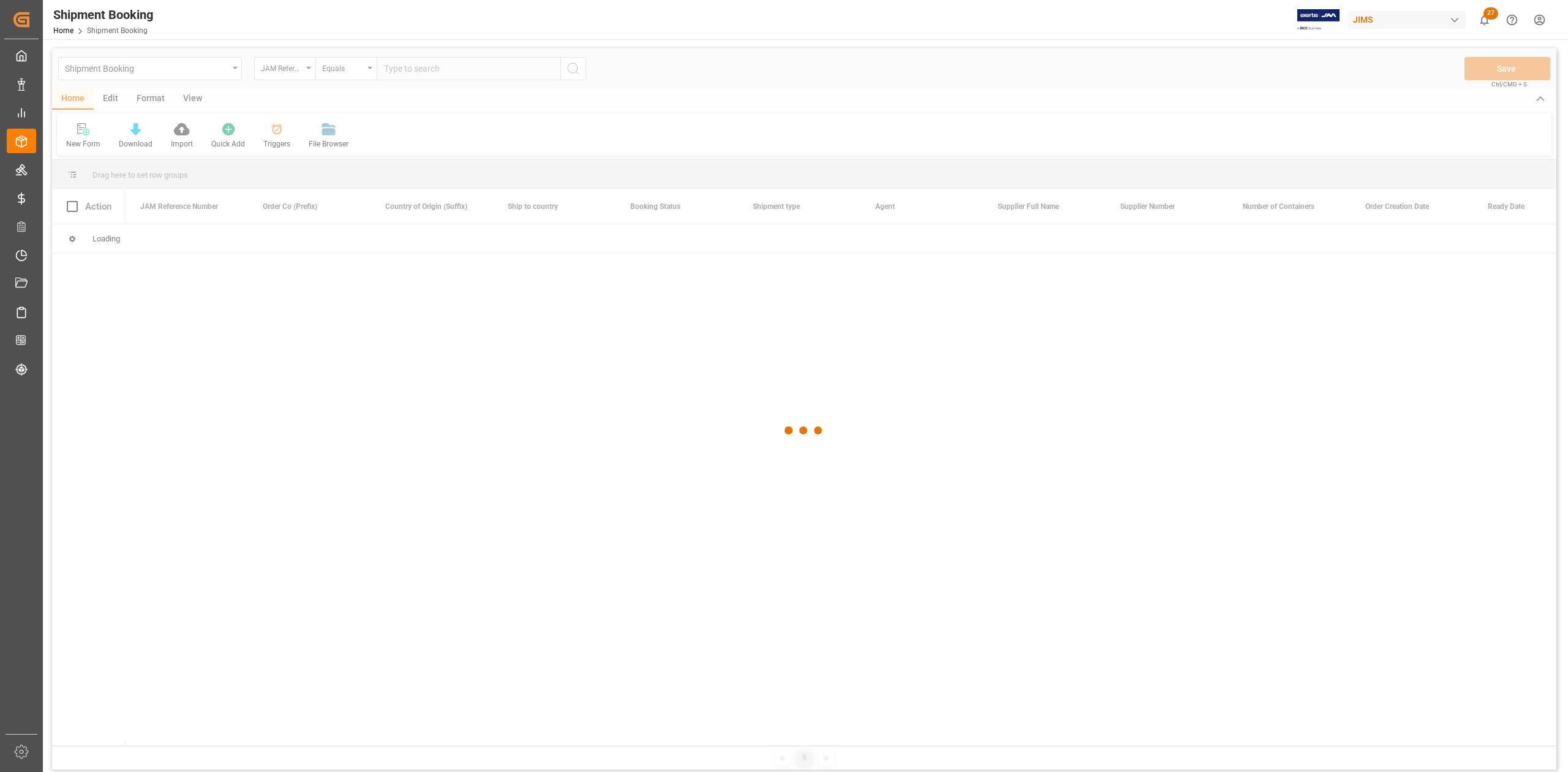
click at [492, 68] on div at bounding box center [805, 430] width 1504 height 764
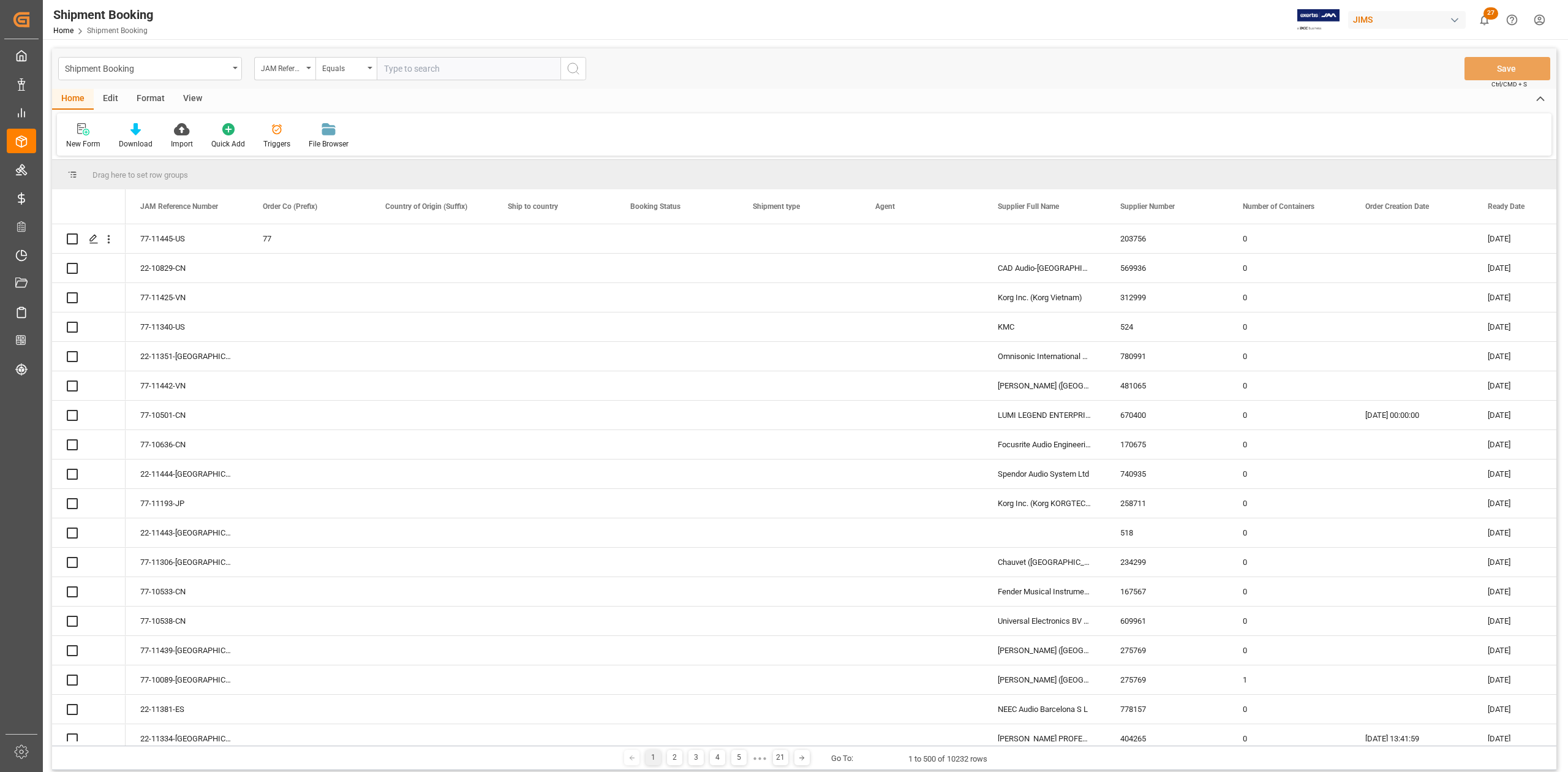
click at [484, 71] on input "text" at bounding box center [468, 68] width 183 height 23
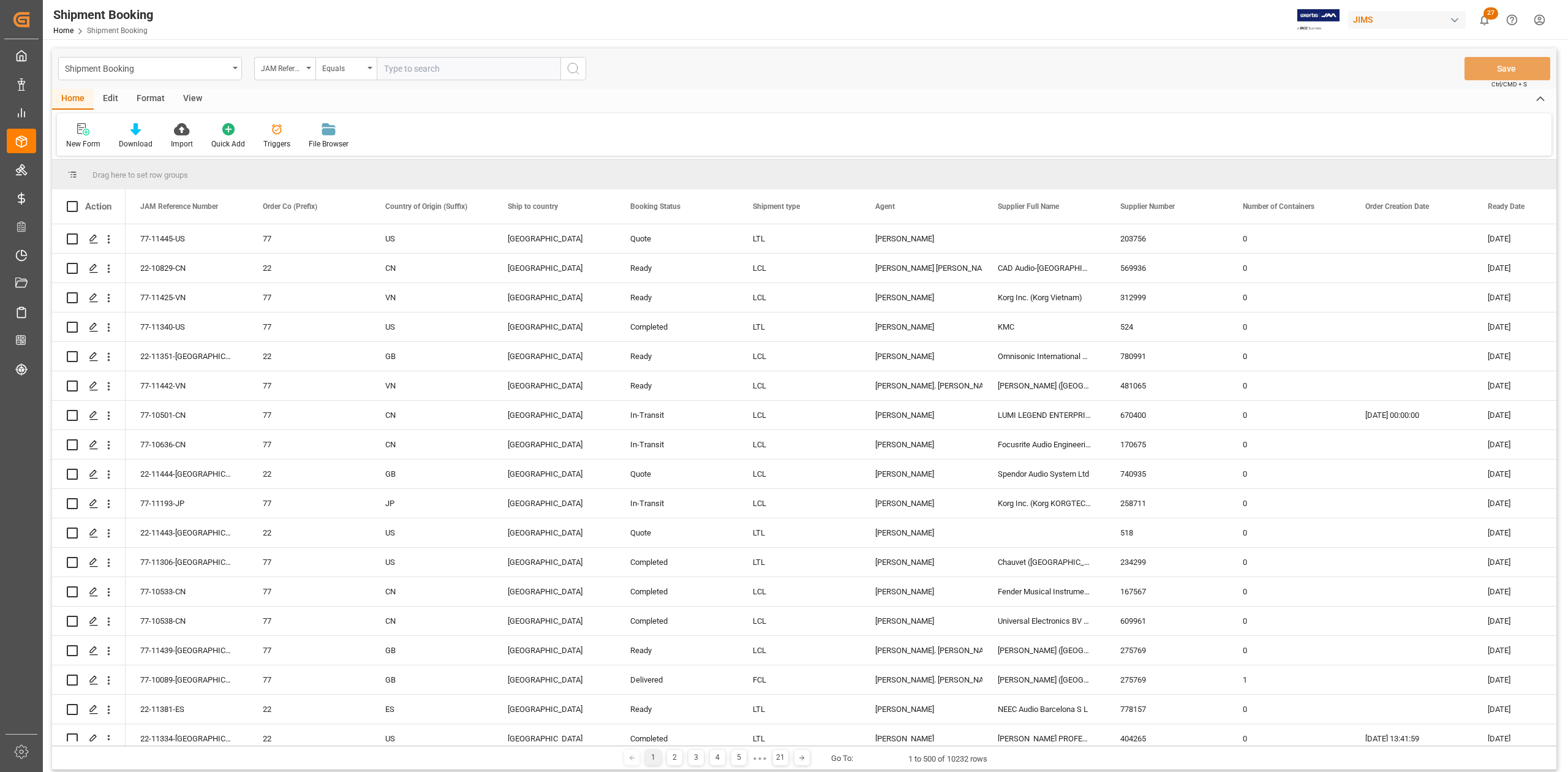
paste input "77-10809-CN"
type input "77-10809-CN"
click at [569, 72] on icon "search button" at bounding box center [574, 68] width 15 height 15
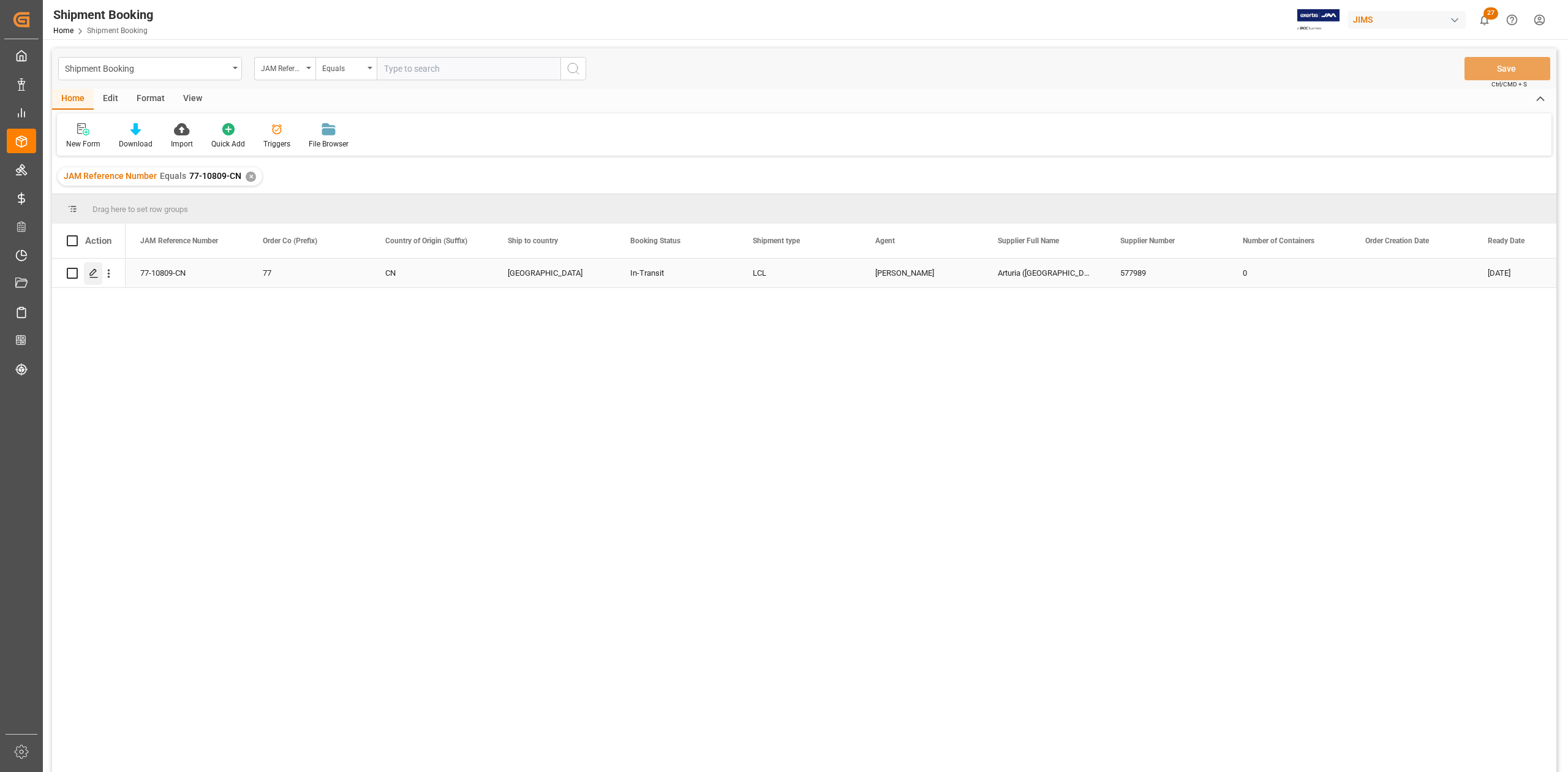
click at [96, 277] on line "Press SPACE to select this row." at bounding box center [93, 277] width 7 height 0
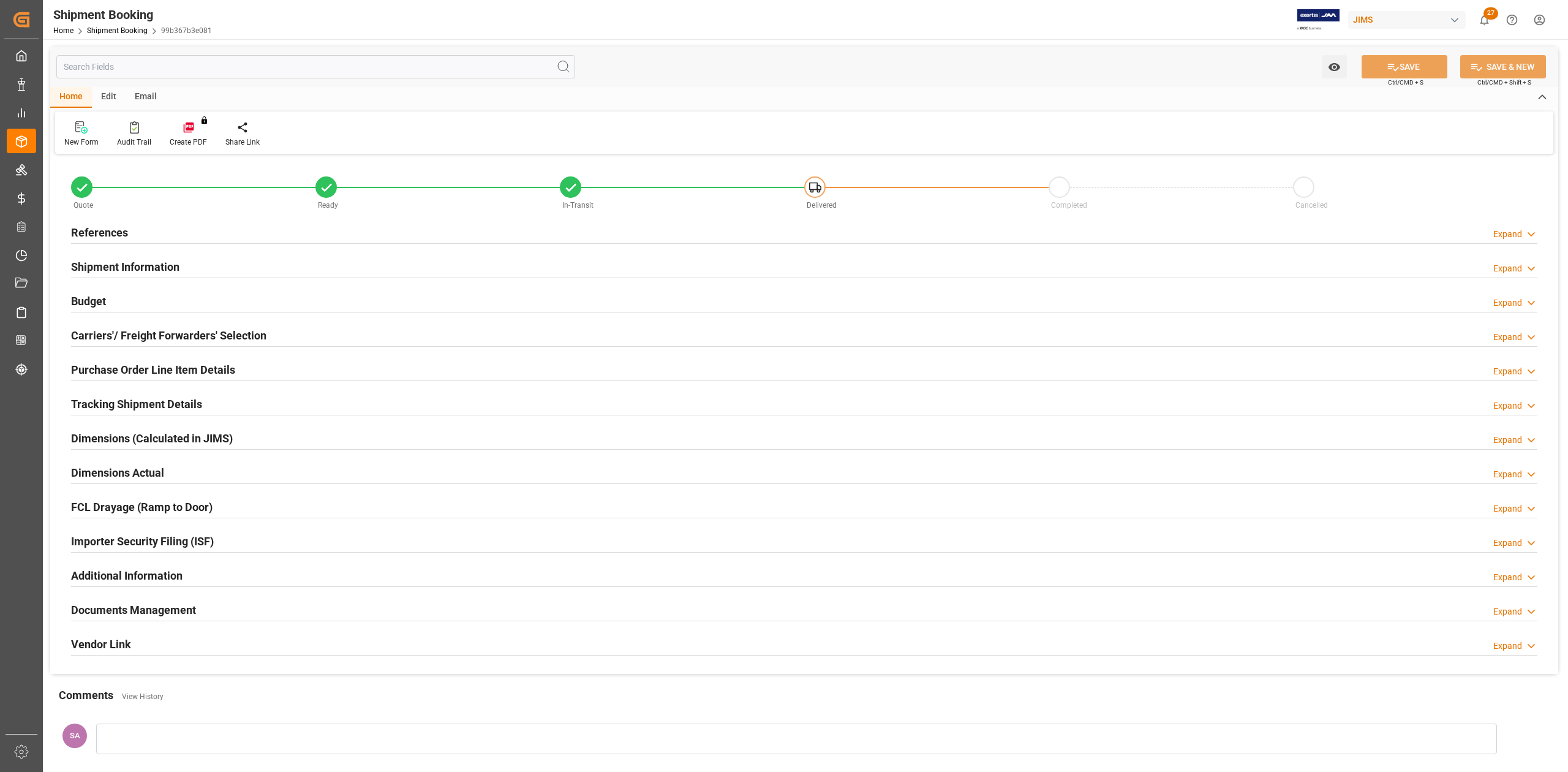
type input "264.9138"
type input "4818.6775"
type input "2150"
type input "69683"
click at [92, 304] on h2 "Budget" at bounding box center [88, 301] width 35 height 17
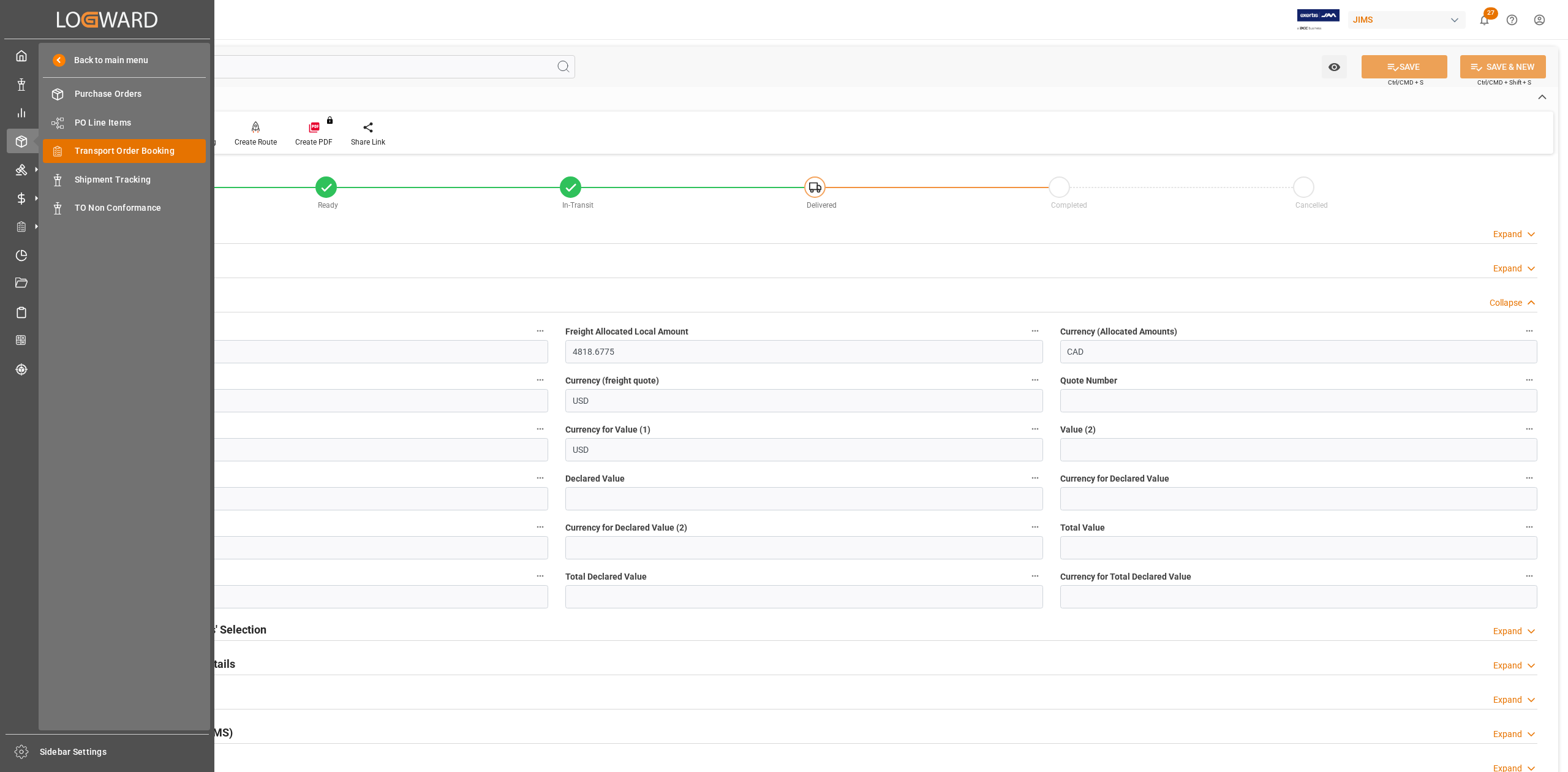
click at [138, 149] on span "Transport Order Booking" at bounding box center [141, 151] width 132 height 13
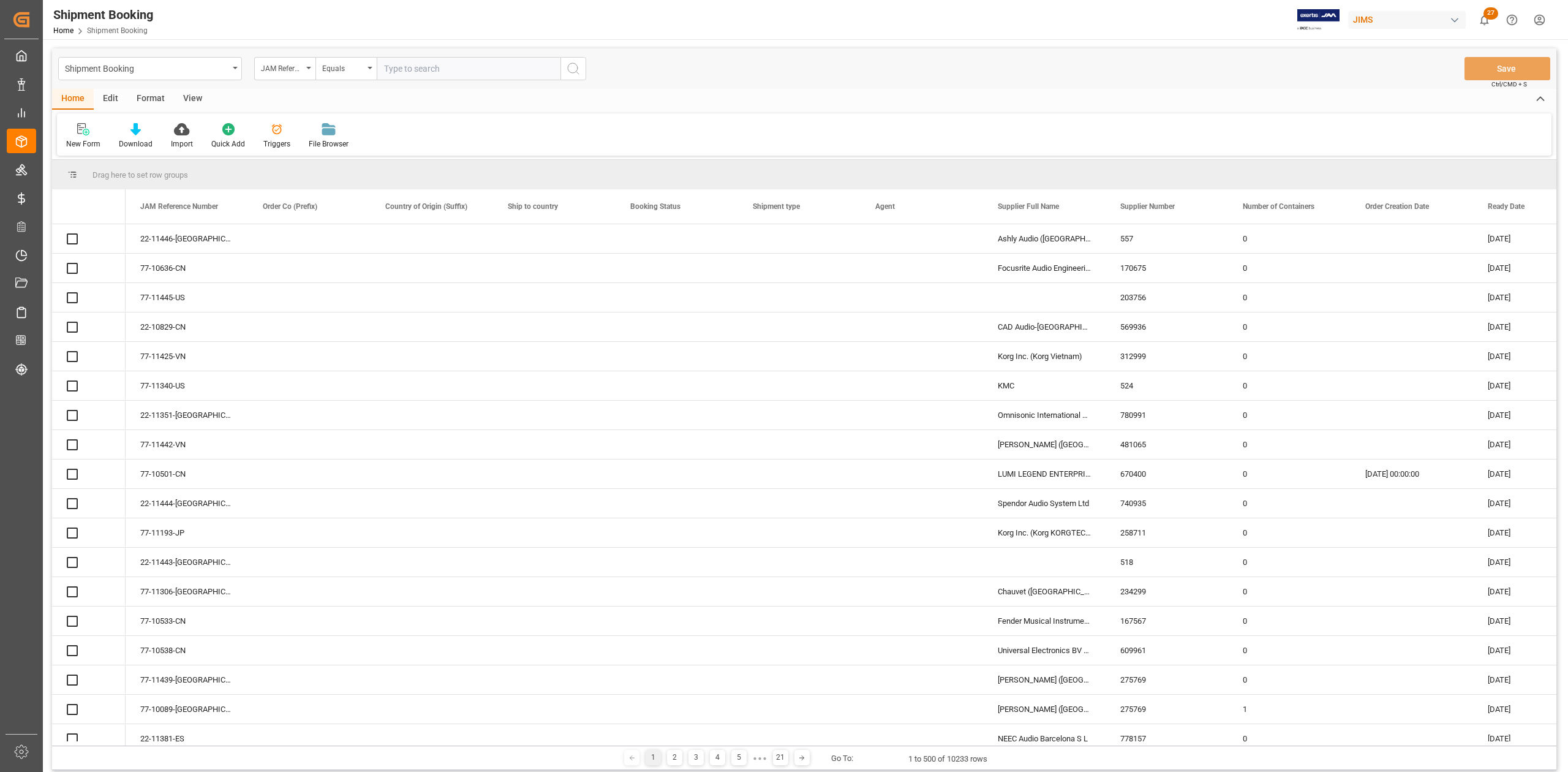
click at [459, 67] on input "text" at bounding box center [468, 68] width 183 height 23
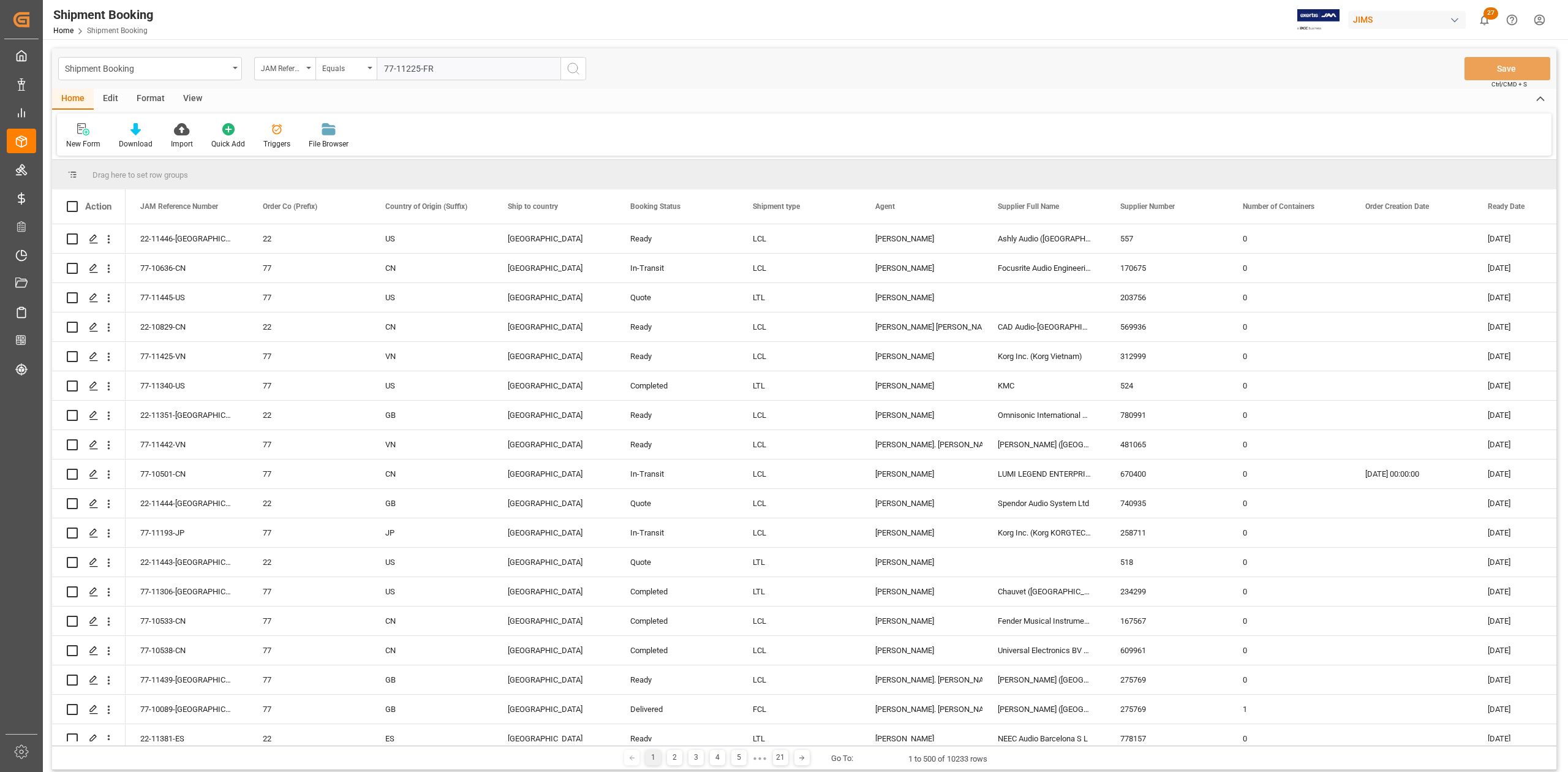
type input "77-11225-FR"
click at [570, 68] on icon "search button" at bounding box center [574, 68] width 15 height 15
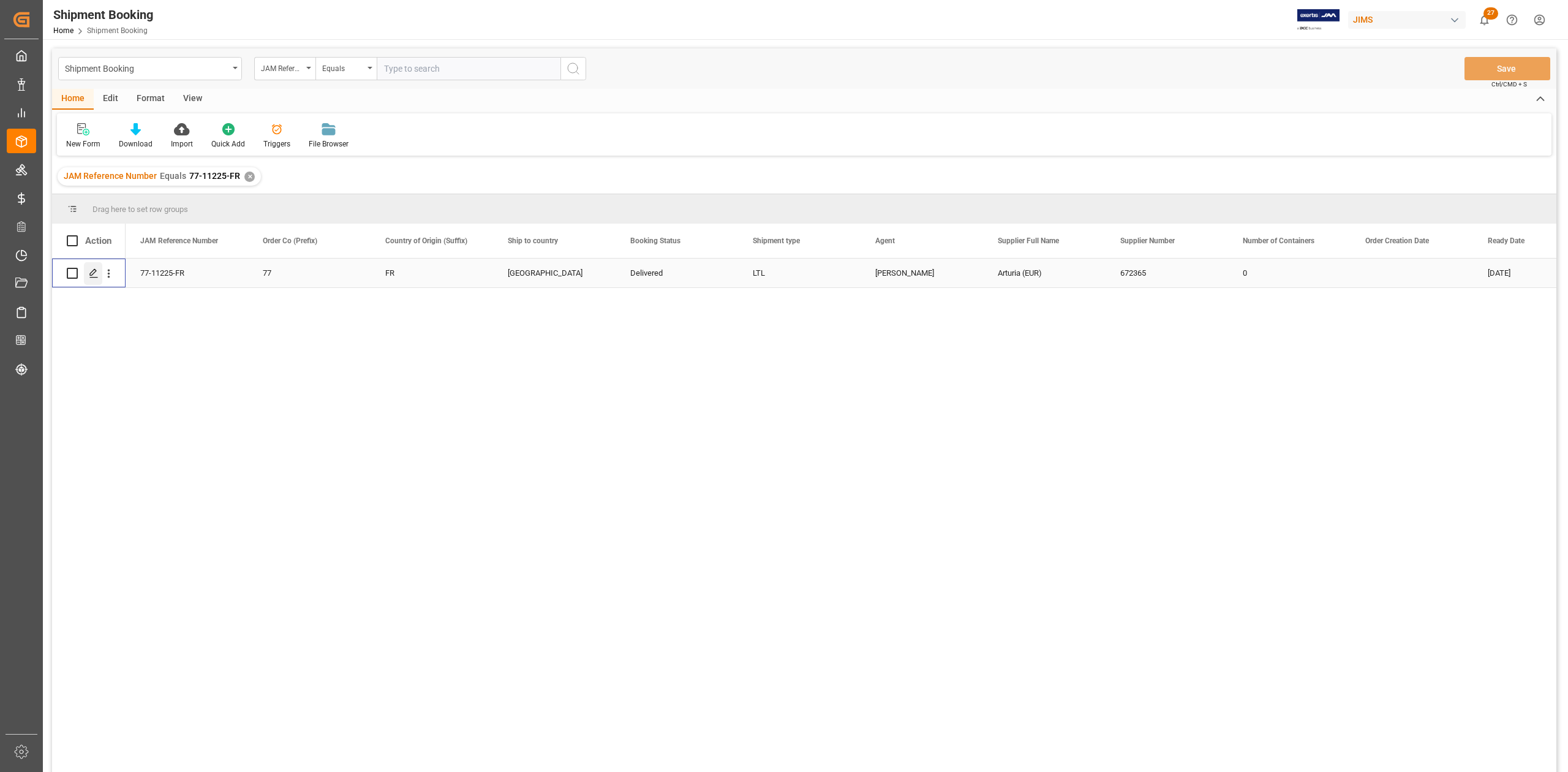
click at [95, 275] on icon "Press SPACE to select this row." at bounding box center [94, 273] width 10 height 10
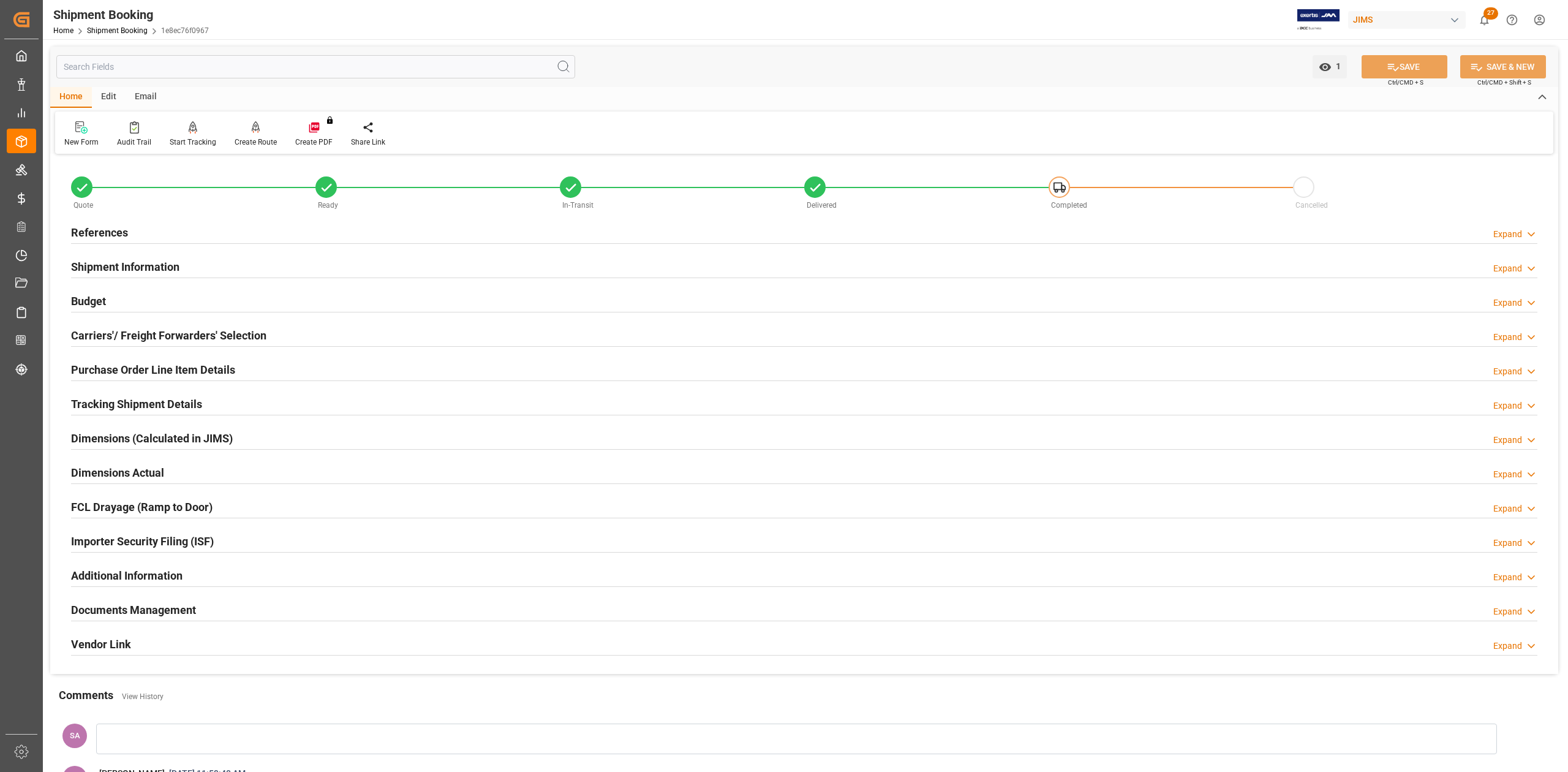
click at [102, 307] on h2 "Budget" at bounding box center [88, 301] width 35 height 17
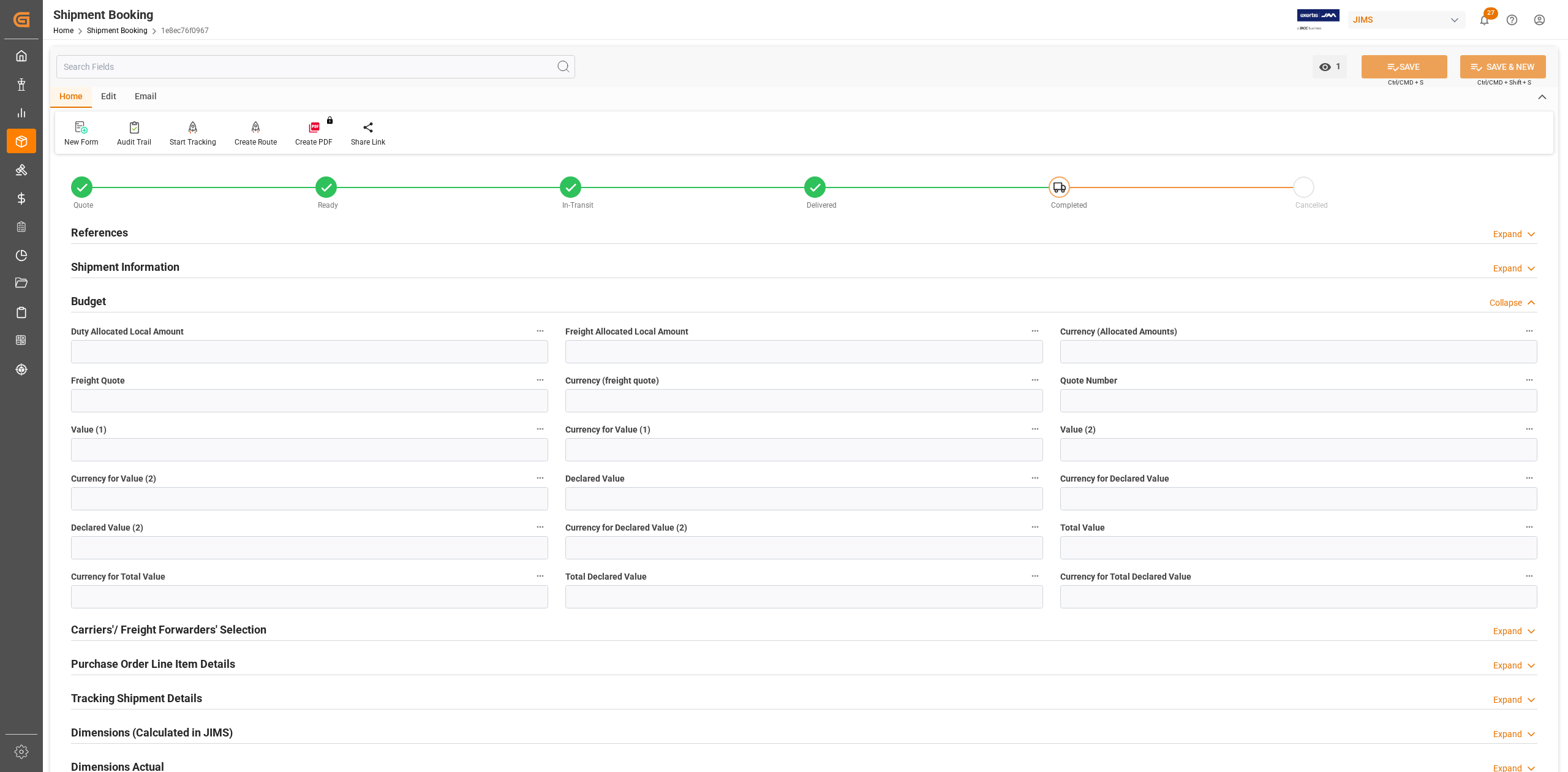
click at [100, 305] on h2 "Budget" at bounding box center [88, 301] width 35 height 17
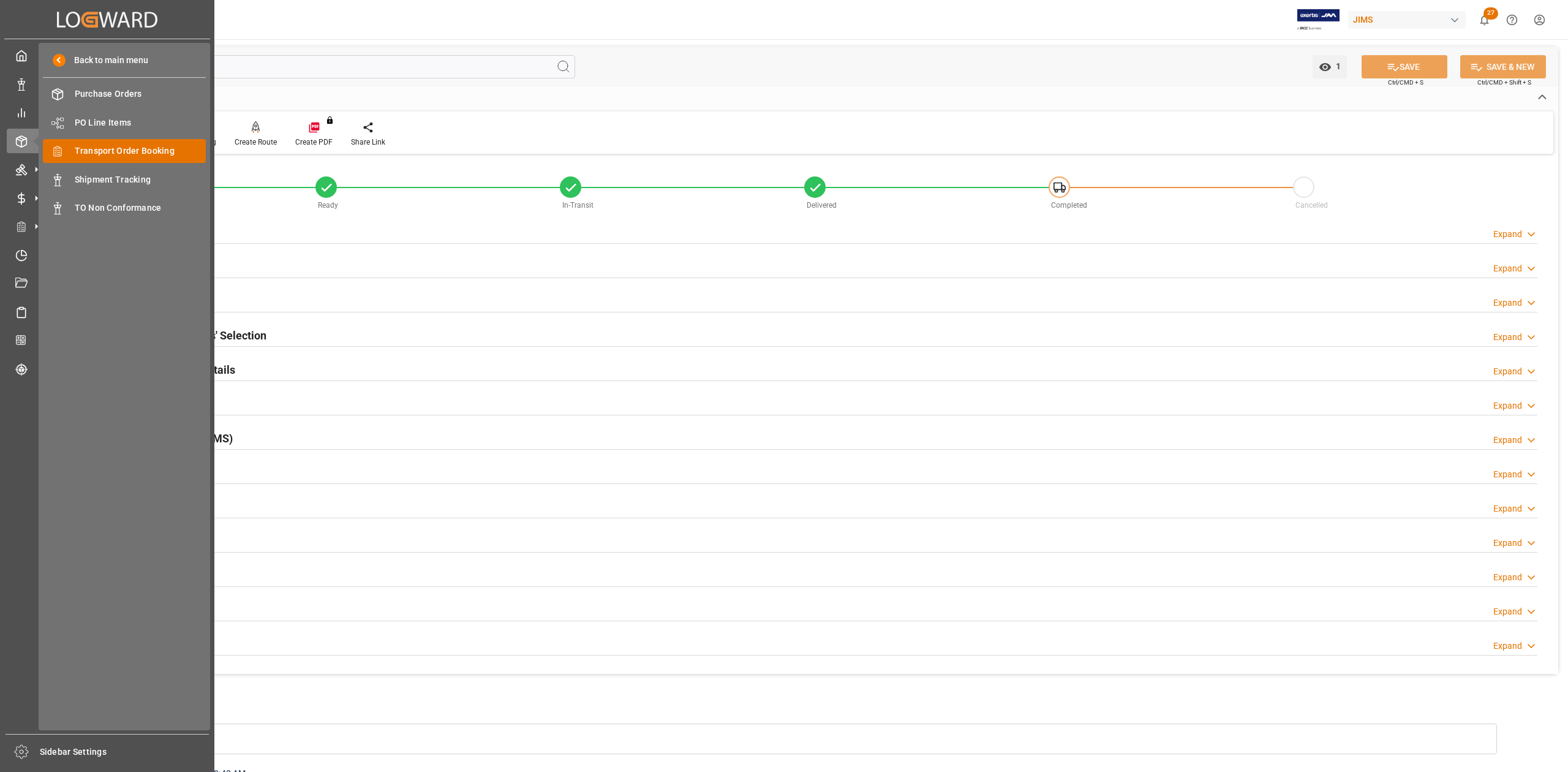
click at [130, 152] on span "Transport Order Booking" at bounding box center [141, 151] width 132 height 13
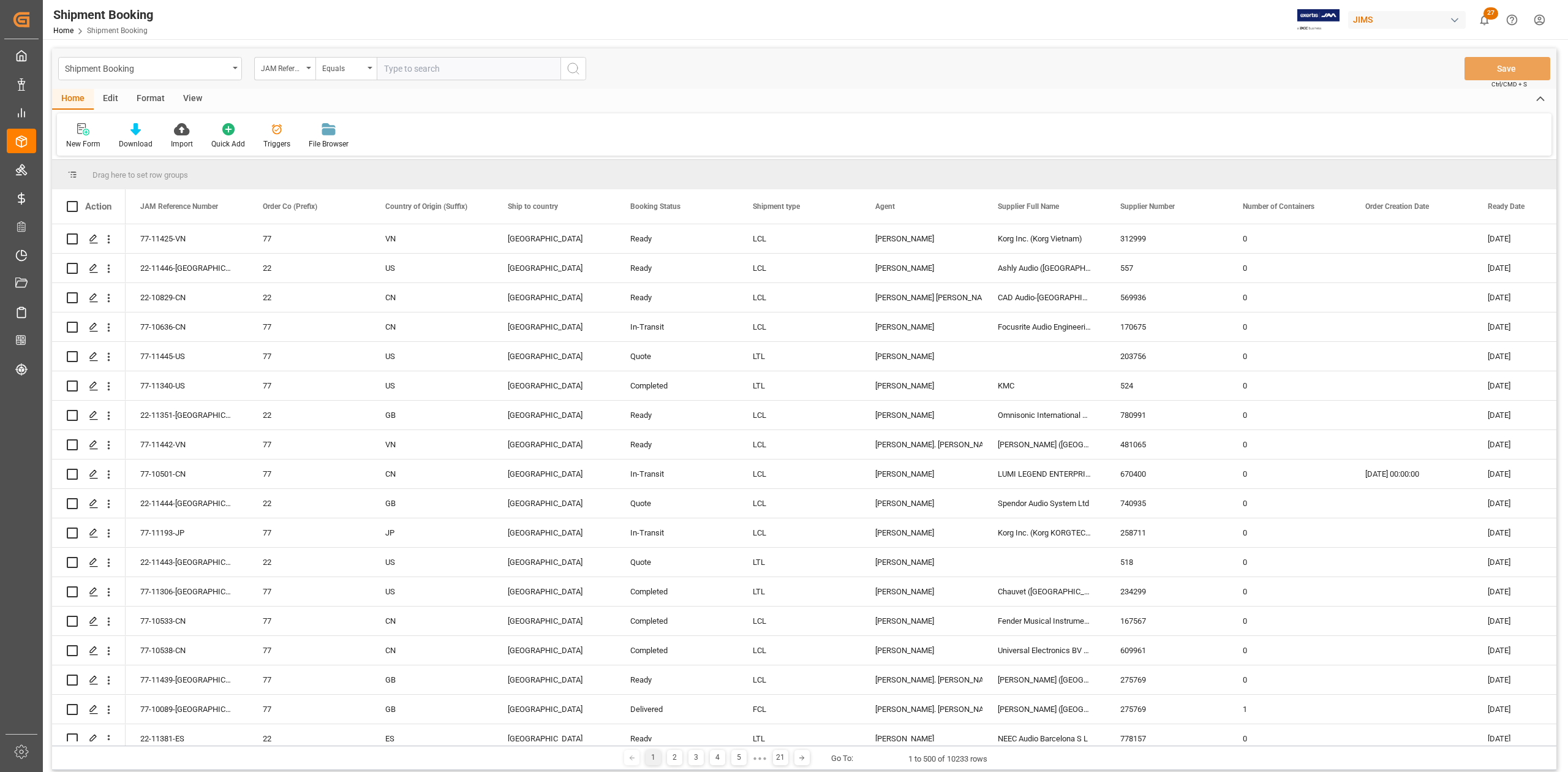
click at [463, 74] on input "text" at bounding box center [468, 68] width 183 height 23
paste input "77-11262-CN"
type input "77-11262-CN"
click at [566, 71] on icon "search button" at bounding box center [574, 68] width 15 height 15
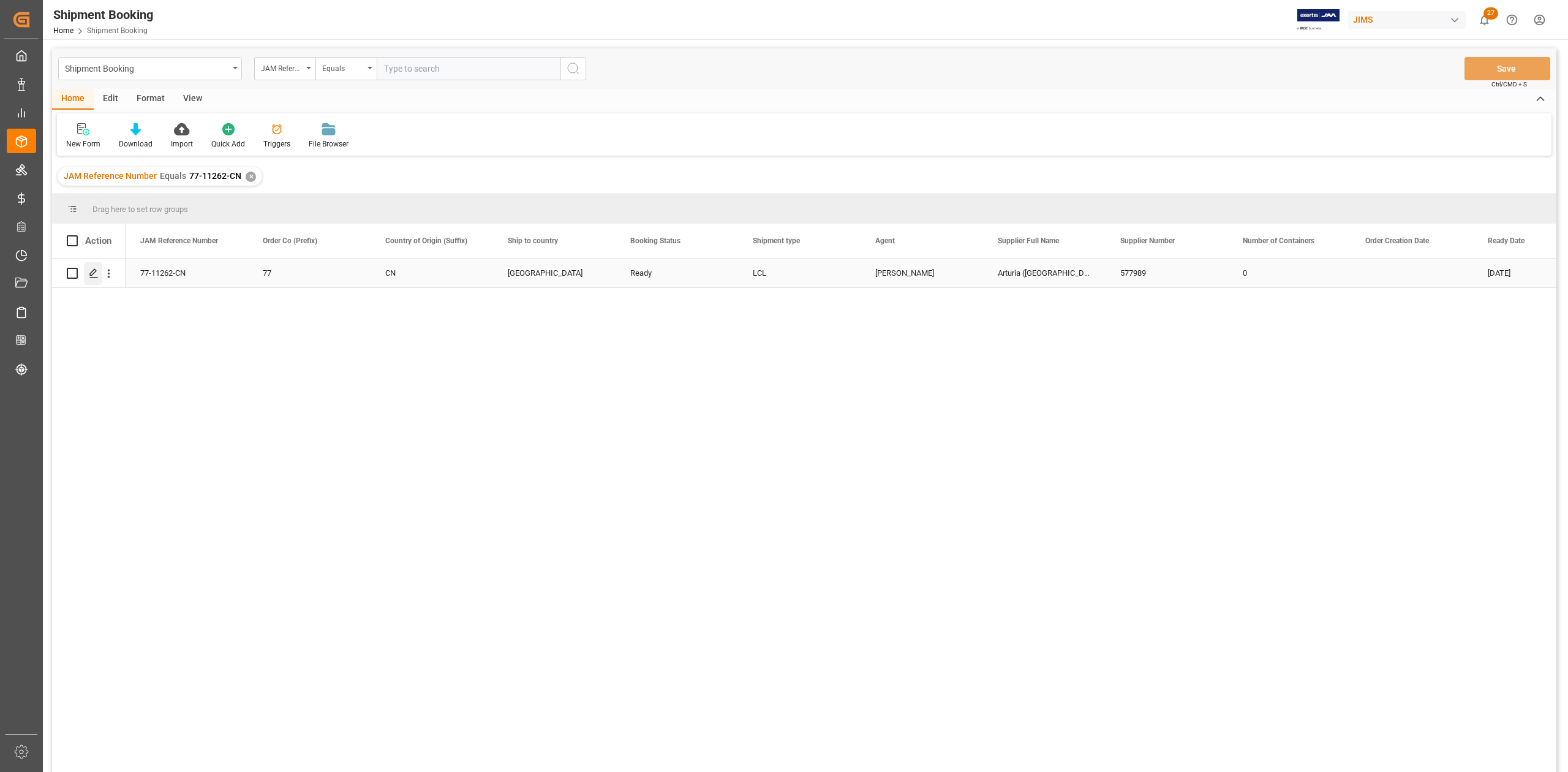
click at [96, 277] on icon "Press SPACE to select this row." at bounding box center [94, 273] width 10 height 10
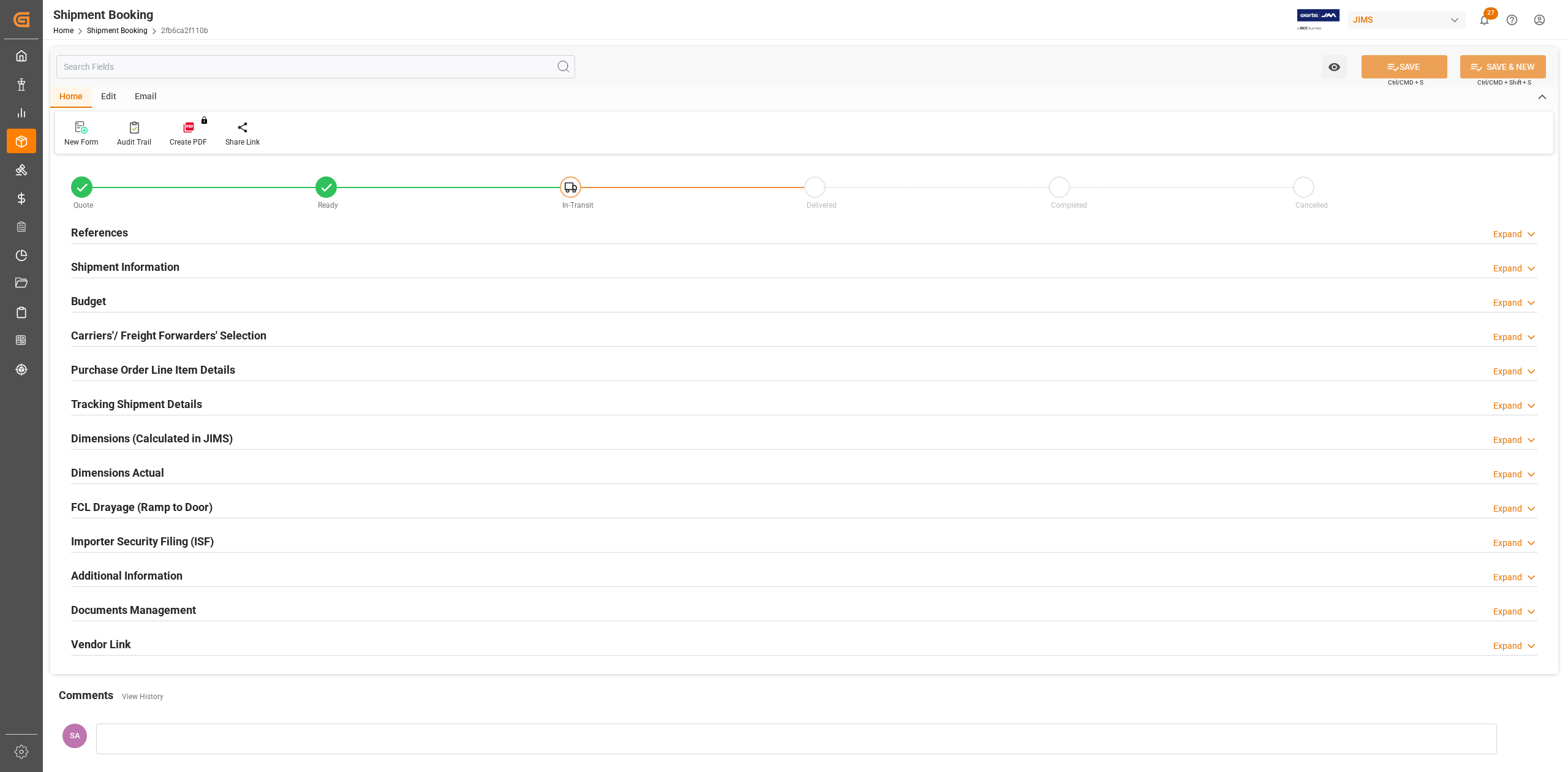
type input "312.8976"
type input "260.748"
type input "3780"
click at [91, 299] on h2 "Budget" at bounding box center [88, 301] width 35 height 17
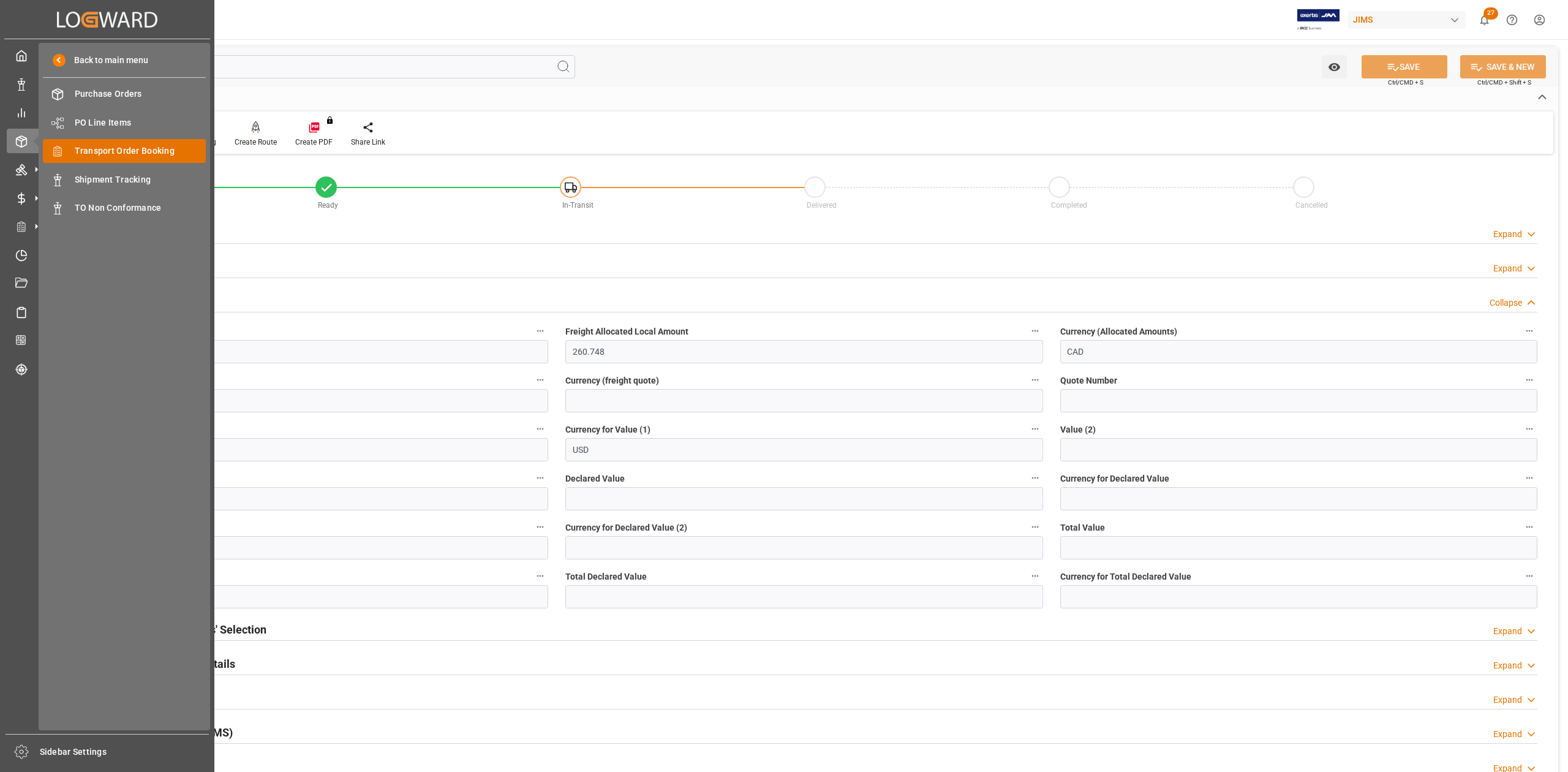
click at [129, 145] on span "Transport Order Booking" at bounding box center [141, 151] width 132 height 13
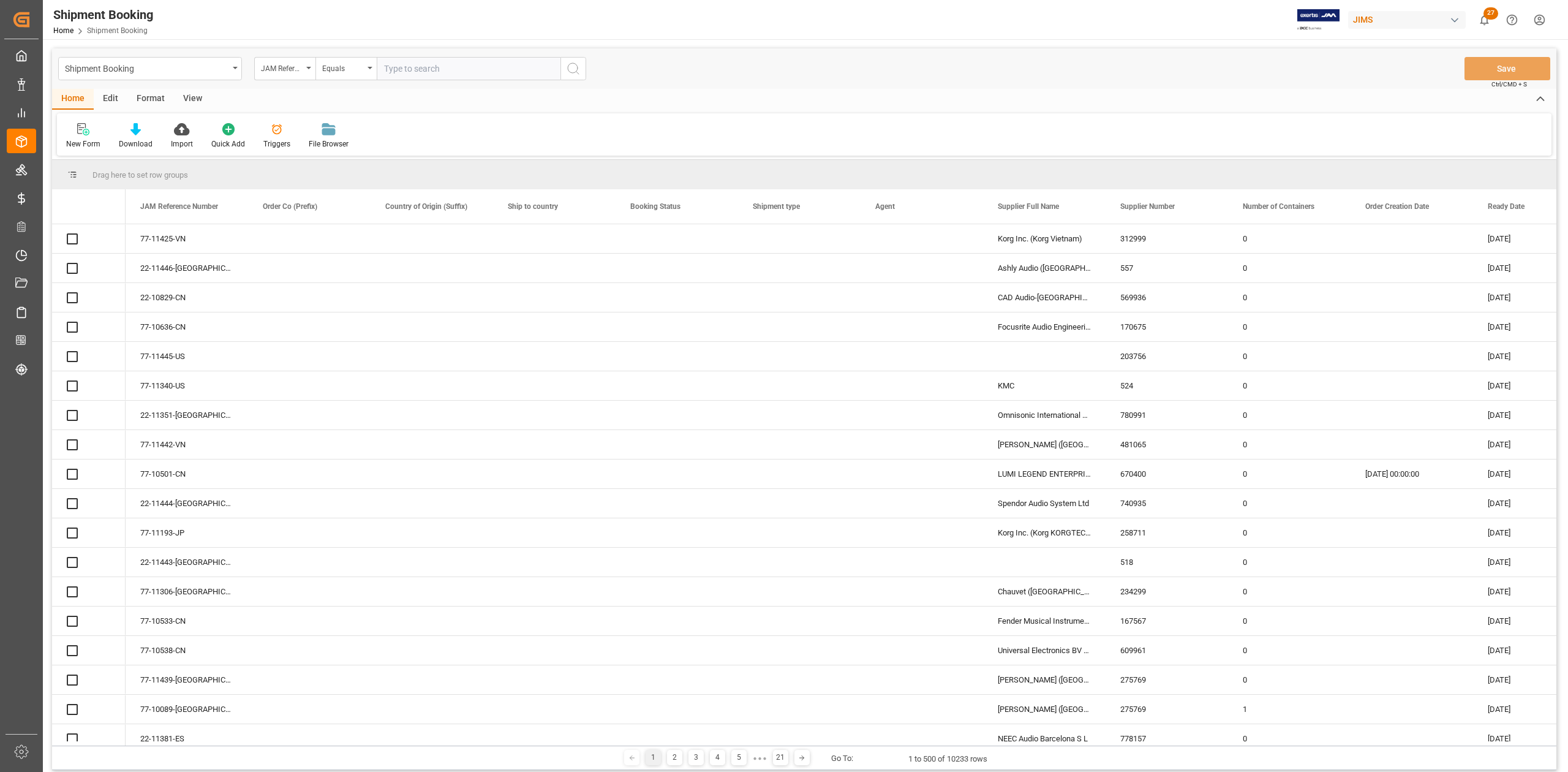
click at [424, 68] on input "text" at bounding box center [468, 68] width 183 height 23
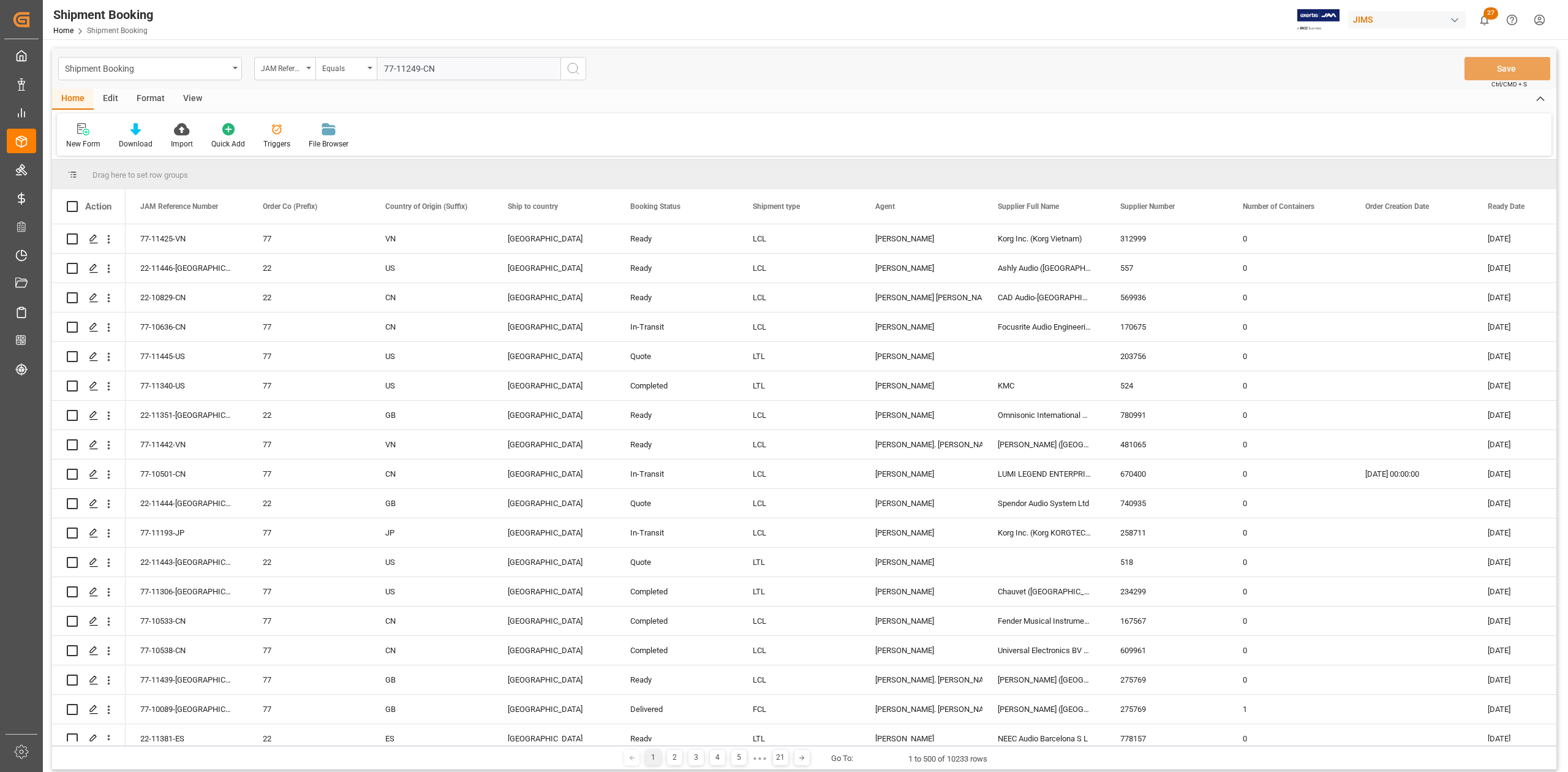
type input "77-11249-CN"
click at [577, 71] on icon "search button" at bounding box center [574, 68] width 15 height 15
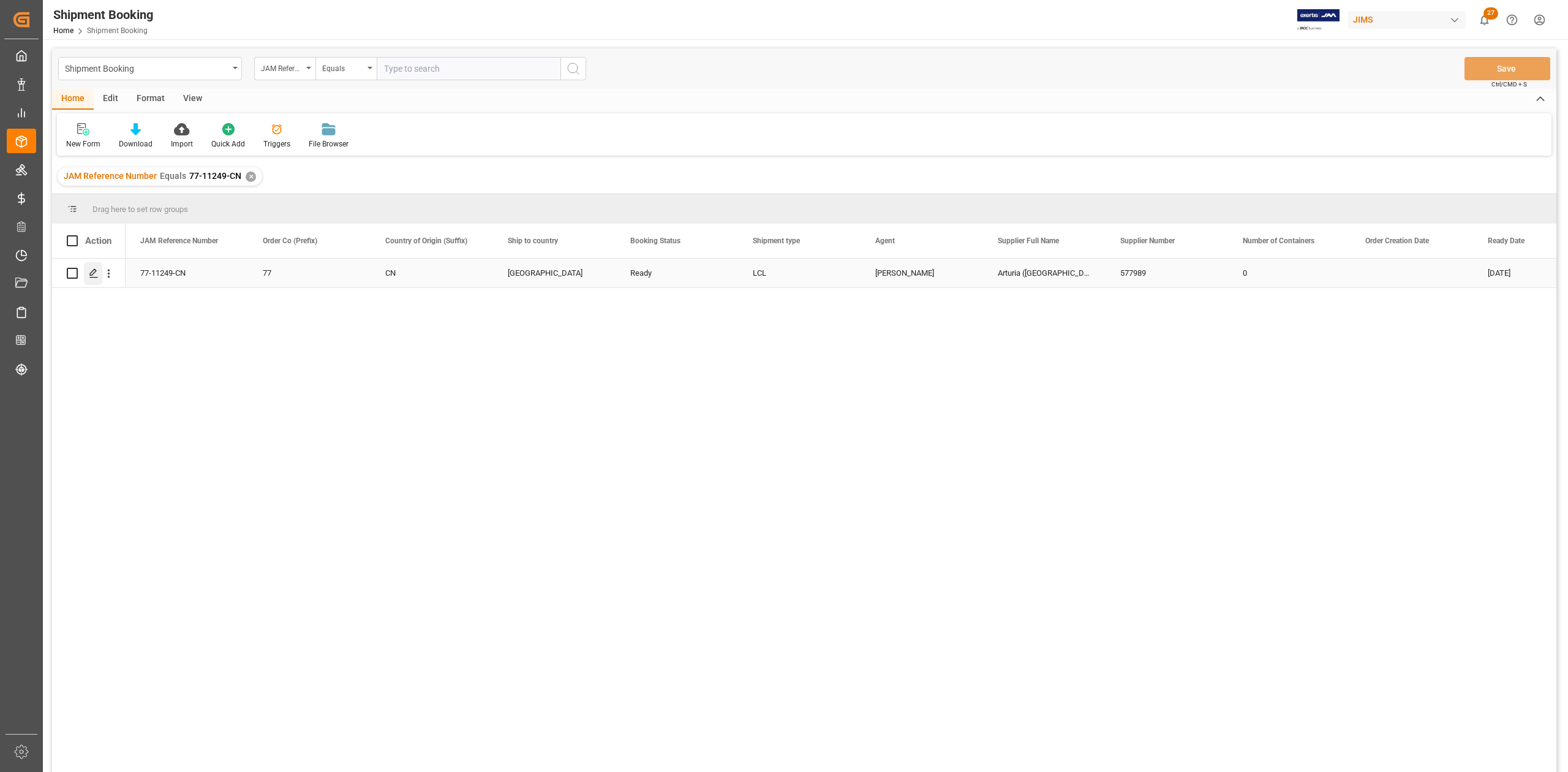
click at [93, 274] on polygon "Press SPACE to select this row." at bounding box center [93, 272] width 6 height 6
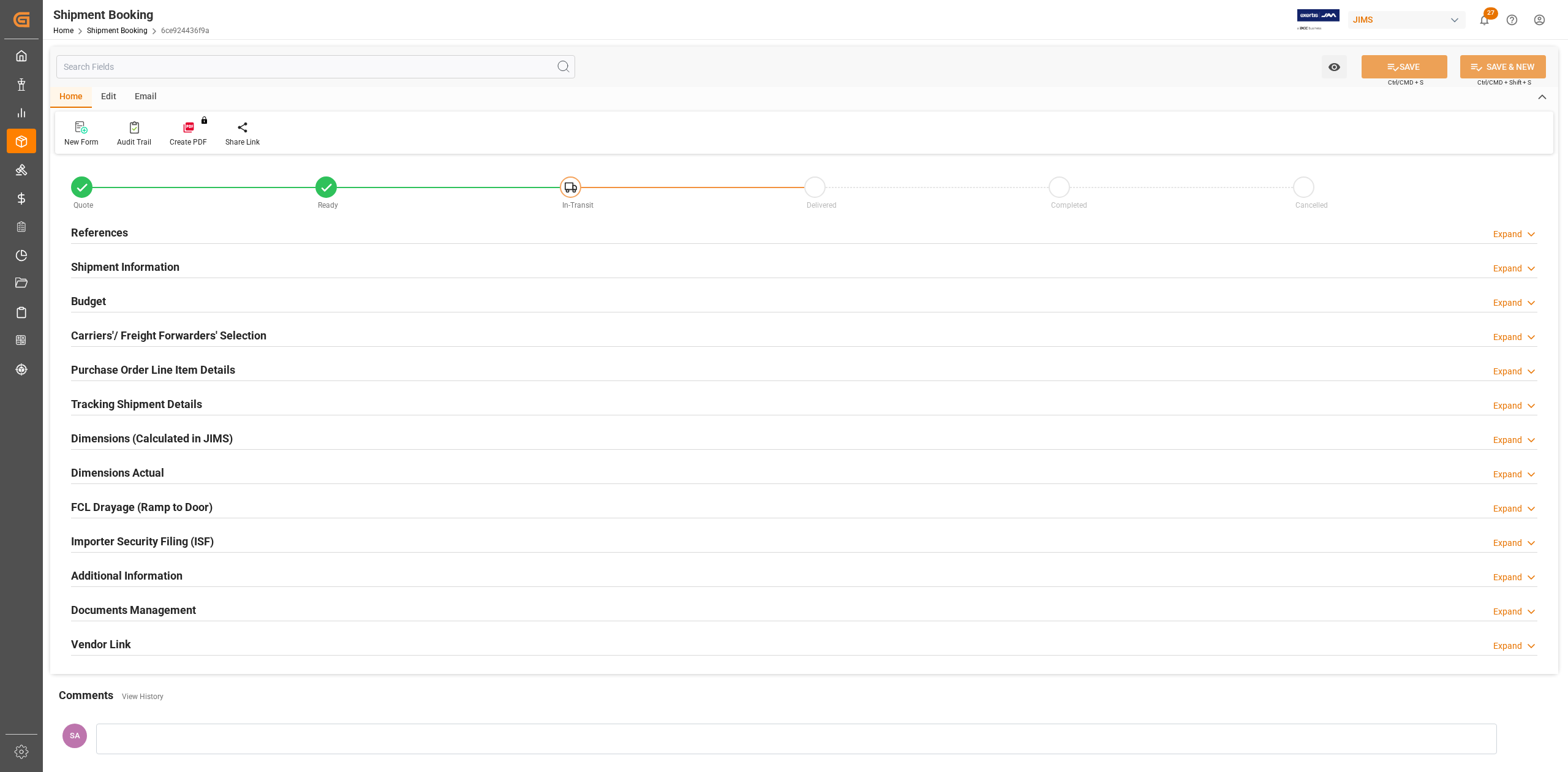
type input "1334.4768"
type input "5507.762"
type input "1650"
type input "80016.2"
click at [71, 301] on h2 "Budget" at bounding box center [88, 301] width 35 height 17
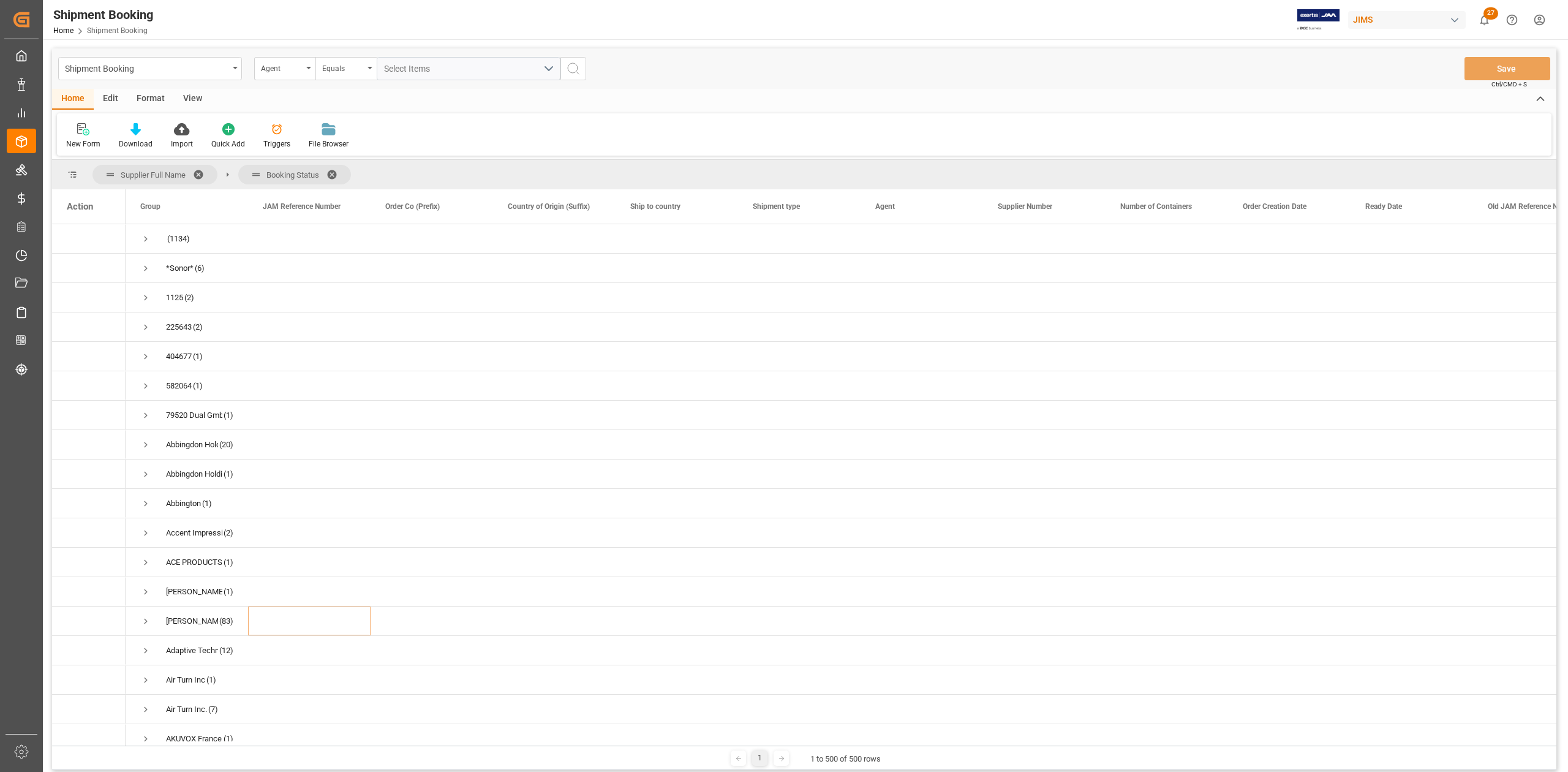
click at [334, 170] on span at bounding box center [336, 175] width 20 height 11
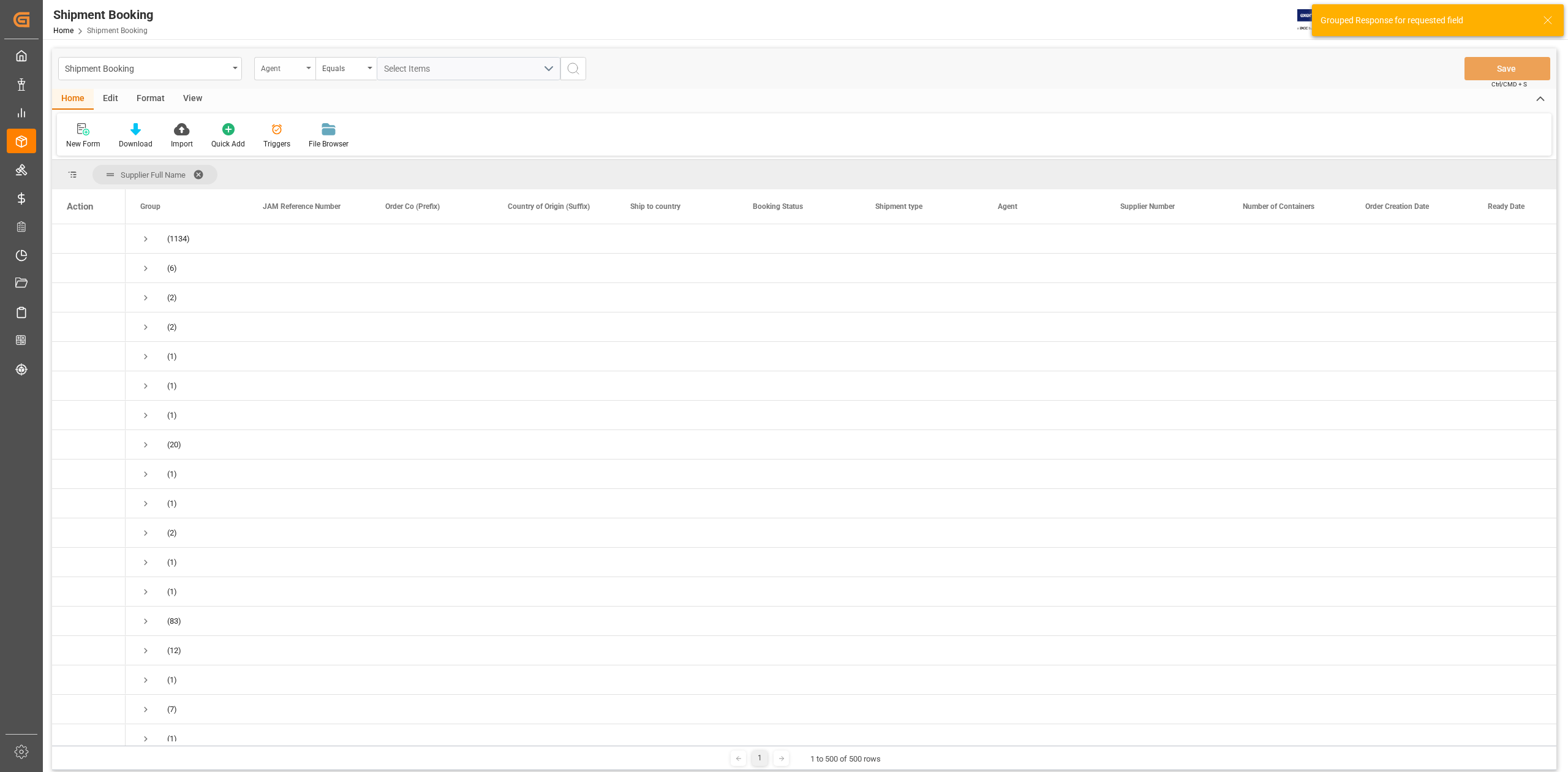
click at [307, 71] on div "Agent" at bounding box center [284, 68] width 61 height 23
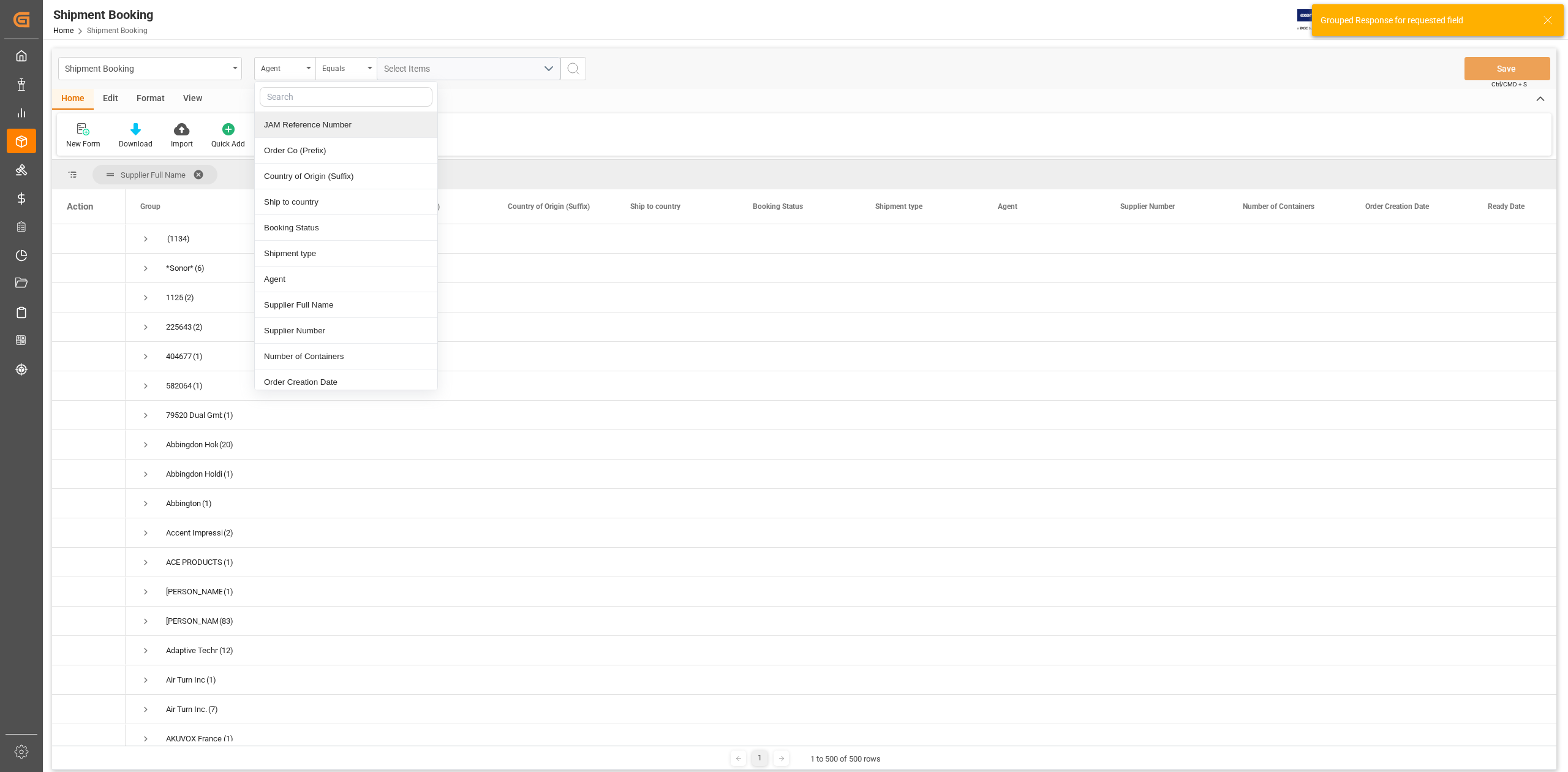
click at [291, 125] on div "JAM Reference Number" at bounding box center [346, 125] width 183 height 25
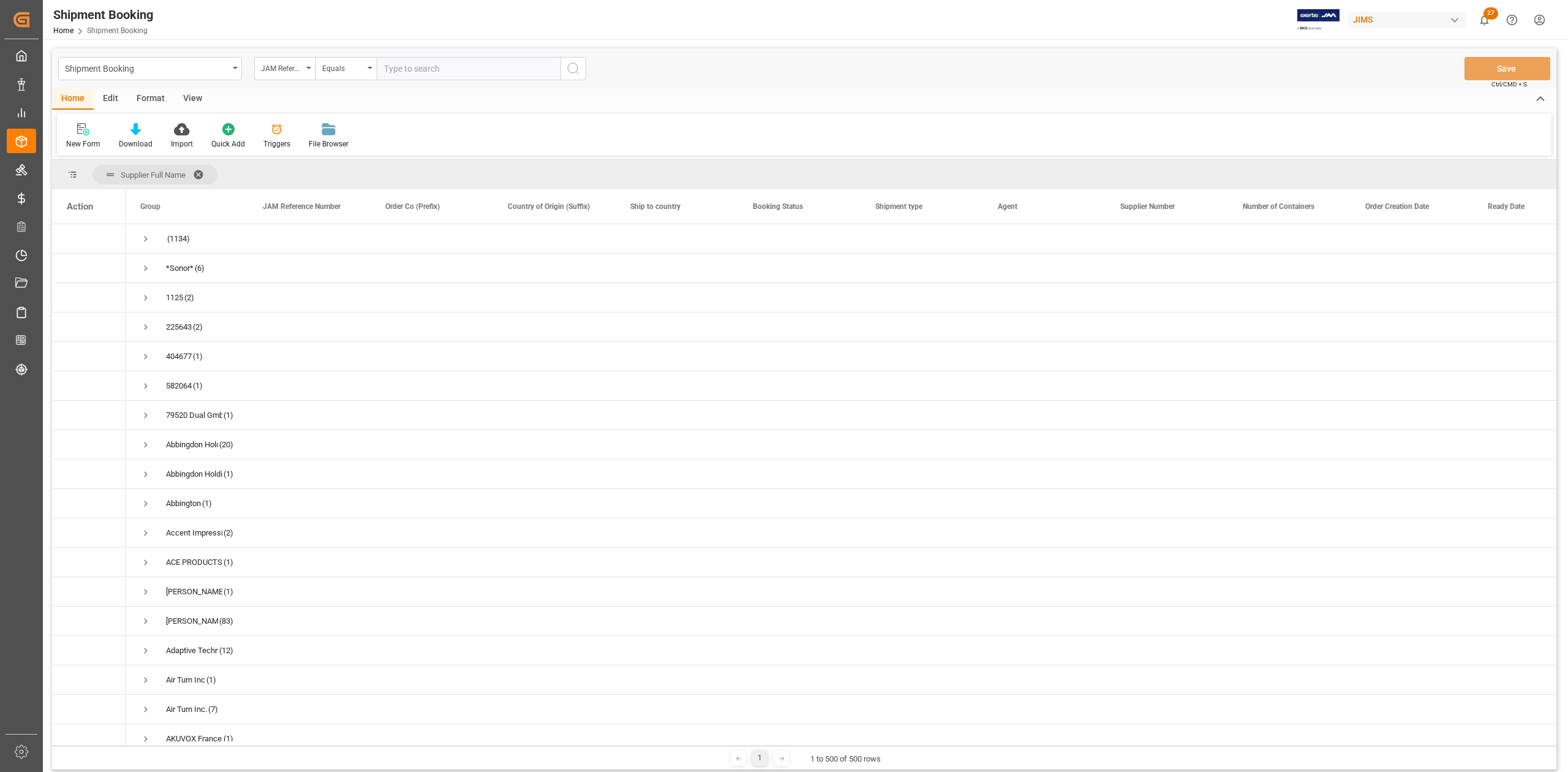
click at [194, 172] on span "Supplier Full Name" at bounding box center [154, 174] width 125 height 20
drag, startPoint x: 199, startPoint y: 172, endPoint x: 865, endPoint y: 302, distance: 678.6
click at [199, 172] on span at bounding box center [203, 175] width 20 height 11
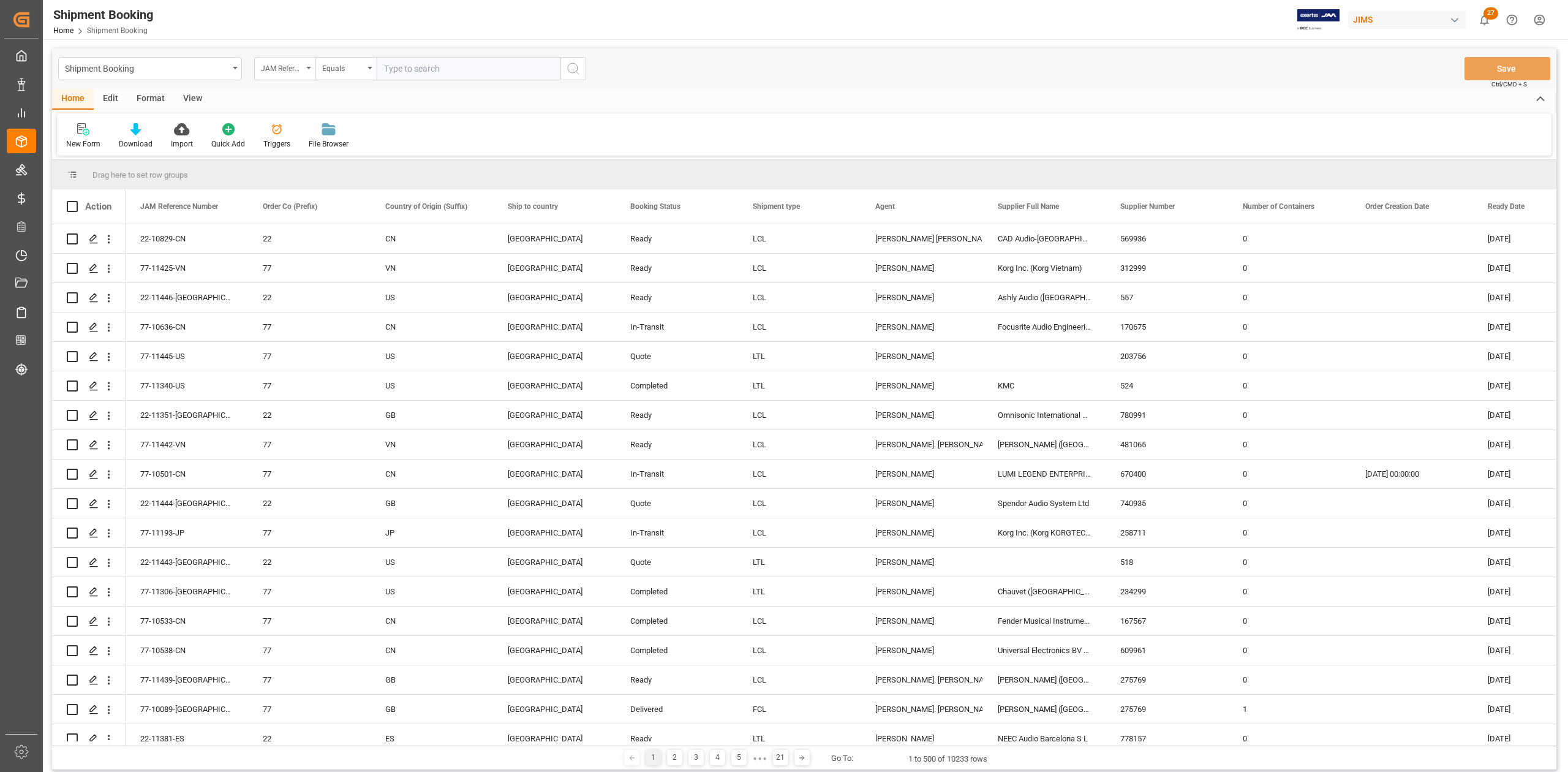
click at [310, 71] on div "JAM Reference Number" at bounding box center [284, 68] width 61 height 23
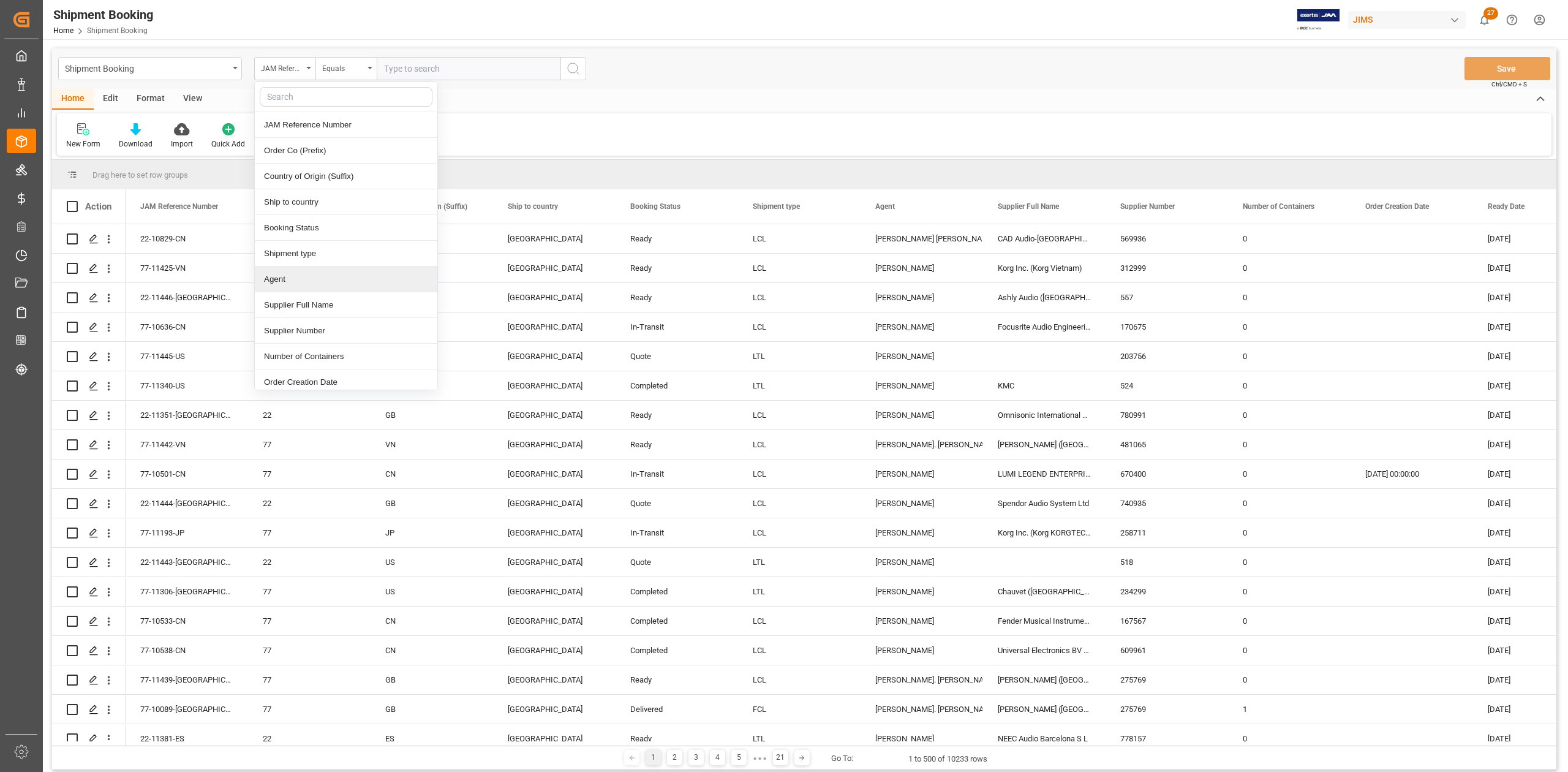
click at [285, 280] on div "Agent" at bounding box center [346, 279] width 183 height 25
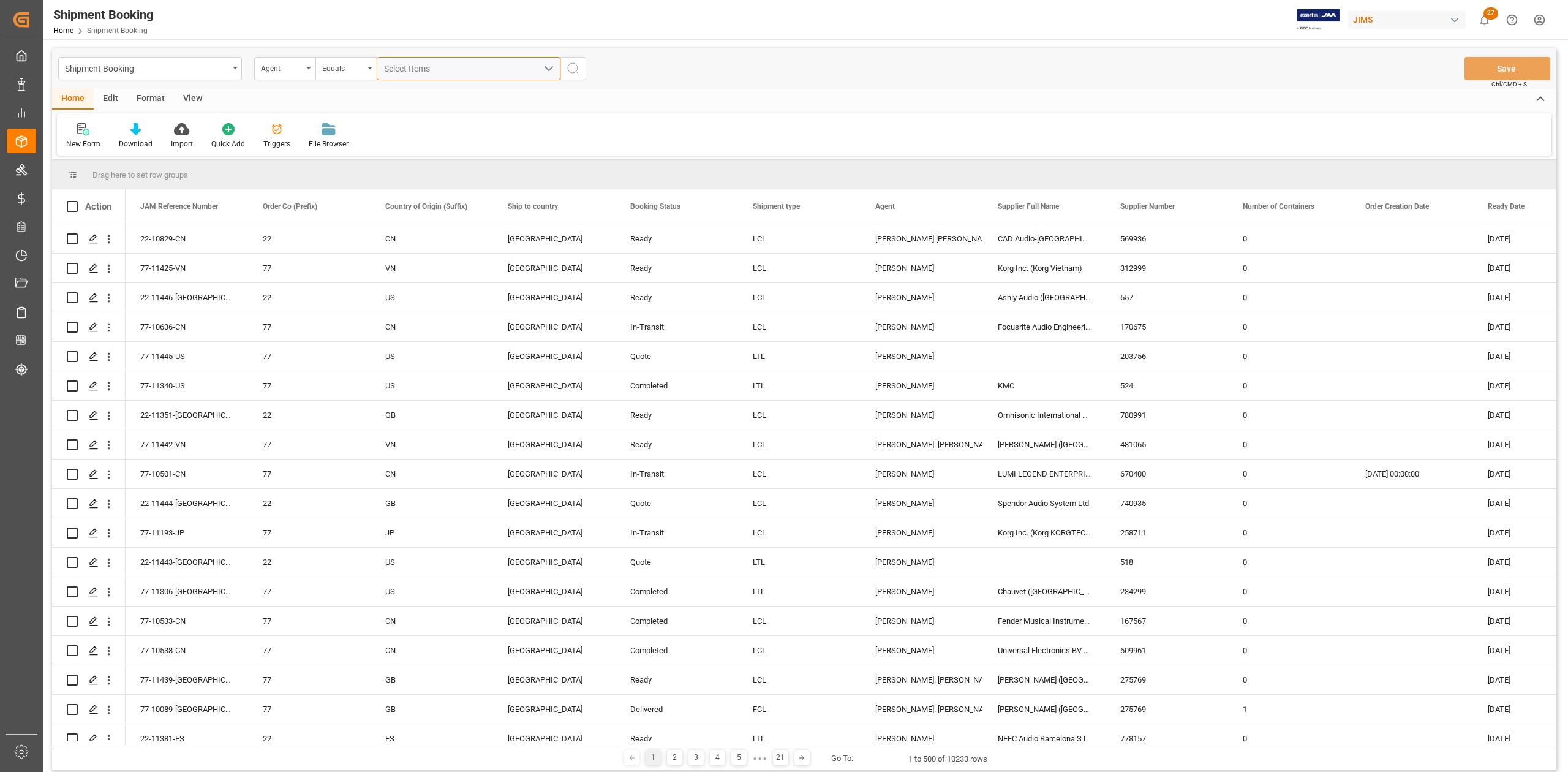
click at [485, 72] on div "Select Items" at bounding box center [464, 69] width 160 height 13
type input "sandra"
click at [465, 125] on span "[PERSON_NAME]" at bounding box center [434, 124] width 67 height 10
click at [401, 125] on input "[PERSON_NAME]" at bounding box center [389, 125] width 24 height 24
click at [446, 125] on span "[PERSON_NAME]" at bounding box center [434, 124] width 67 height 10
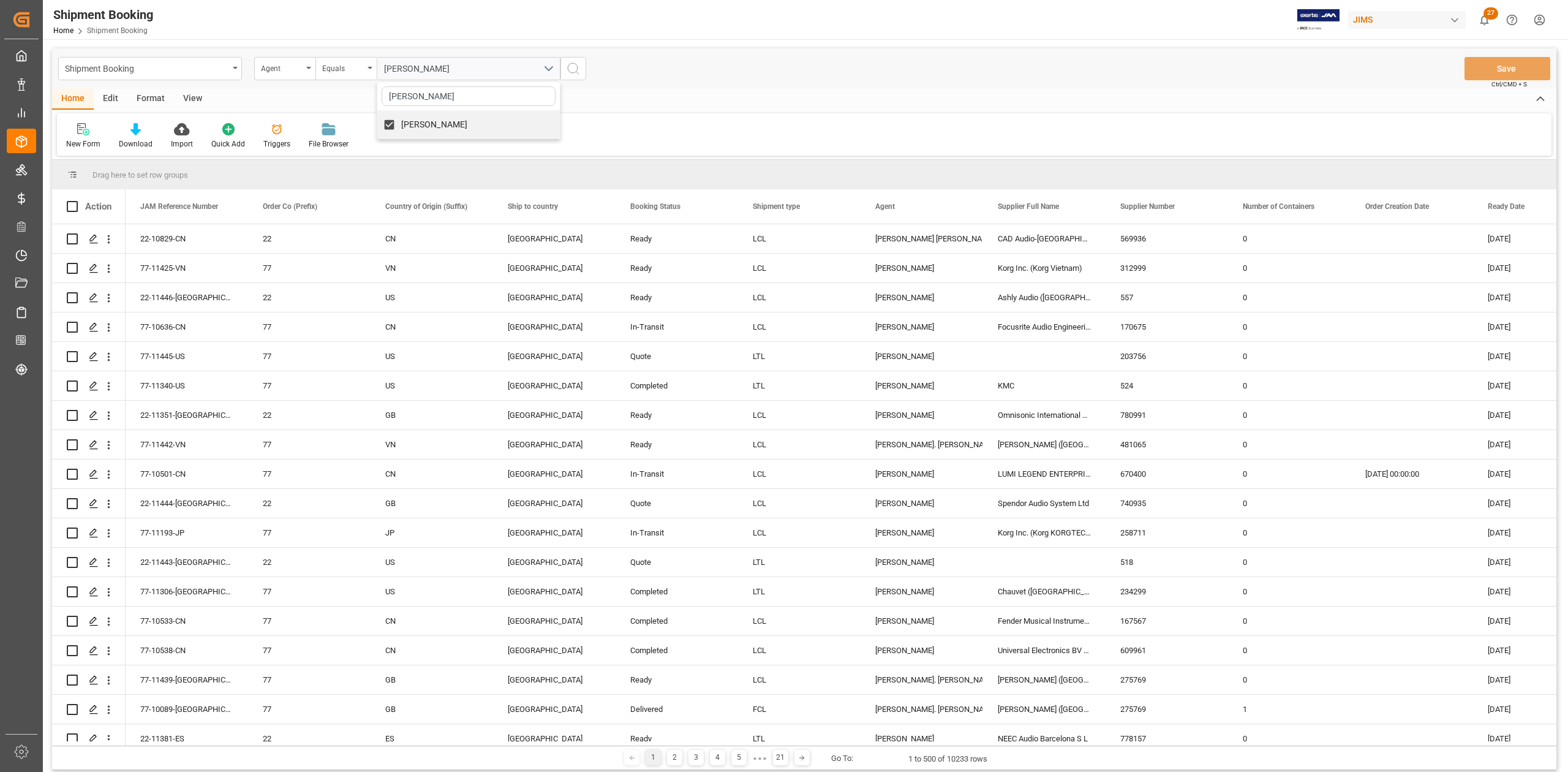
click at [401, 125] on input "[PERSON_NAME]" at bounding box center [389, 125] width 24 height 24
click at [466, 125] on span "[PERSON_NAME]" at bounding box center [434, 124] width 67 height 10
click at [401, 125] on input "[PERSON_NAME]" at bounding box center [389, 125] width 24 height 24
checkbox input "true"
click at [570, 74] on icon "search button" at bounding box center [574, 68] width 15 height 15
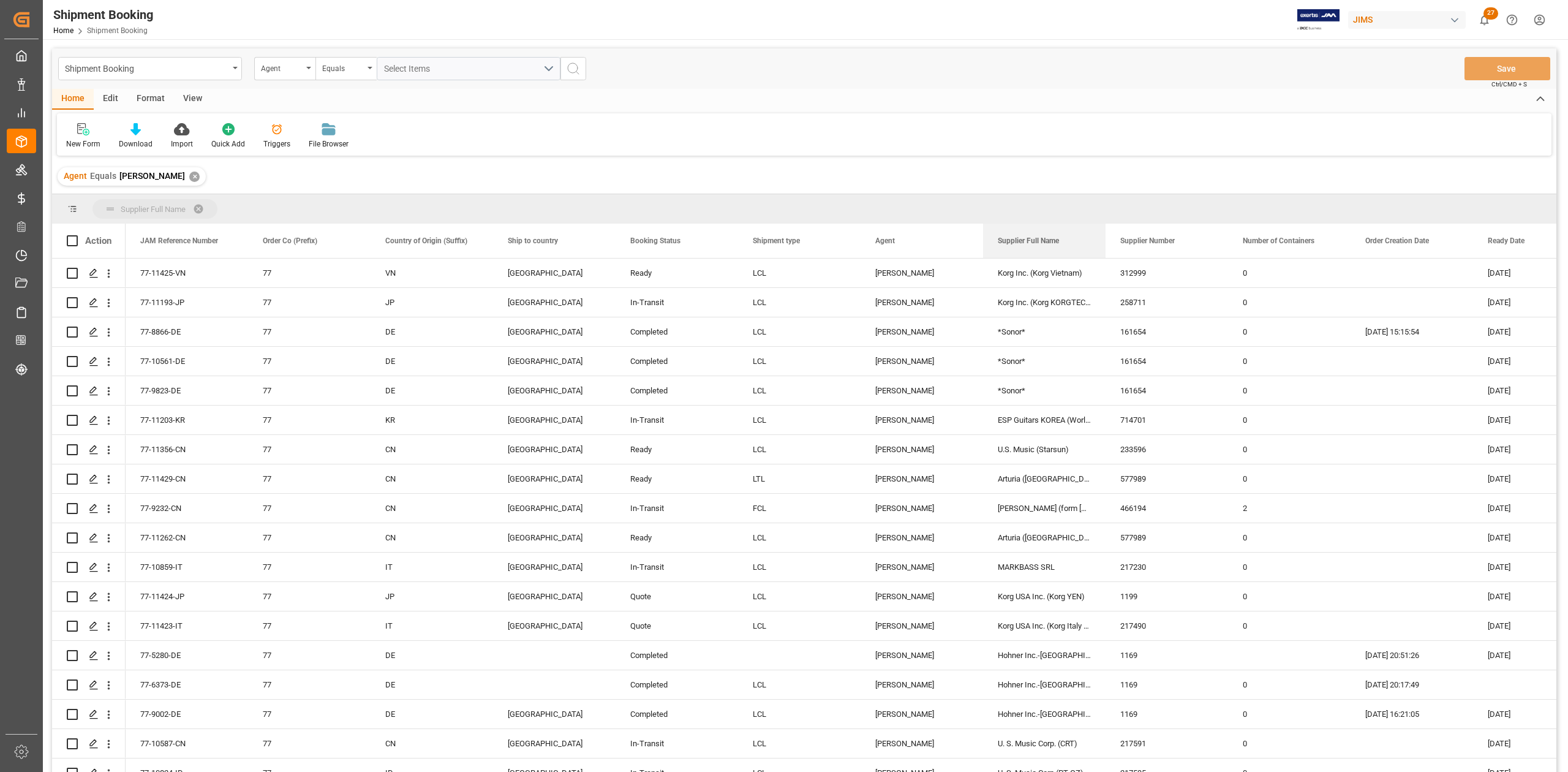
drag, startPoint x: 1033, startPoint y: 242, endPoint x: 258, endPoint y: 210, distance: 775.7
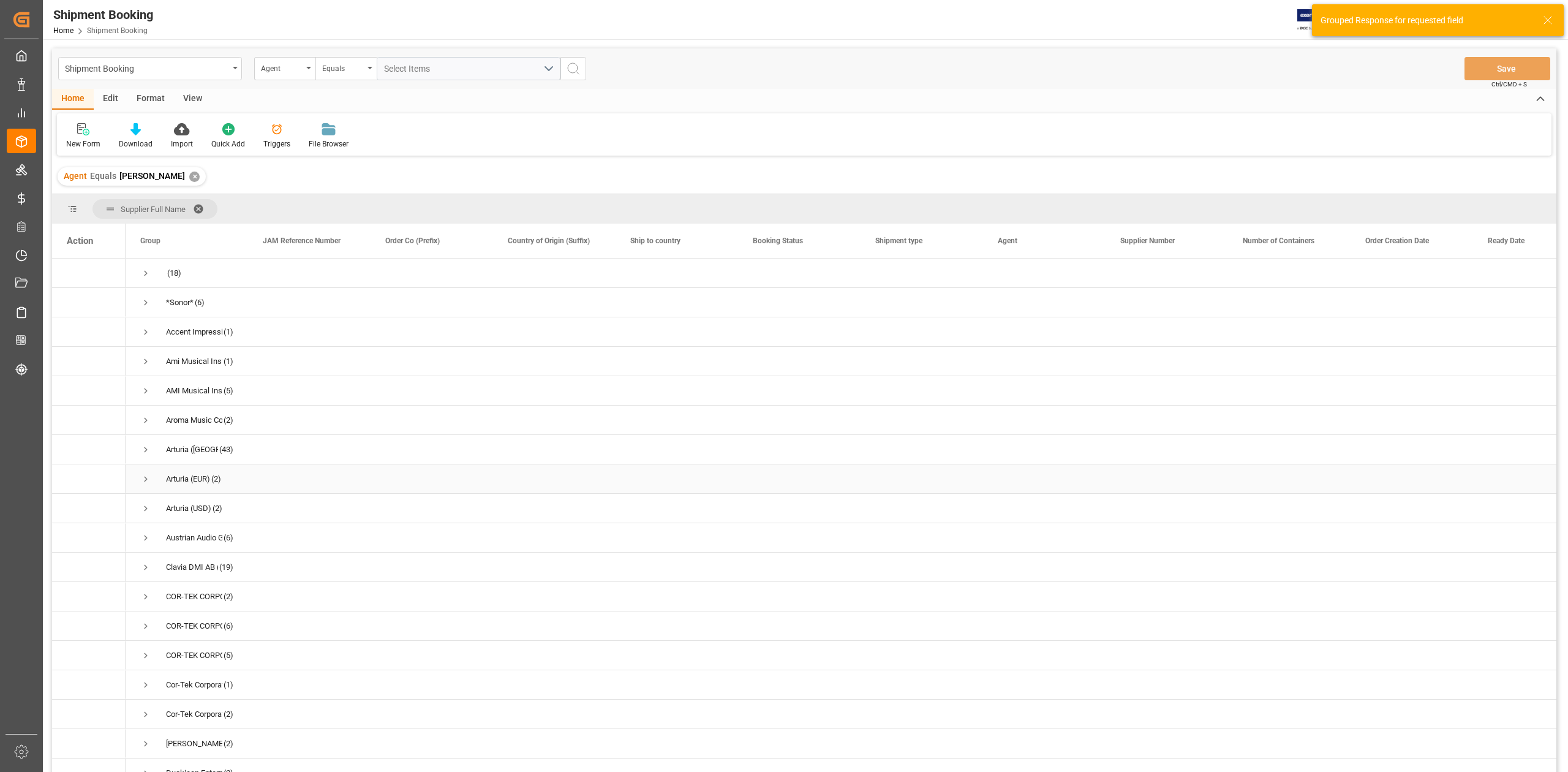
click at [147, 478] on span "Press SPACE to select this row." at bounding box center [146, 479] width 11 height 11
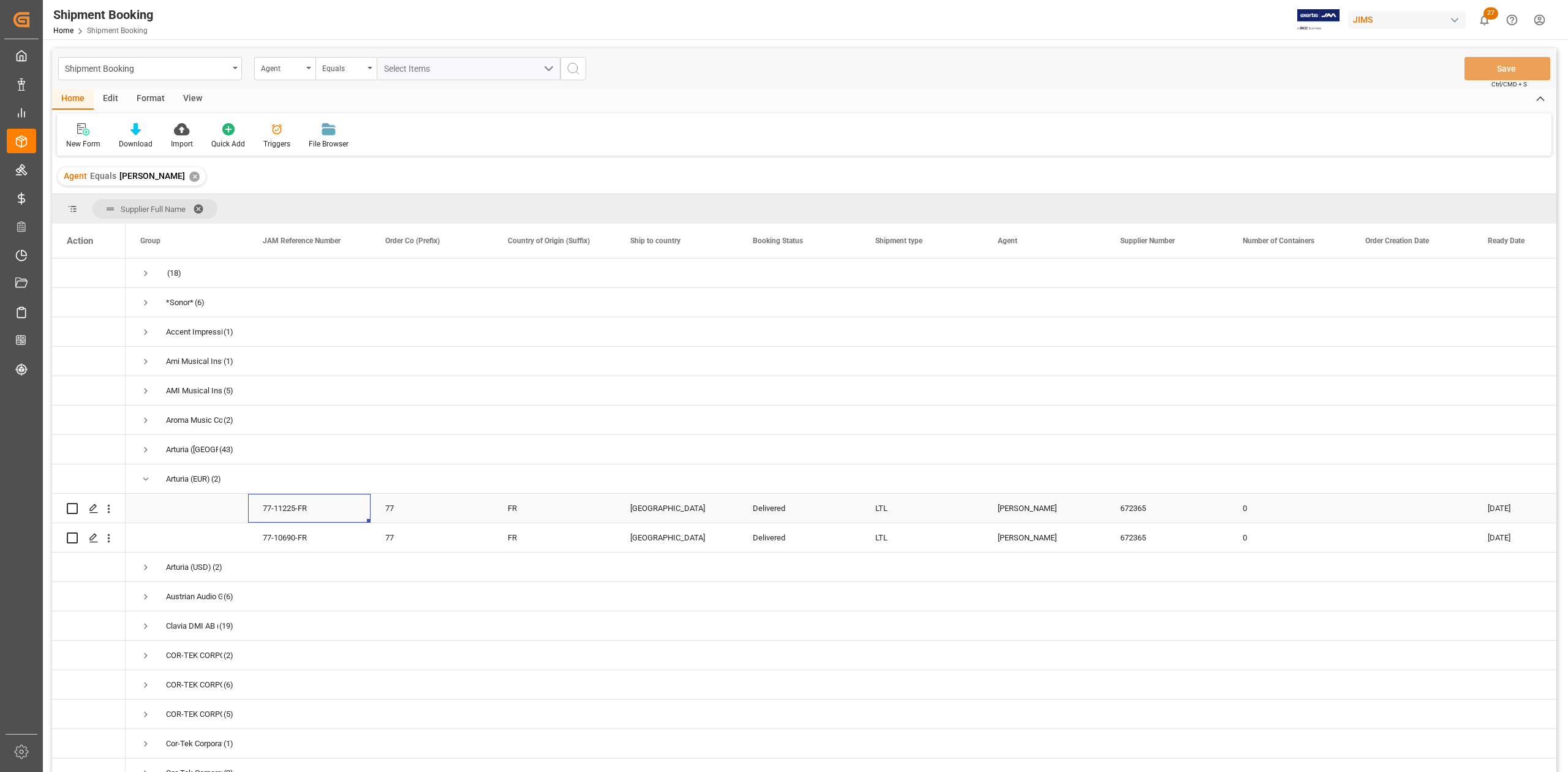
click at [324, 508] on div "77-11225-FR" at bounding box center [309, 508] width 122 height 29
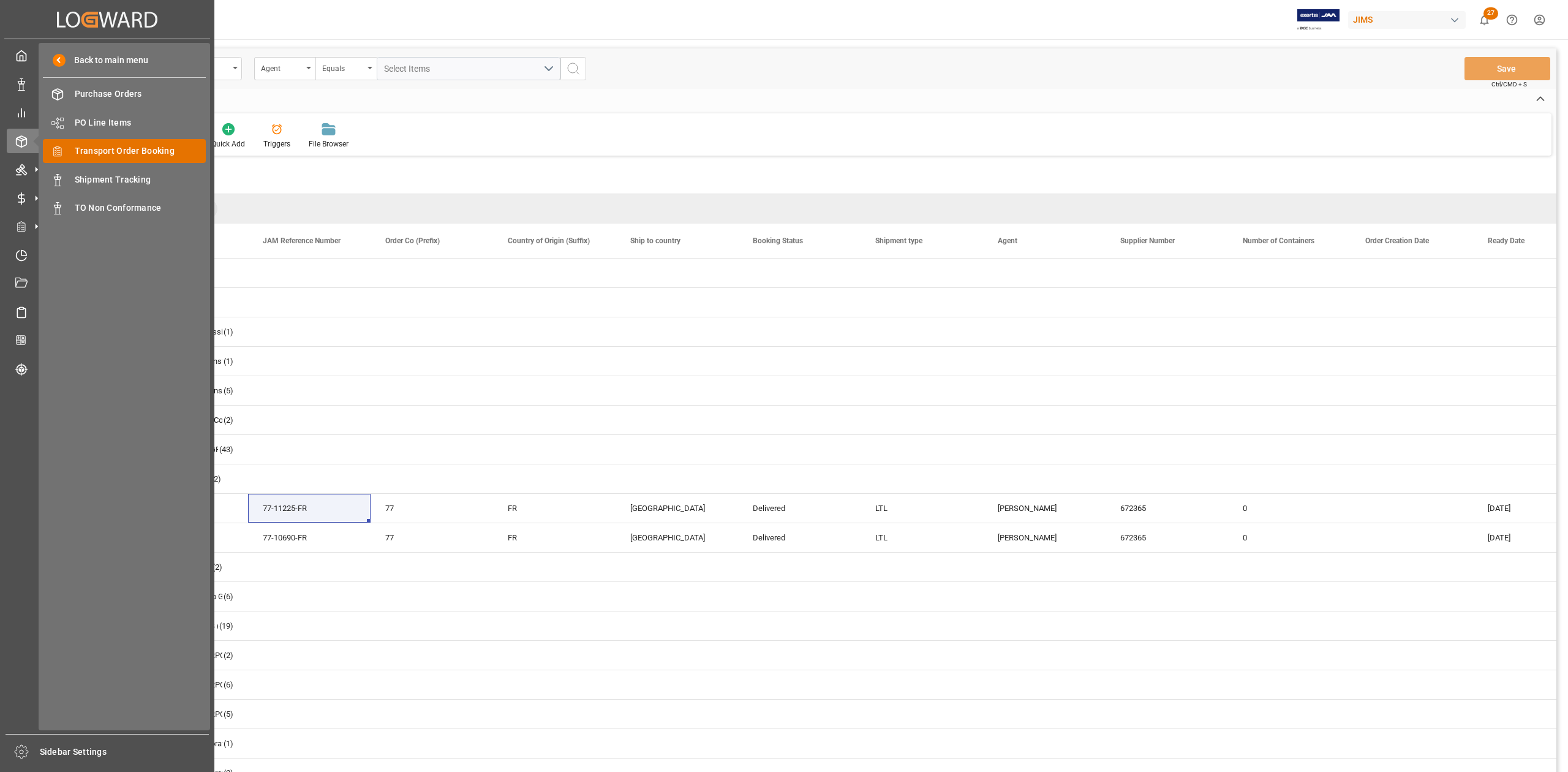
drag, startPoint x: 97, startPoint y: 146, endPoint x: 70, endPoint y: 152, distance: 27.7
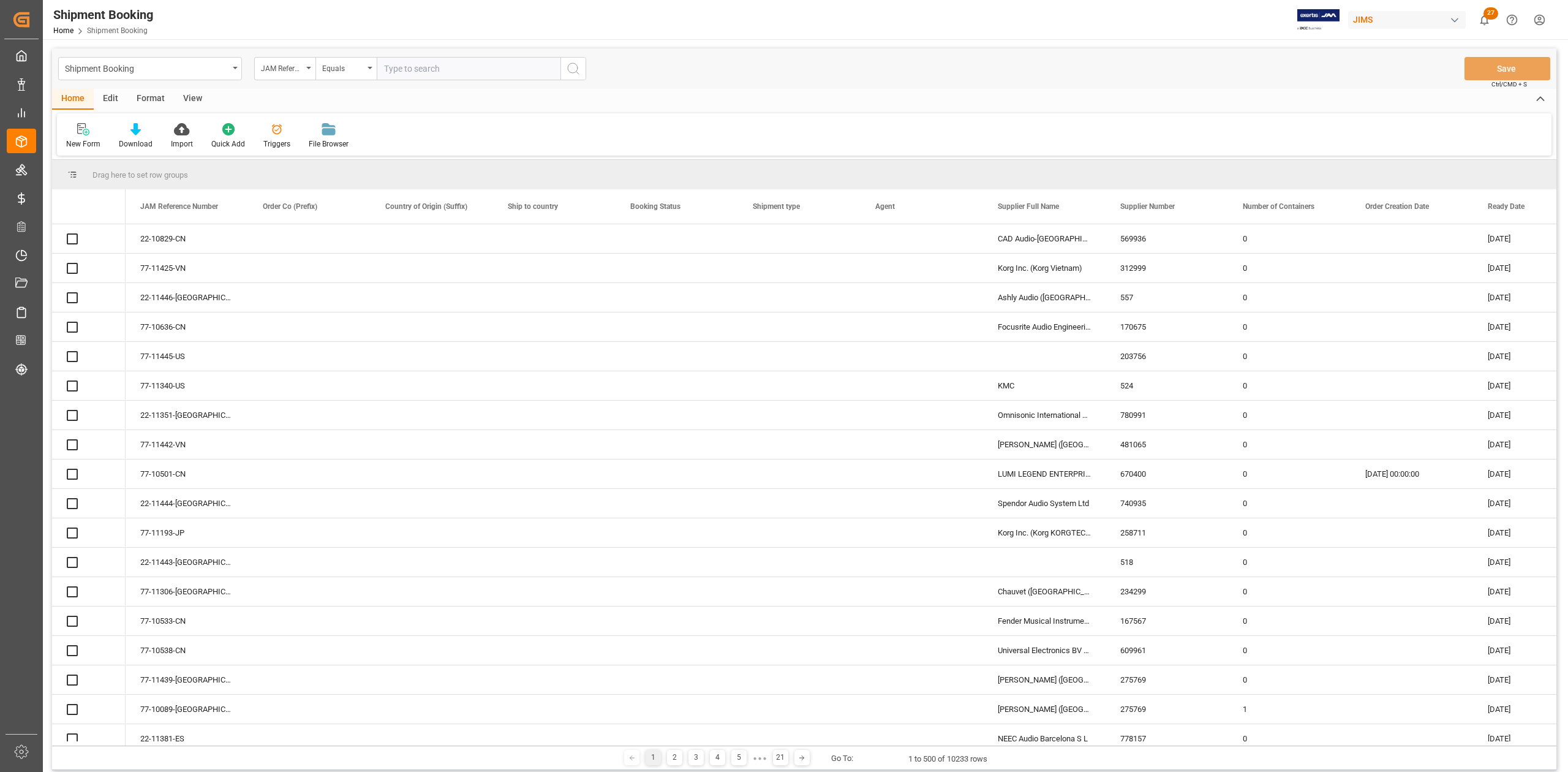
click at [462, 69] on input "text" at bounding box center [468, 68] width 183 height 23
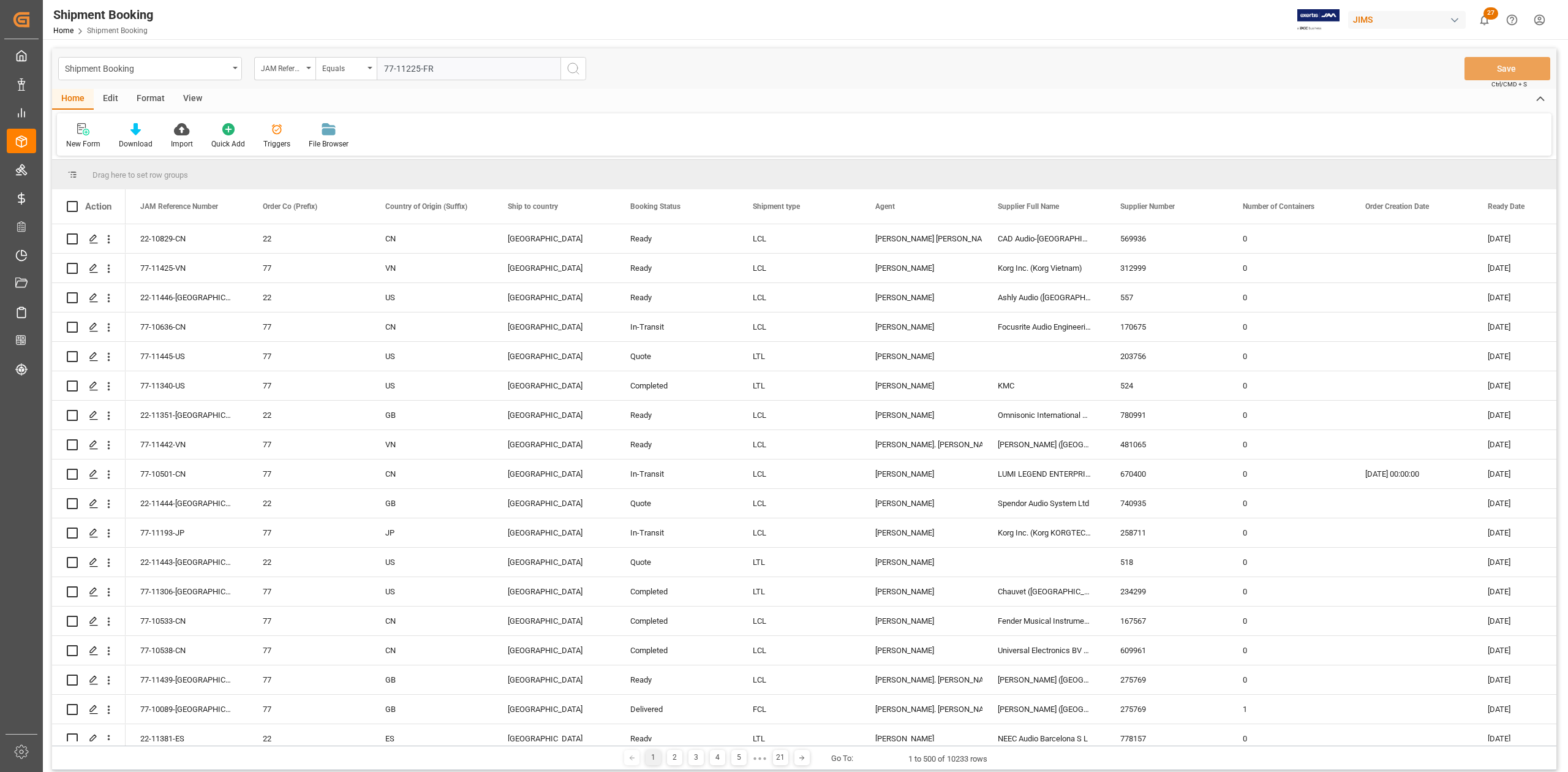
type input "77-11225-FR"
click at [572, 69] on icon "search button" at bounding box center [574, 68] width 15 height 15
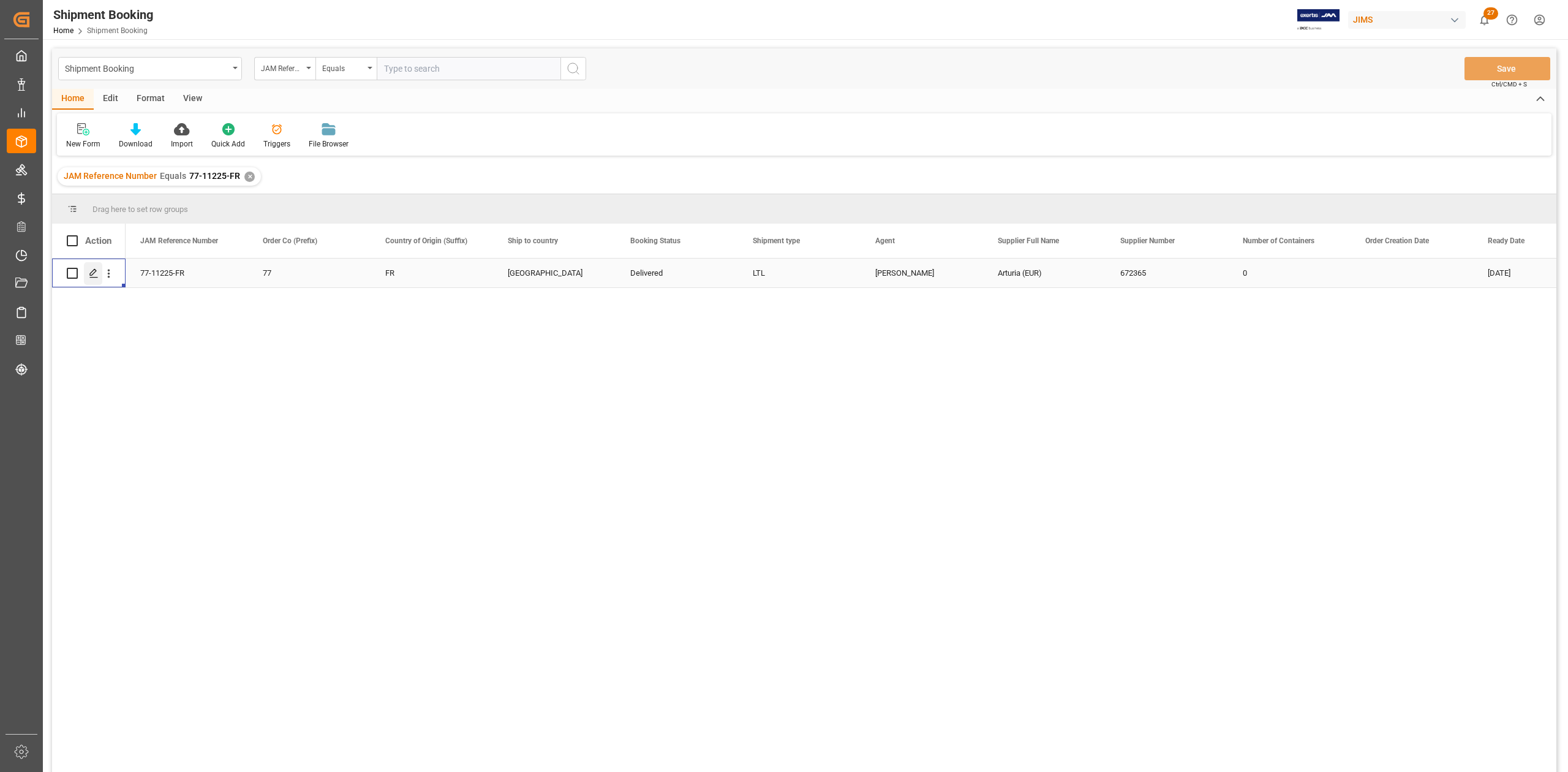
click at [96, 274] on icon "Press SPACE to select this row." at bounding box center [94, 273] width 10 height 10
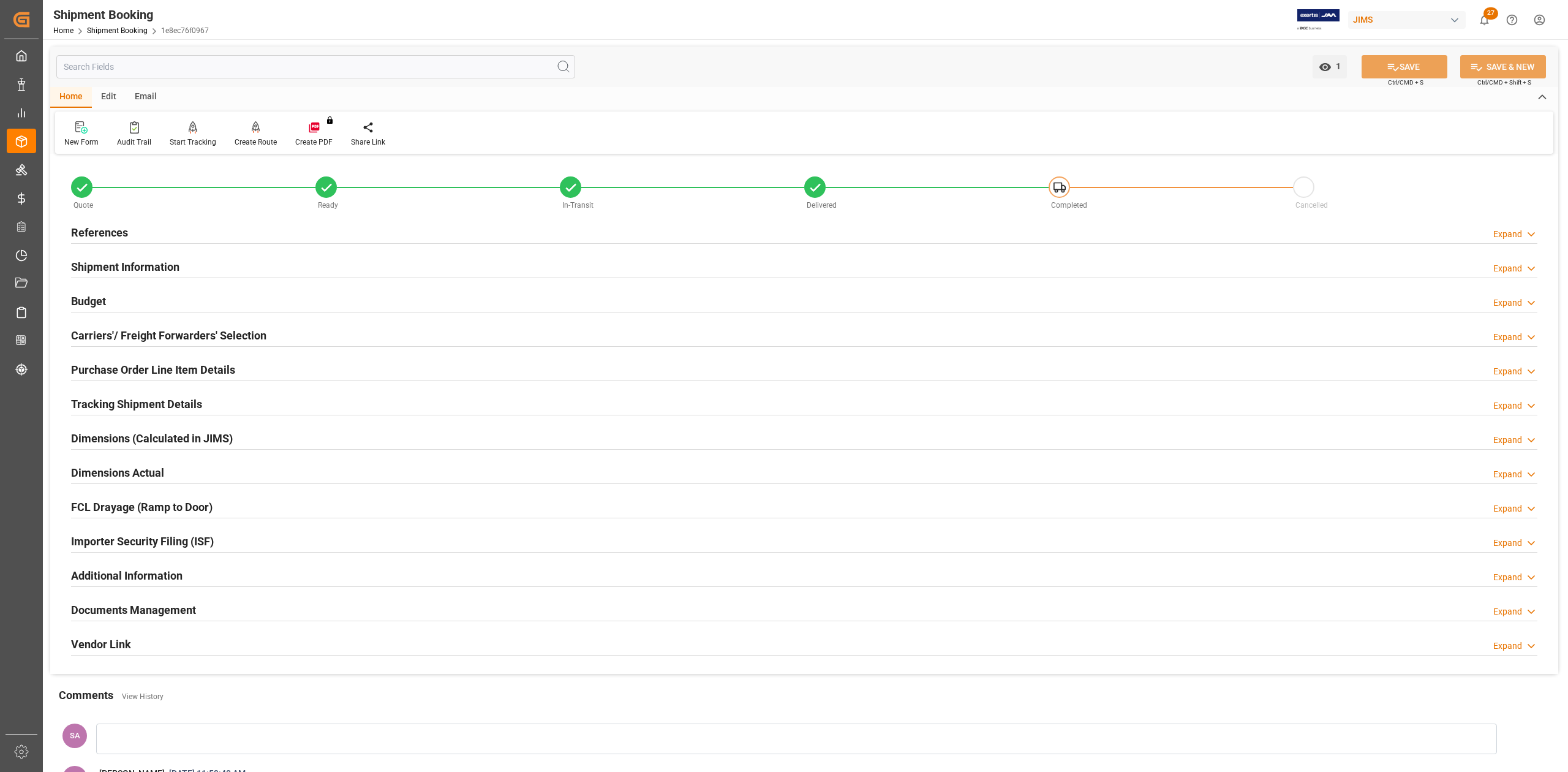
click at [103, 228] on h2 "References" at bounding box center [99, 232] width 57 height 17
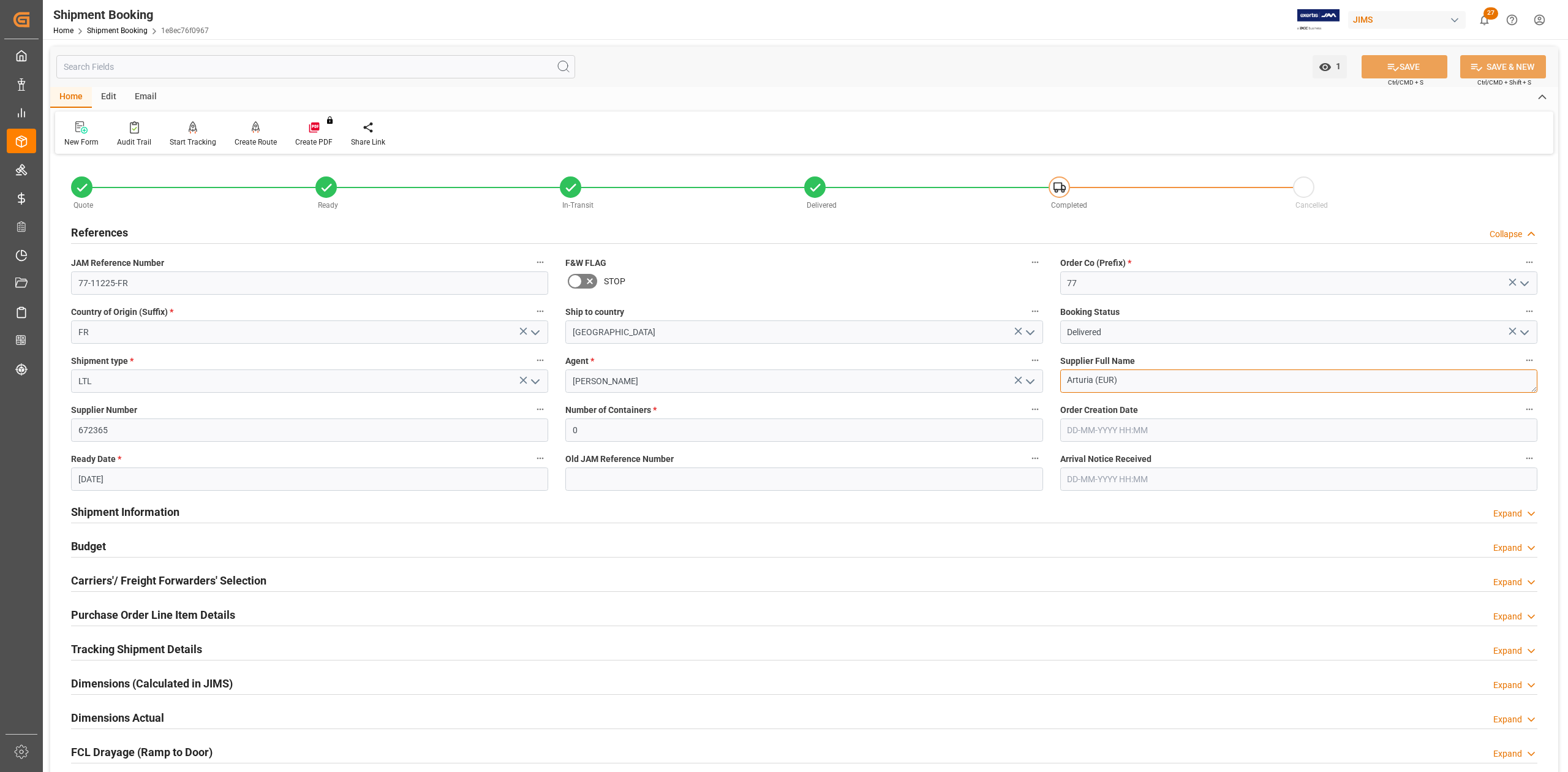
click at [1158, 382] on textarea "Arturia (EUR)" at bounding box center [1299, 380] width 477 height 23
click at [95, 431] on input "672365" at bounding box center [309, 430] width 477 height 23
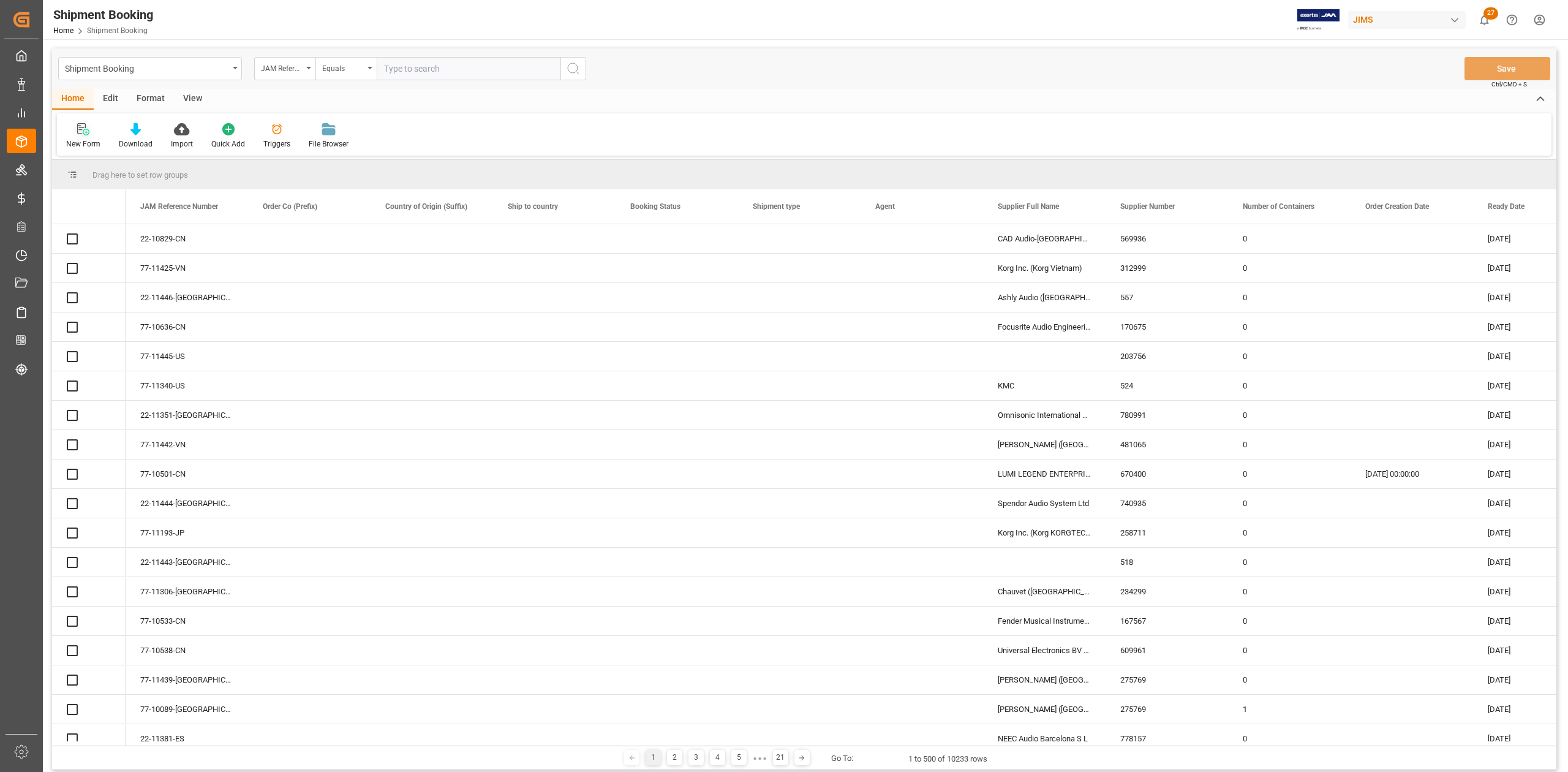
click at [71, 140] on div "New Form" at bounding box center [83, 144] width 34 height 11
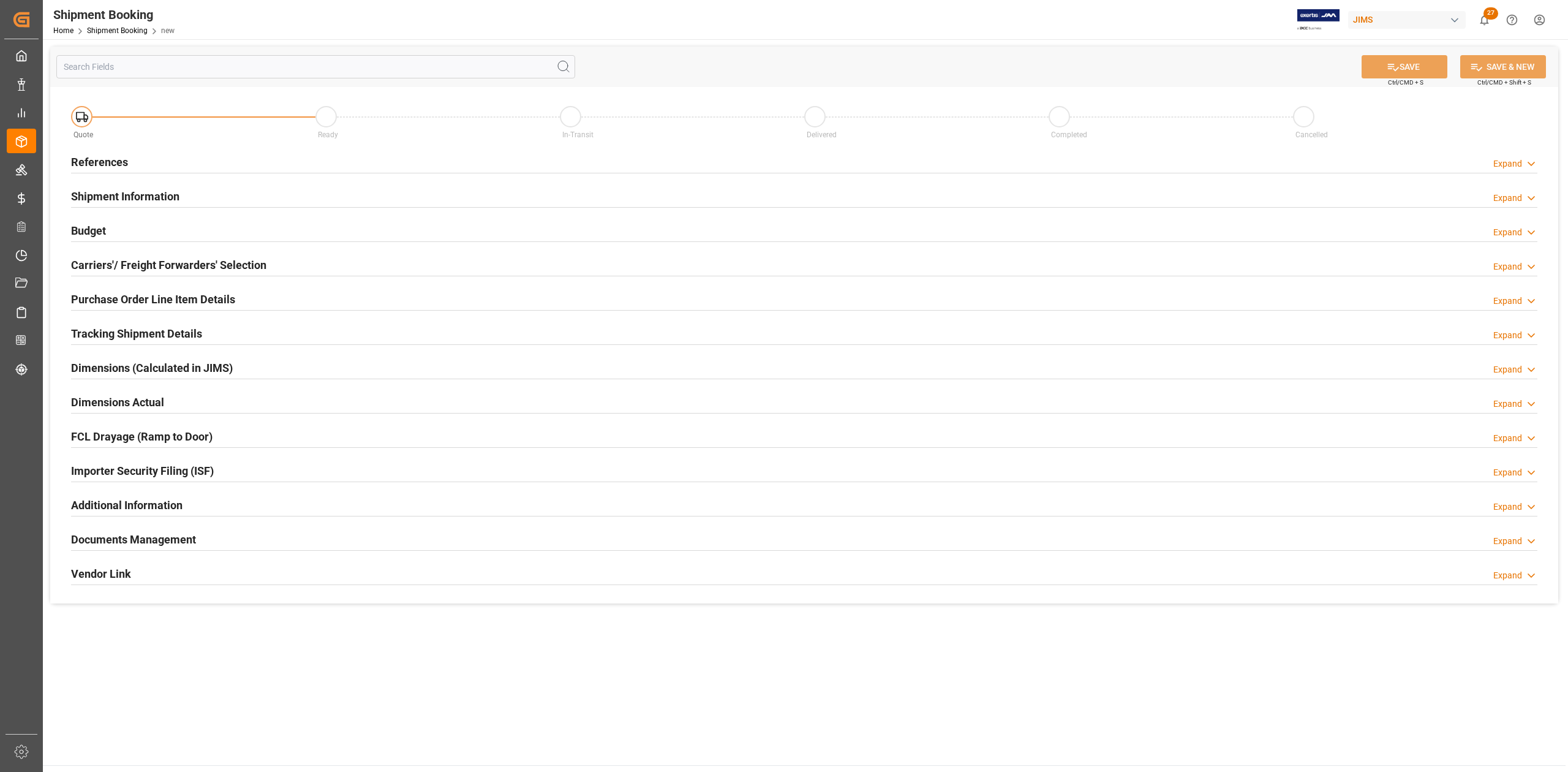
click at [126, 162] on h2 "References" at bounding box center [99, 162] width 57 height 17
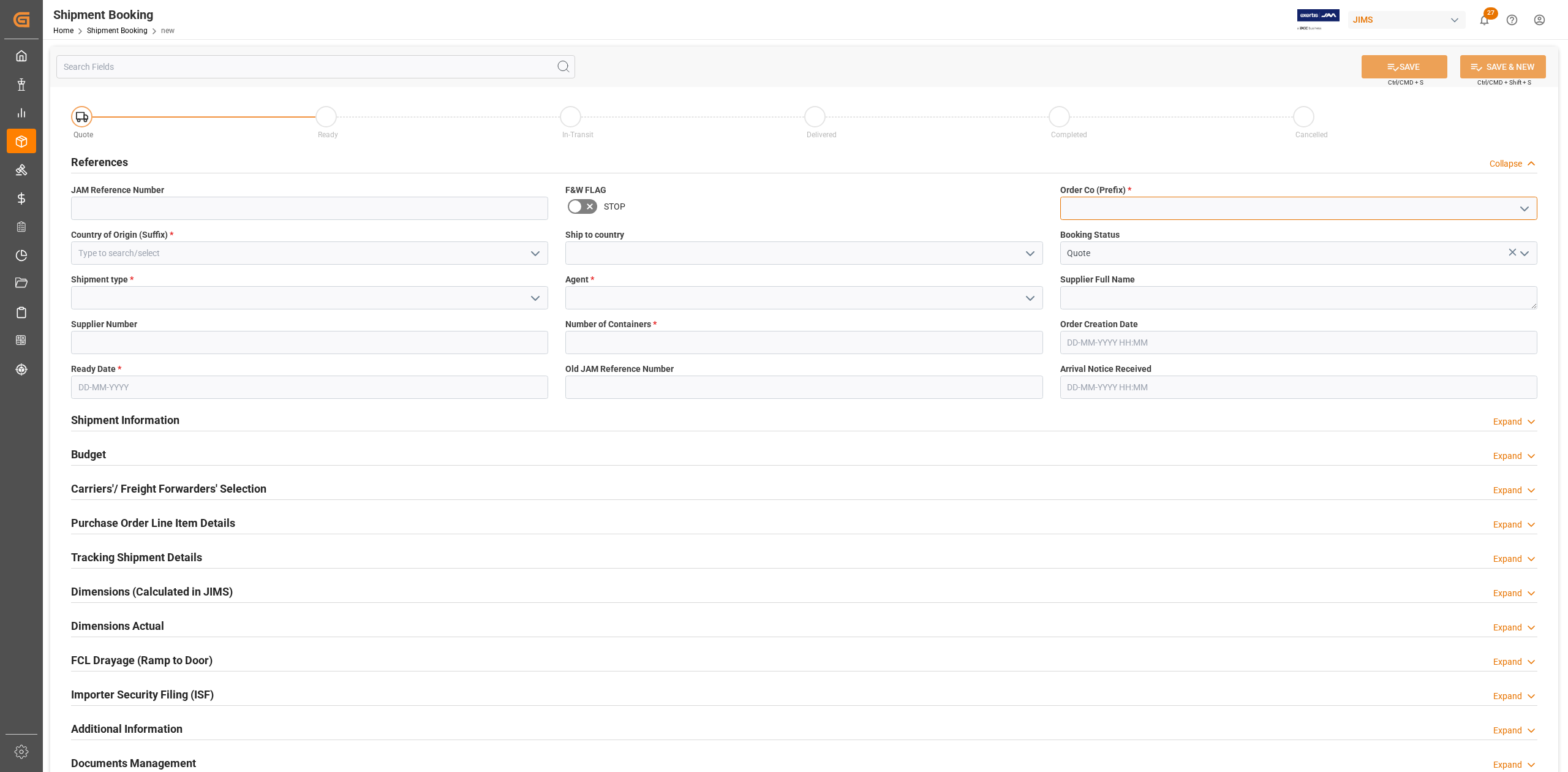
click at [1136, 216] on input at bounding box center [1299, 208] width 477 height 23
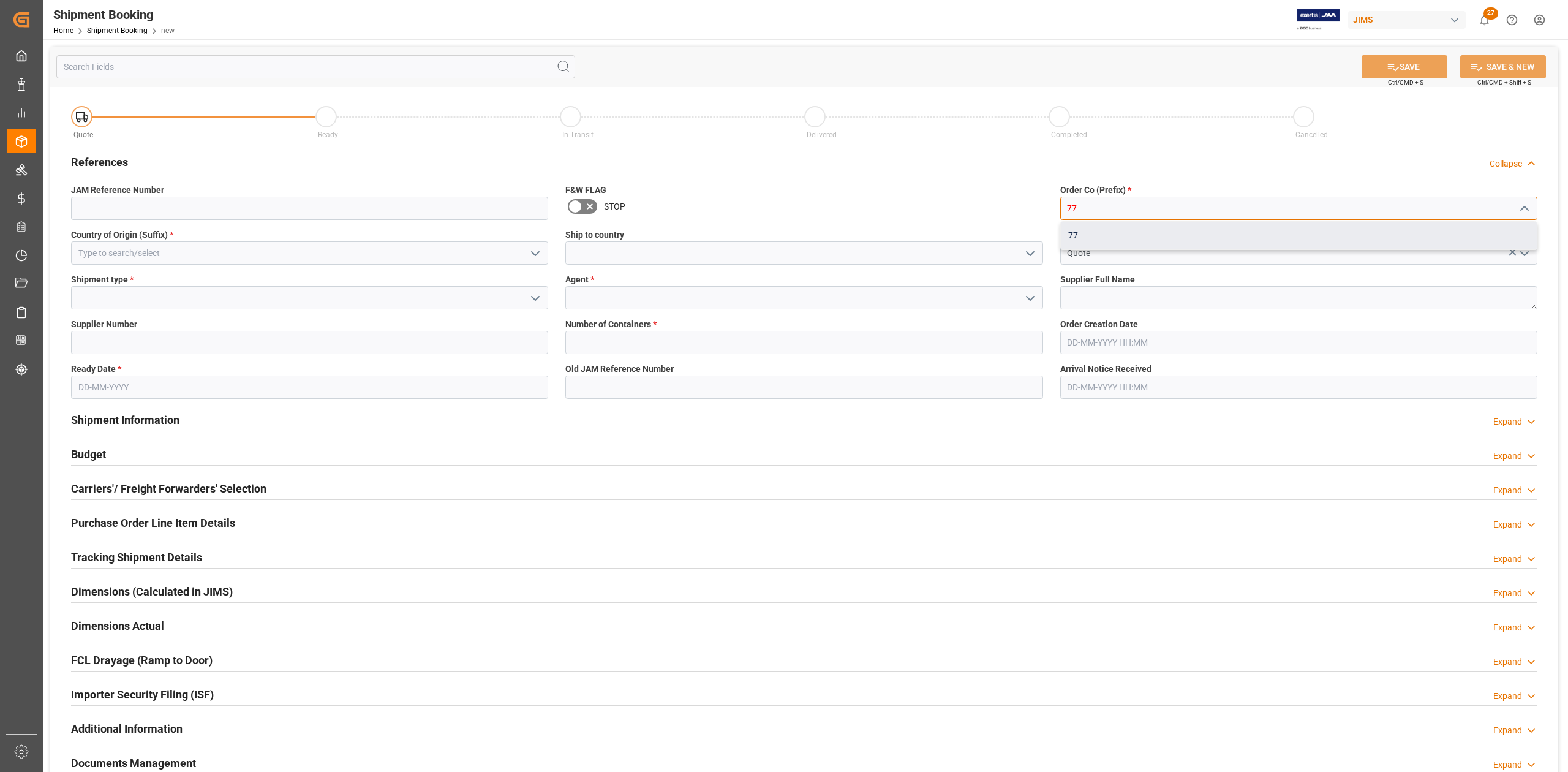
click at [1130, 233] on div "77" at bounding box center [1299, 235] width 476 height 28
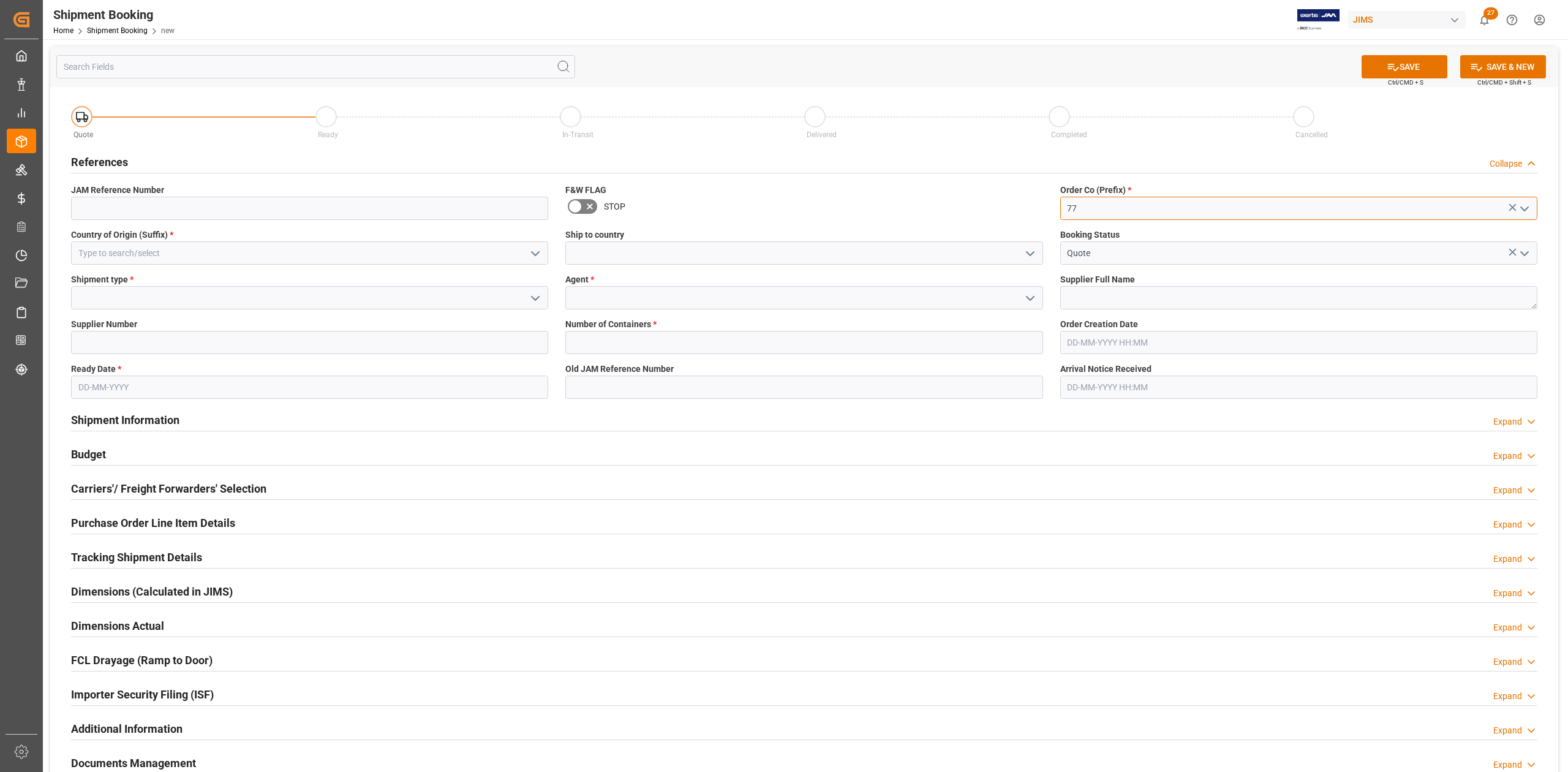
type input "77"
click at [174, 250] on input at bounding box center [309, 253] width 477 height 23
type input "f"
click at [189, 278] on div "FR" at bounding box center [309, 280] width 476 height 28
type input "FR"
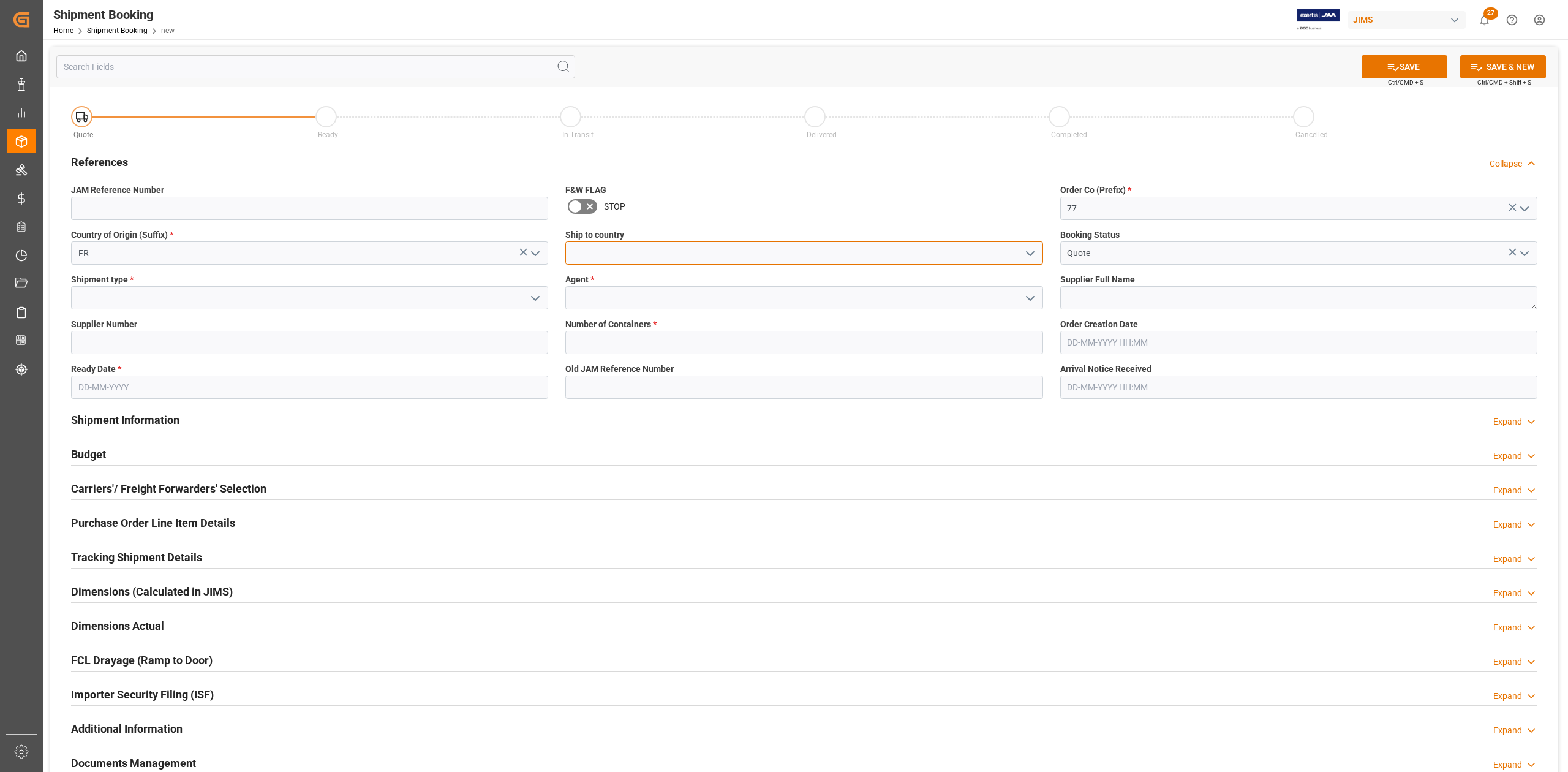
click at [630, 253] on input at bounding box center [804, 253] width 477 height 23
click at [644, 275] on div "[GEOGRAPHIC_DATA]" at bounding box center [804, 280] width 476 height 28
type input "[GEOGRAPHIC_DATA]"
click at [180, 295] on input at bounding box center [309, 297] width 477 height 23
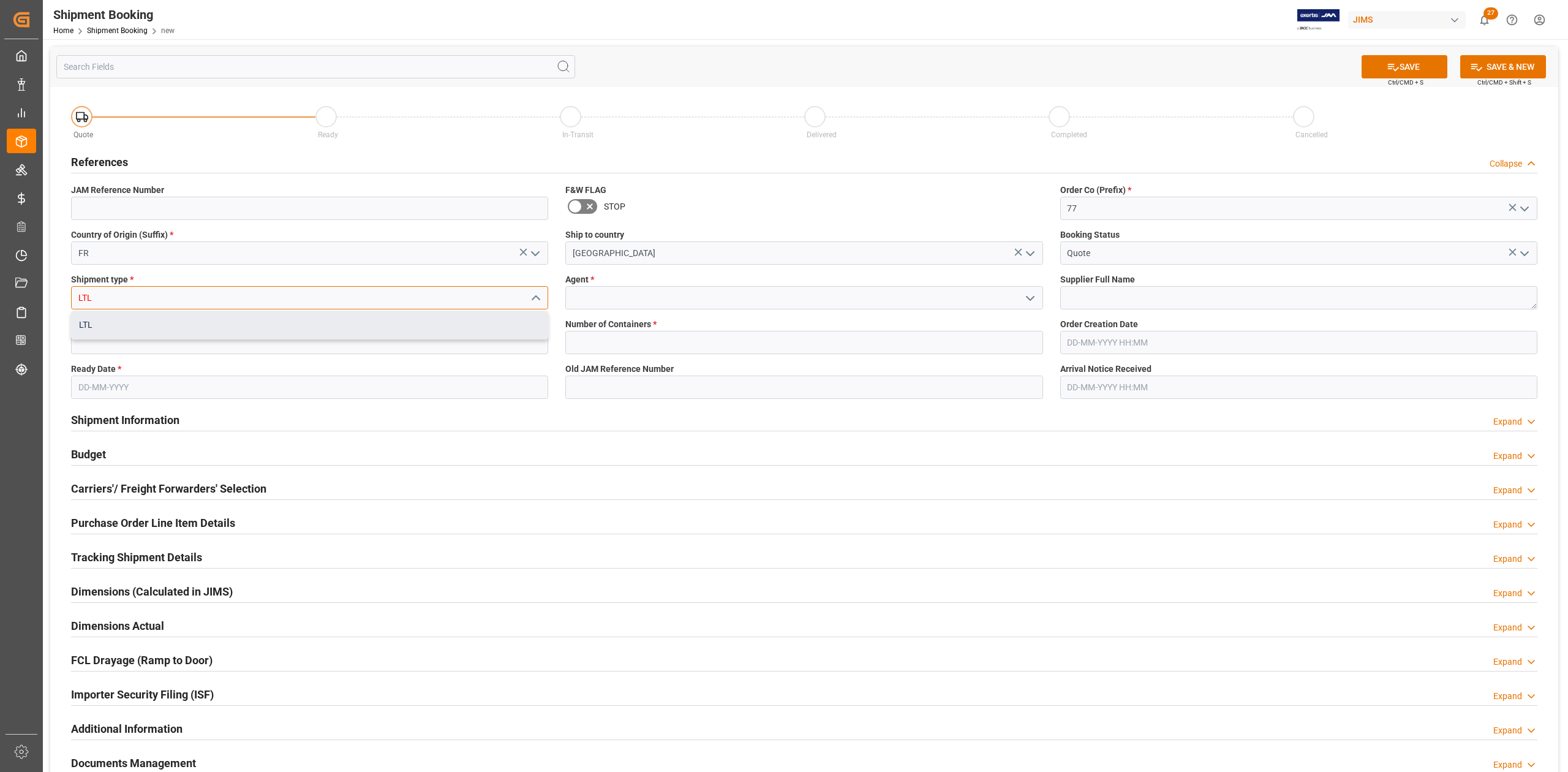
click at [160, 326] on div "LTL" at bounding box center [309, 325] width 476 height 28
type input "LTL"
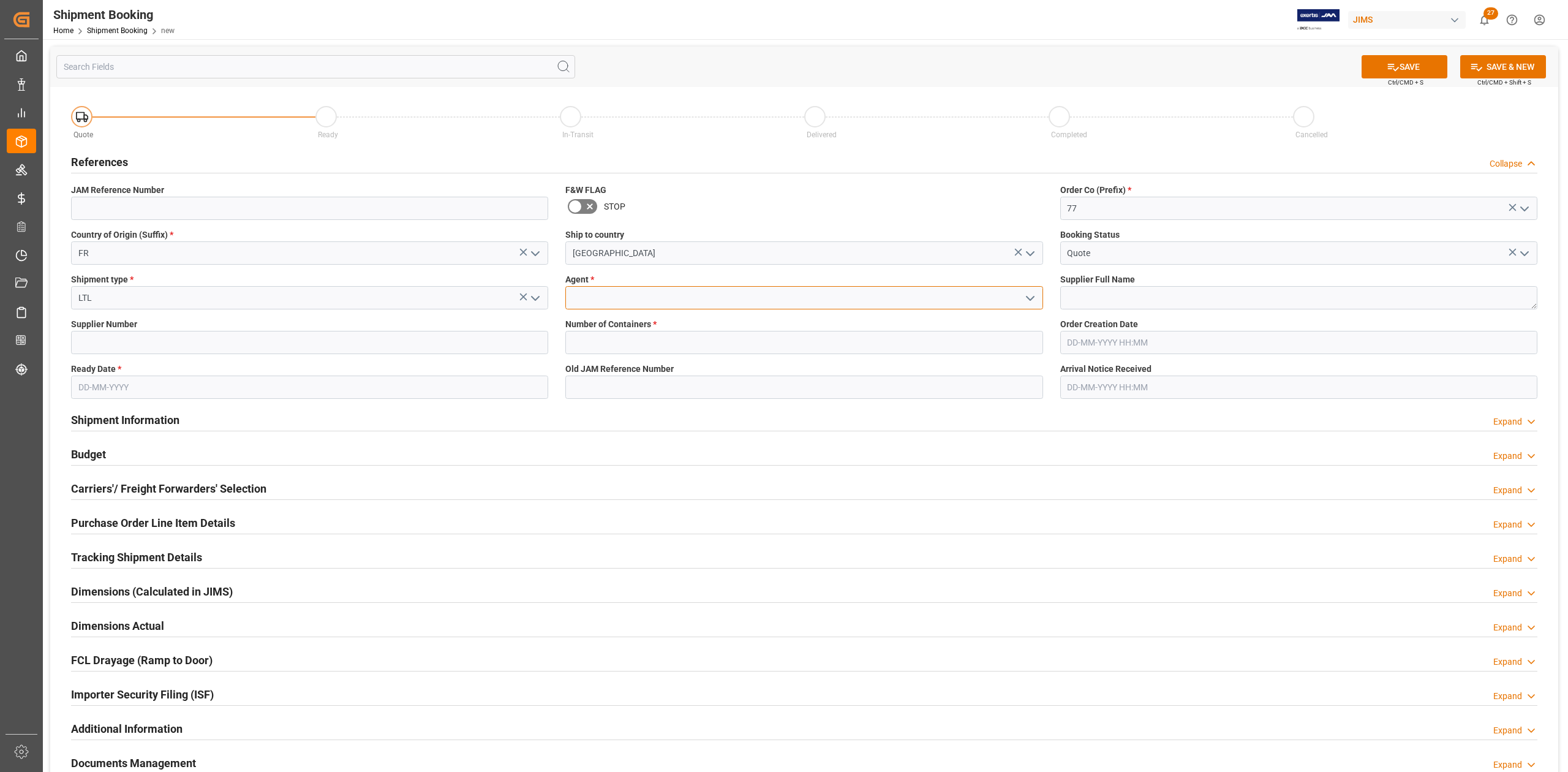
click at [603, 291] on input at bounding box center [804, 297] width 477 height 23
click at [625, 325] on div "[PERSON_NAME]" at bounding box center [804, 325] width 476 height 28
type input "[PERSON_NAME]"
click at [1099, 296] on textarea at bounding box center [1299, 297] width 477 height 23
paste textarea "Arturia (EUR)"
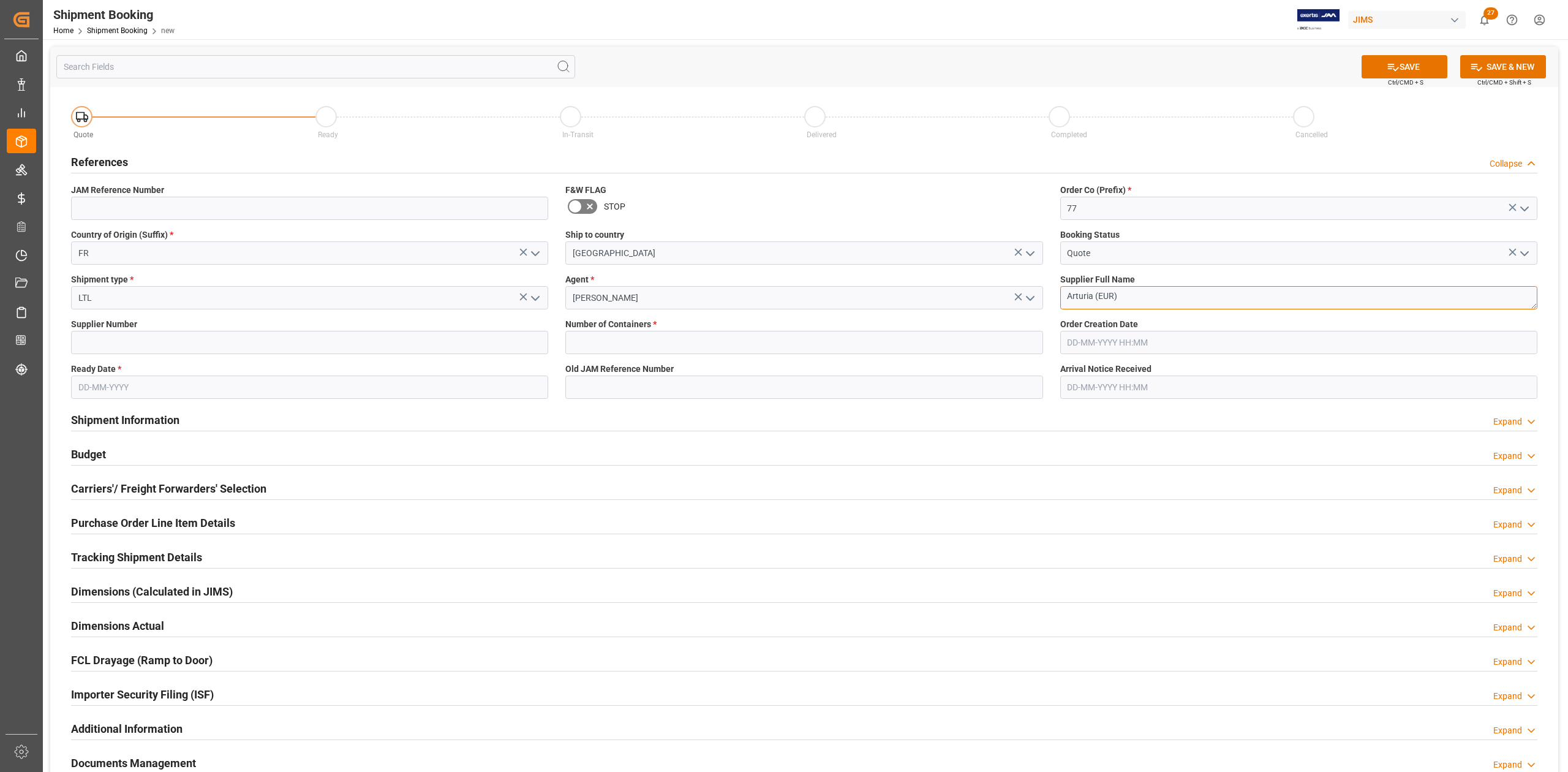
type textarea "Arturia (EUR)"
click at [307, 336] on input at bounding box center [309, 342] width 477 height 23
paste input "672365"
type input "672365"
click at [605, 338] on input "text" at bounding box center [804, 342] width 477 height 23
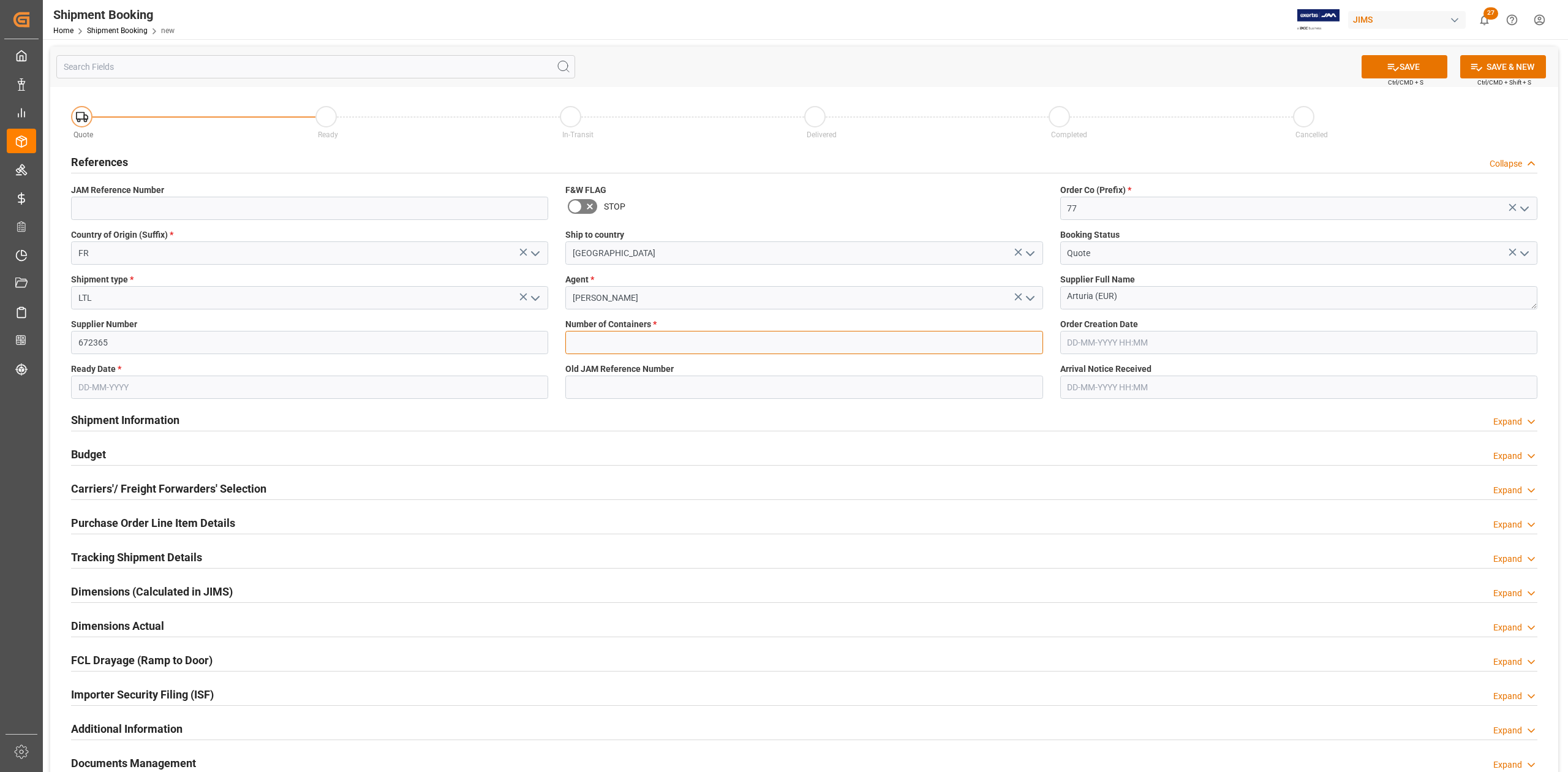
type input "0"
click at [346, 380] on input "text" at bounding box center [309, 387] width 477 height 23
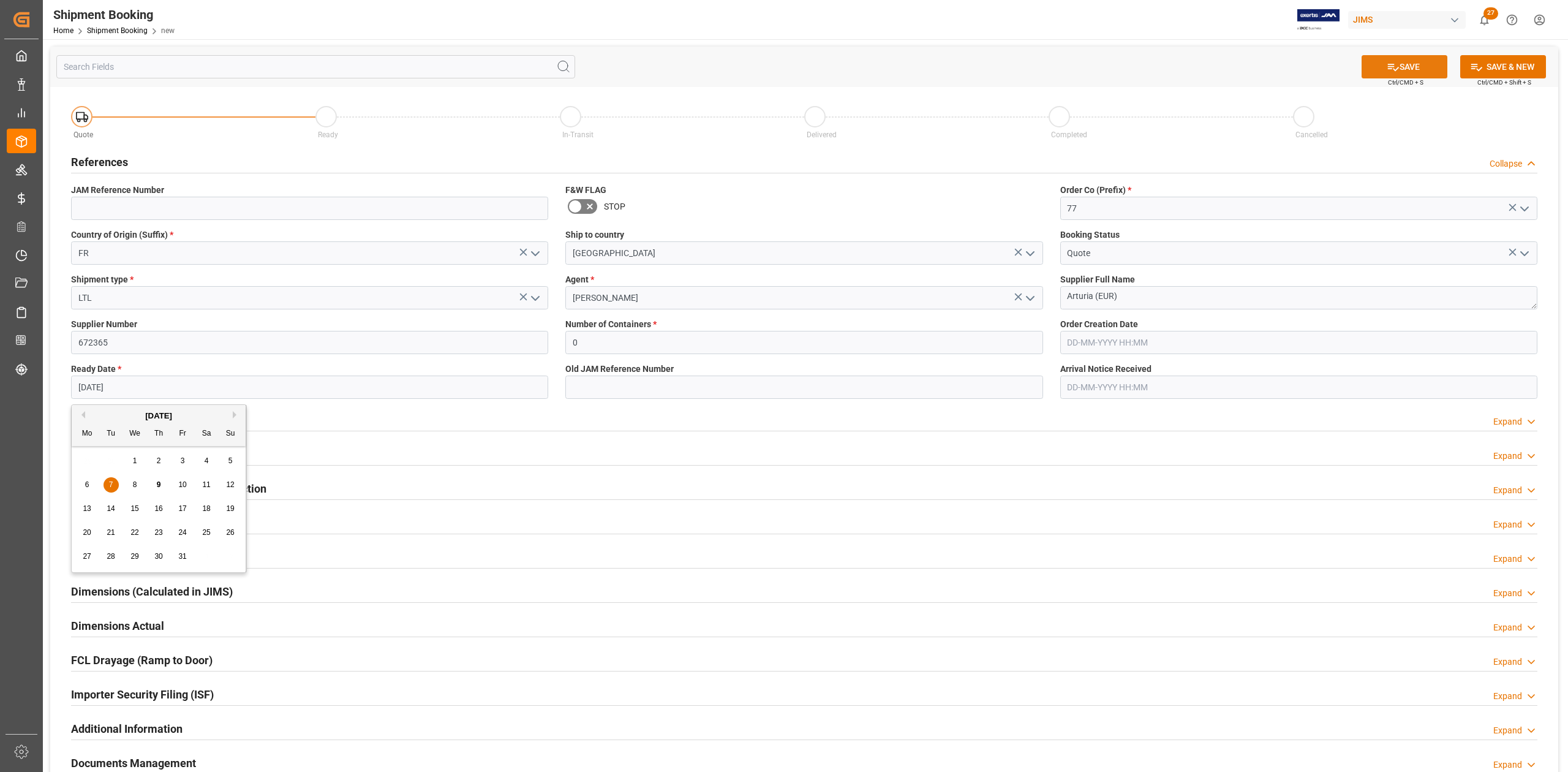
type input "[DATE]"
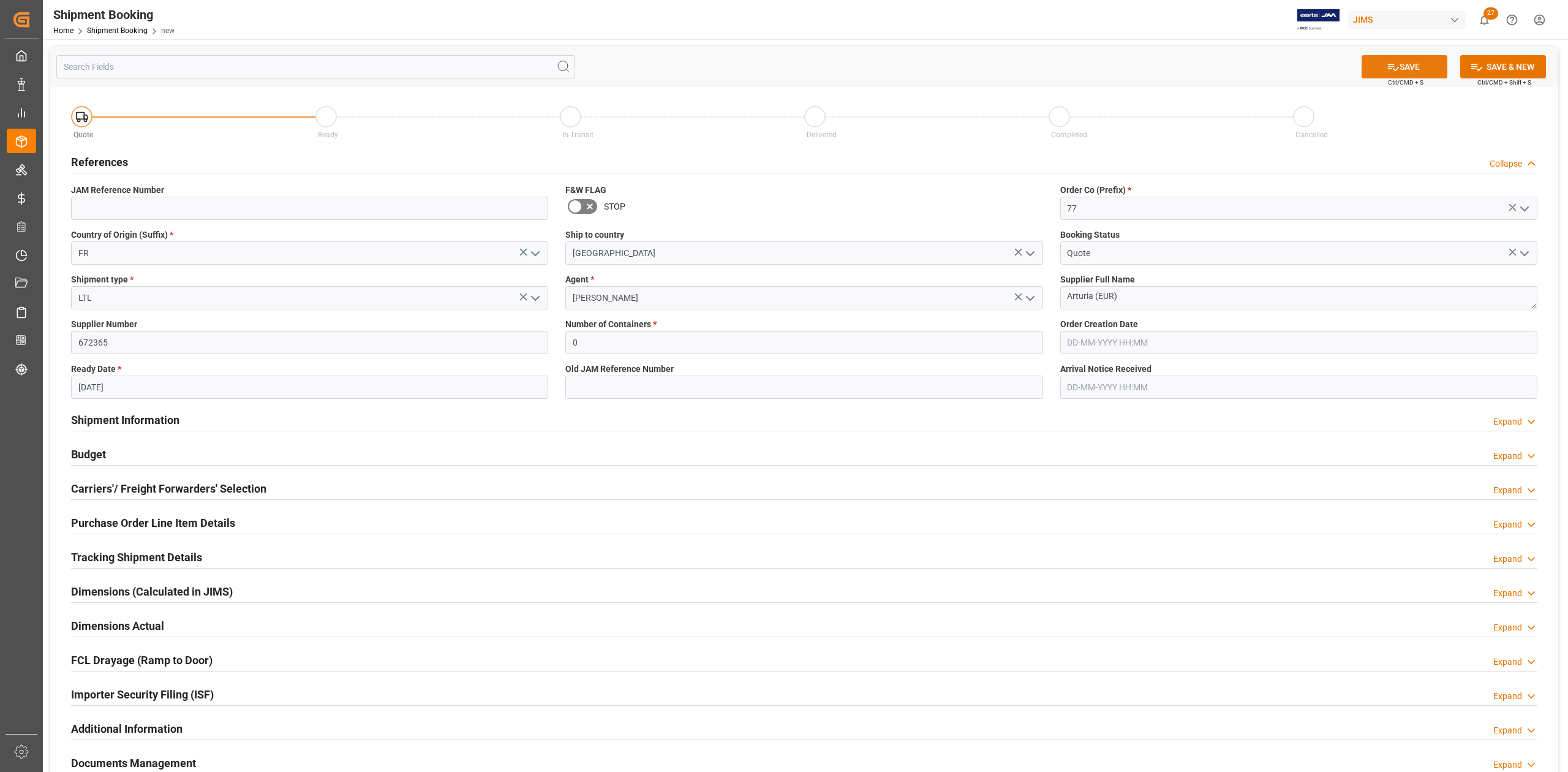
click at [1394, 64] on icon at bounding box center [1393, 67] width 13 height 13
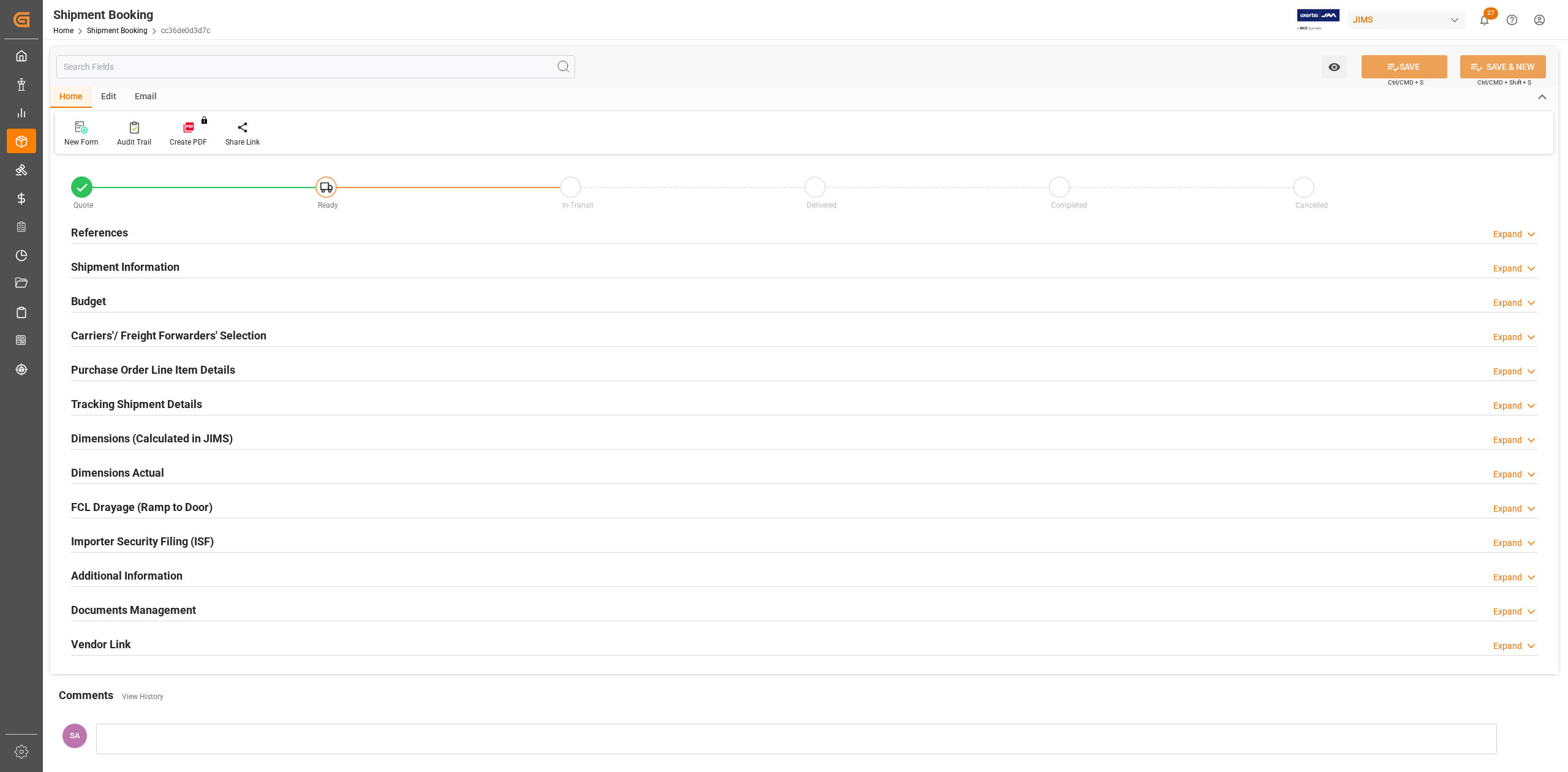
type input "0"
type input "[DATE]"
click at [96, 236] on h2 "References" at bounding box center [99, 232] width 57 height 17
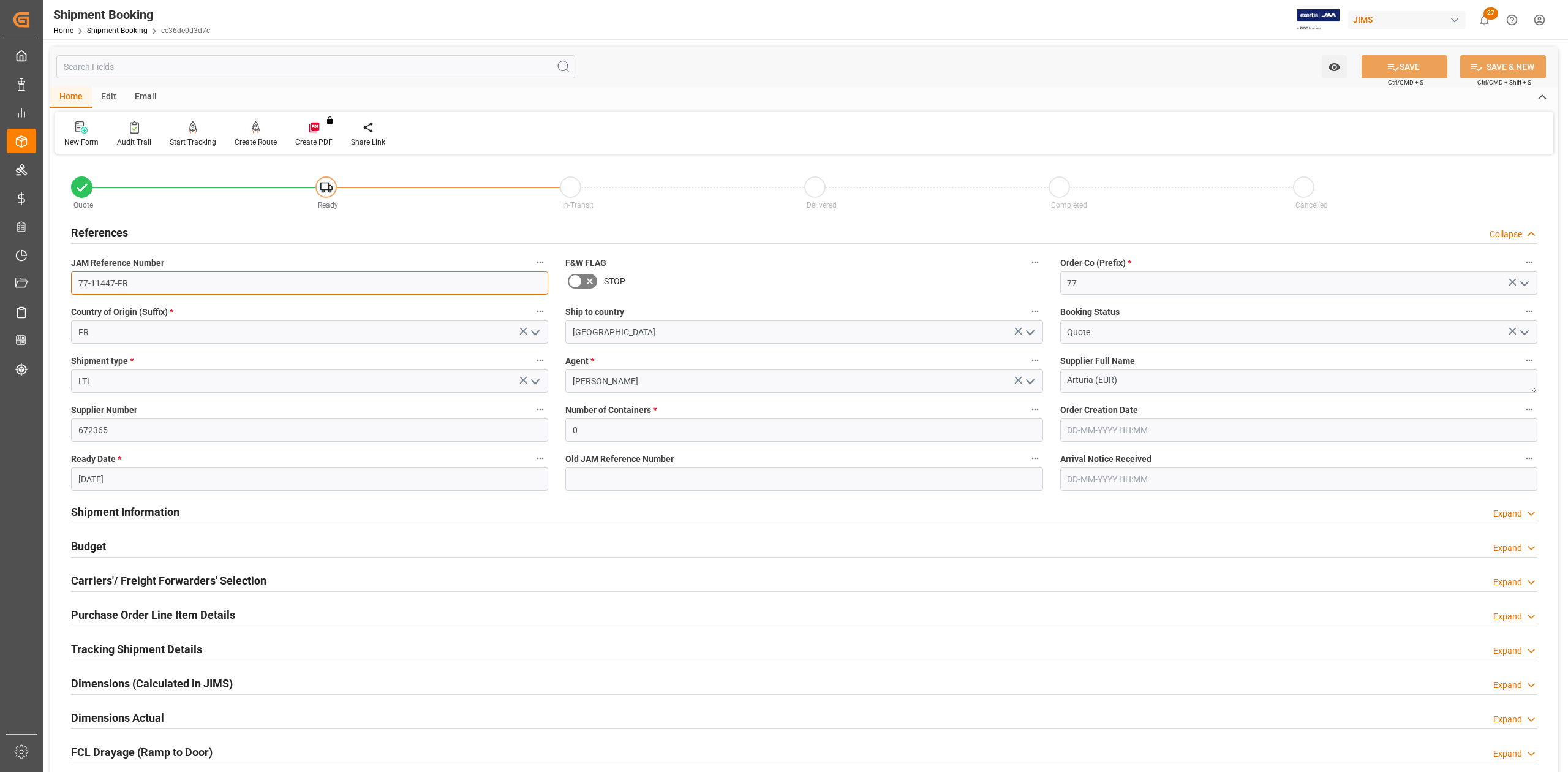
click at [145, 280] on input "77-11447-FR" at bounding box center [309, 283] width 477 height 23
click at [240, 137] on div "Create Route" at bounding box center [255, 142] width 42 height 11
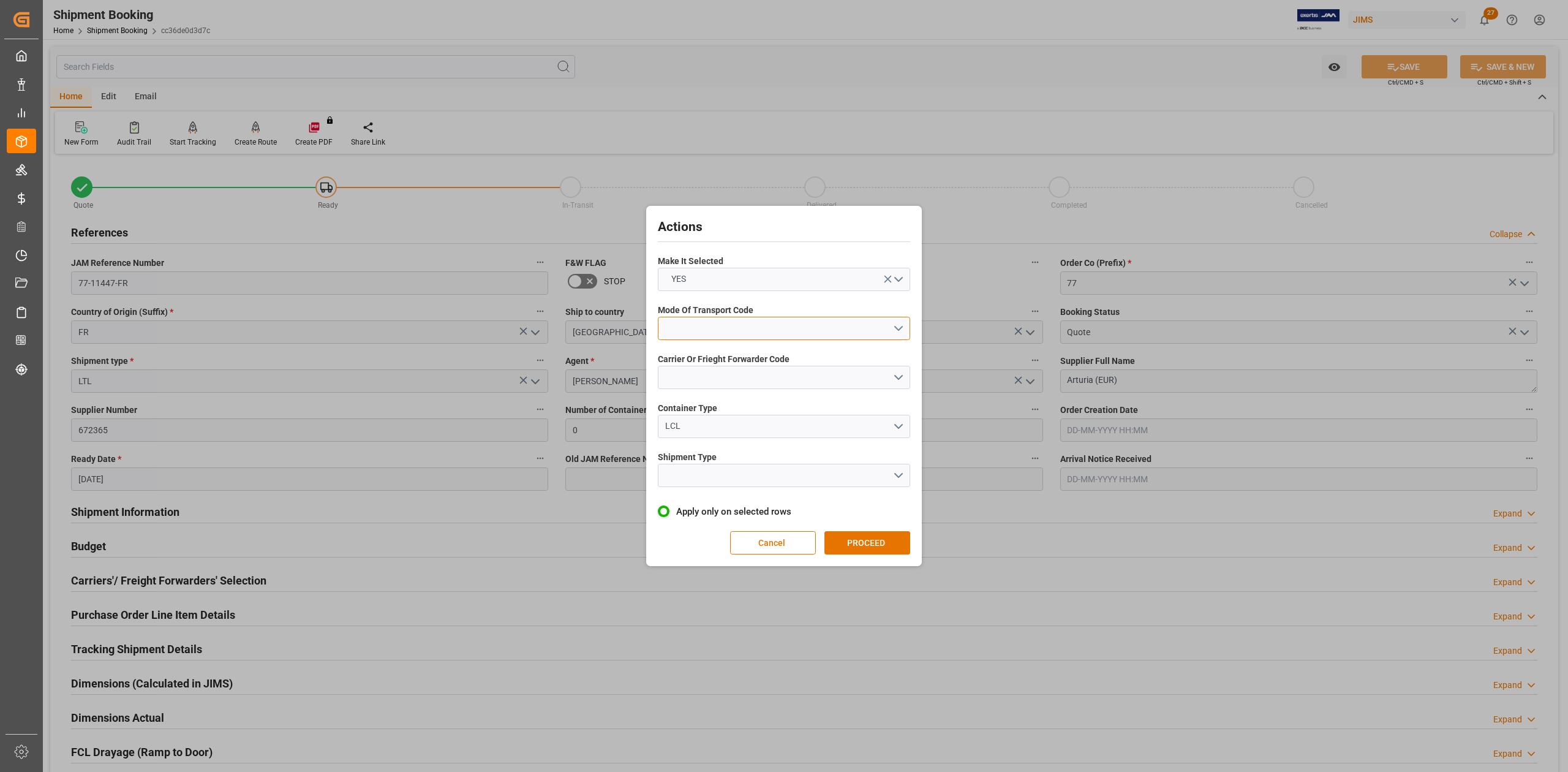
click at [738, 330] on button "open menu" at bounding box center [784, 328] width 253 height 23
click at [726, 353] on div "2- COURIER AIR" at bounding box center [784, 357] width 251 height 25
click at [730, 378] on button "open menu" at bounding box center [784, 376] width 253 height 23
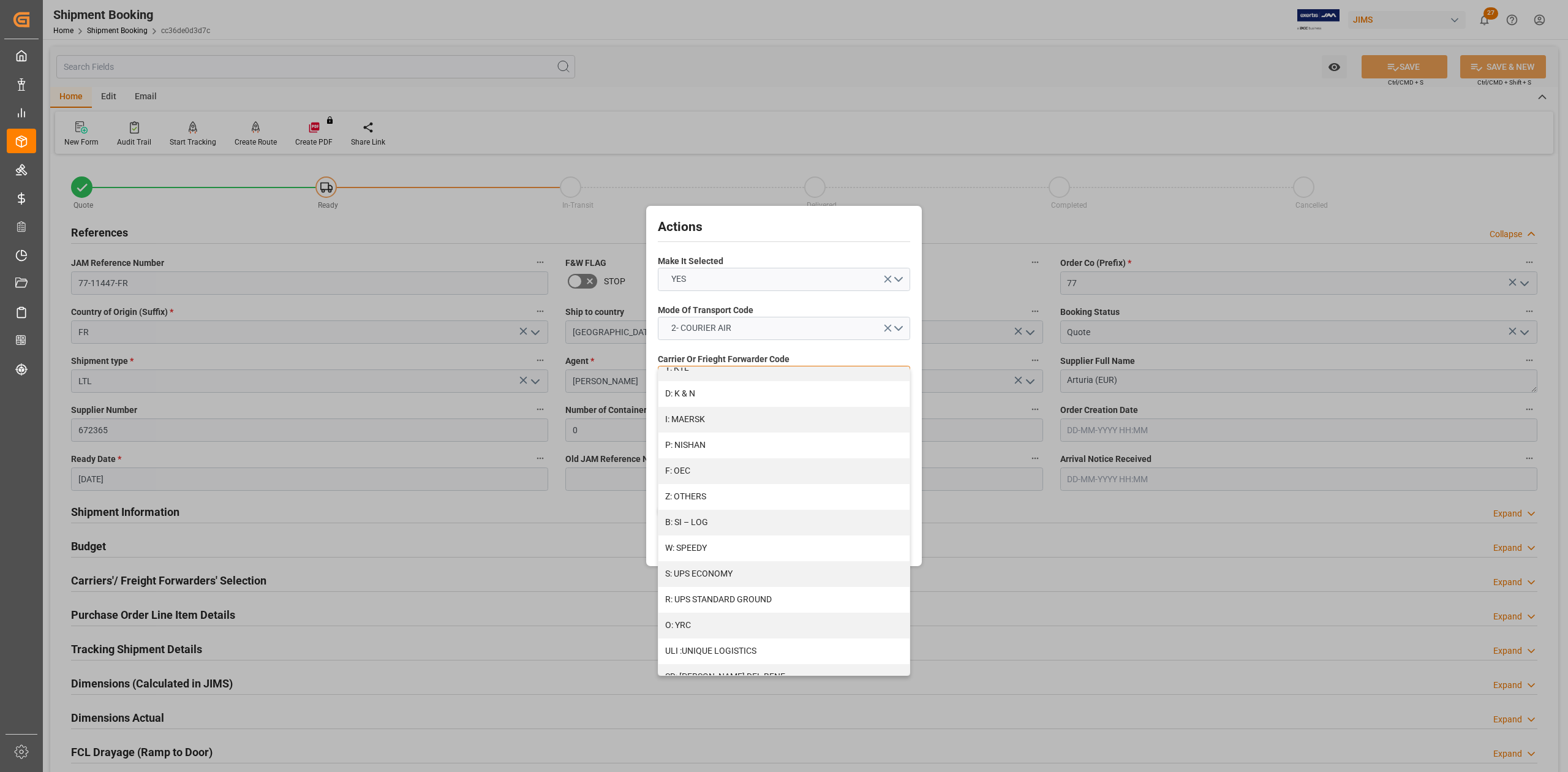
scroll to position [619, 0]
click at [727, 555] on div "S: UPS ECONOMY" at bounding box center [784, 559] width 251 height 25
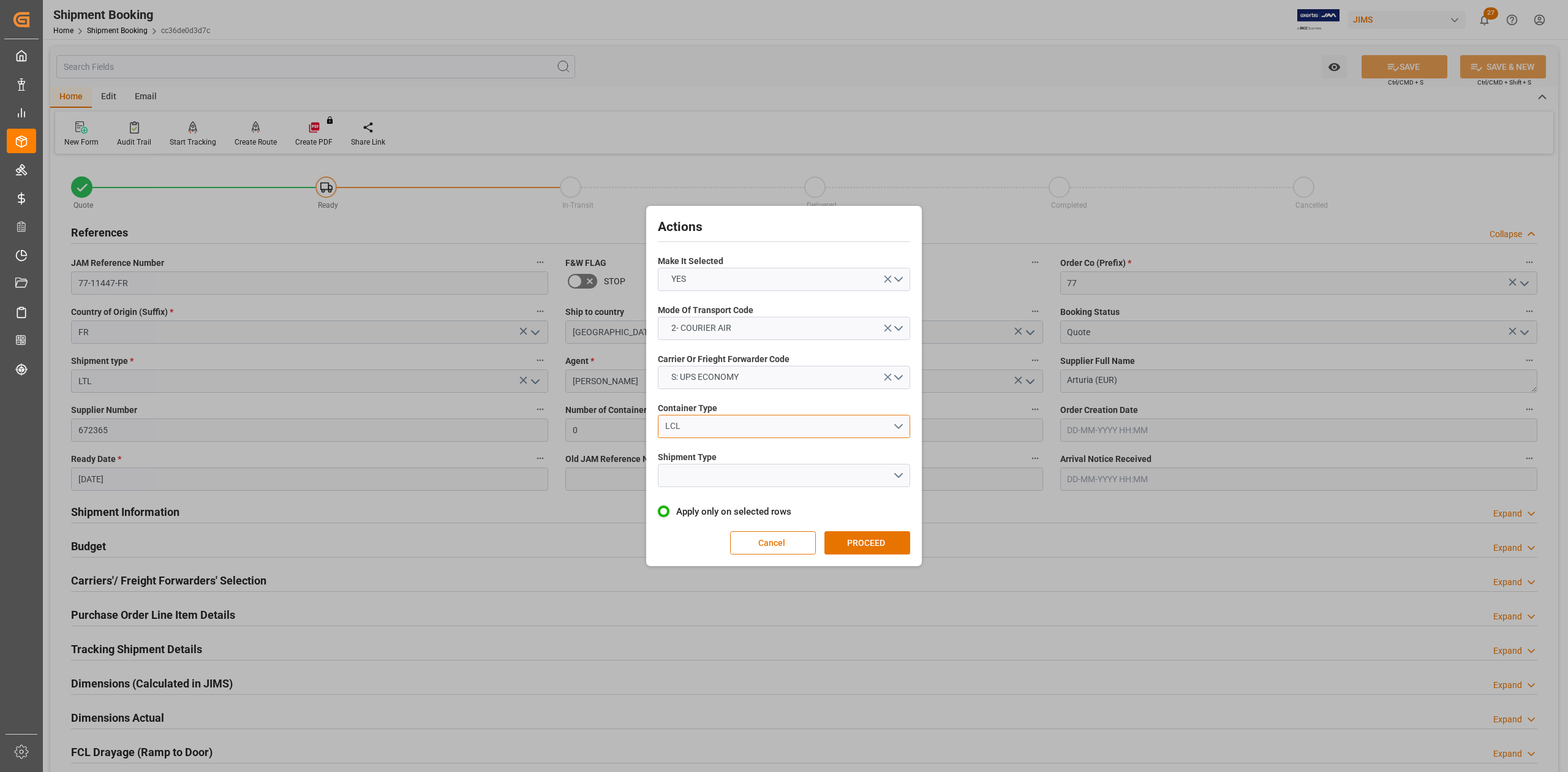
click at [705, 427] on div "LCL" at bounding box center [779, 426] width 228 height 13
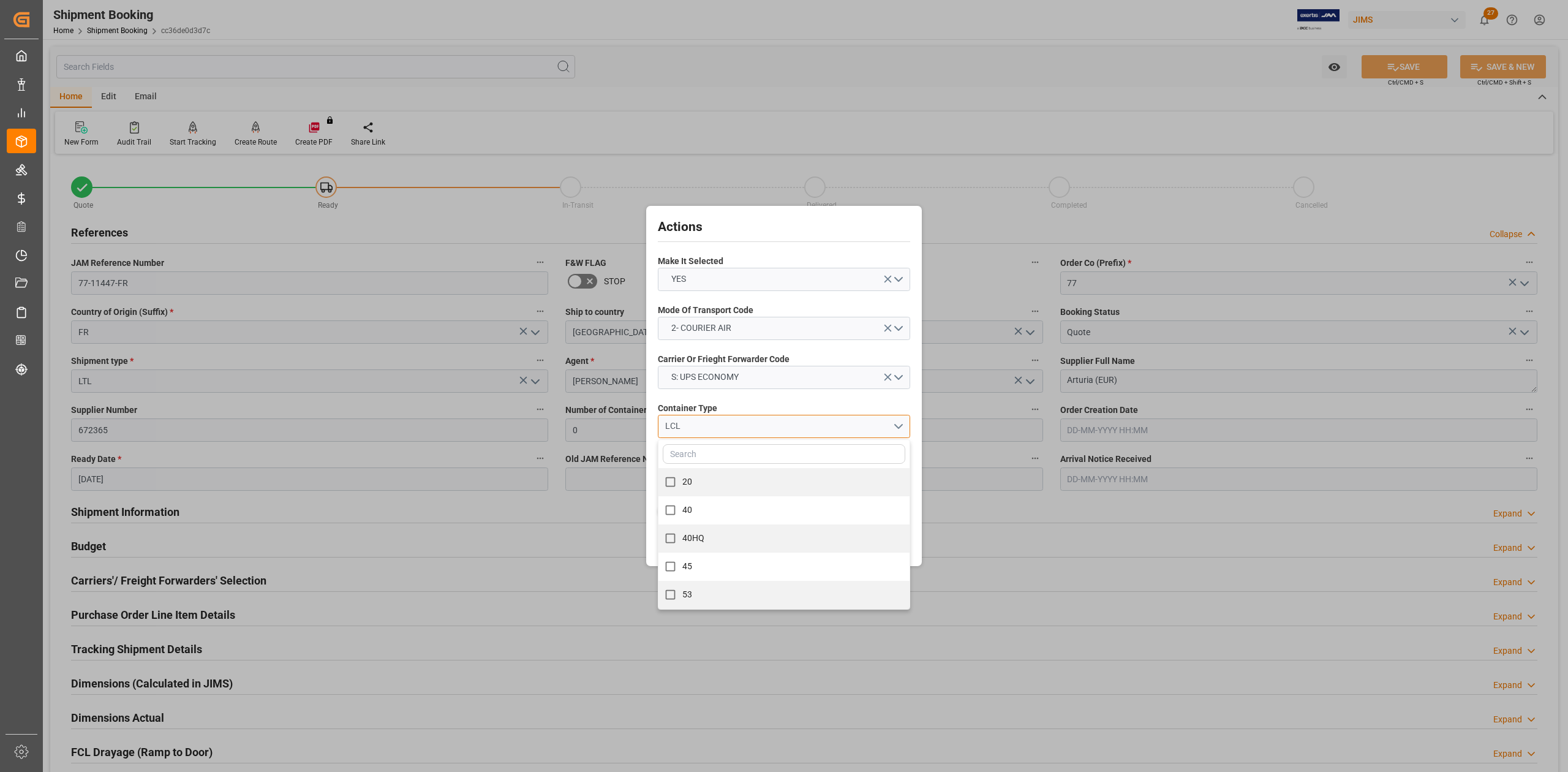
click at [705, 427] on div "LCL" at bounding box center [779, 426] width 228 height 13
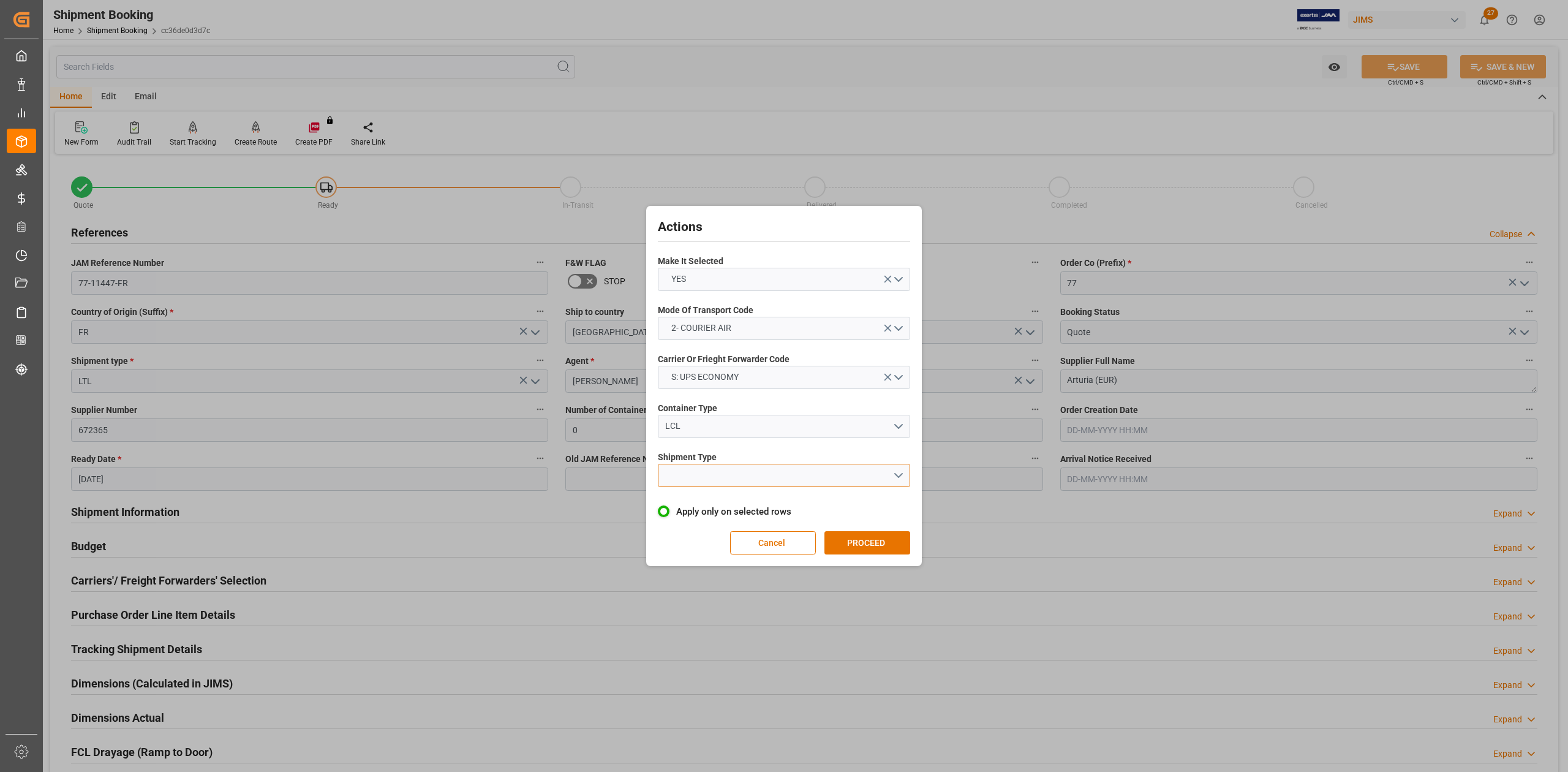
click at [702, 477] on button "open menu" at bounding box center [784, 475] width 253 height 23
click at [695, 477] on div "LTL" at bounding box center [784, 478] width 251 height 25
click at [871, 540] on button "PROCEED" at bounding box center [867, 542] width 86 height 23
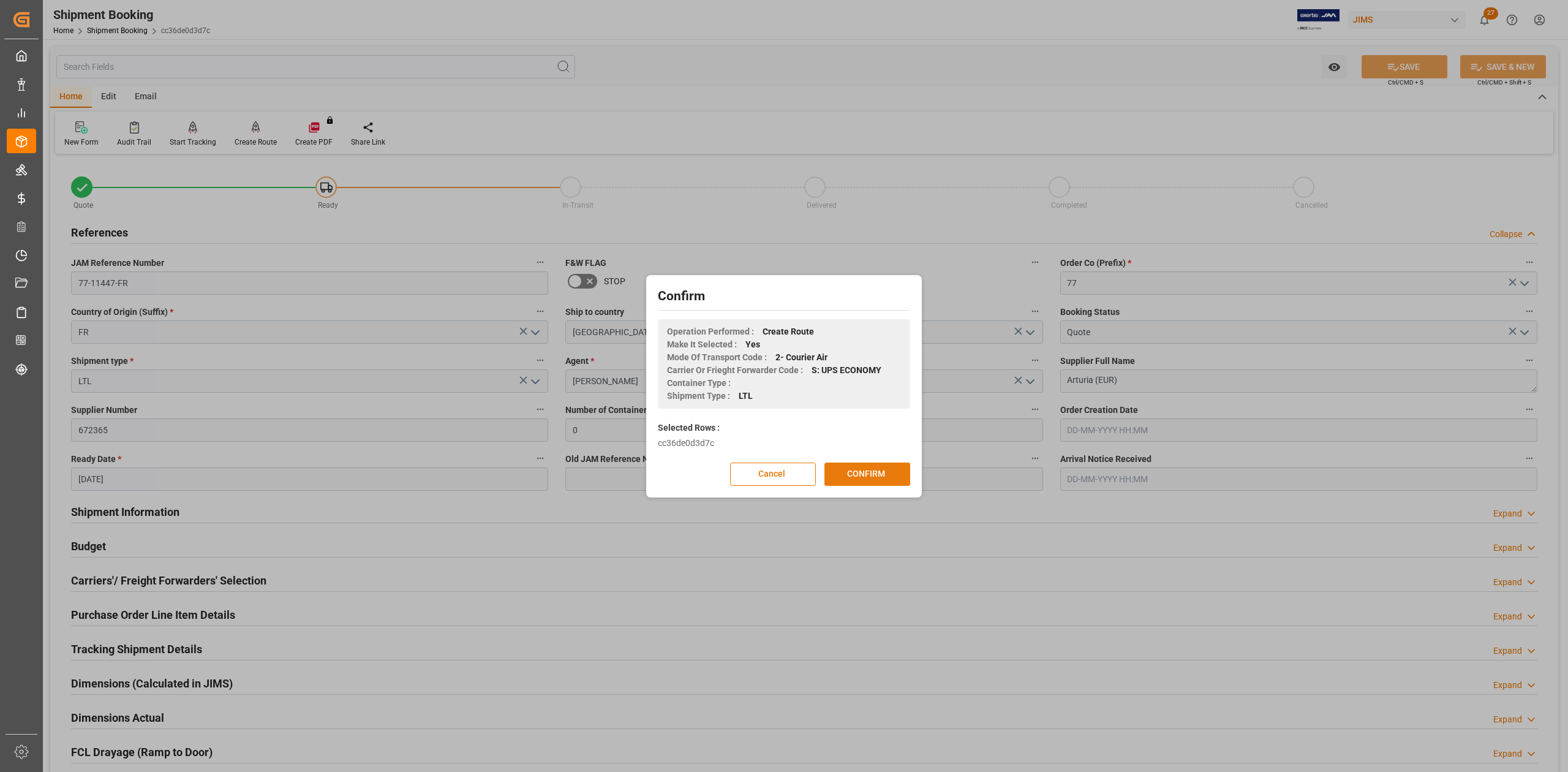
click at [869, 472] on button "CONFIRM" at bounding box center [867, 473] width 86 height 23
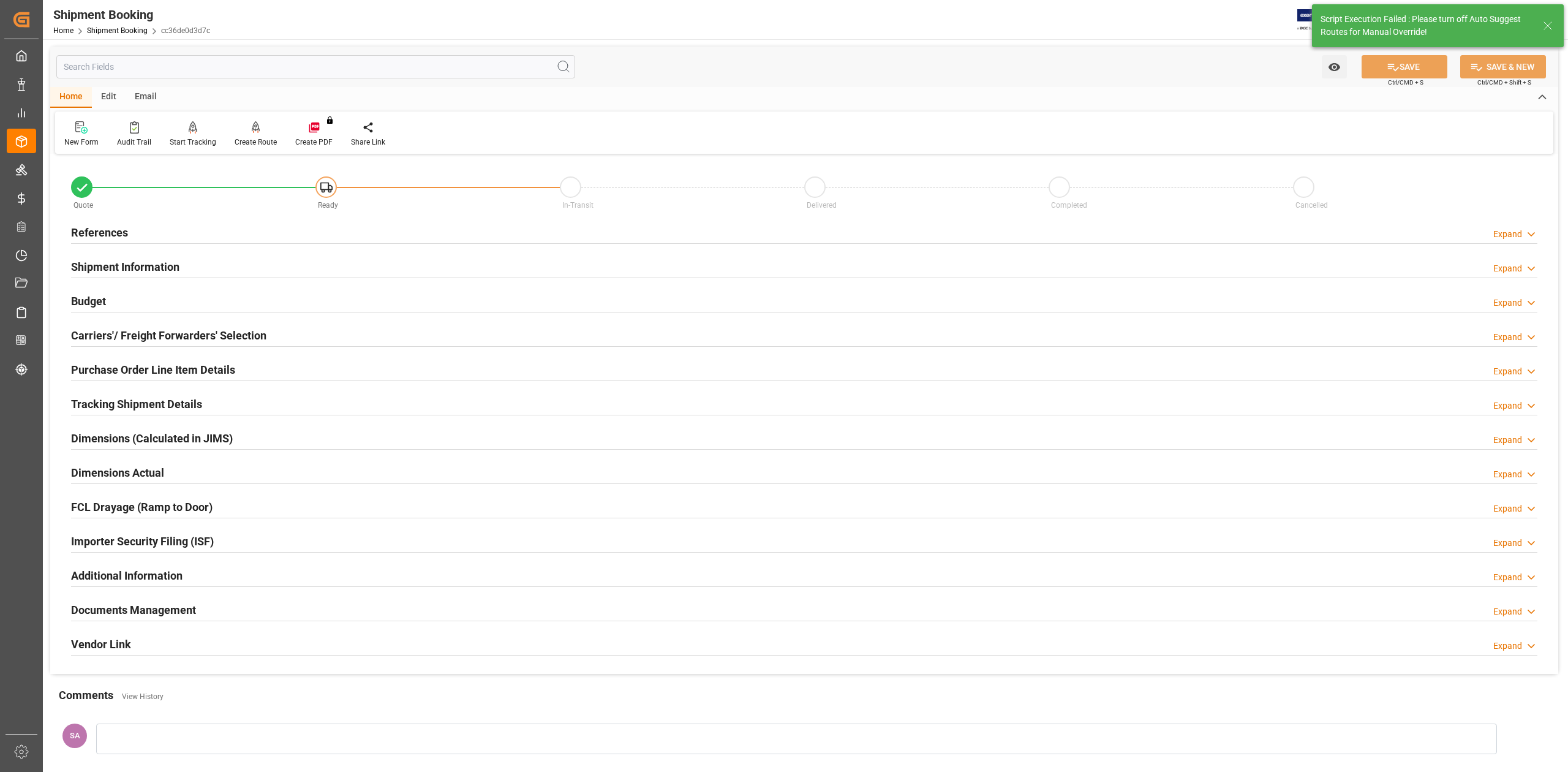
click at [133, 268] on h2 "Shipment Information" at bounding box center [125, 266] width 109 height 17
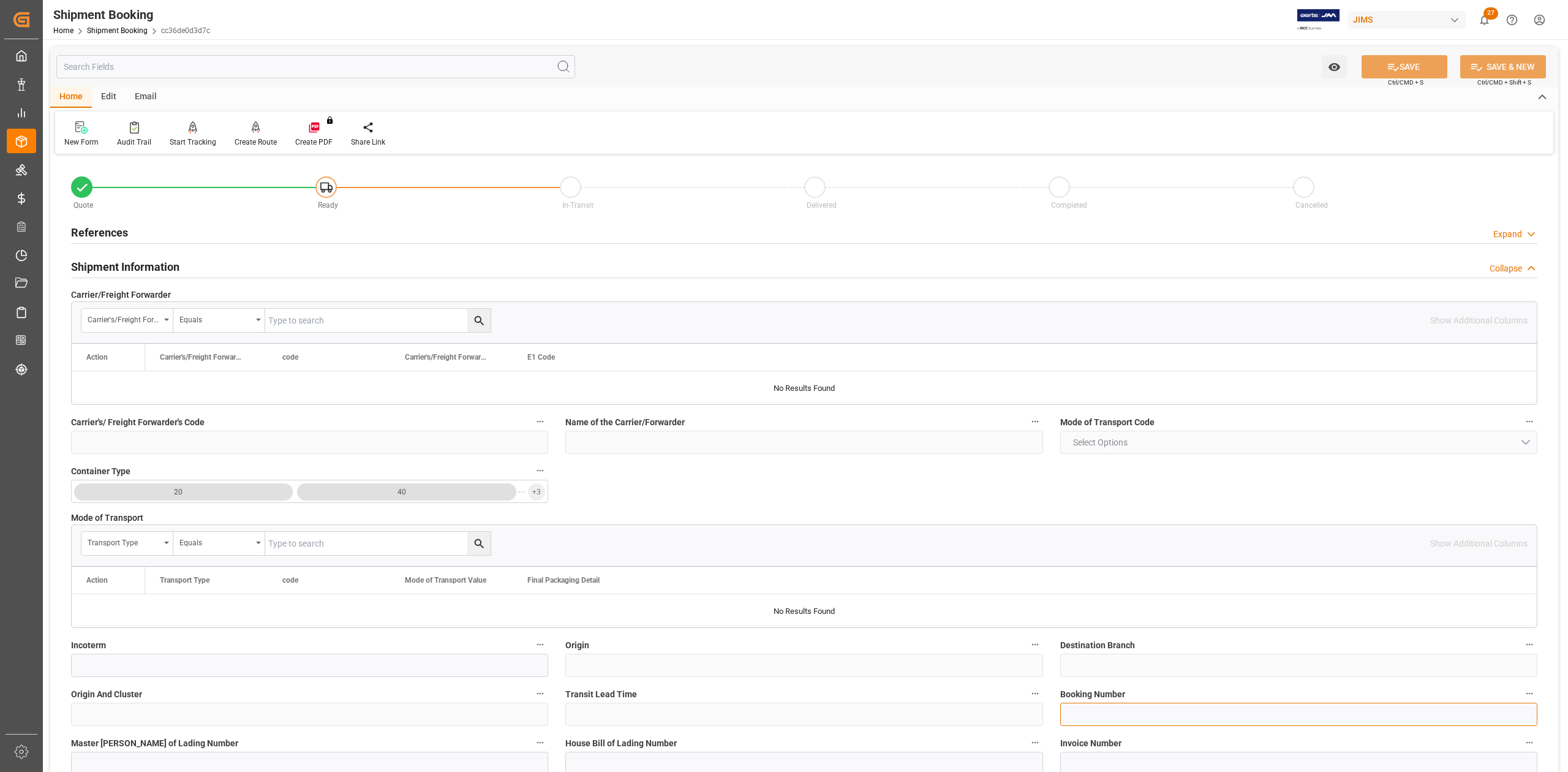
click at [1123, 708] on input at bounding box center [1299, 714] width 477 height 23
paste input "1Z79FW690495122191"
type input "1Z79FW690495122191"
click at [863, 762] on input at bounding box center [804, 762] width 477 height 23
paste input "1Z79FW690495122191"
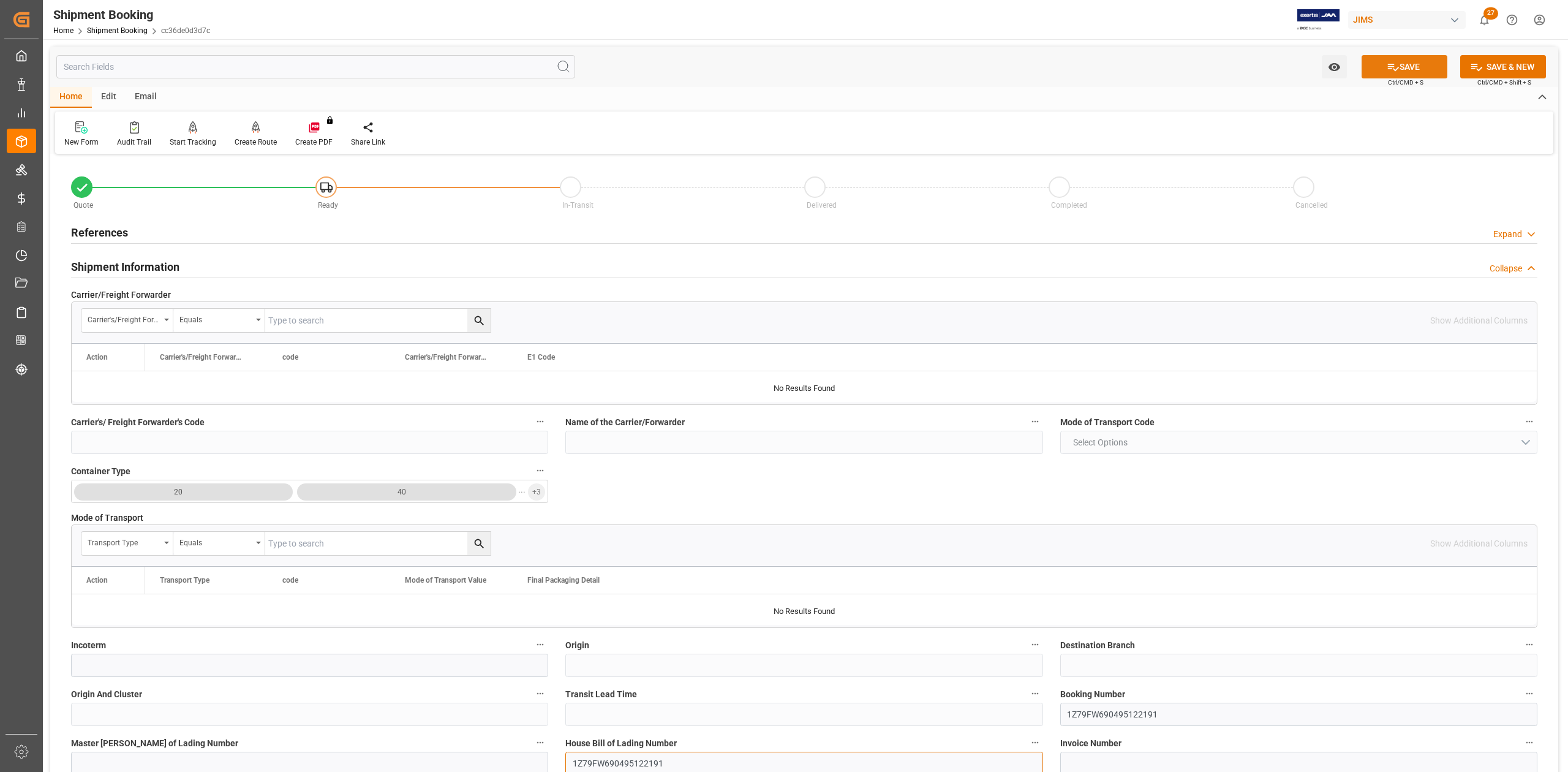
type input "1Z79FW690495122191"
click at [1388, 66] on icon at bounding box center [1394, 67] width 11 height 7
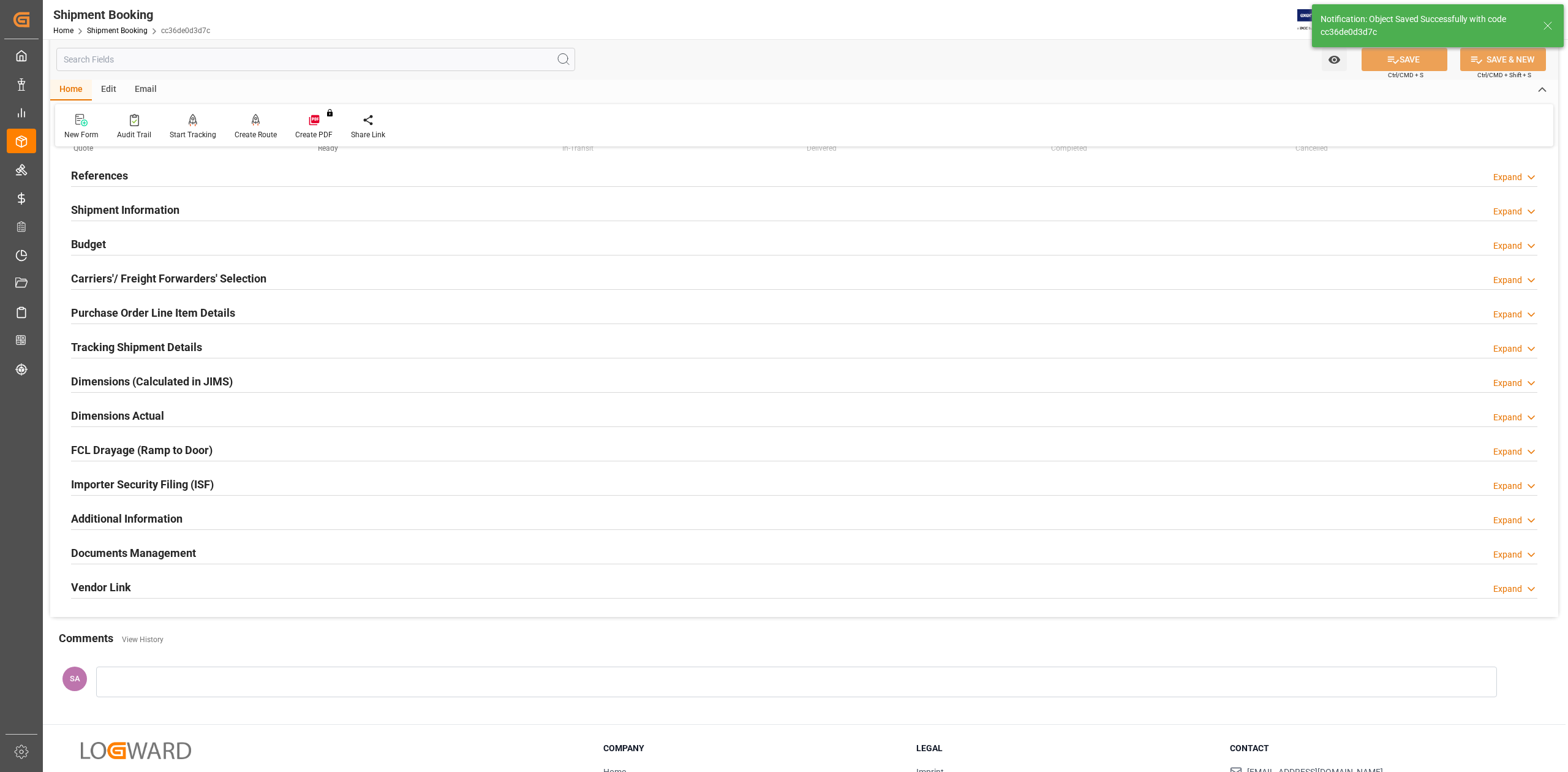
scroll to position [82, 0]
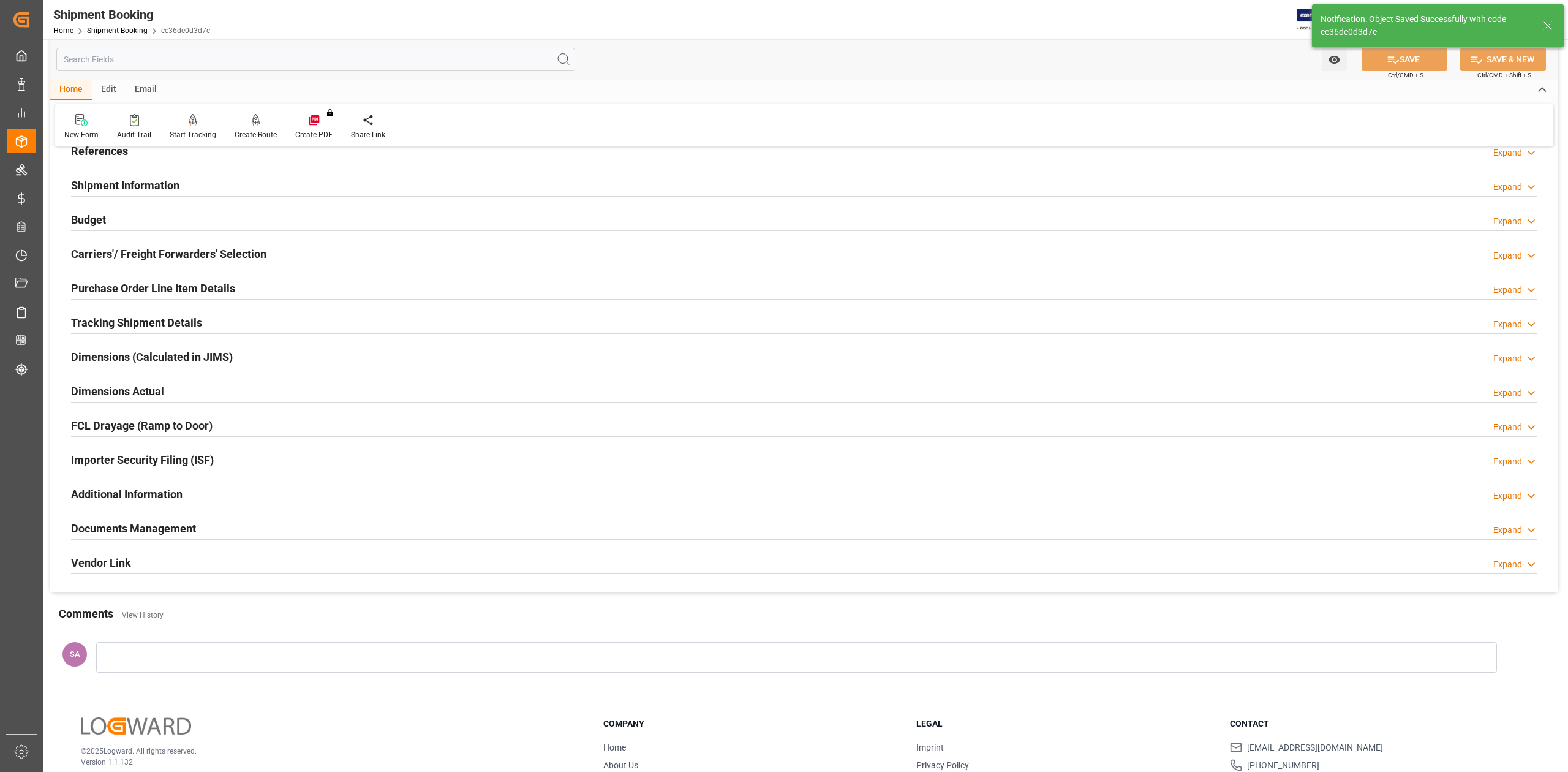
click at [160, 652] on div at bounding box center [797, 657] width 1401 height 31
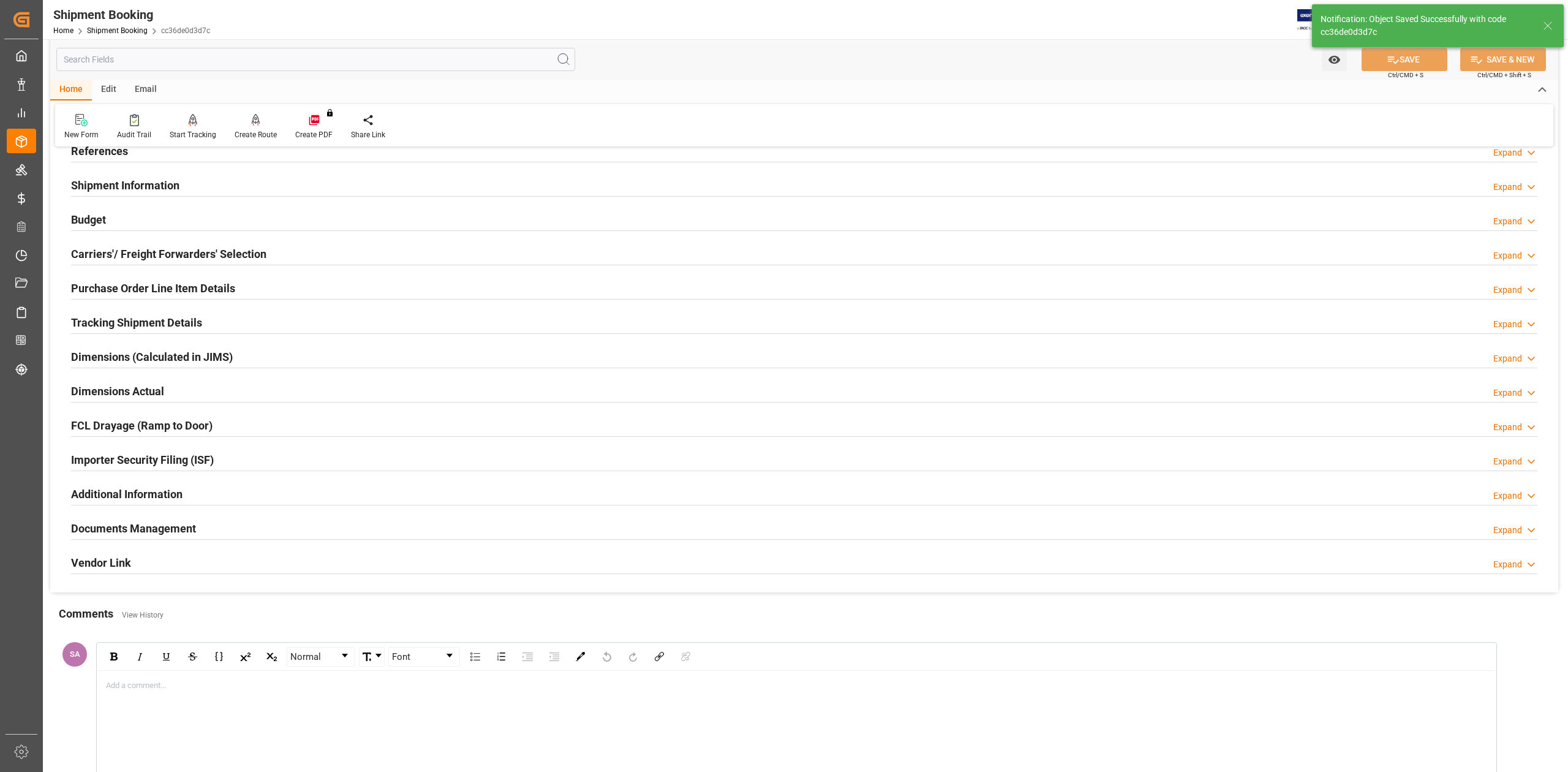
click at [156, 689] on div "rdw-editor" at bounding box center [797, 685] width 1381 height 12
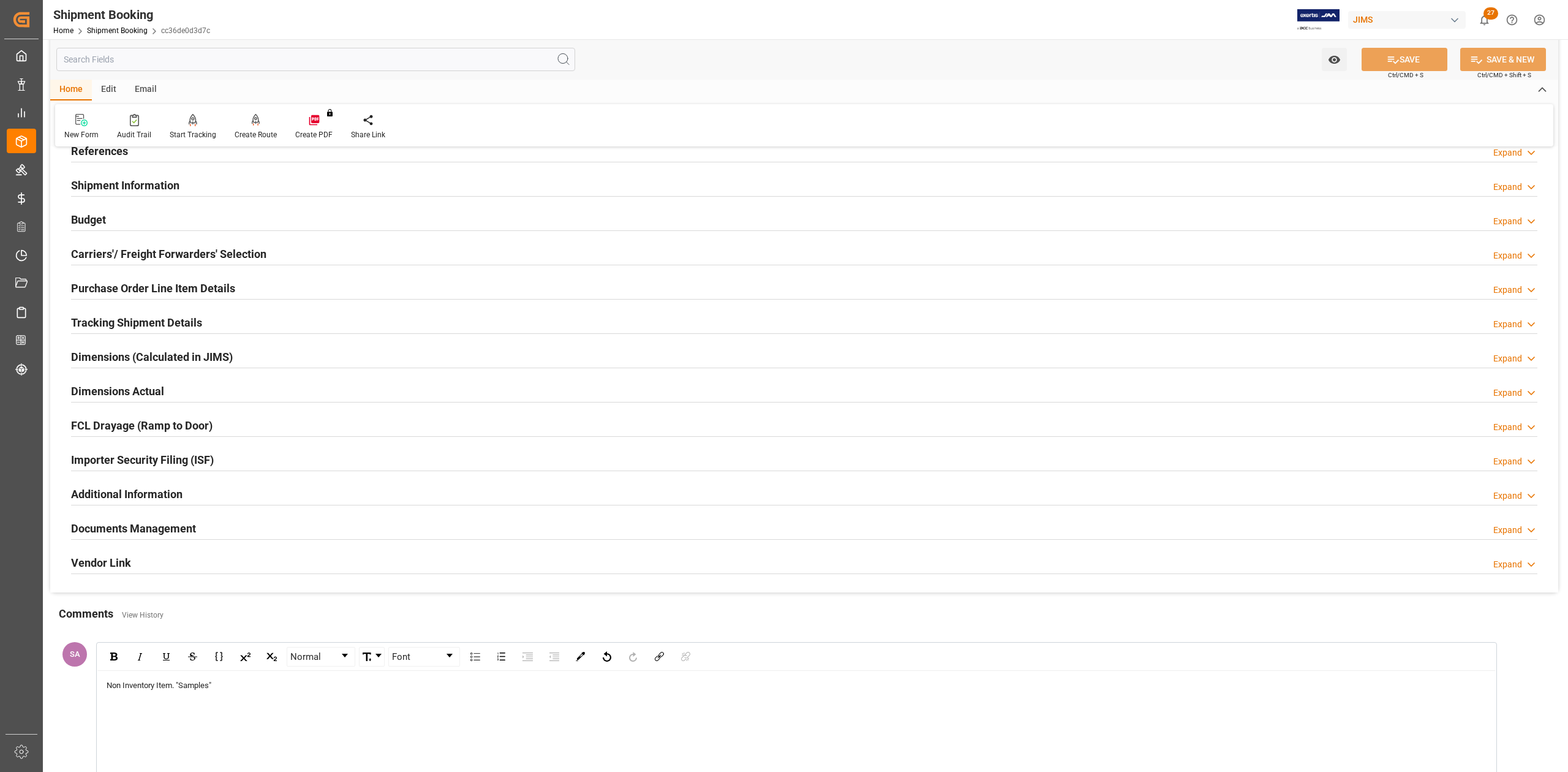
scroll to position [379, 0]
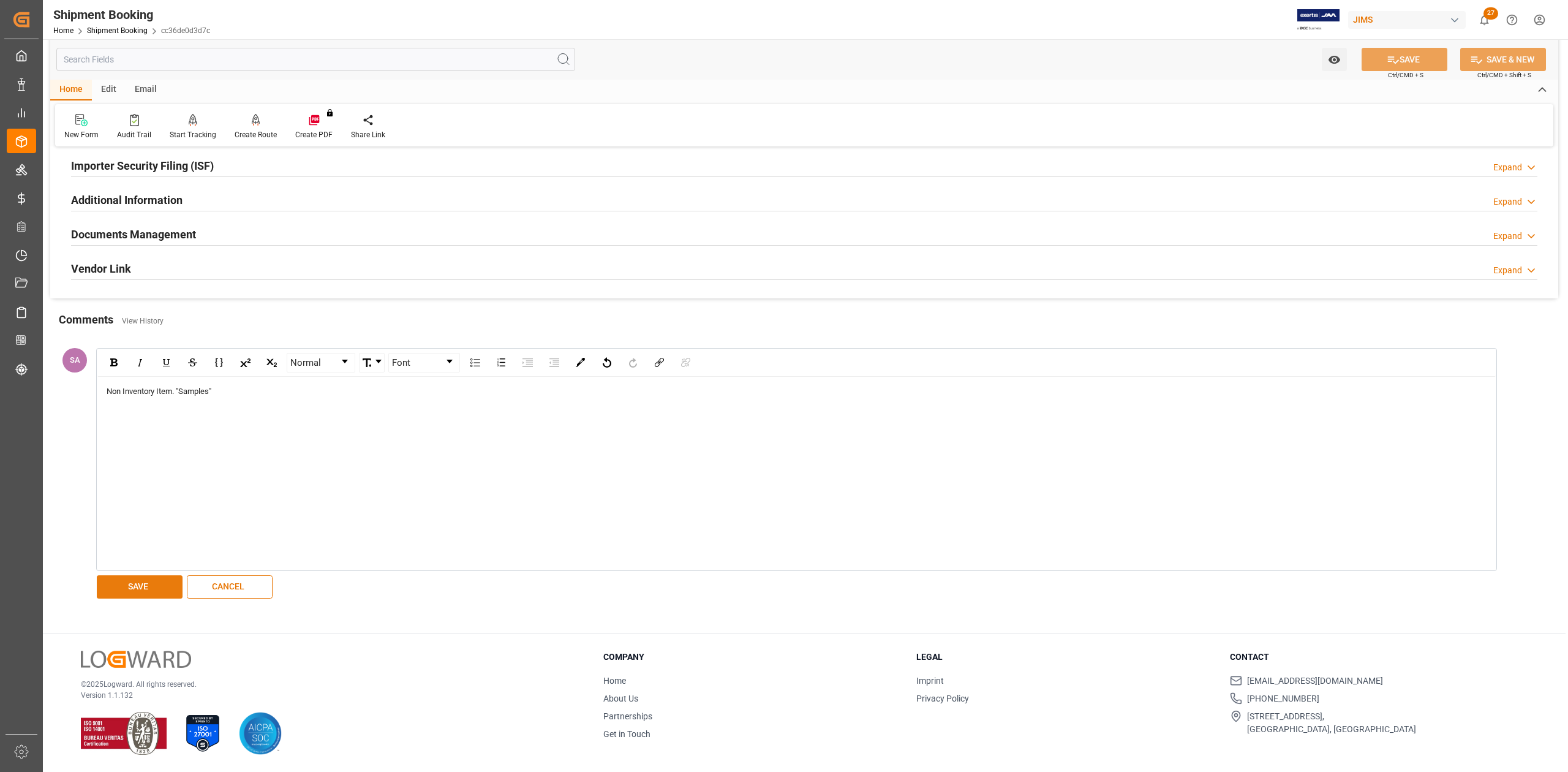
click at [143, 582] on button "SAVE" at bounding box center [140, 586] width 86 height 23
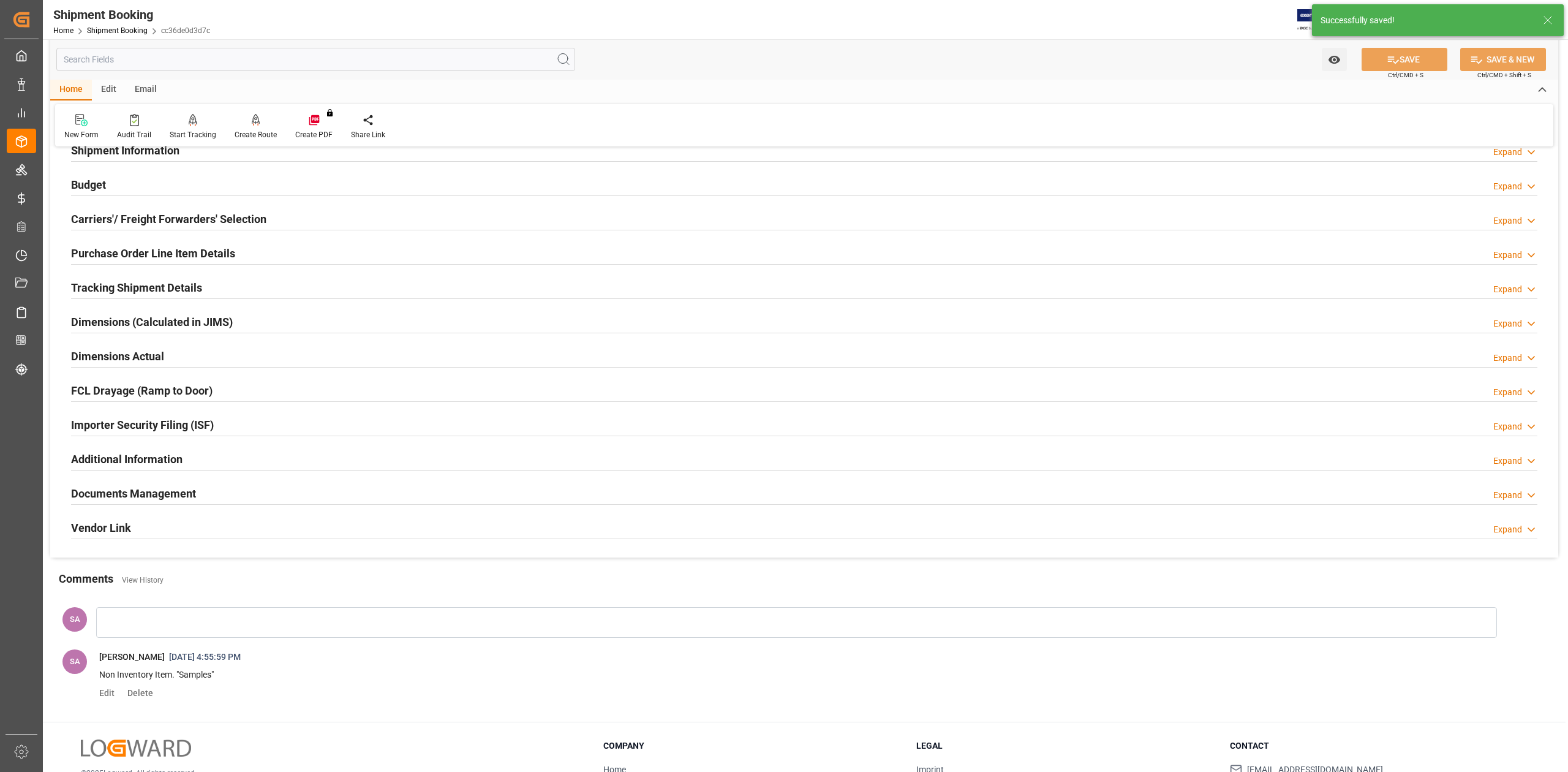
scroll to position [0, 0]
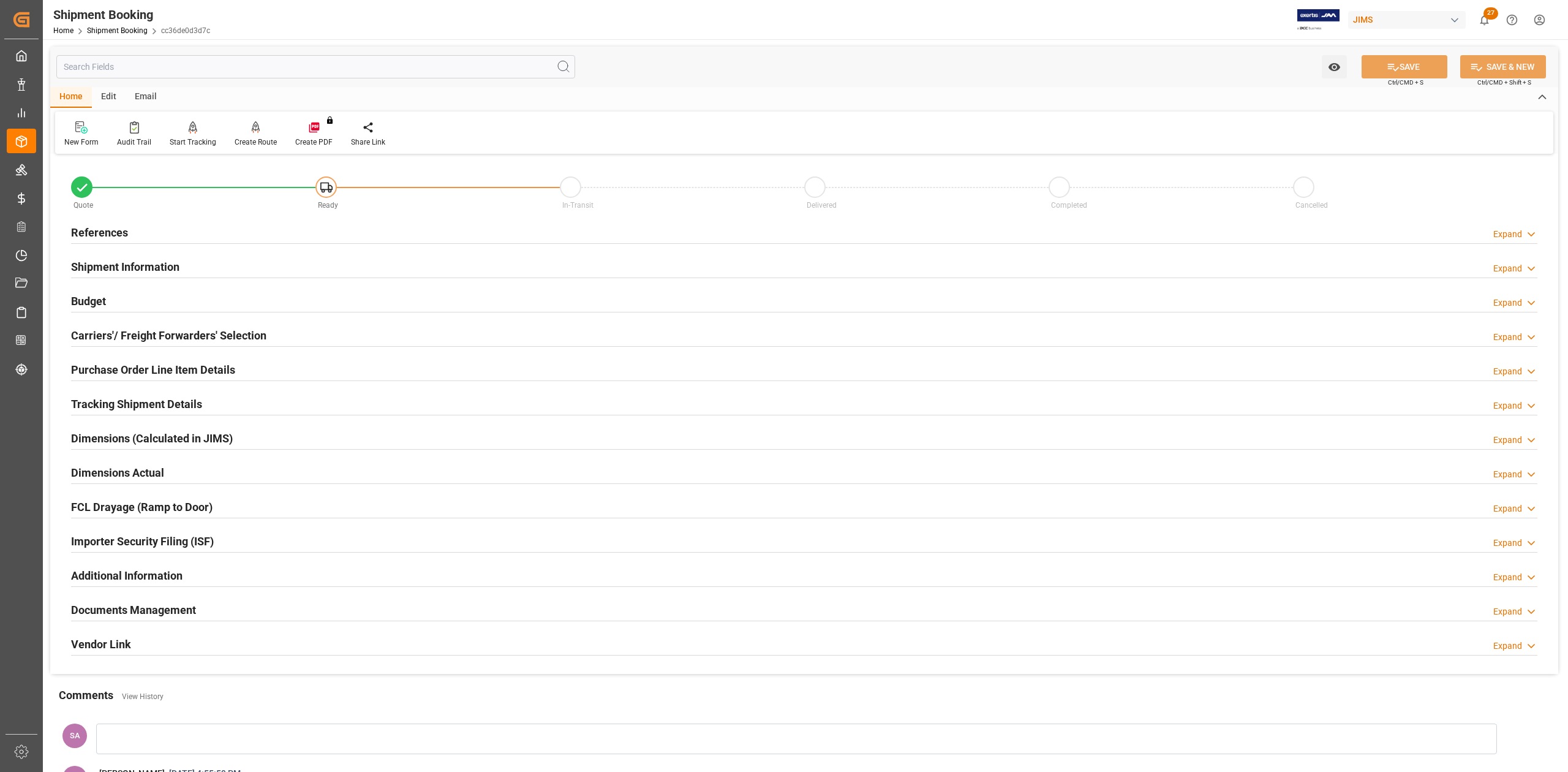
click at [238, 334] on h2 "Carriers'/ Freight Forwarders' Selection" at bounding box center [168, 335] width 195 height 17
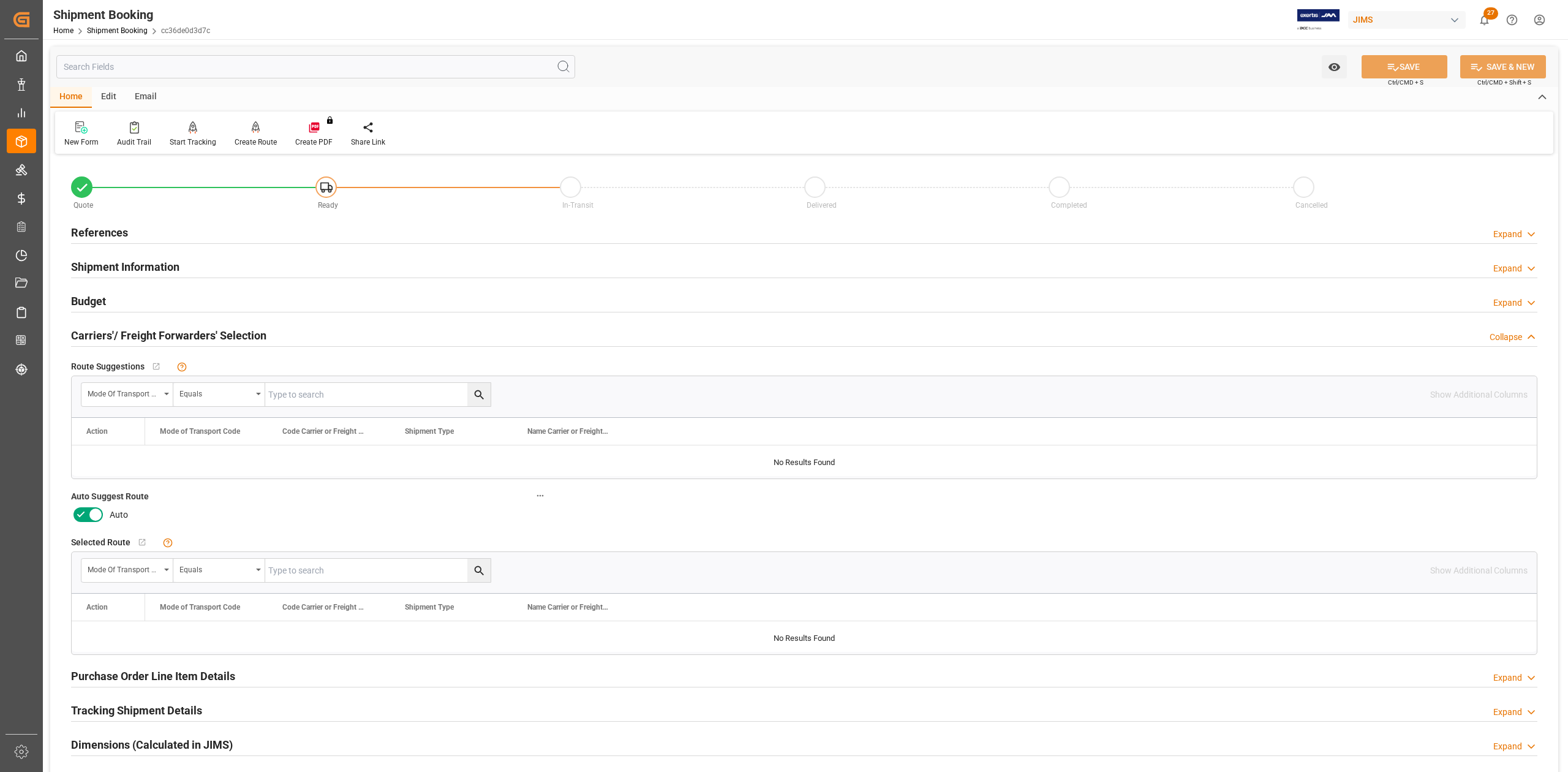
click at [91, 506] on label at bounding box center [87, 514] width 34 height 20
click at [0, 0] on input "checkbox" at bounding box center [0, 0] width 0 height 0
click at [1435, 71] on button "SAVE" at bounding box center [1404, 66] width 86 height 23
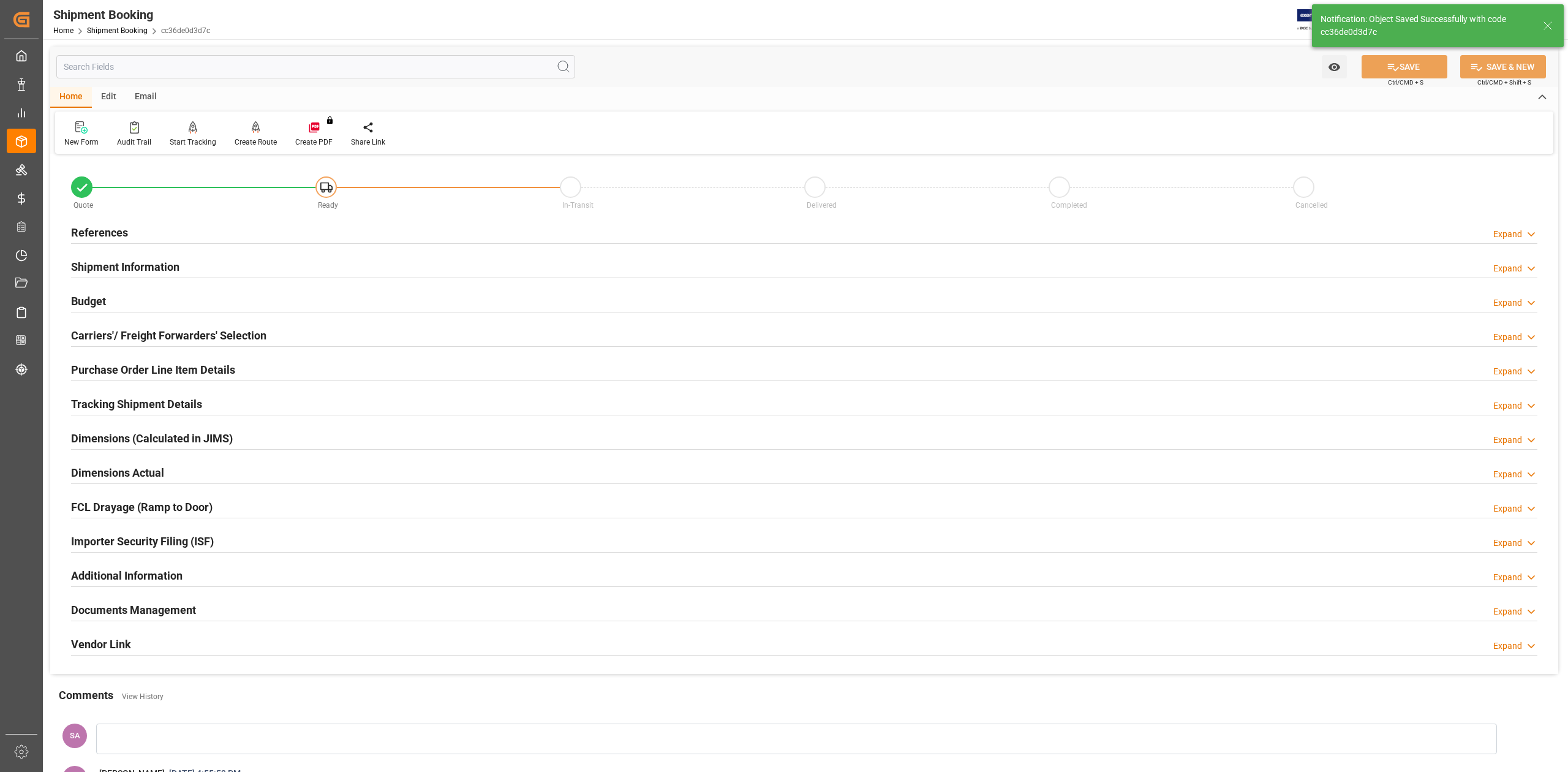
click at [91, 302] on h2 "Budget" at bounding box center [88, 301] width 35 height 17
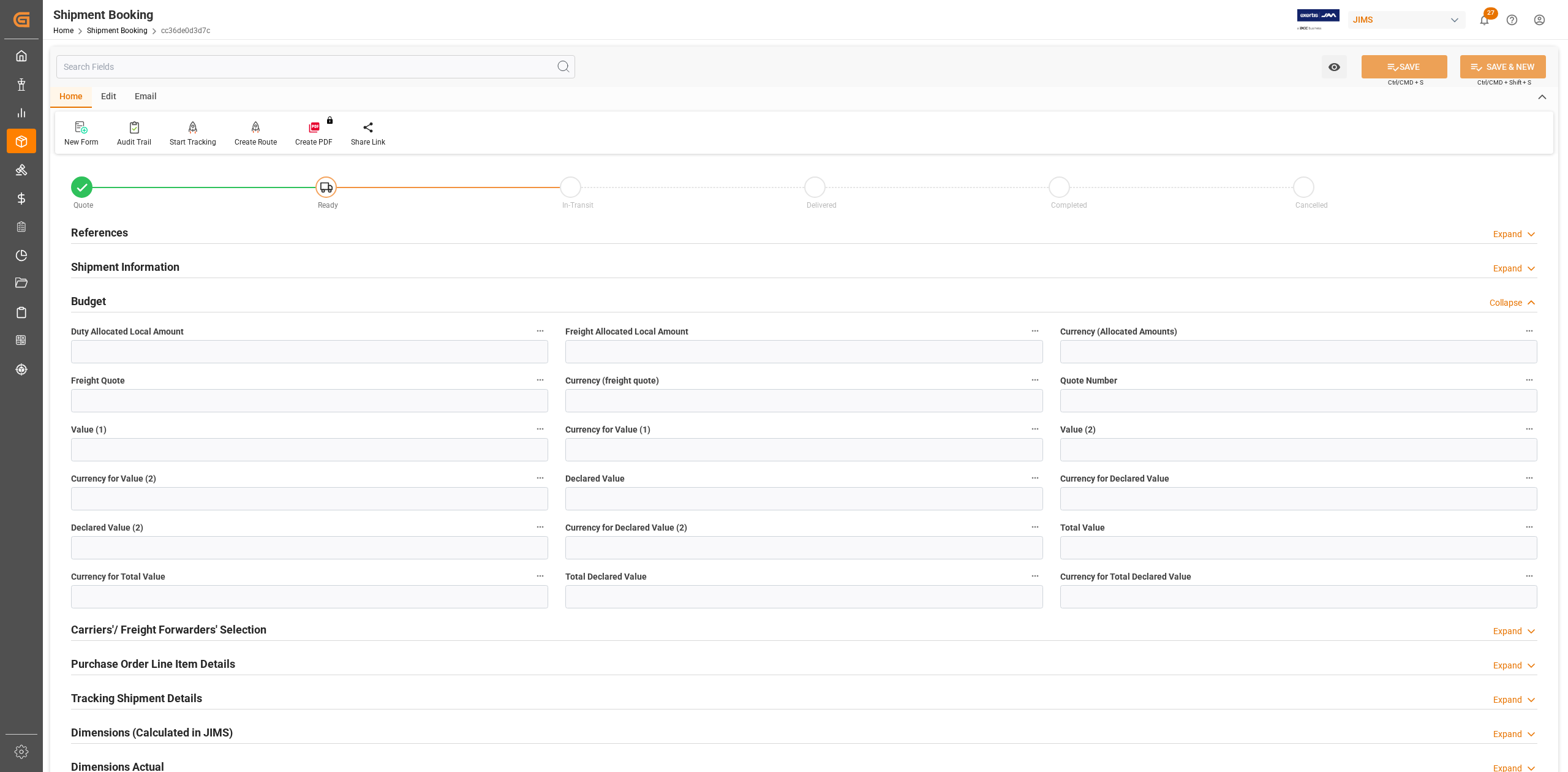
click at [91, 302] on h2 "Budget" at bounding box center [88, 301] width 35 height 17
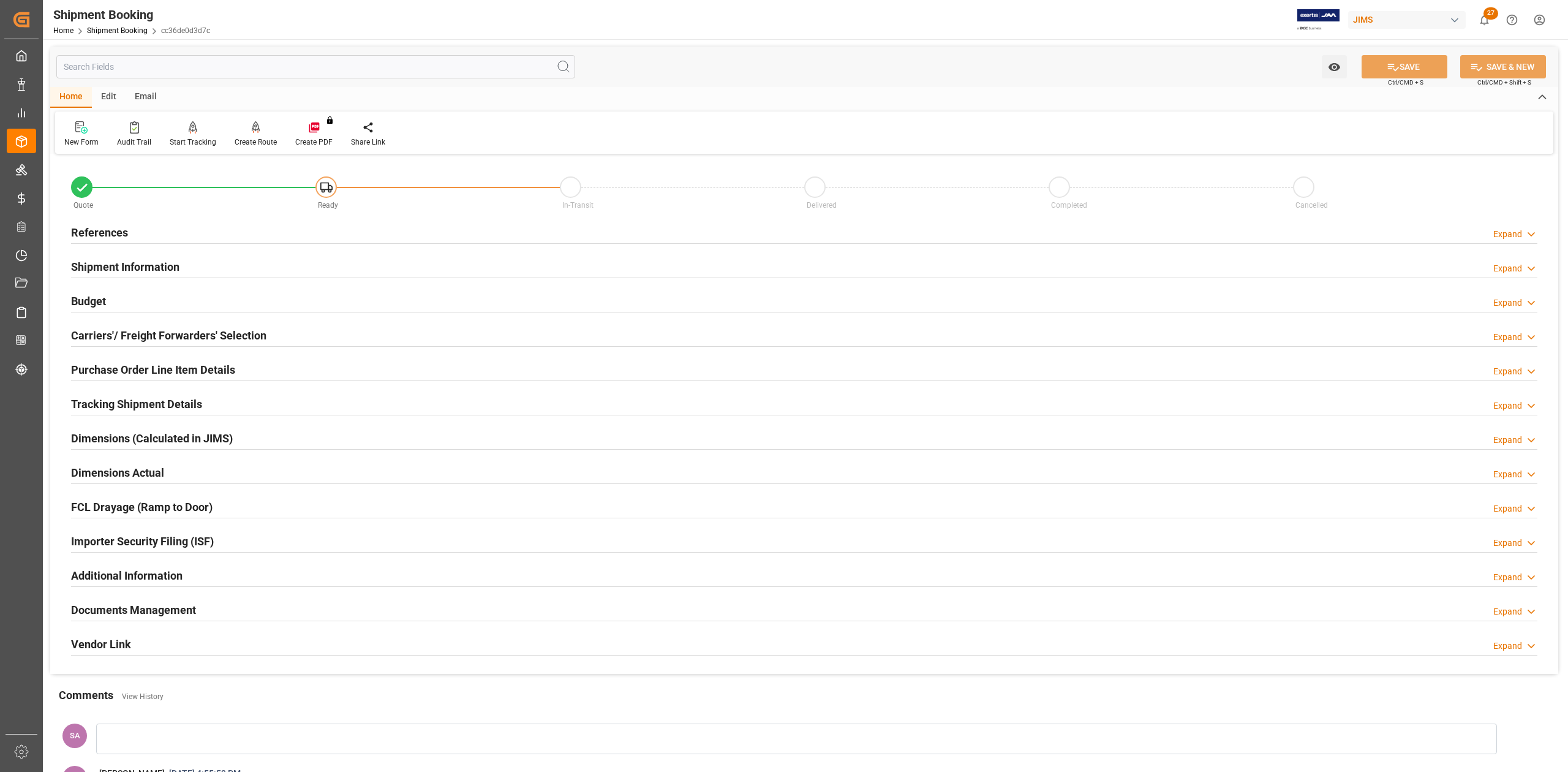
click at [156, 405] on h2 "Tracking Shipment Details" at bounding box center [136, 403] width 131 height 17
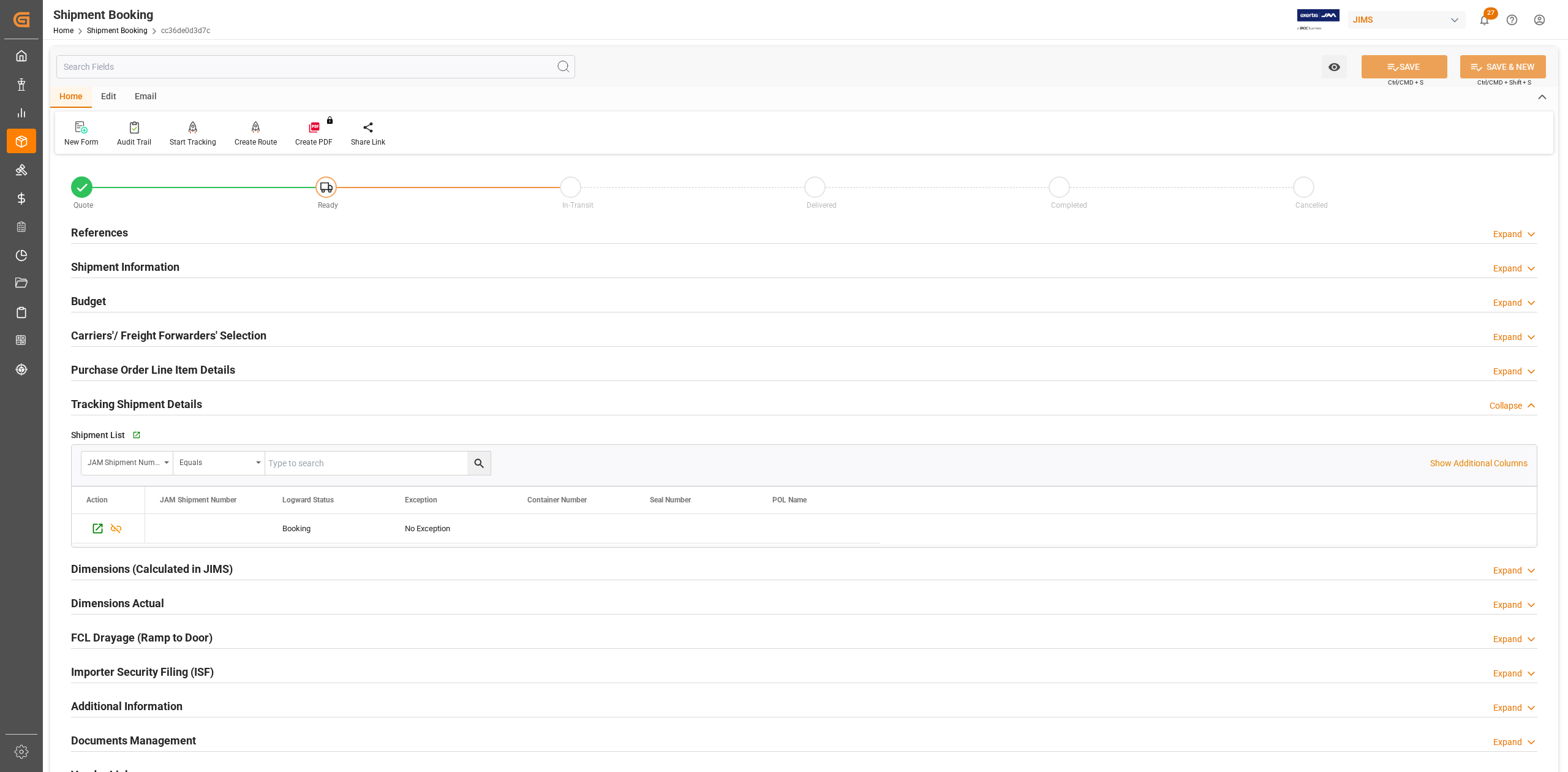
click at [156, 405] on h2 "Tracking Shipment Details" at bounding box center [136, 403] width 131 height 17
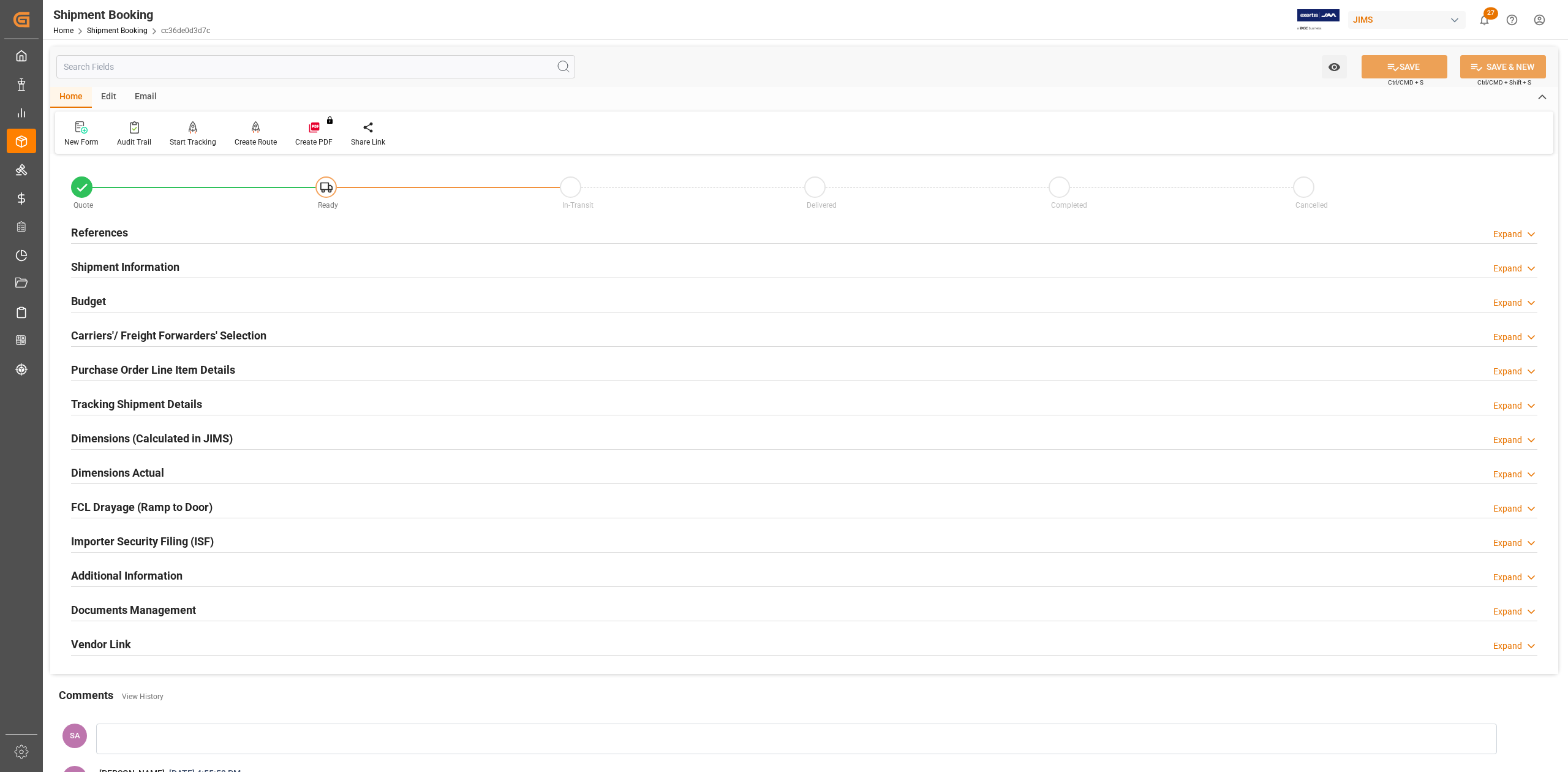
click at [156, 405] on h2 "Tracking Shipment Details" at bounding box center [136, 403] width 131 height 17
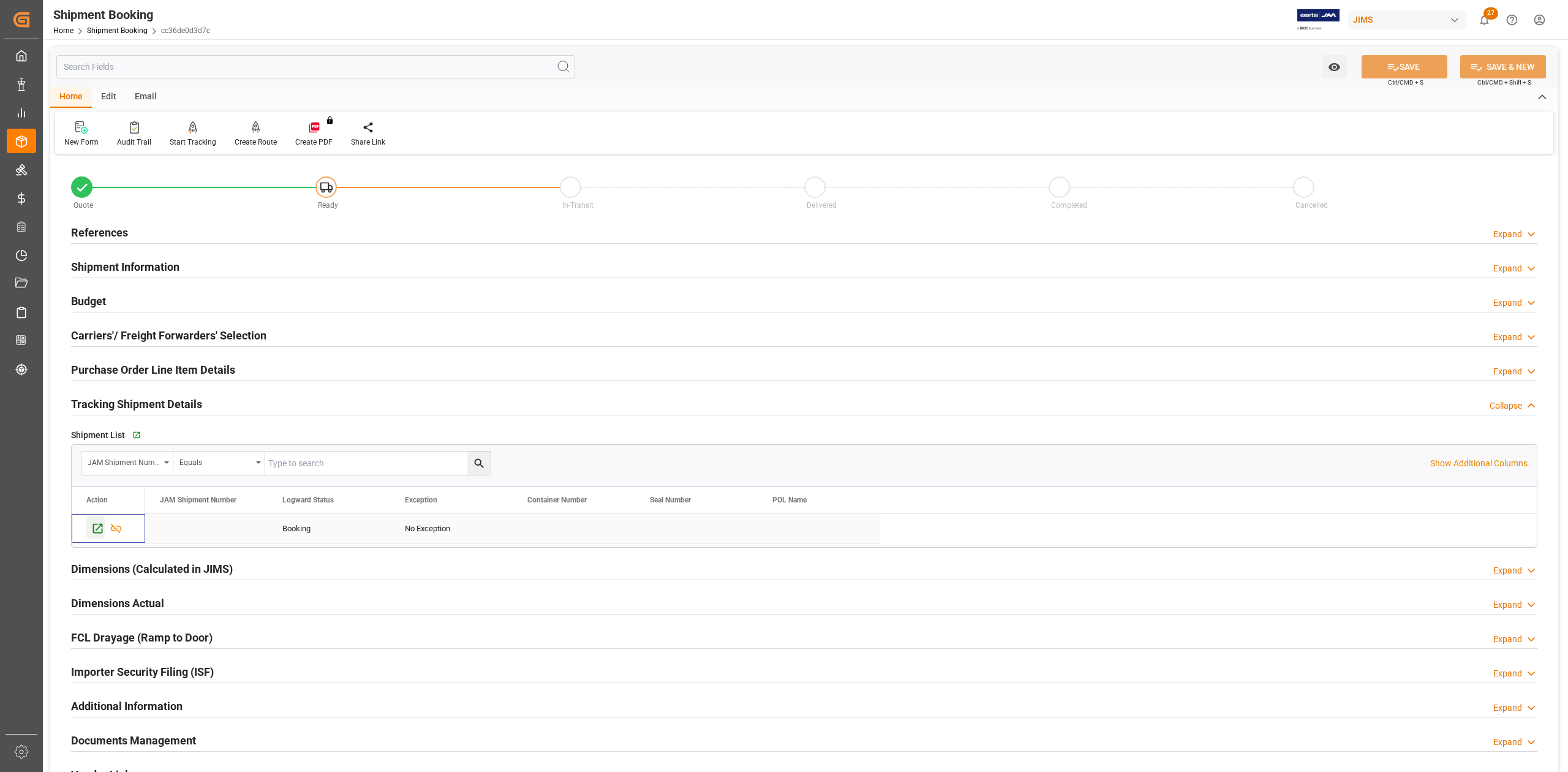
click at [97, 530] on icon "Press SPACE to select this row." at bounding box center [98, 528] width 13 height 13
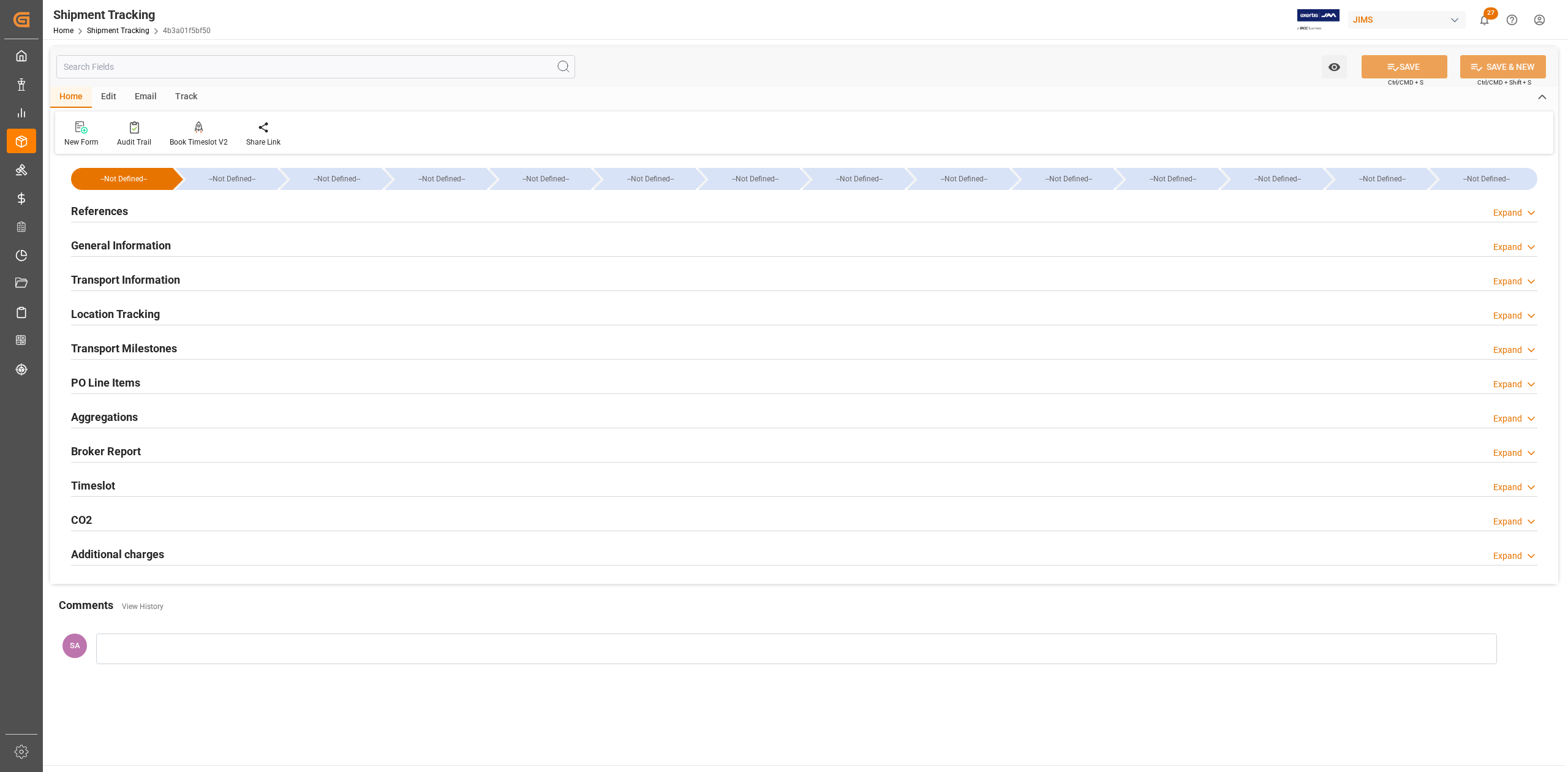
click at [131, 349] on h2 "Transport Milestones" at bounding box center [123, 348] width 106 height 17
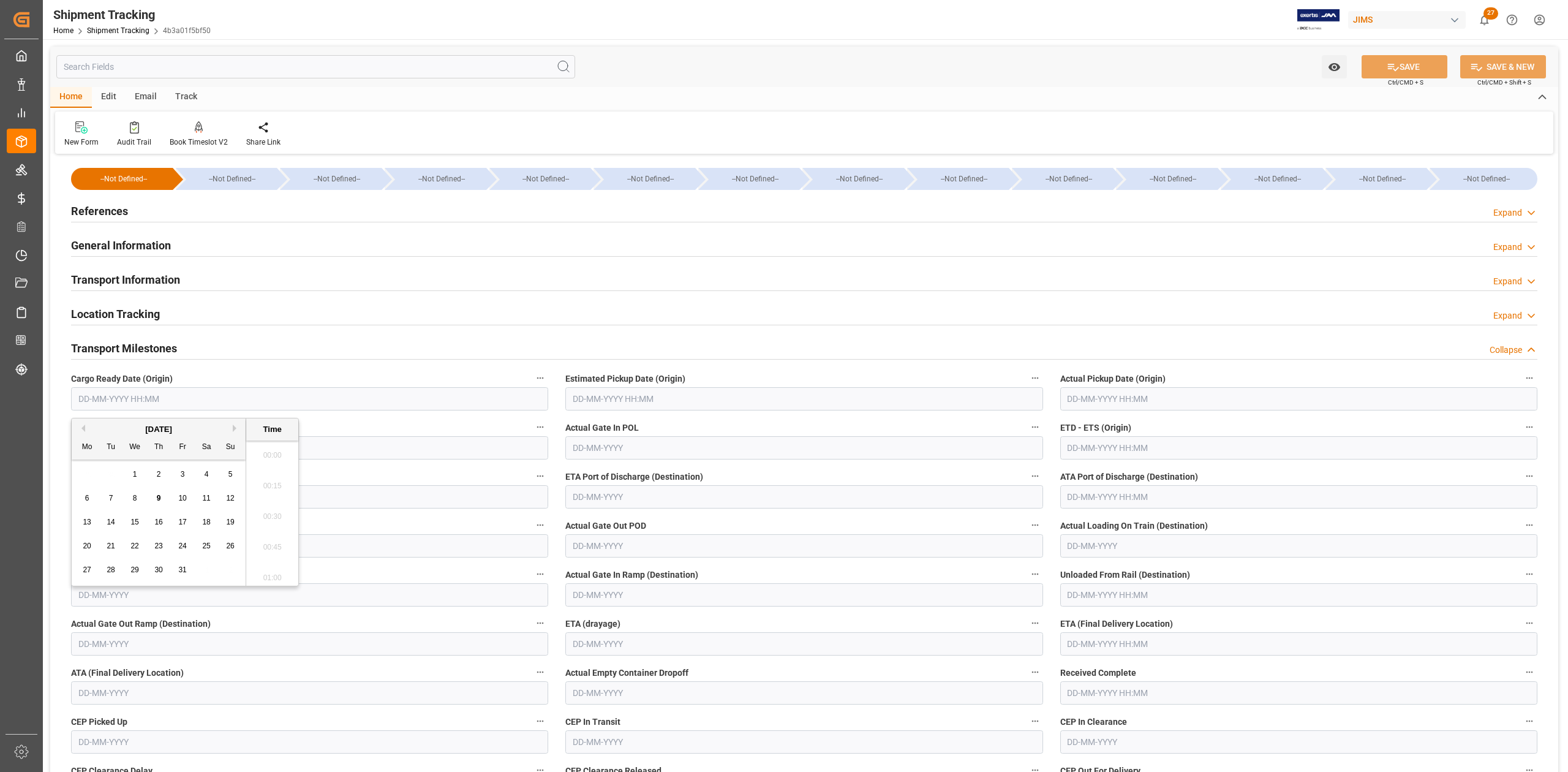
click at [160, 396] on input "text" at bounding box center [309, 398] width 477 height 23
type input "0"
click at [165, 398] on input "[DATE]" at bounding box center [309, 398] width 477 height 23
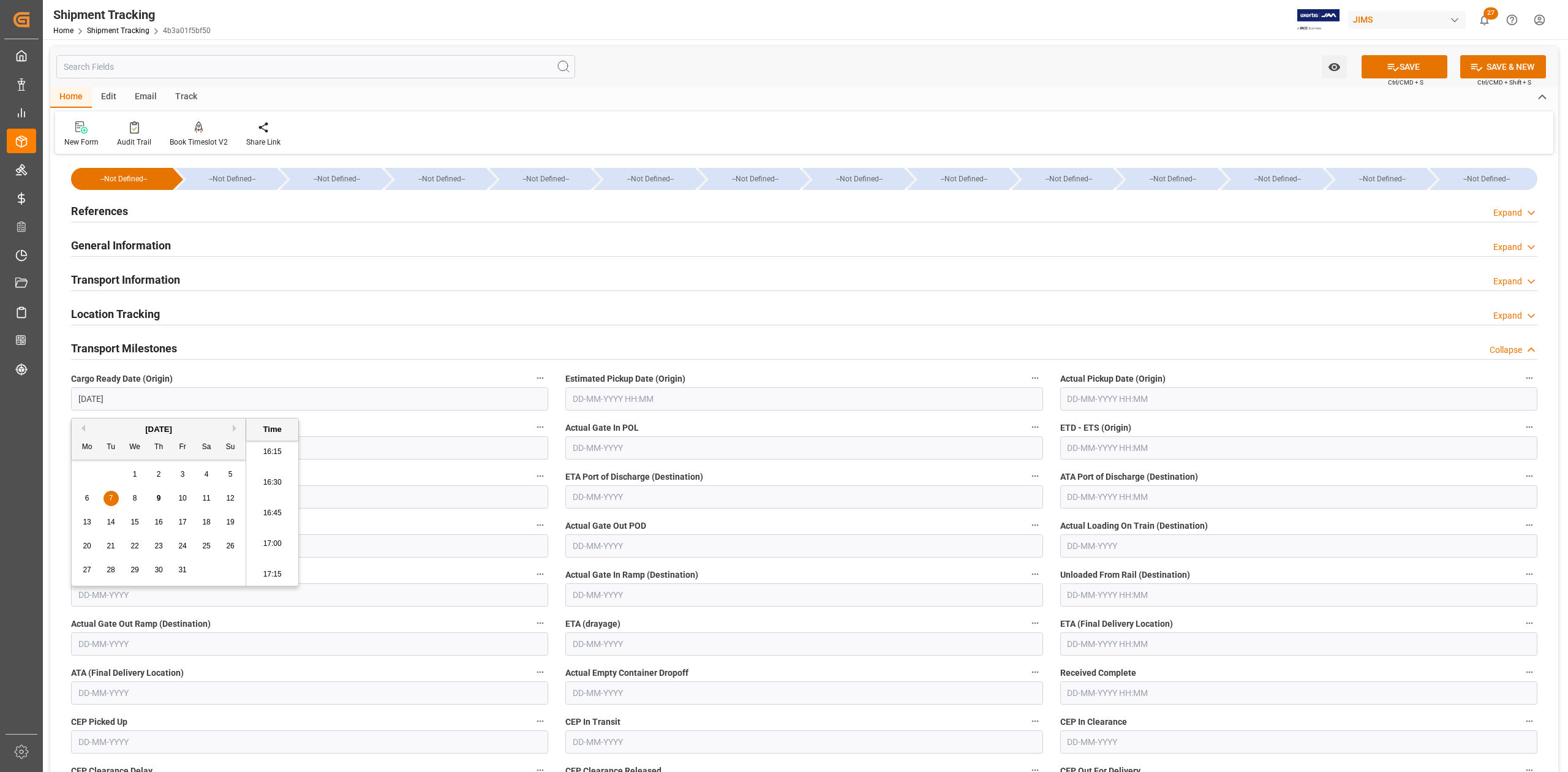
click at [165, 398] on input "[DATE]" at bounding box center [309, 398] width 477 height 23
click at [599, 403] on input "text" at bounding box center [804, 398] width 477 height 23
type input "[DATE] 00:00"
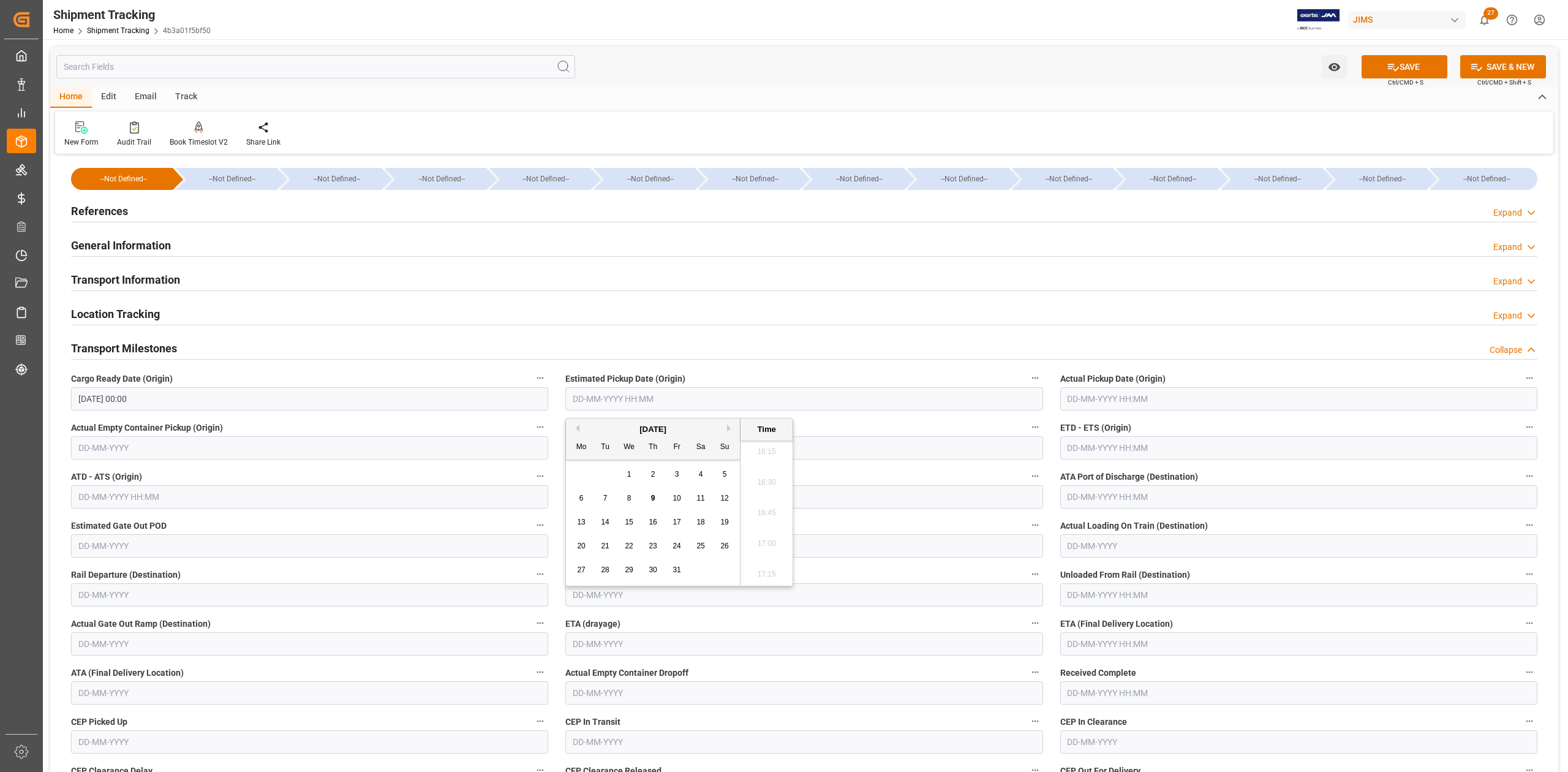
paste input "[DATE]"
click at [1082, 400] on input "text" at bounding box center [1299, 398] width 477 height 23
type input "[DATE] 00:00"
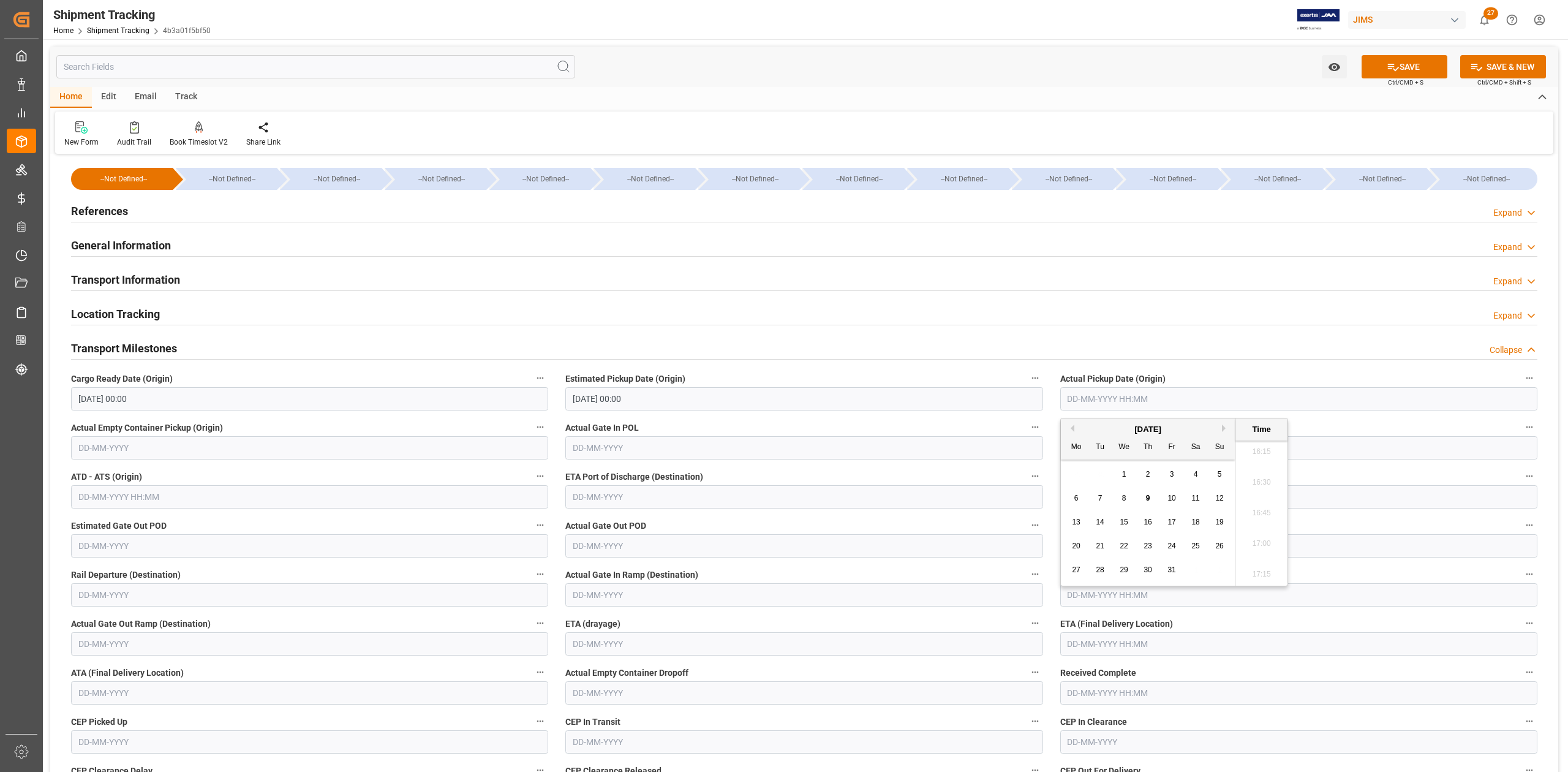
paste input "10/07/2025"
click at [1321, 438] on input "text" at bounding box center [1299, 447] width 477 height 23
click at [1192, 400] on input "07-10-2025 00:00" at bounding box center [1299, 398] width 477 height 23
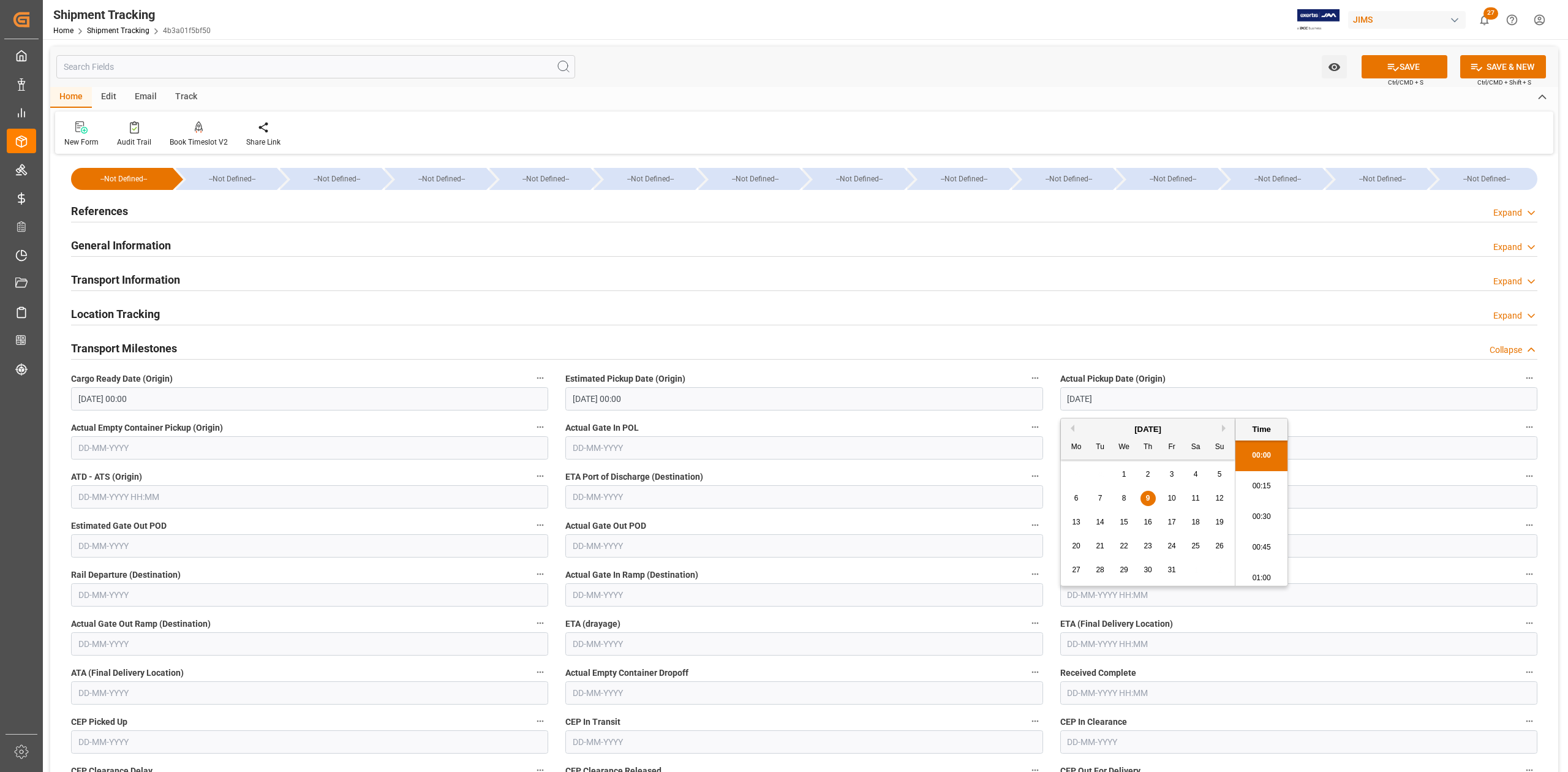
click at [1186, 398] on input "10/09/2025" at bounding box center [1299, 398] width 477 height 23
click at [1361, 447] on input "text" at bounding box center [1299, 447] width 477 height 23
type input "09-10-2025 00:00"
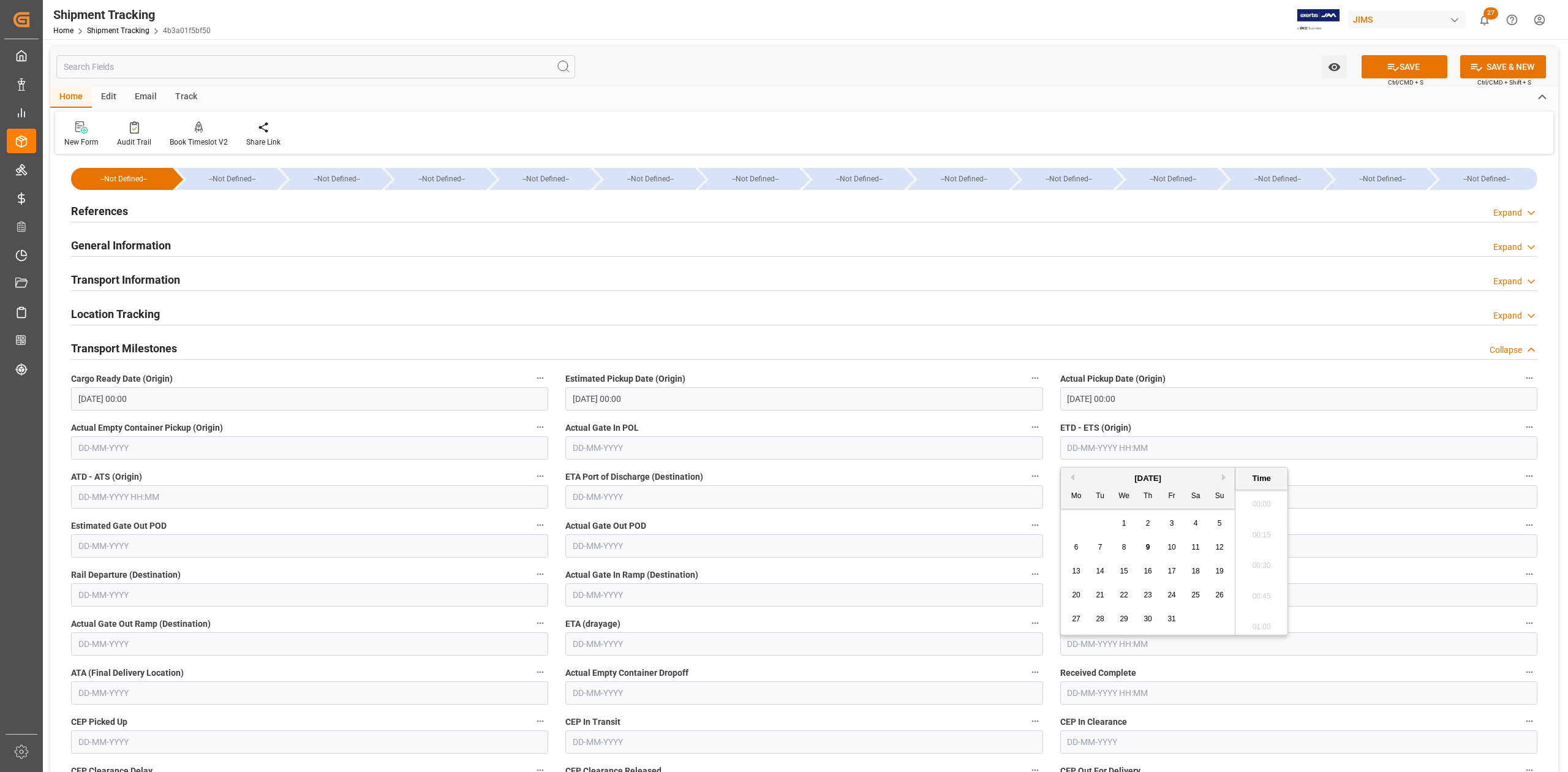
paste input "10/09/2025"
type input "09-10-2025 00:00"
click at [1184, 644] on input "text" at bounding box center [1299, 643] width 477 height 23
click at [1179, 640] on input "10/09/2025" at bounding box center [1299, 643] width 477 height 23
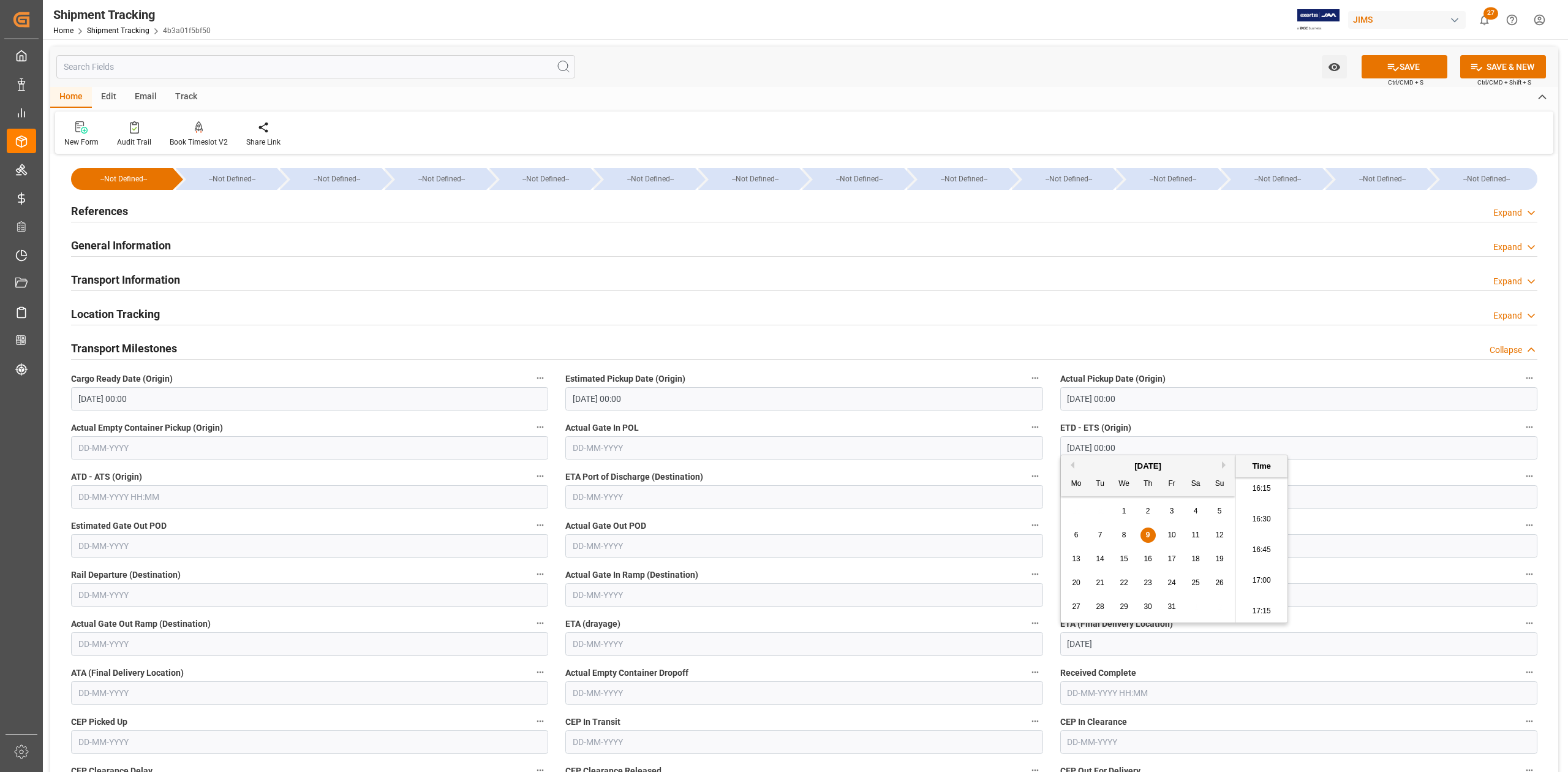
click at [1179, 640] on input "10/09/2025" at bounding box center [1299, 643] width 477 height 23
click at [115, 695] on input "text" at bounding box center [309, 693] width 477 height 23
type input "09-10-2025 00:00"
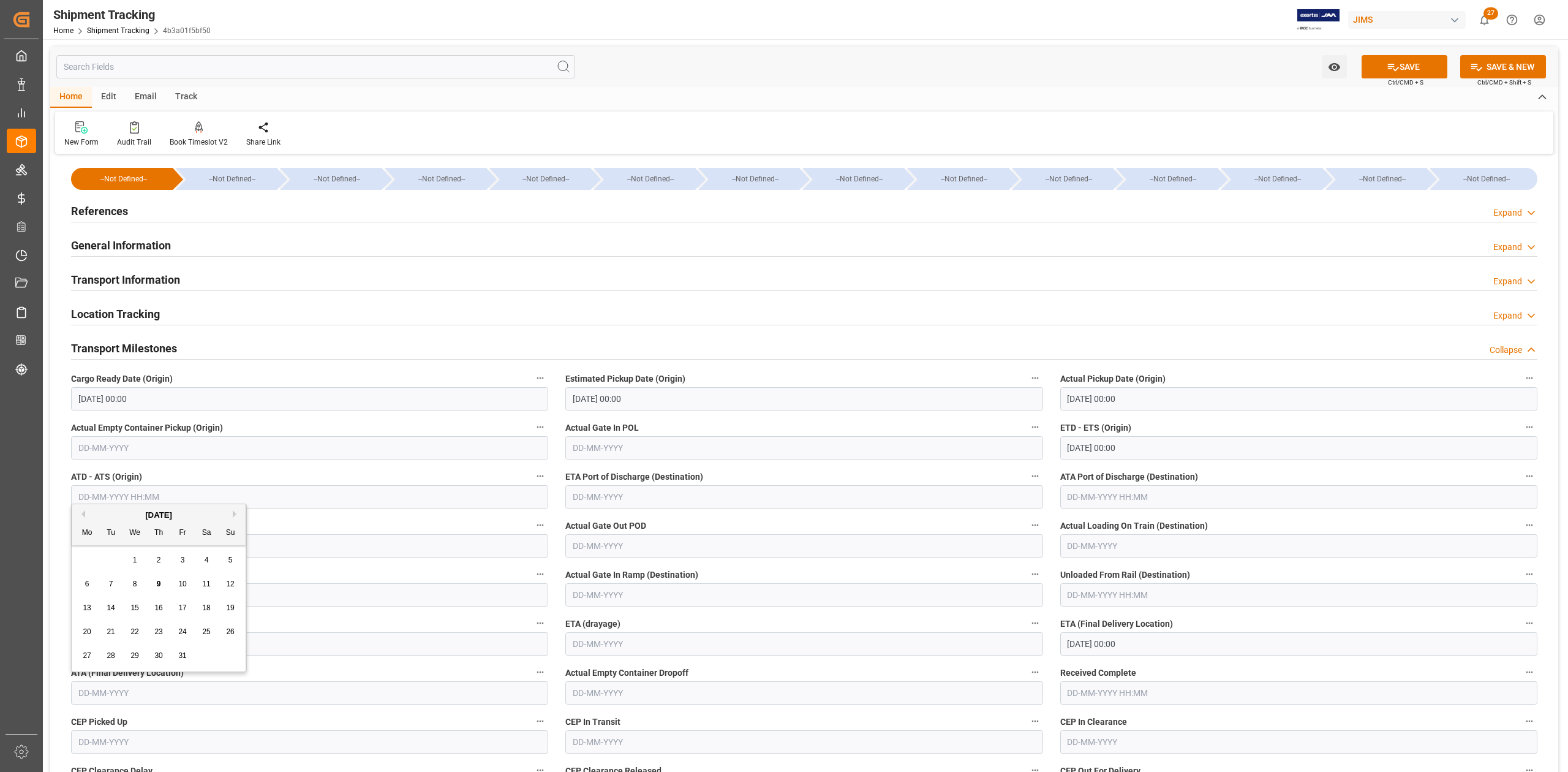
paste input "10/09/2025"
click at [1404, 68] on button "SAVE" at bounding box center [1404, 66] width 86 height 23
type input "09-10-2025"
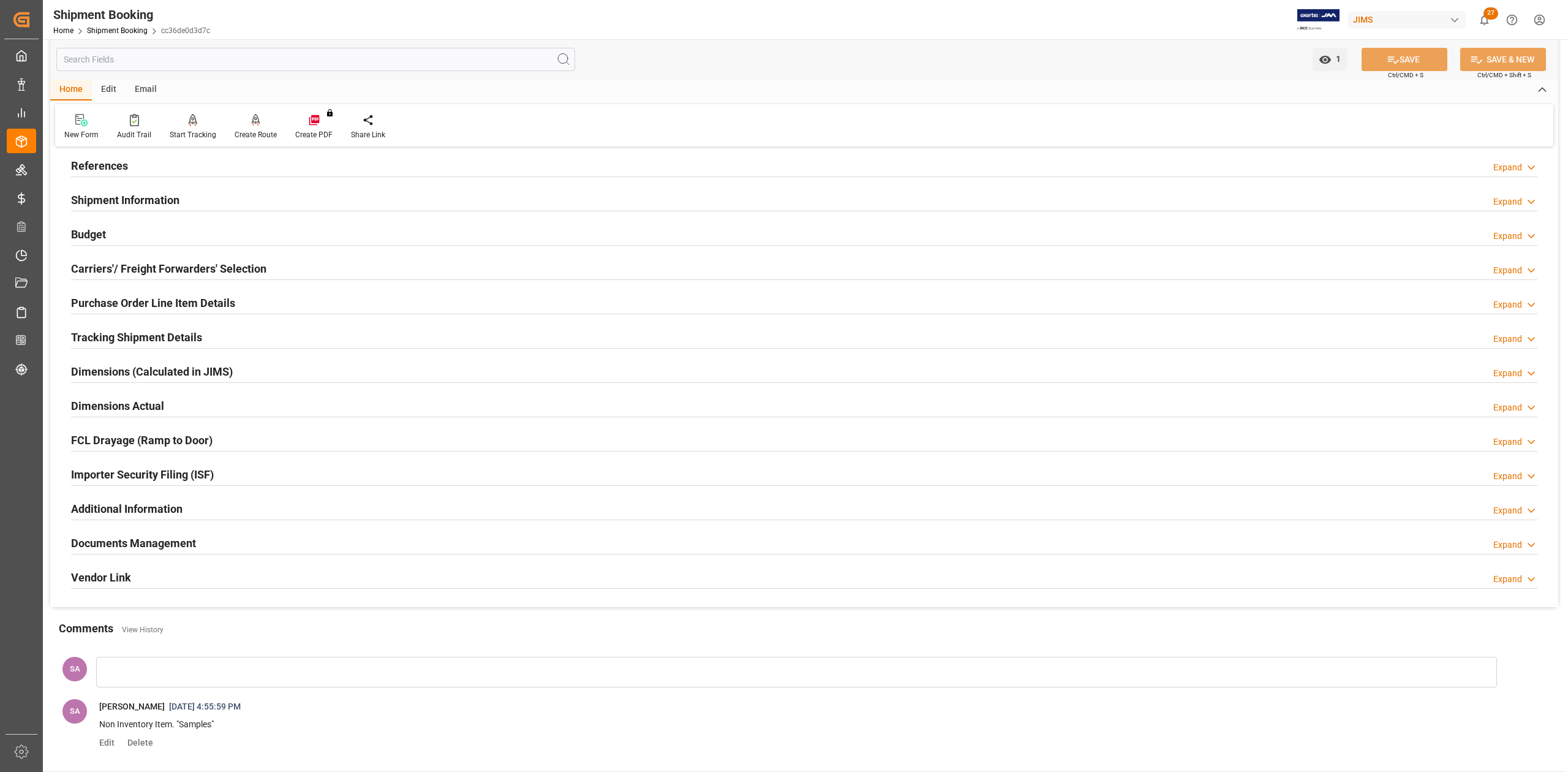
scroll to position [163, 0]
